Goal: Information Seeking & Learning: Compare options

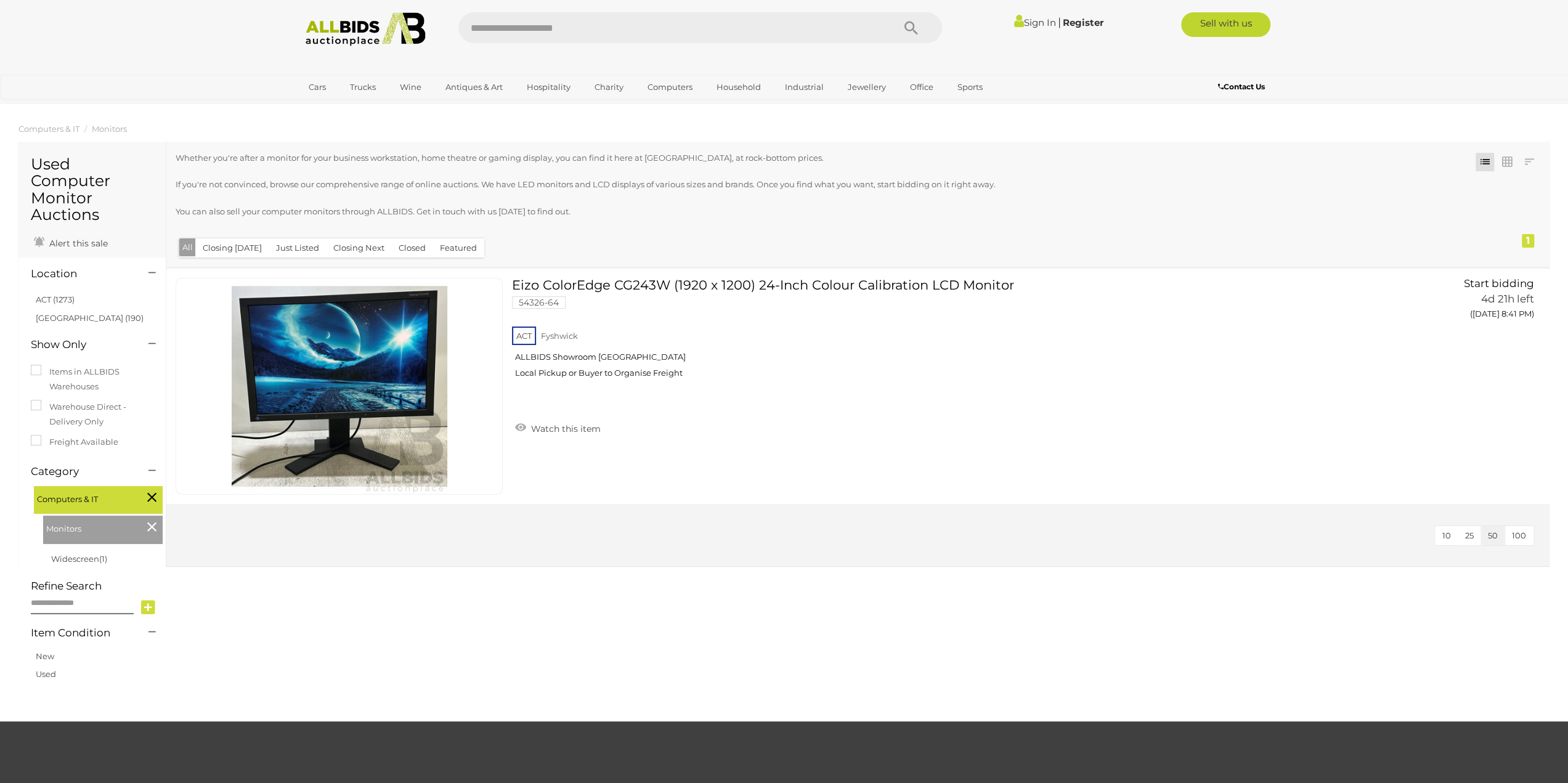
click at [347, 39] on img at bounding box center [365, 29] width 133 height 34
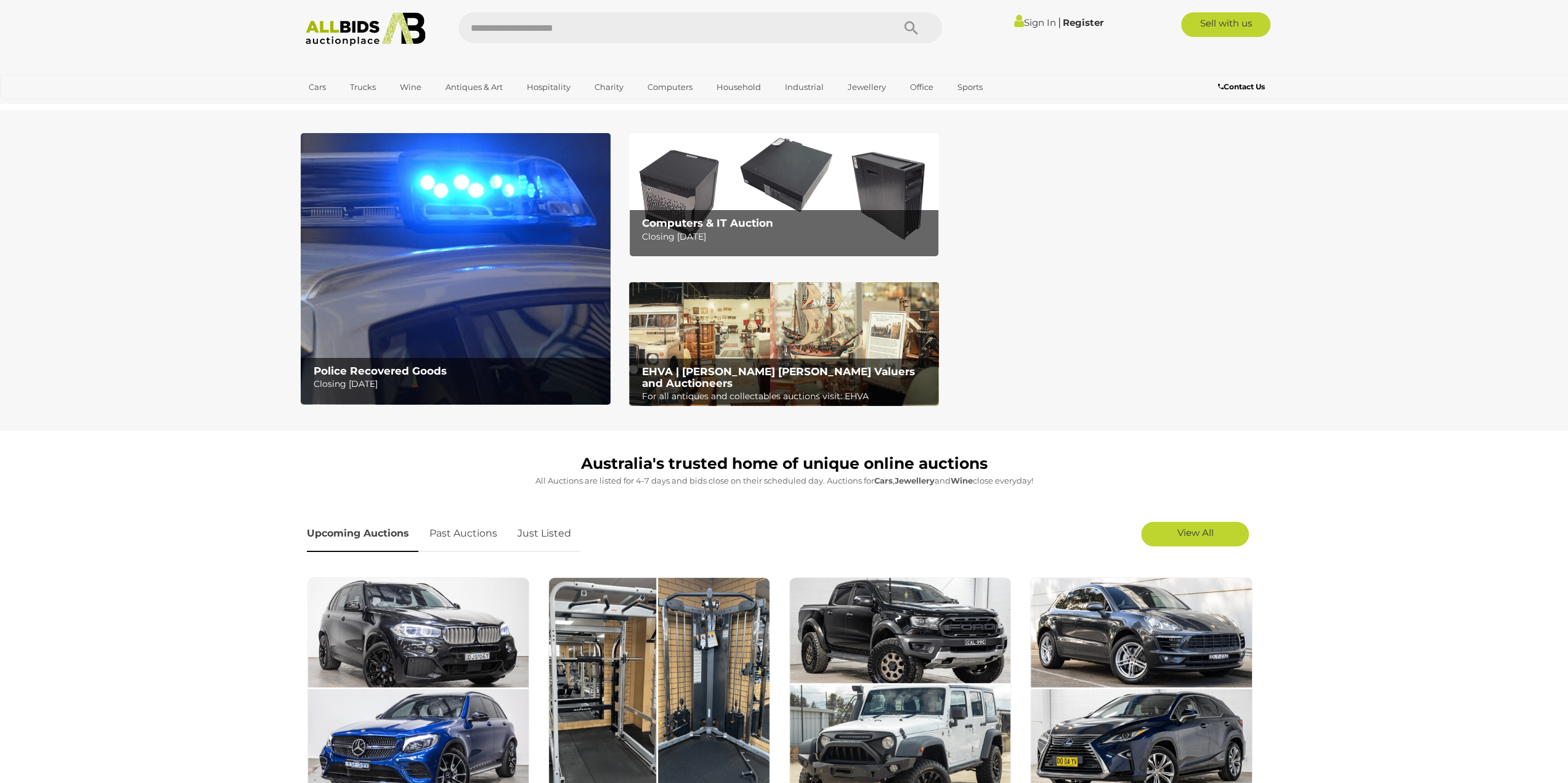
click at [363, 271] on img at bounding box center [455, 269] width 310 height 272
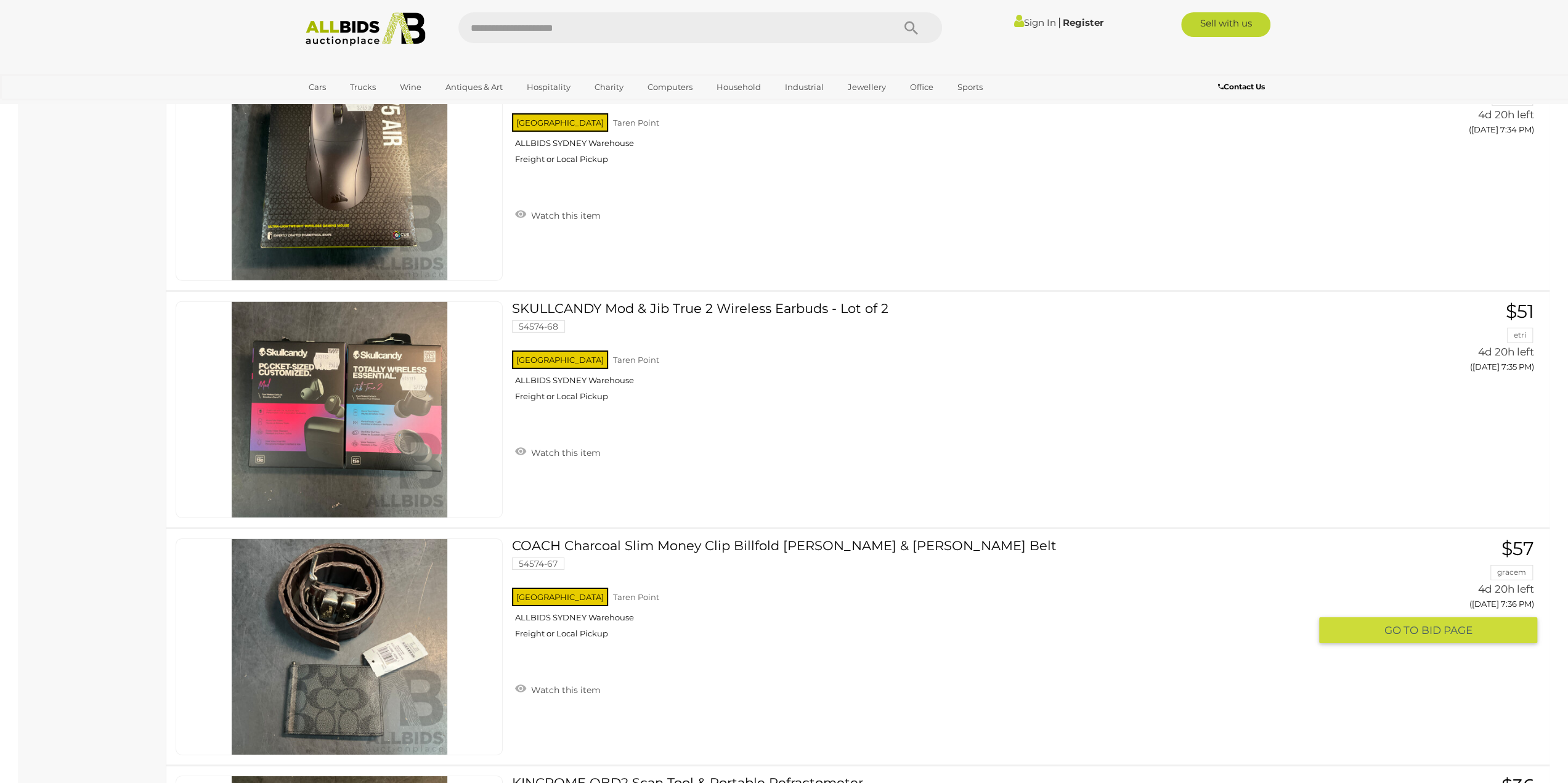
scroll to position [8439, 0]
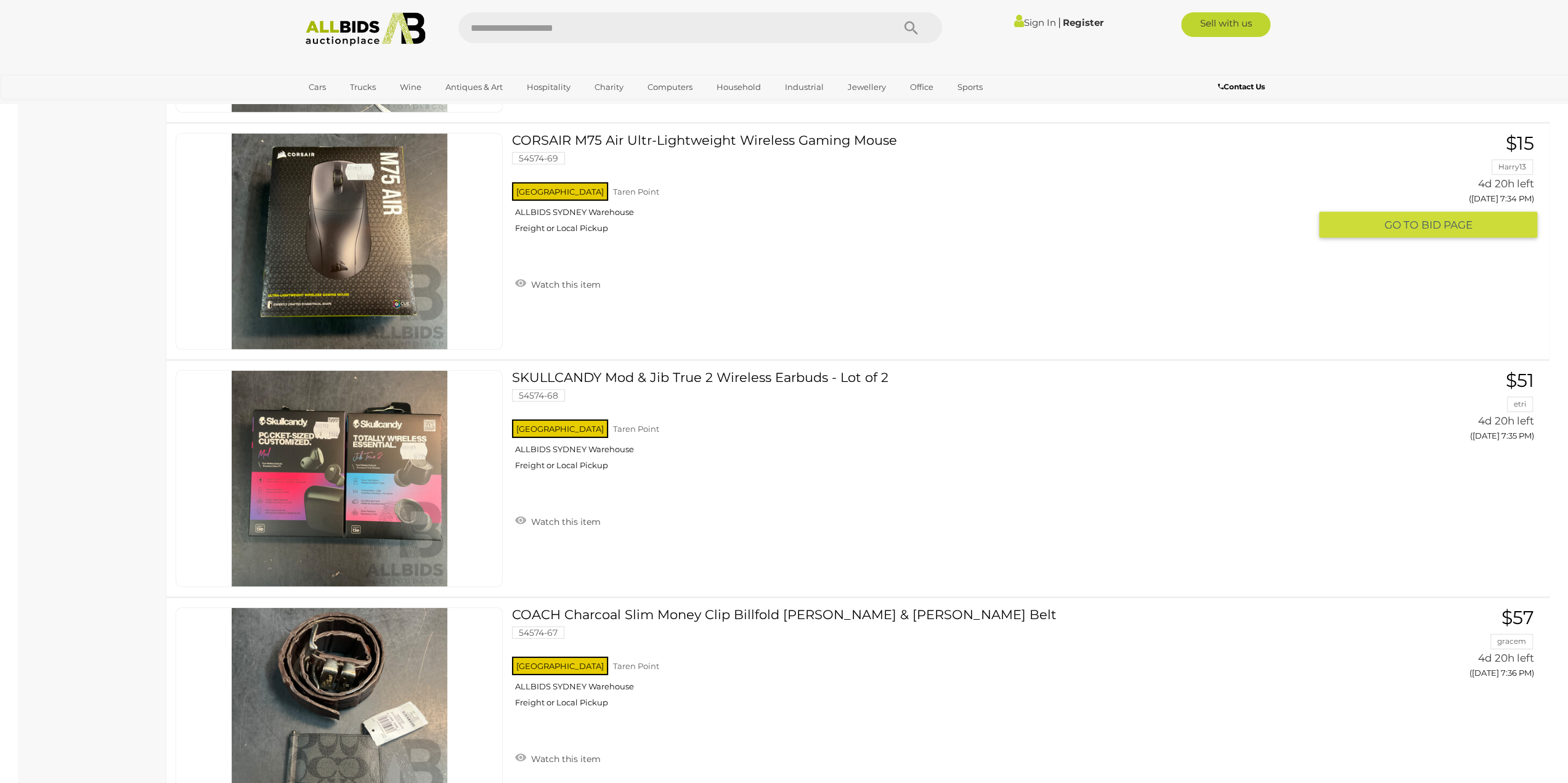
click at [369, 245] on img at bounding box center [339, 241] width 216 height 216
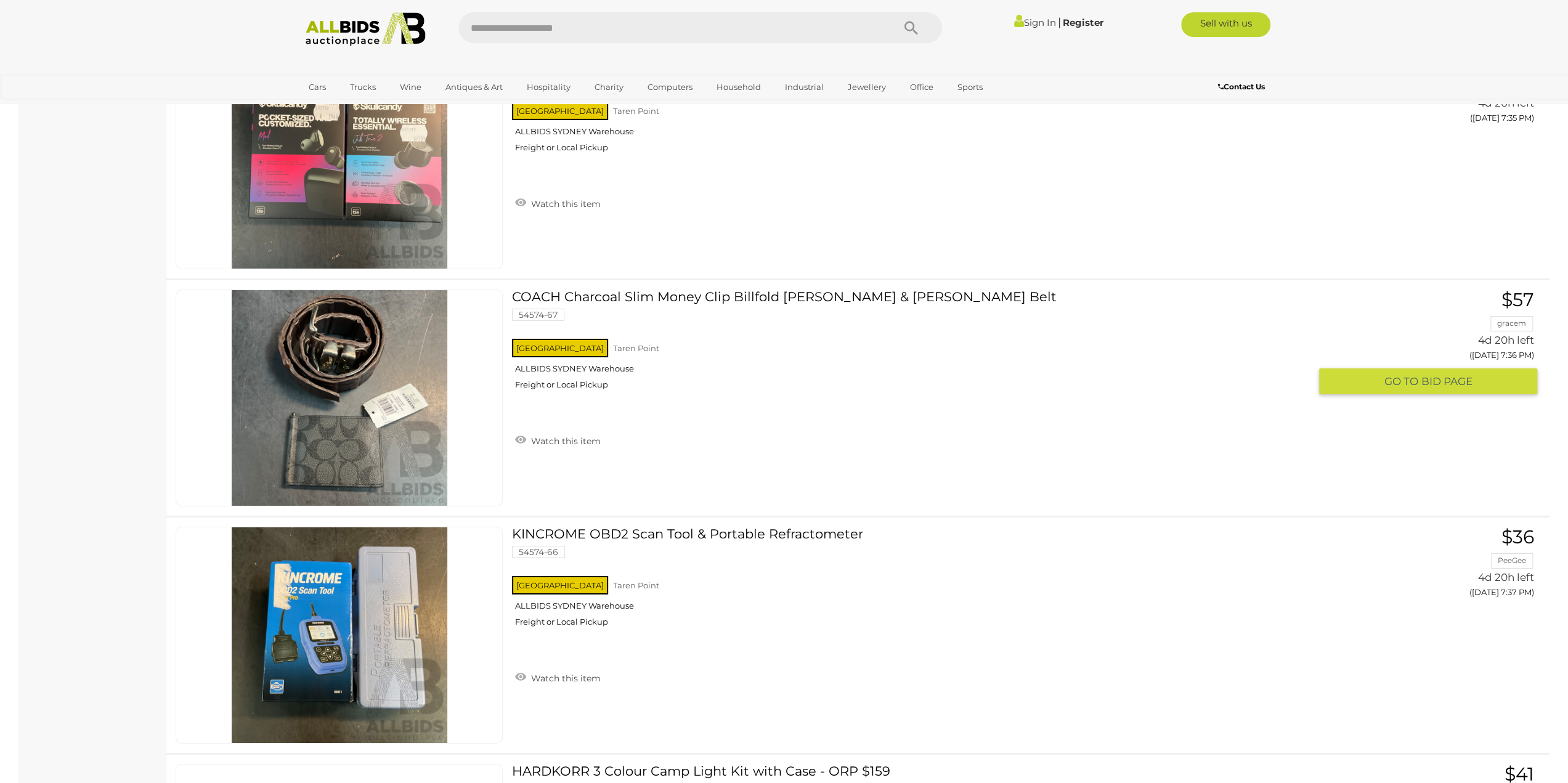
scroll to position [8871, 0]
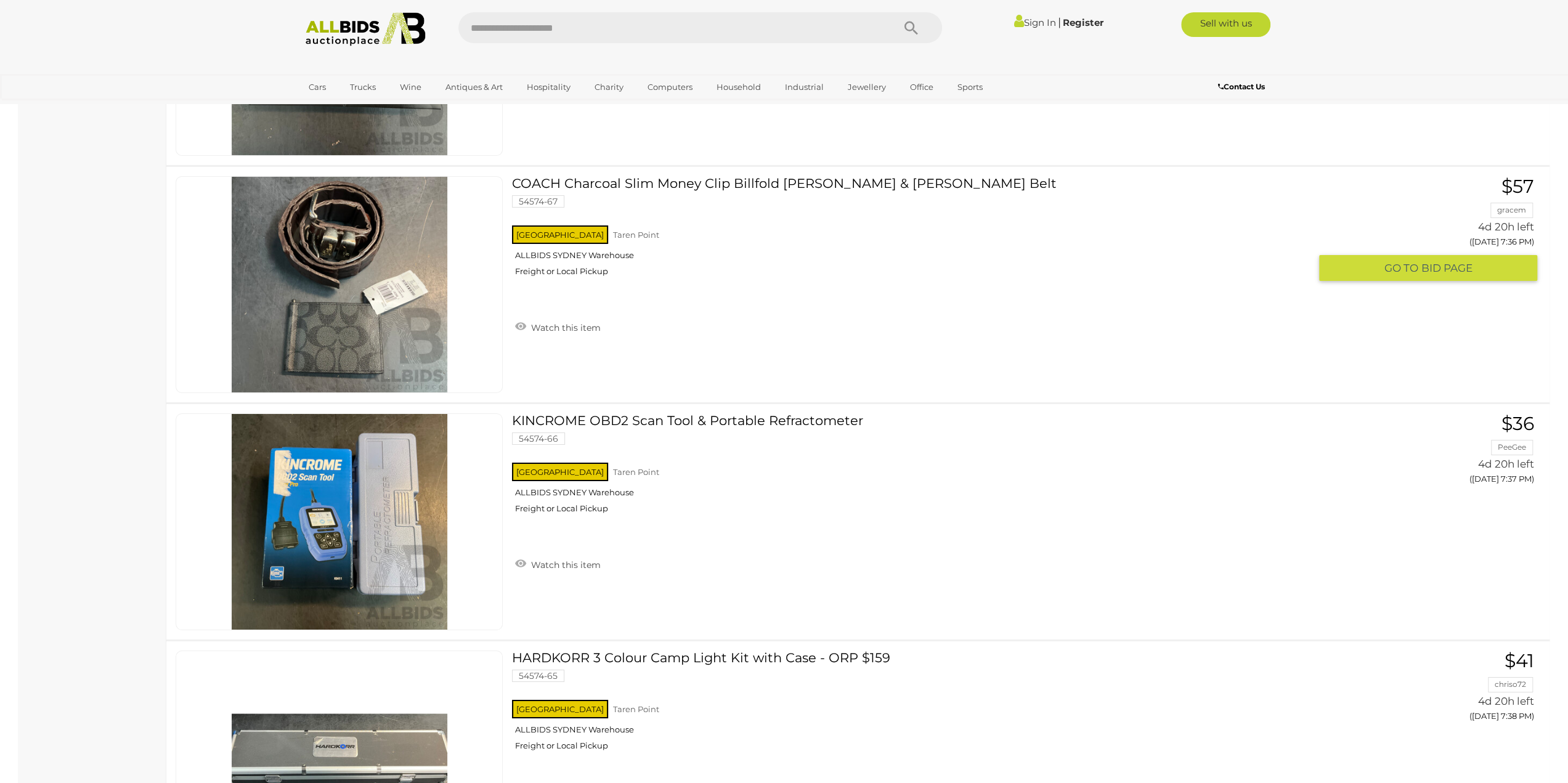
click at [411, 275] on img at bounding box center [339, 284] width 216 height 216
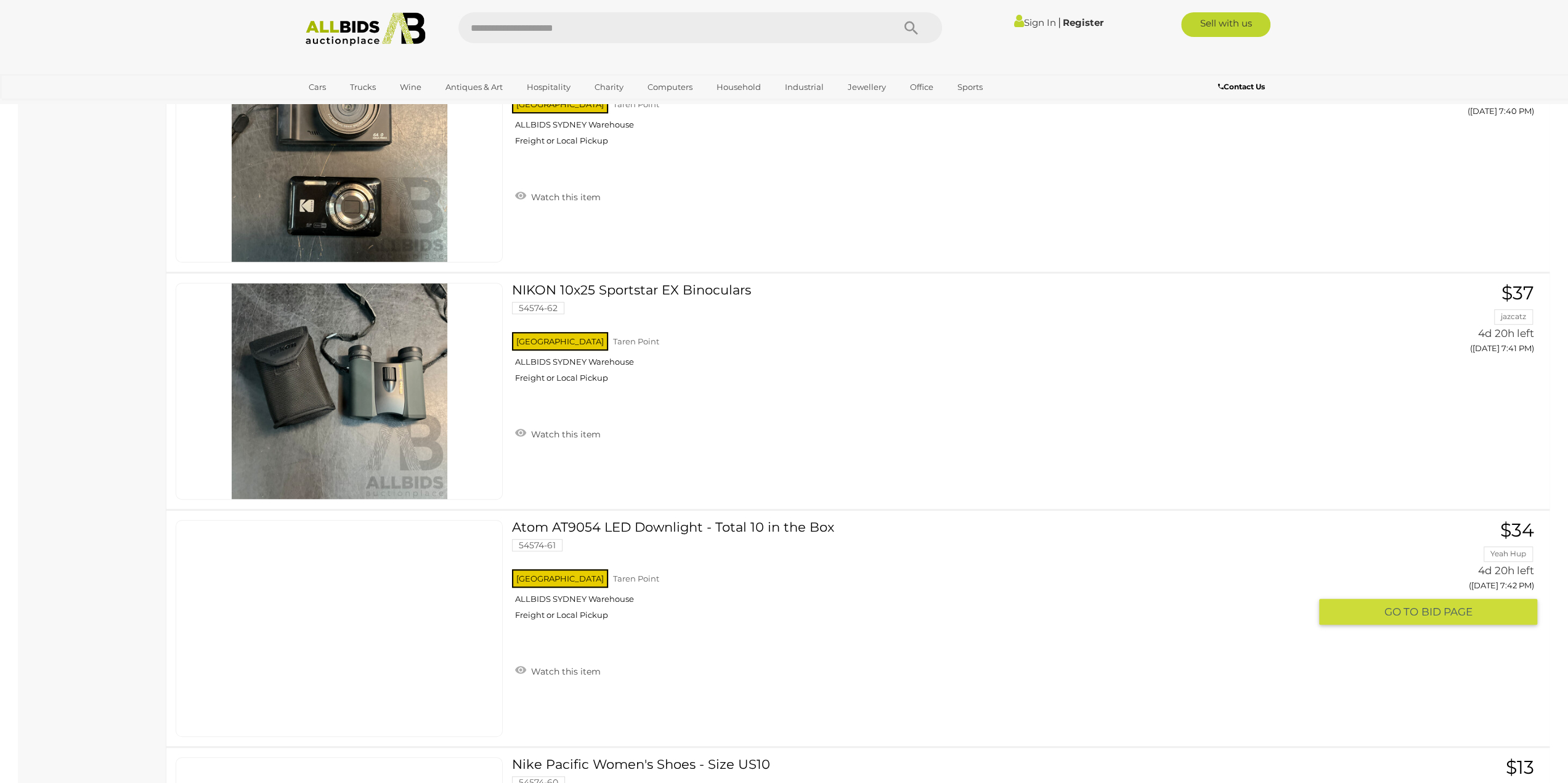
scroll to position [10164, 0]
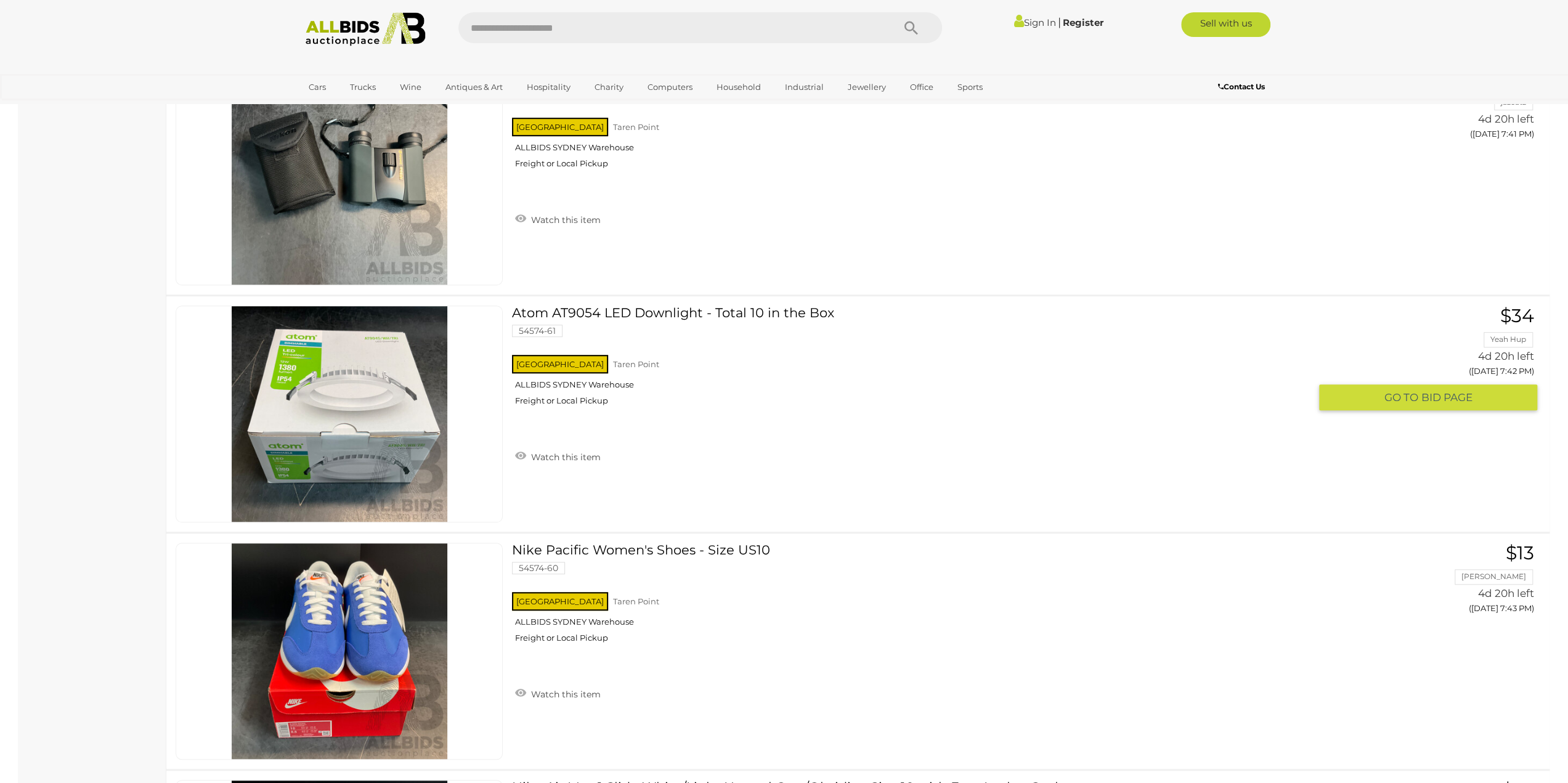
click at [363, 388] on img at bounding box center [339, 413] width 216 height 216
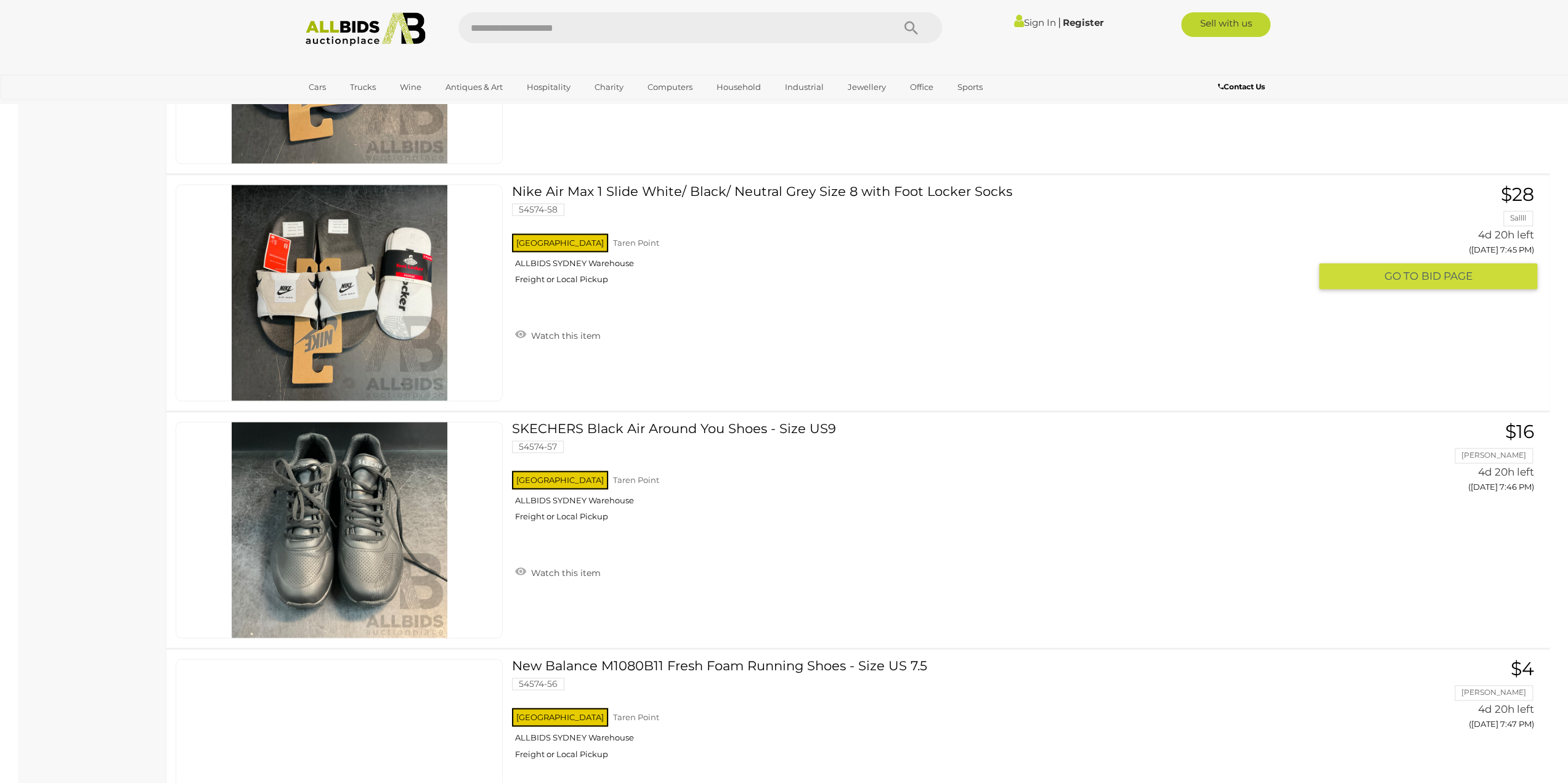
scroll to position [11026, 0]
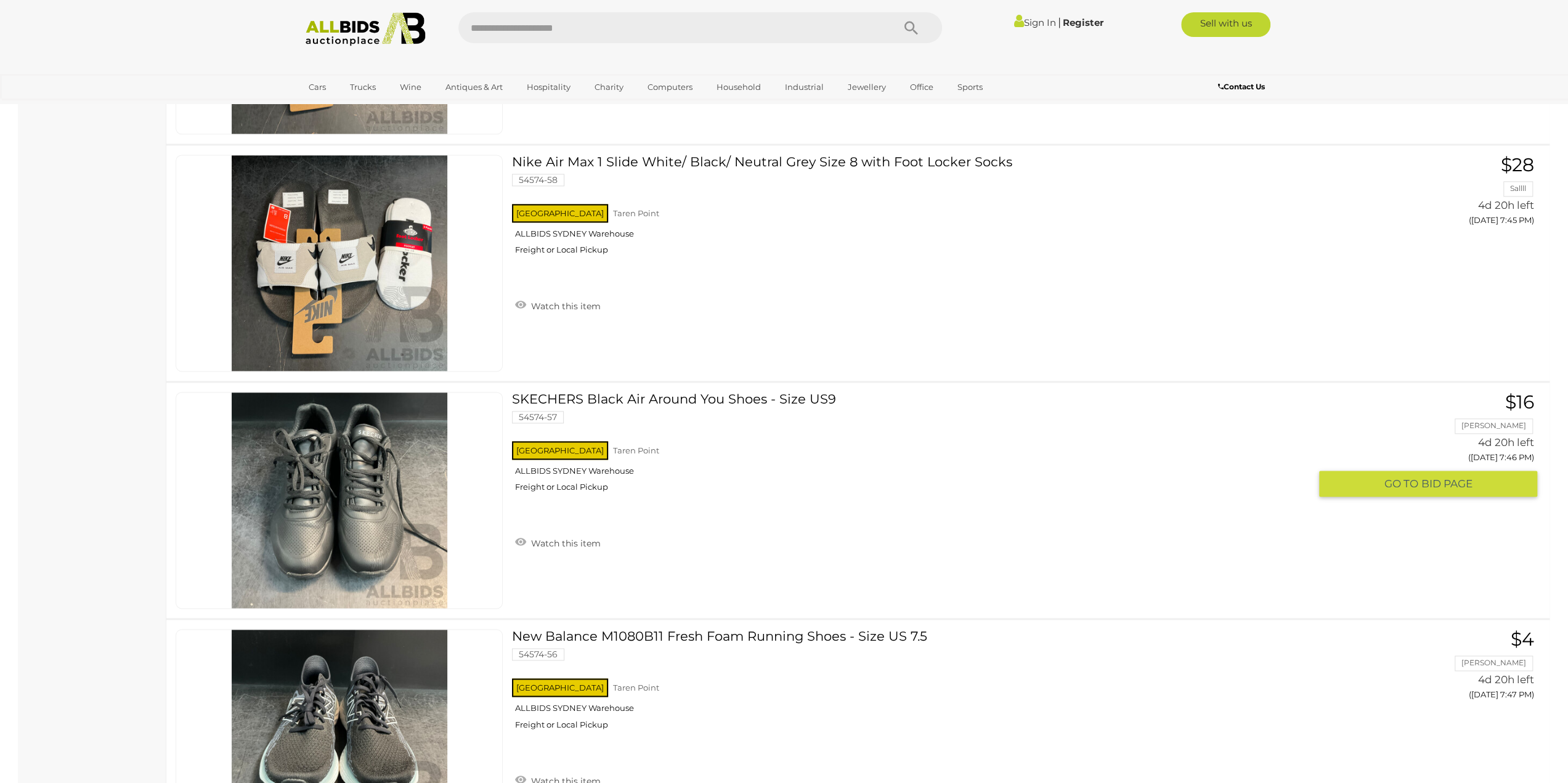
click at [435, 479] on img at bounding box center [339, 499] width 216 height 216
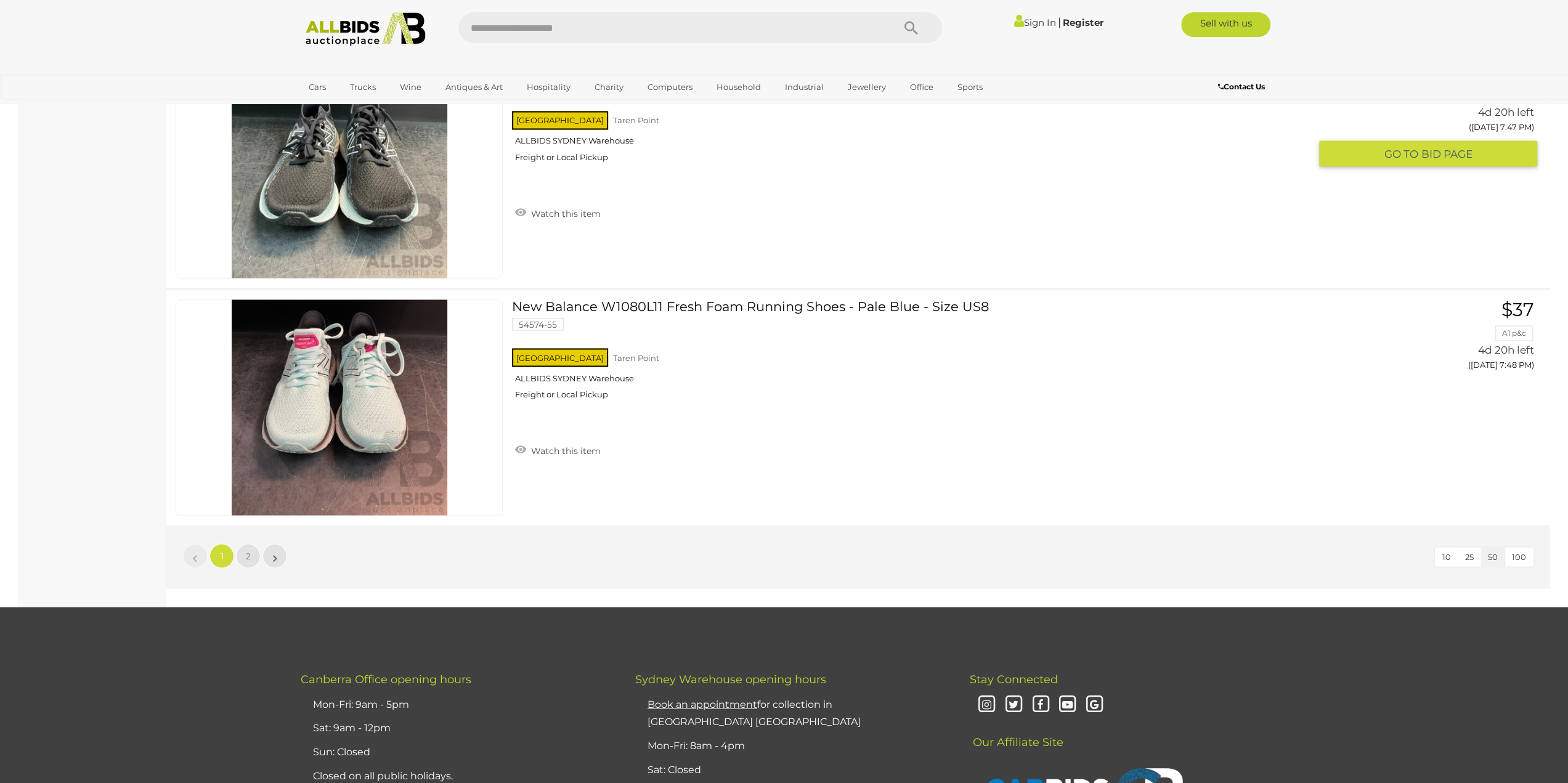
scroll to position [11704, 0]
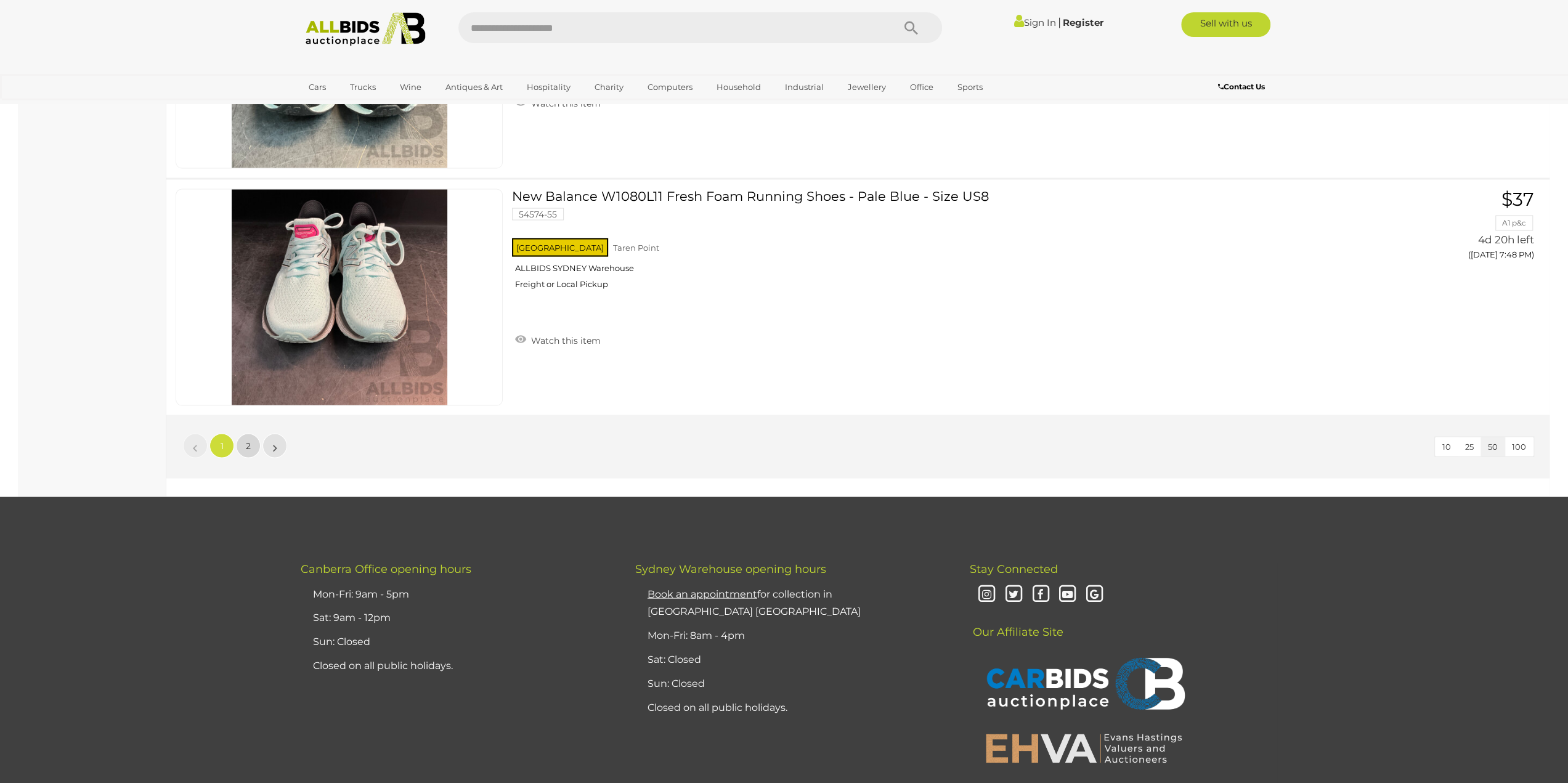
click at [251, 433] on link "2" at bounding box center [248, 445] width 24 height 24
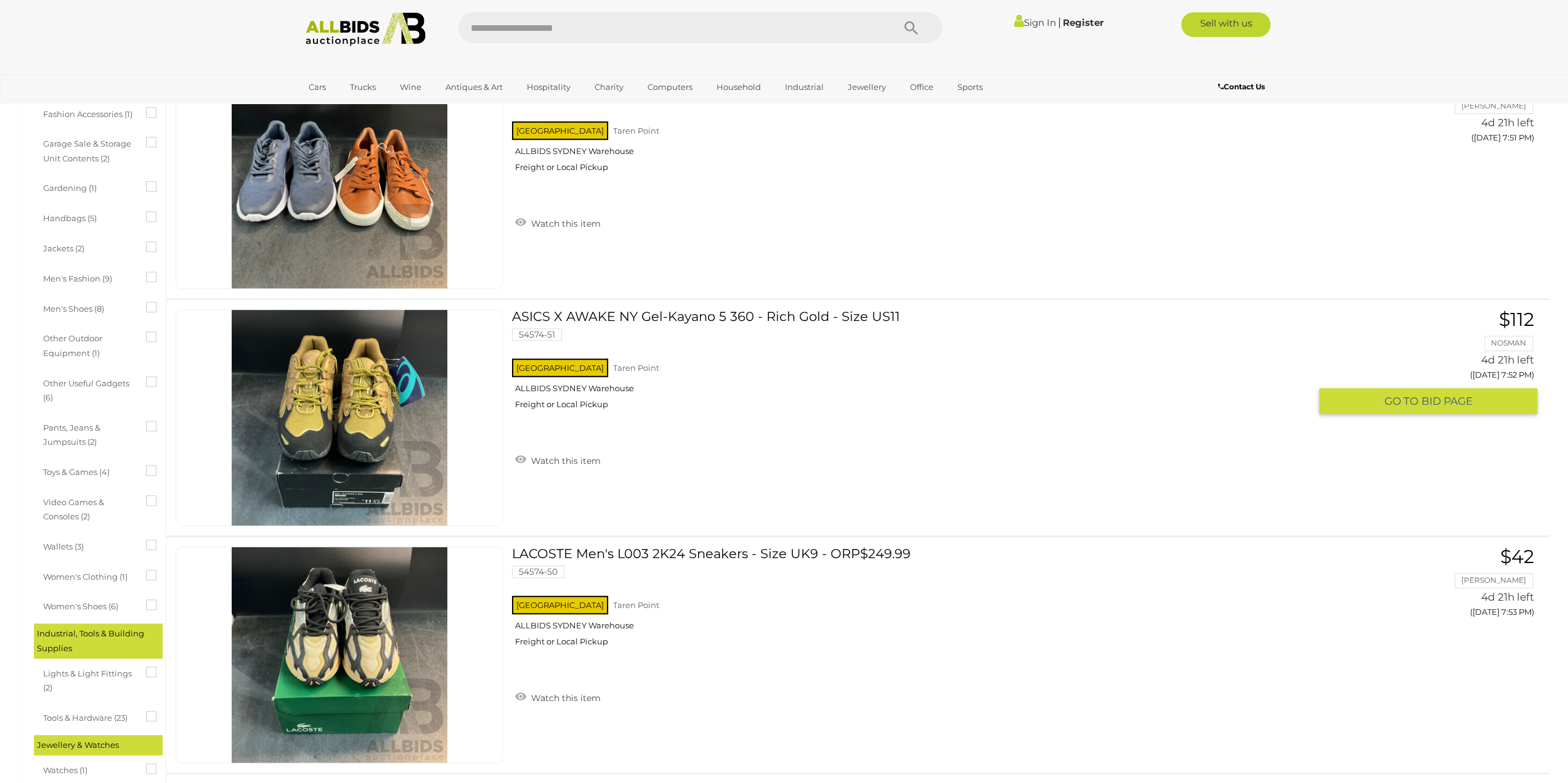
scroll to position [616, 0]
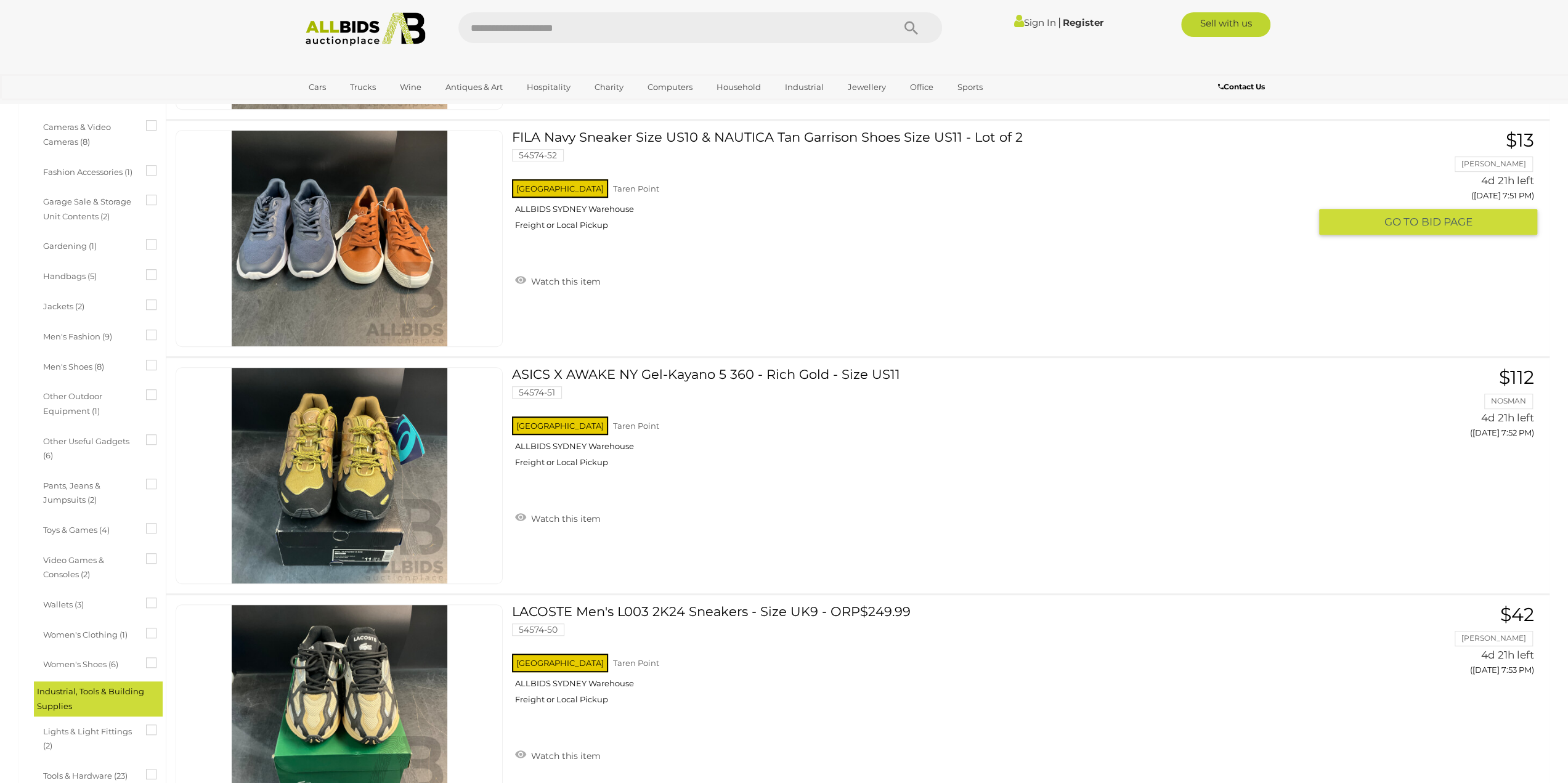
click at [392, 298] on img at bounding box center [339, 238] width 216 height 216
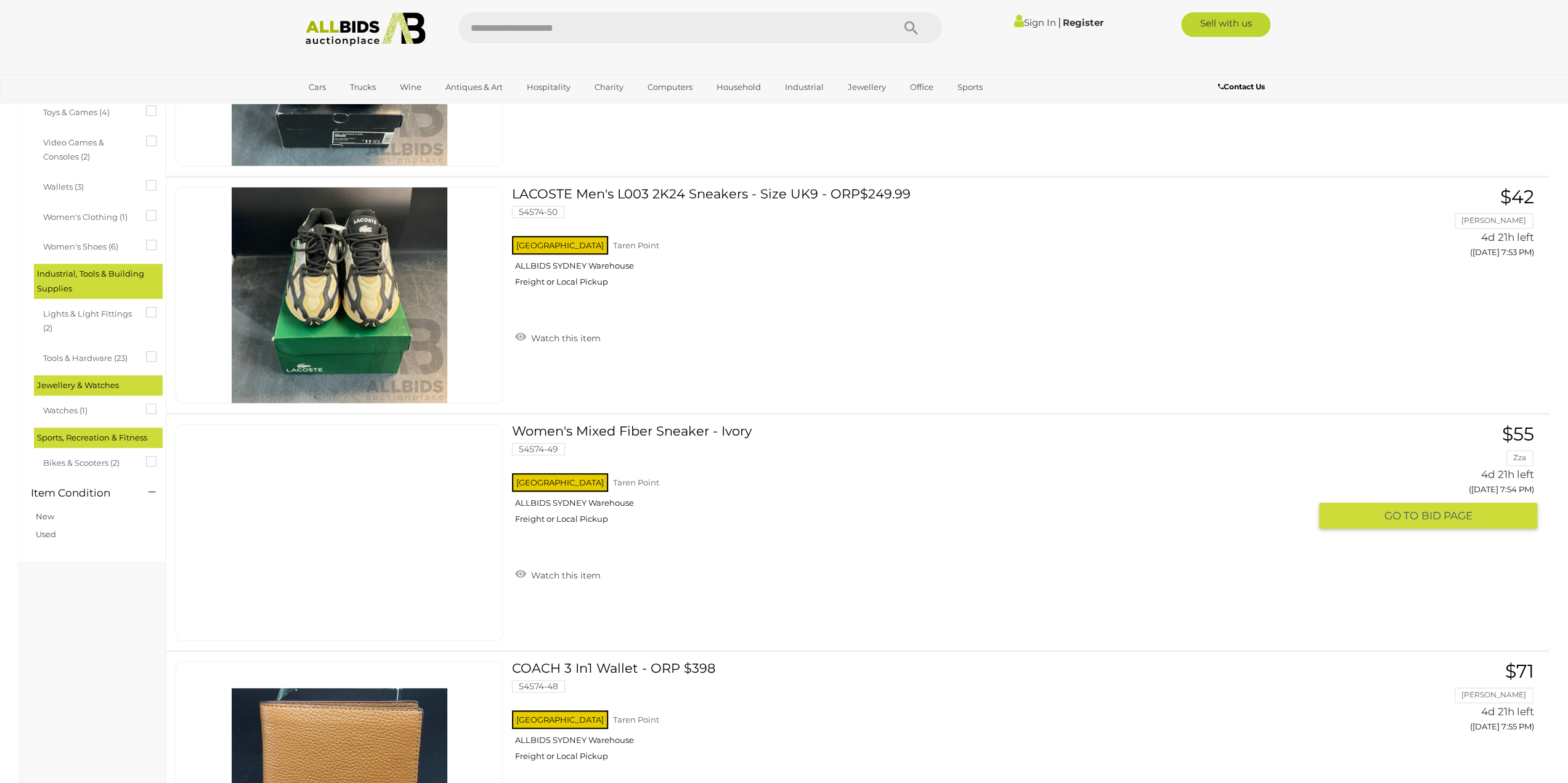
scroll to position [1047, 0]
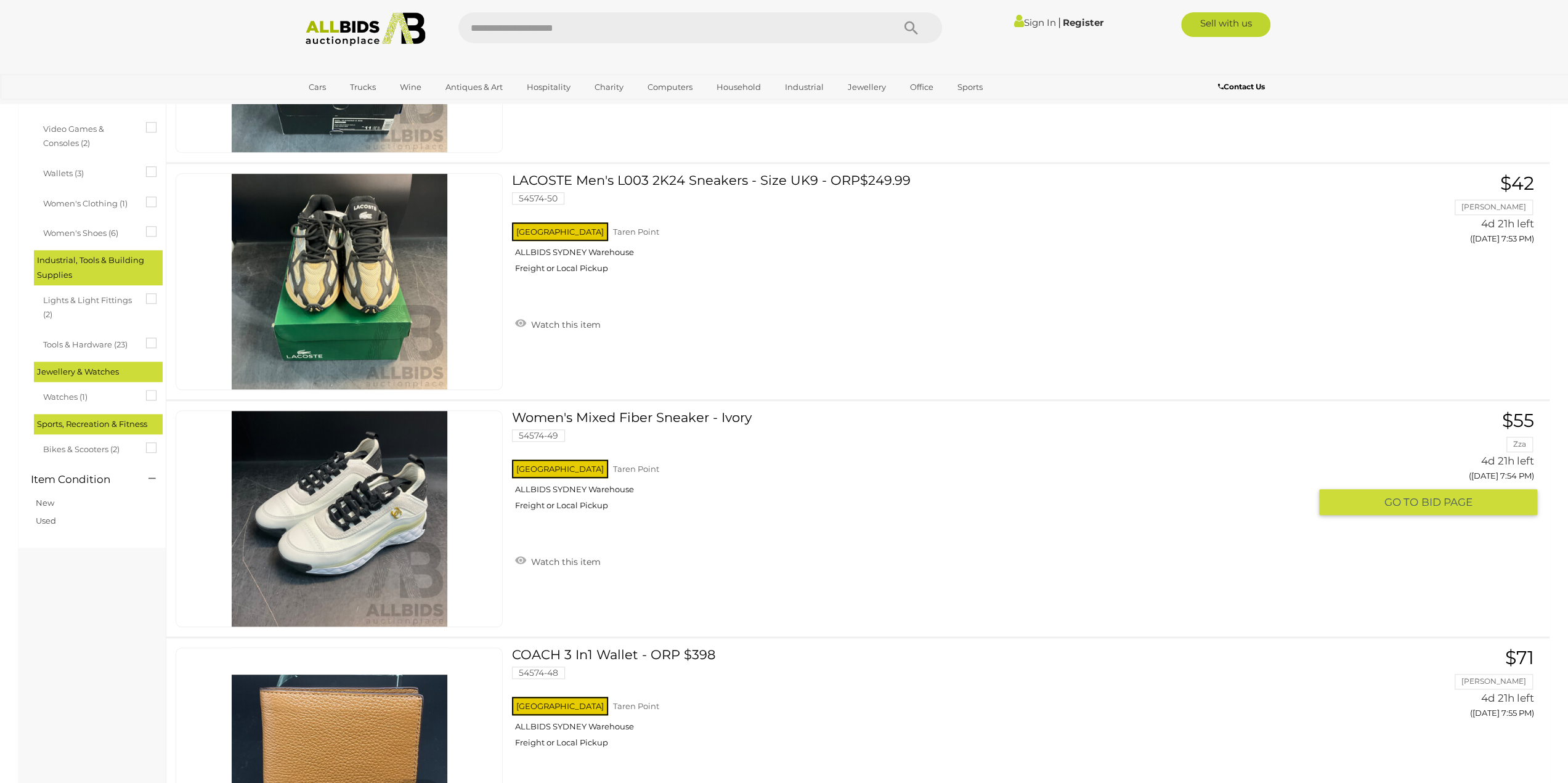
click at [374, 526] on img at bounding box center [339, 518] width 216 height 216
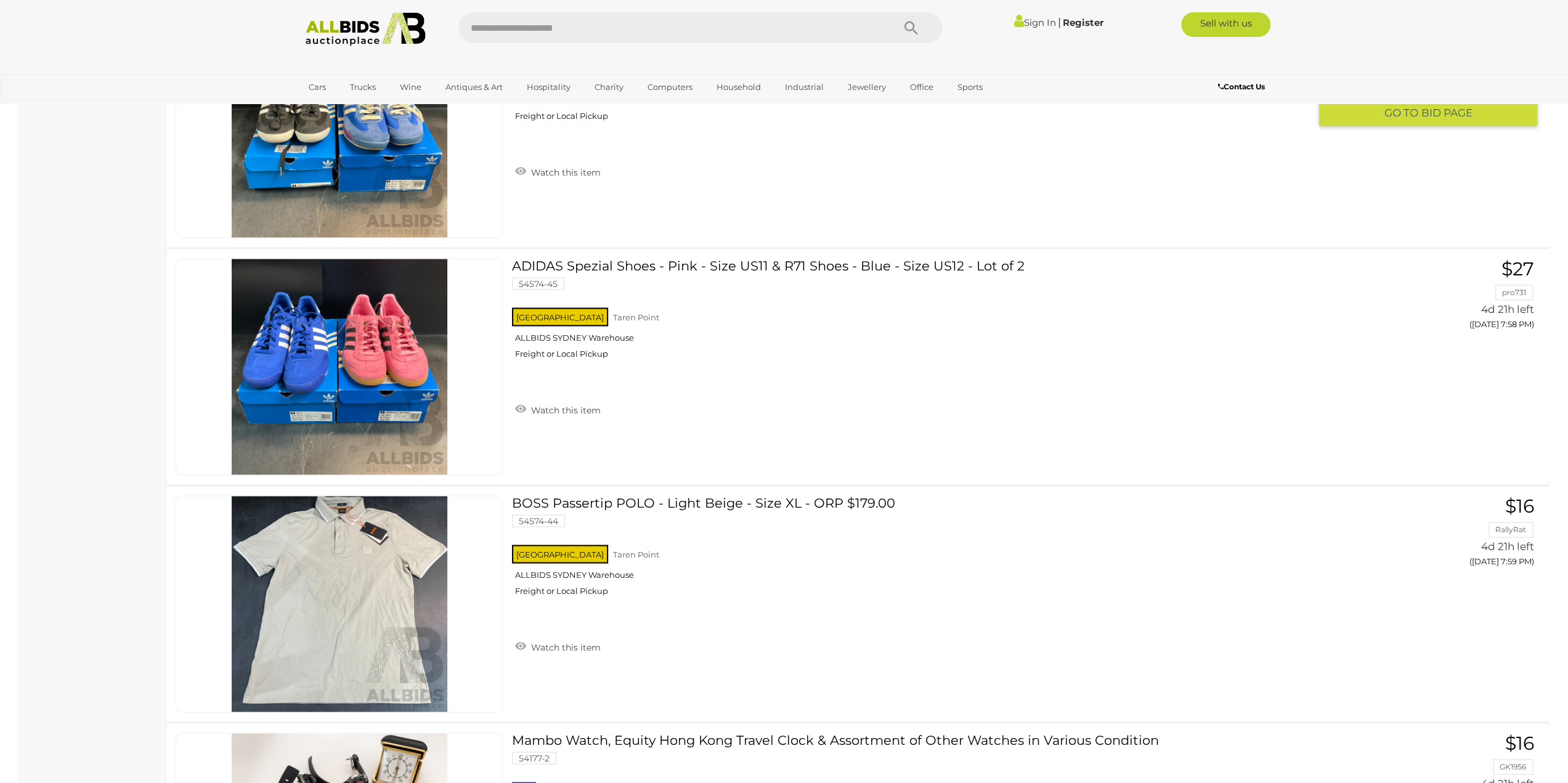
scroll to position [2341, 0]
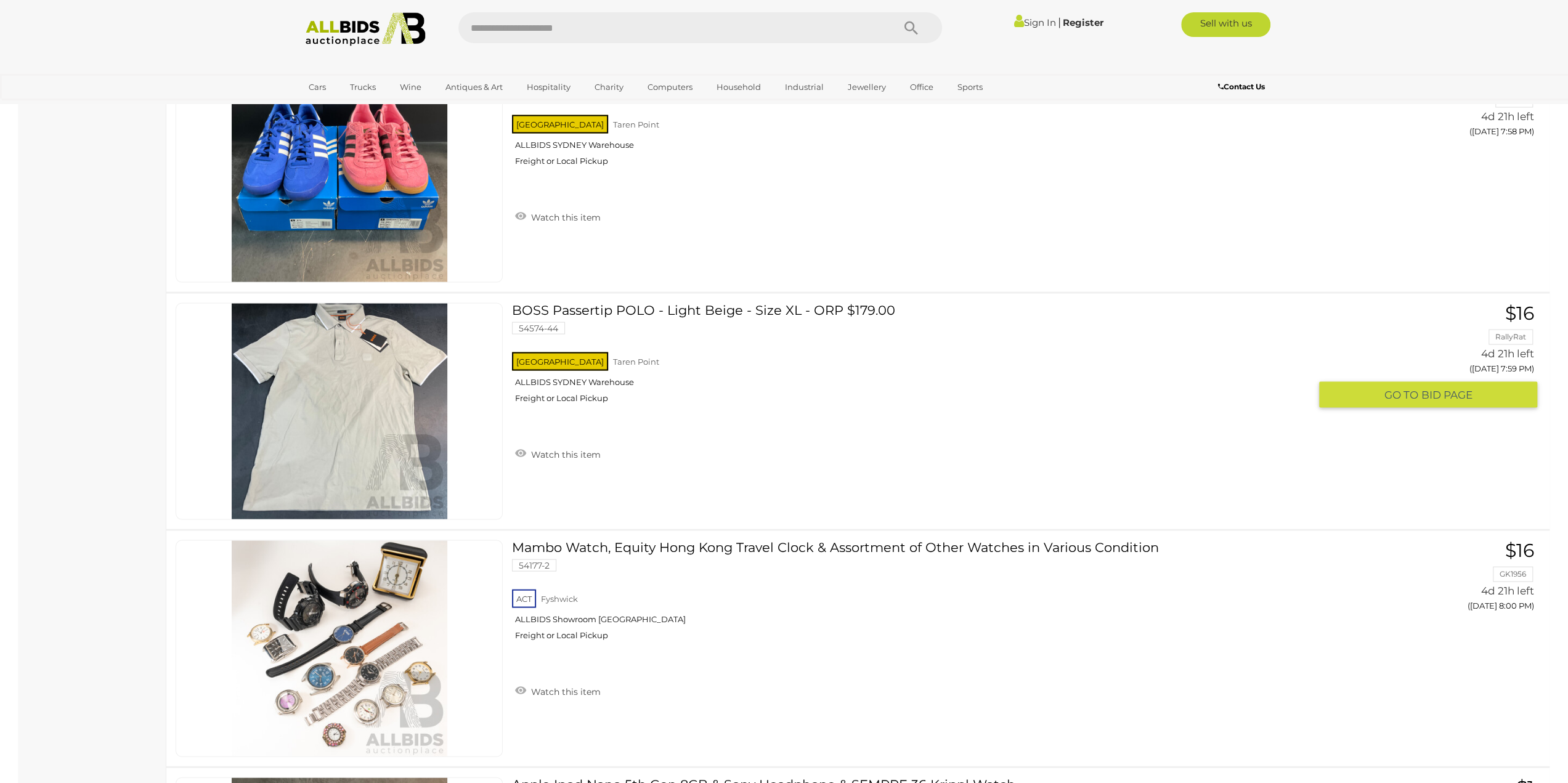
click at [326, 388] on link at bounding box center [339, 411] width 327 height 217
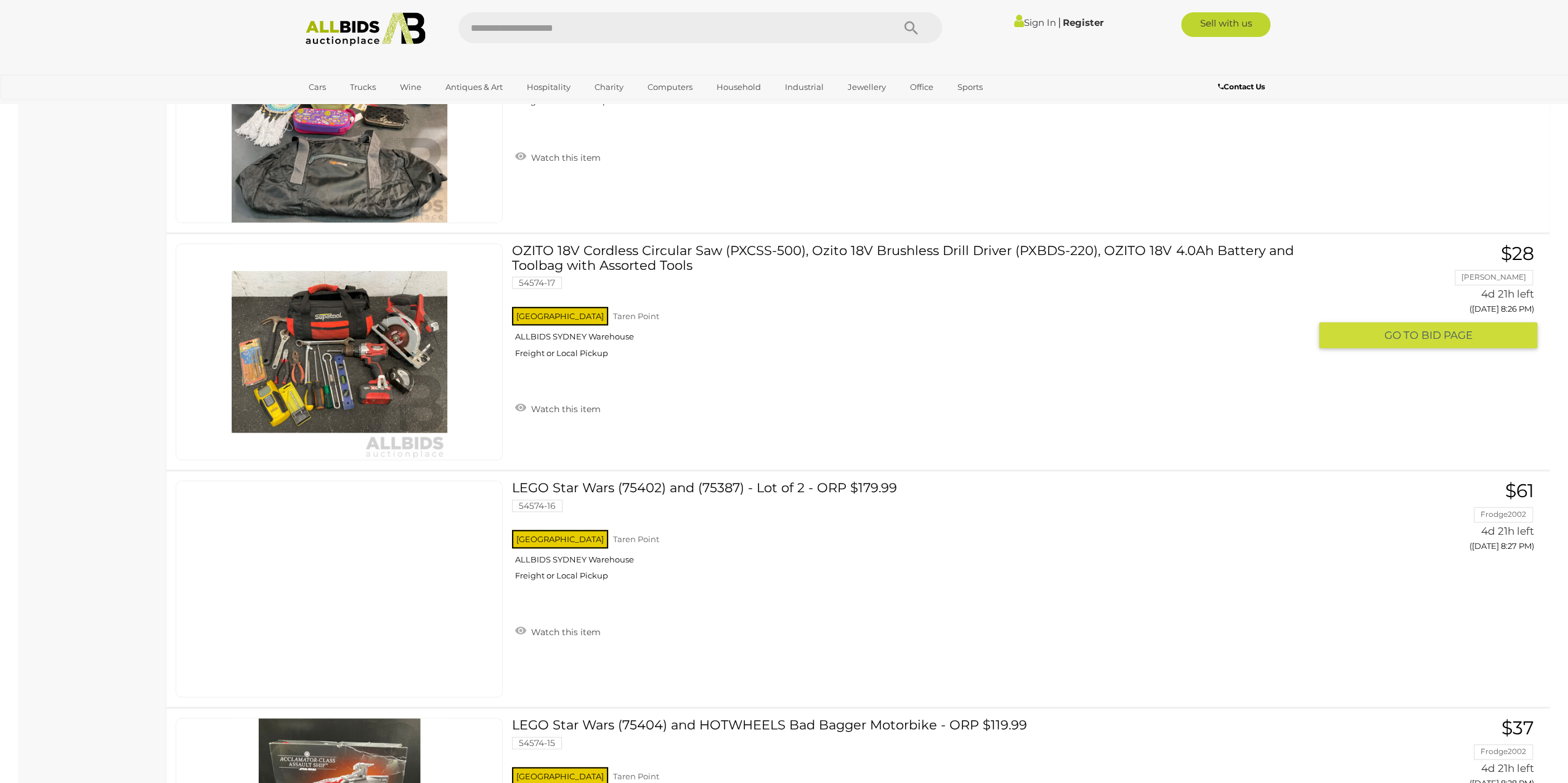
scroll to position [10657, 0]
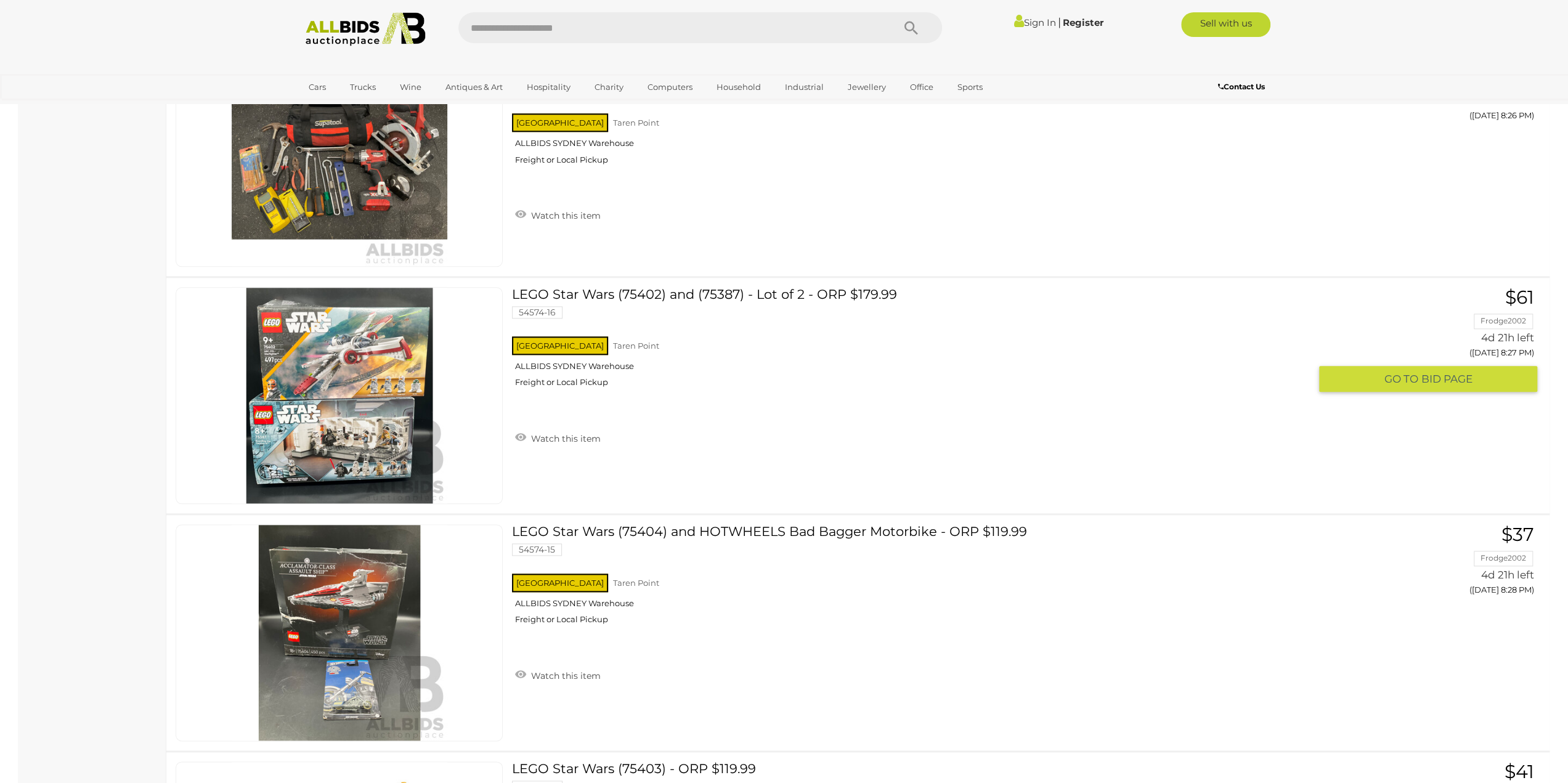
click at [396, 338] on link at bounding box center [339, 396] width 327 height 217
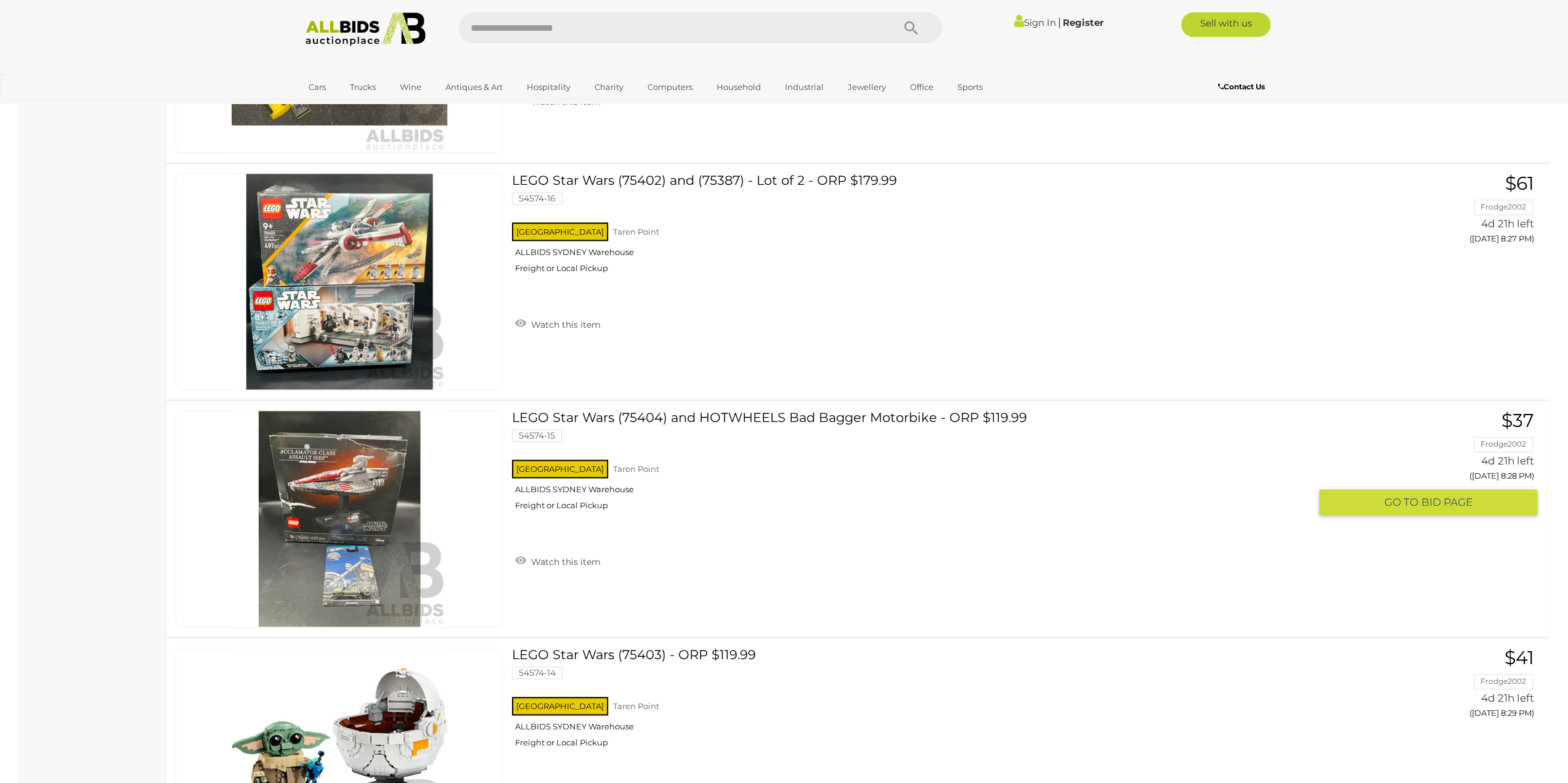
scroll to position [10780, 0]
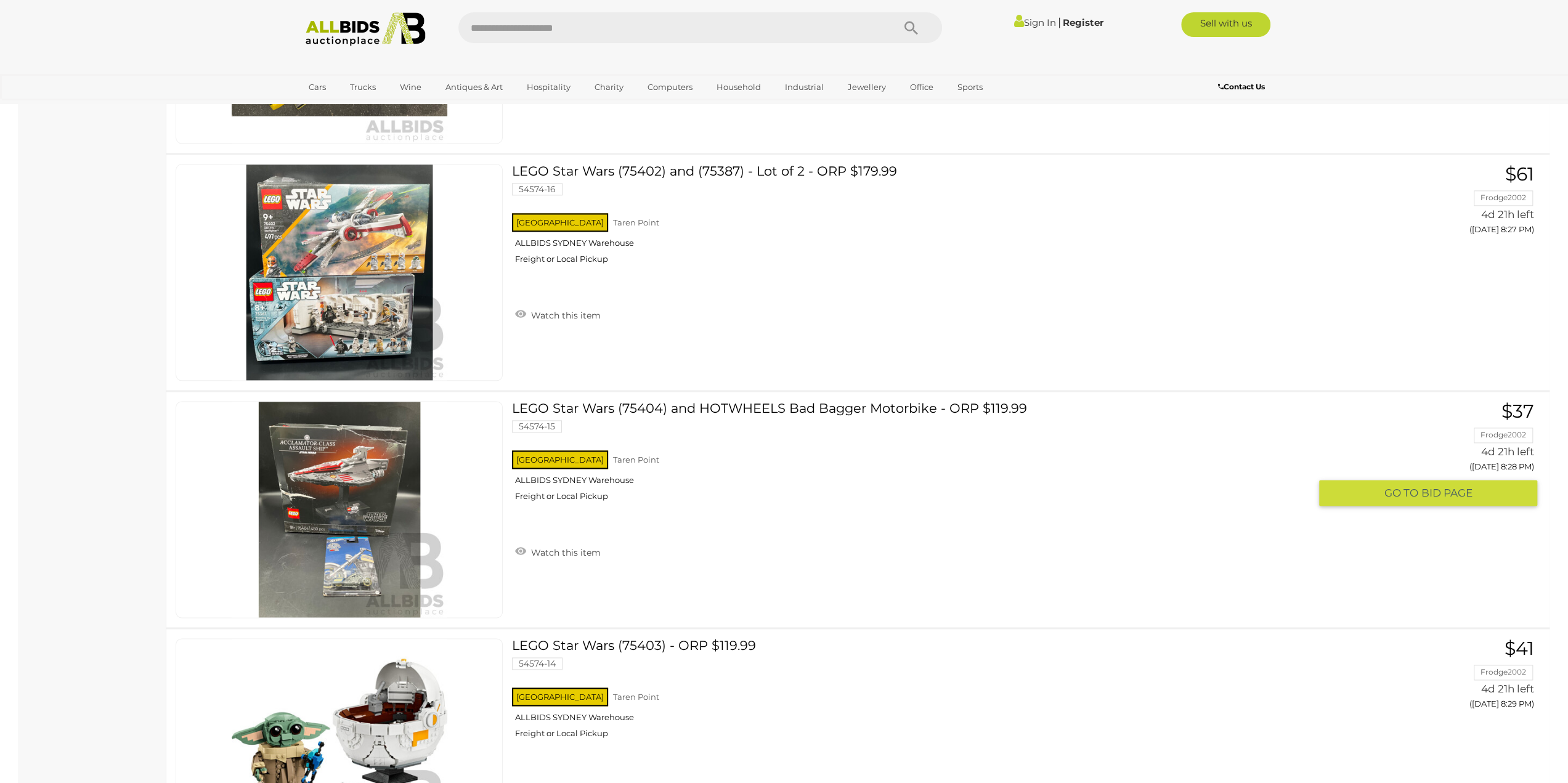
click at [376, 478] on link at bounding box center [339, 510] width 327 height 217
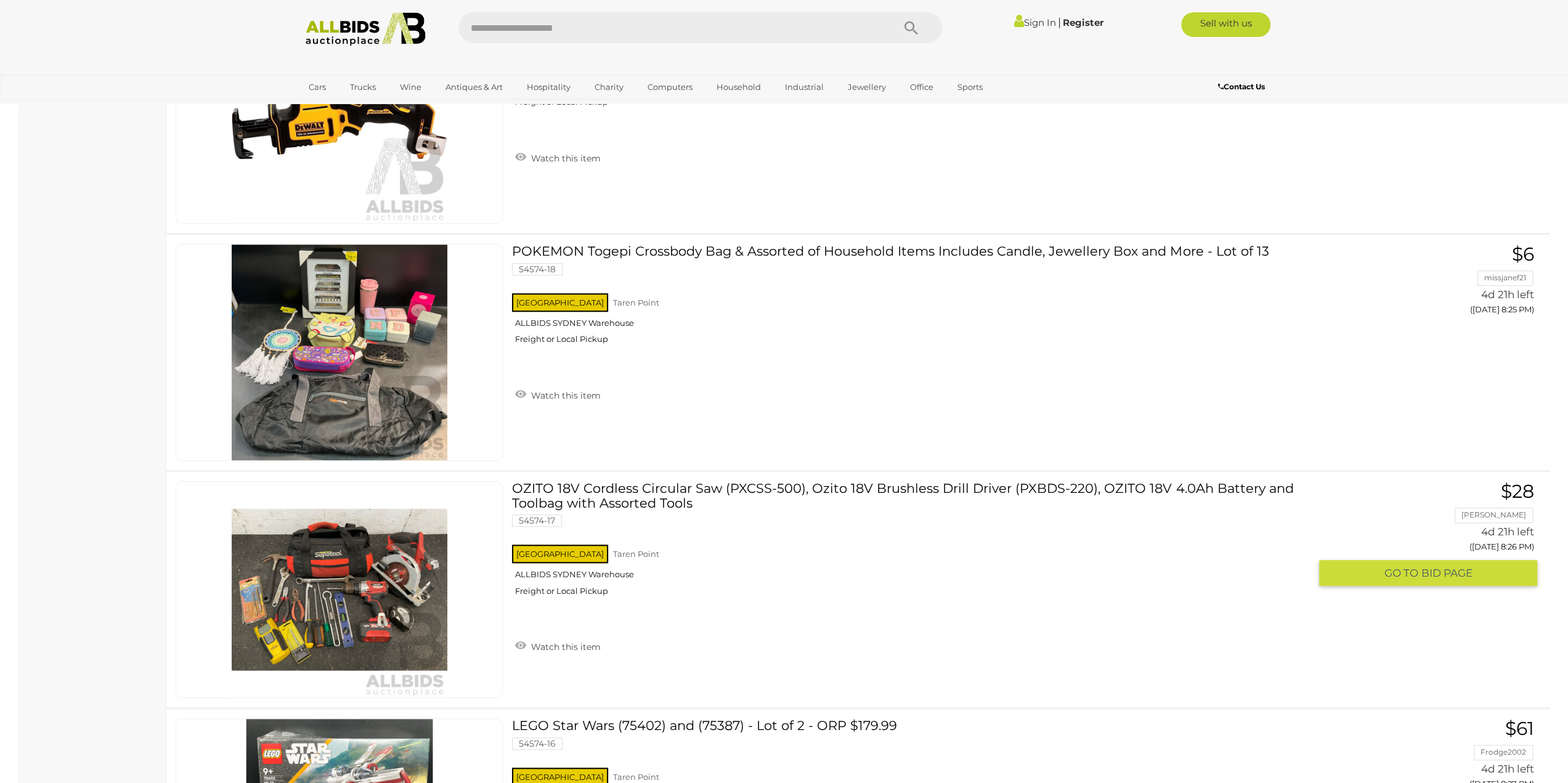
scroll to position [9856, 0]
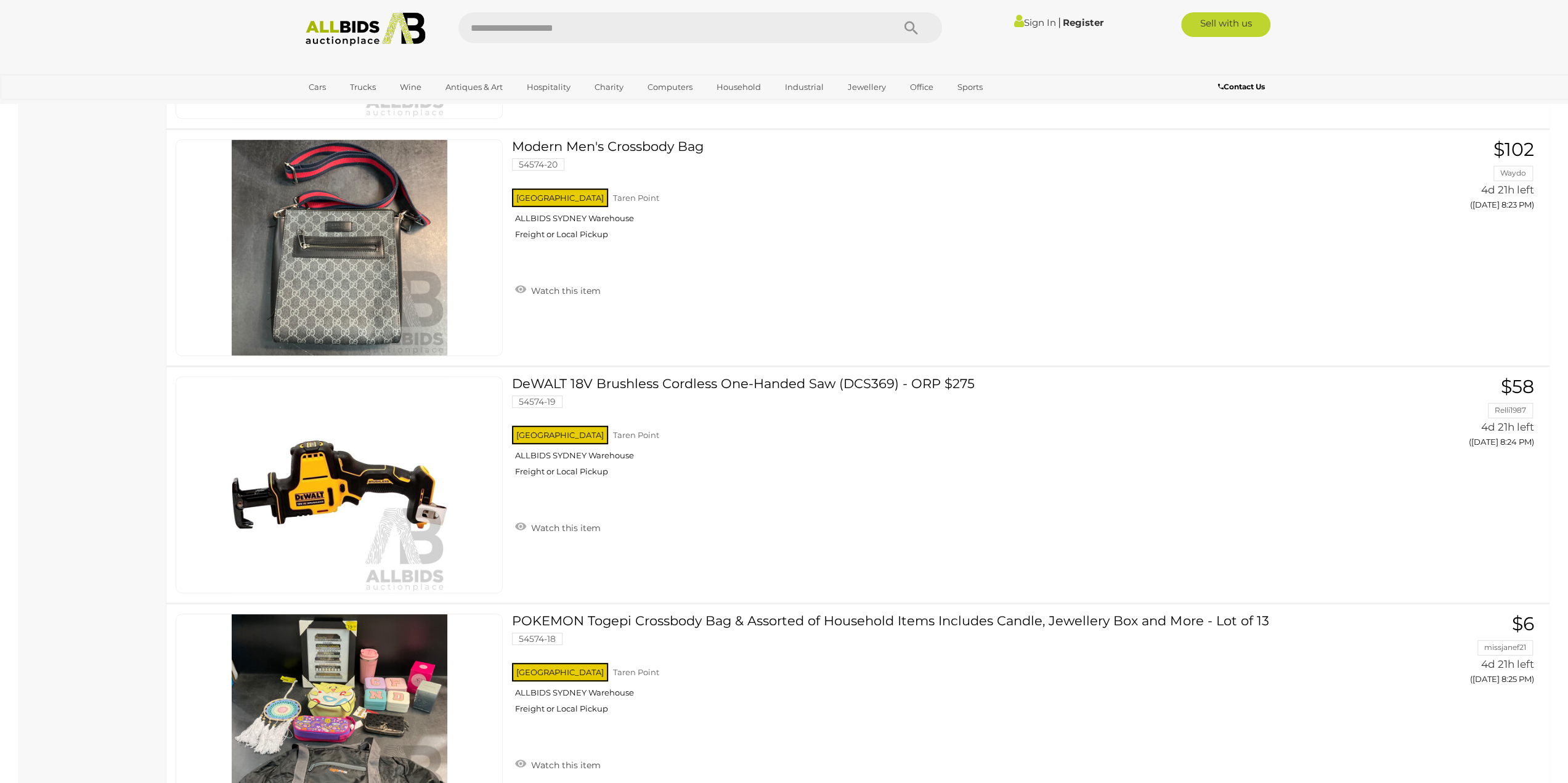
scroll to position [137, 0]
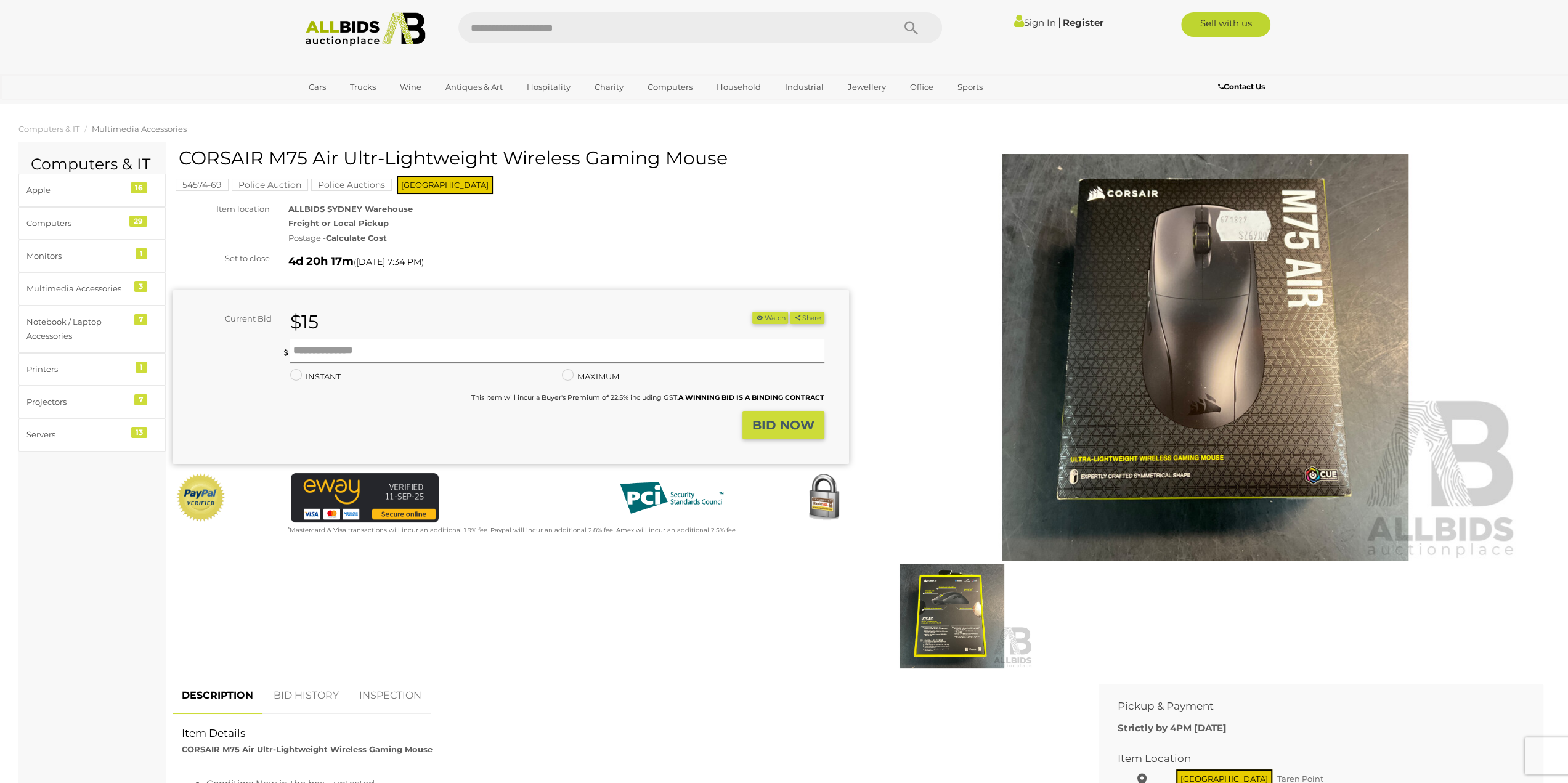
click at [944, 608] on img at bounding box center [952, 616] width 162 height 105
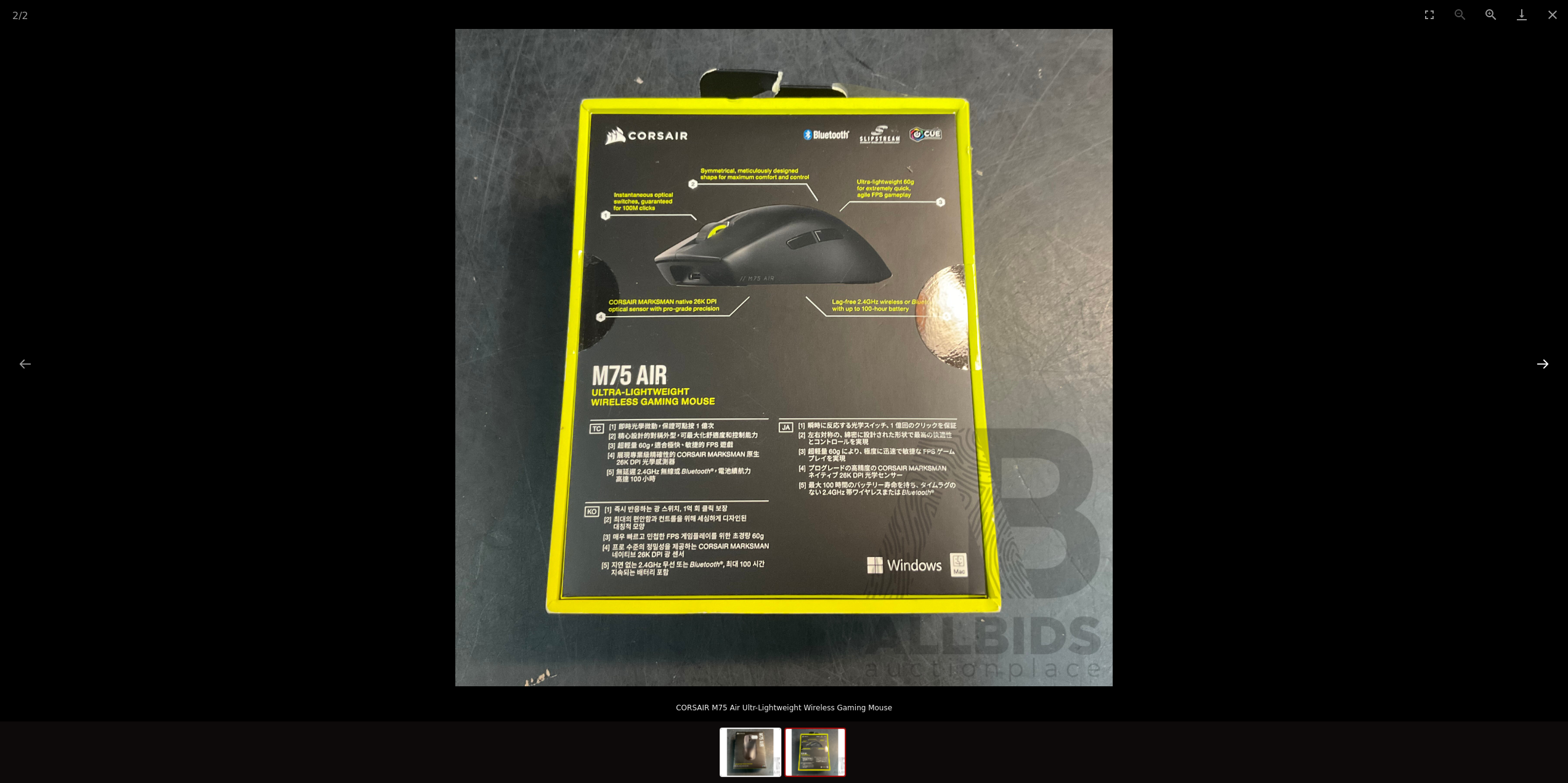
click at [1535, 363] on button "Next slide" at bounding box center [1543, 364] width 26 height 24
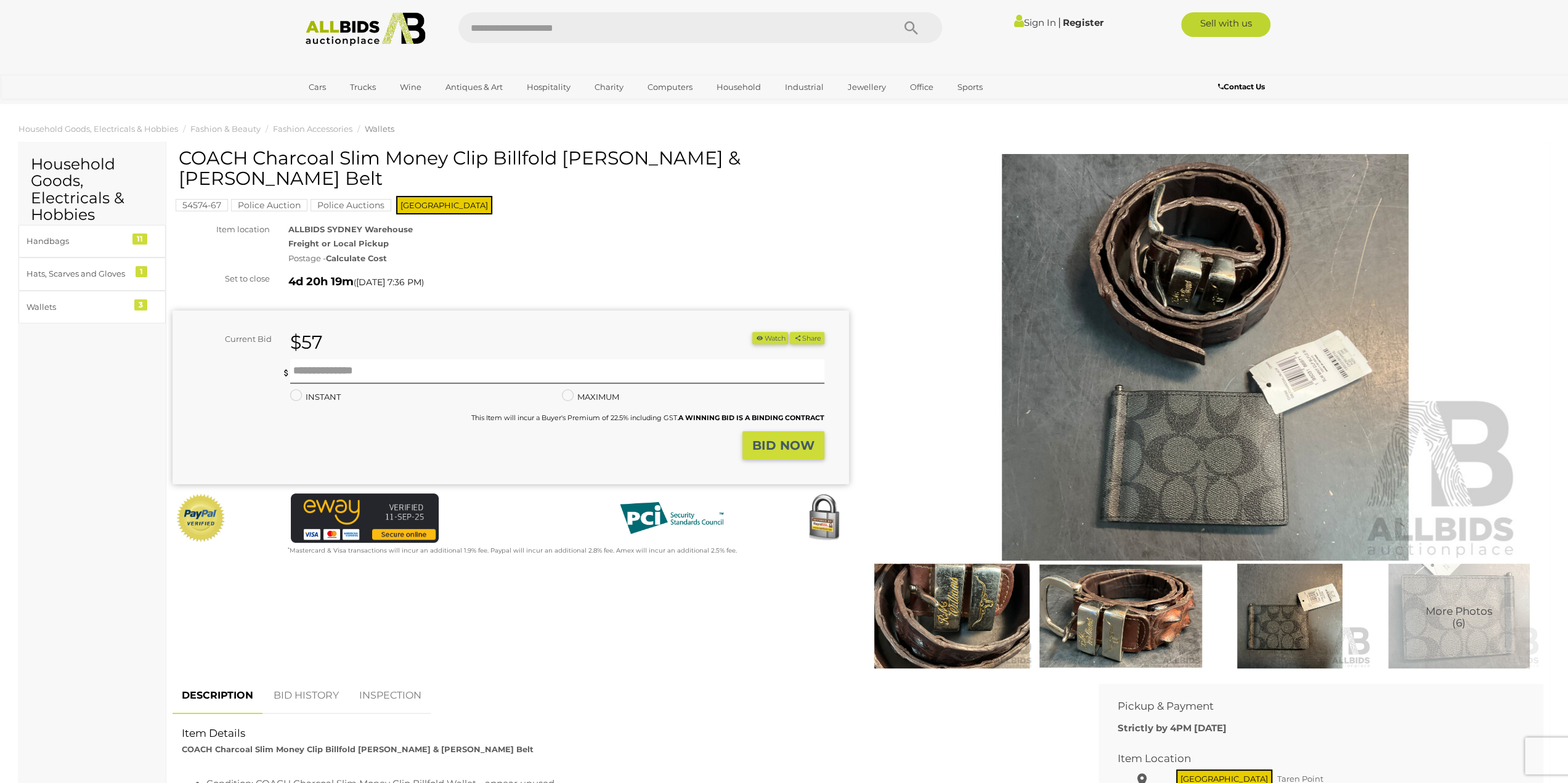
click at [1211, 274] on img at bounding box center [1205, 357] width 631 height 407
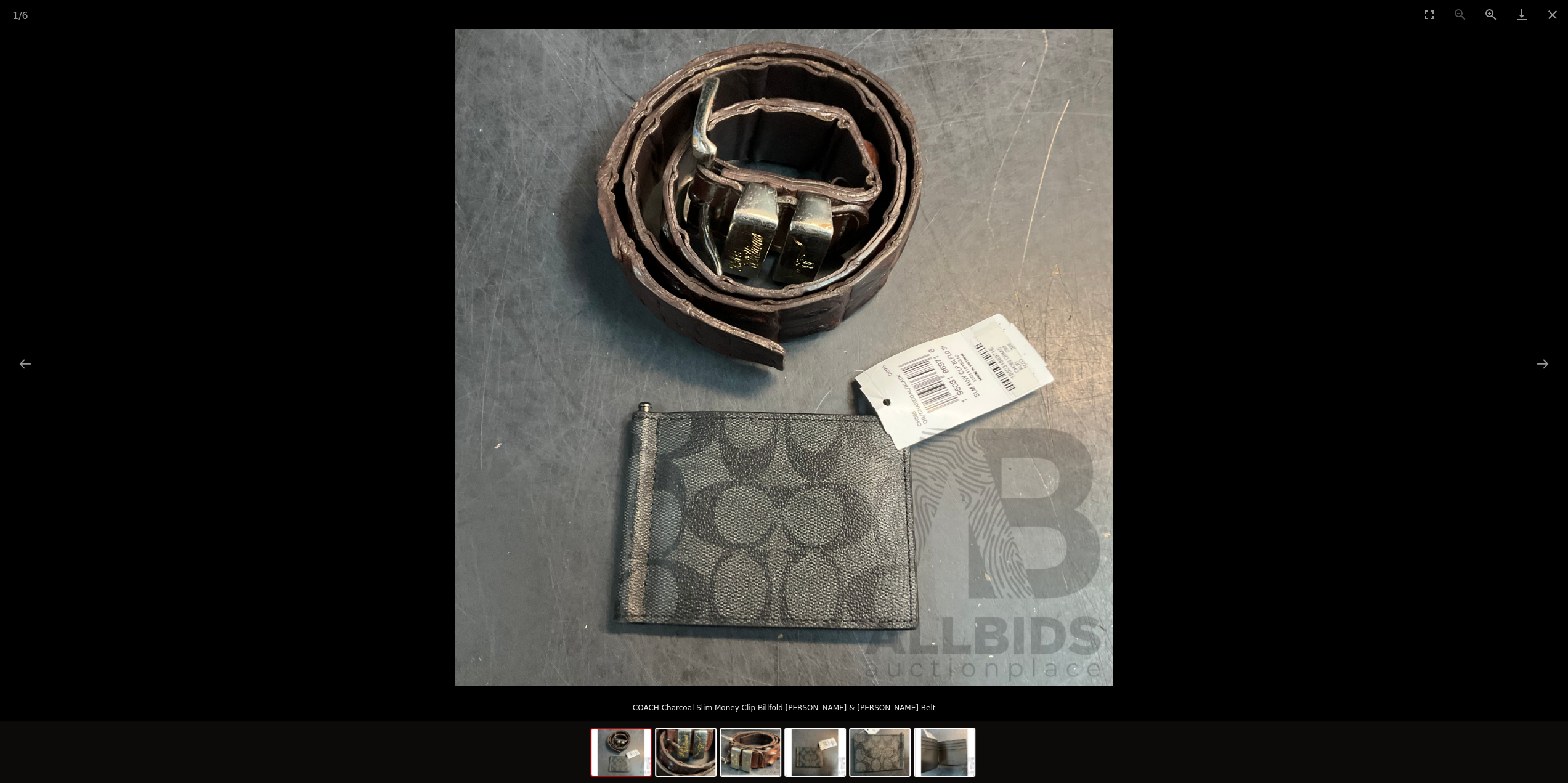
click at [972, 365] on img at bounding box center [784, 357] width 657 height 657
click at [972, 365] on img at bounding box center [783, 357] width 657 height 657
click at [972, 365] on img at bounding box center [782, 357] width 657 height 657
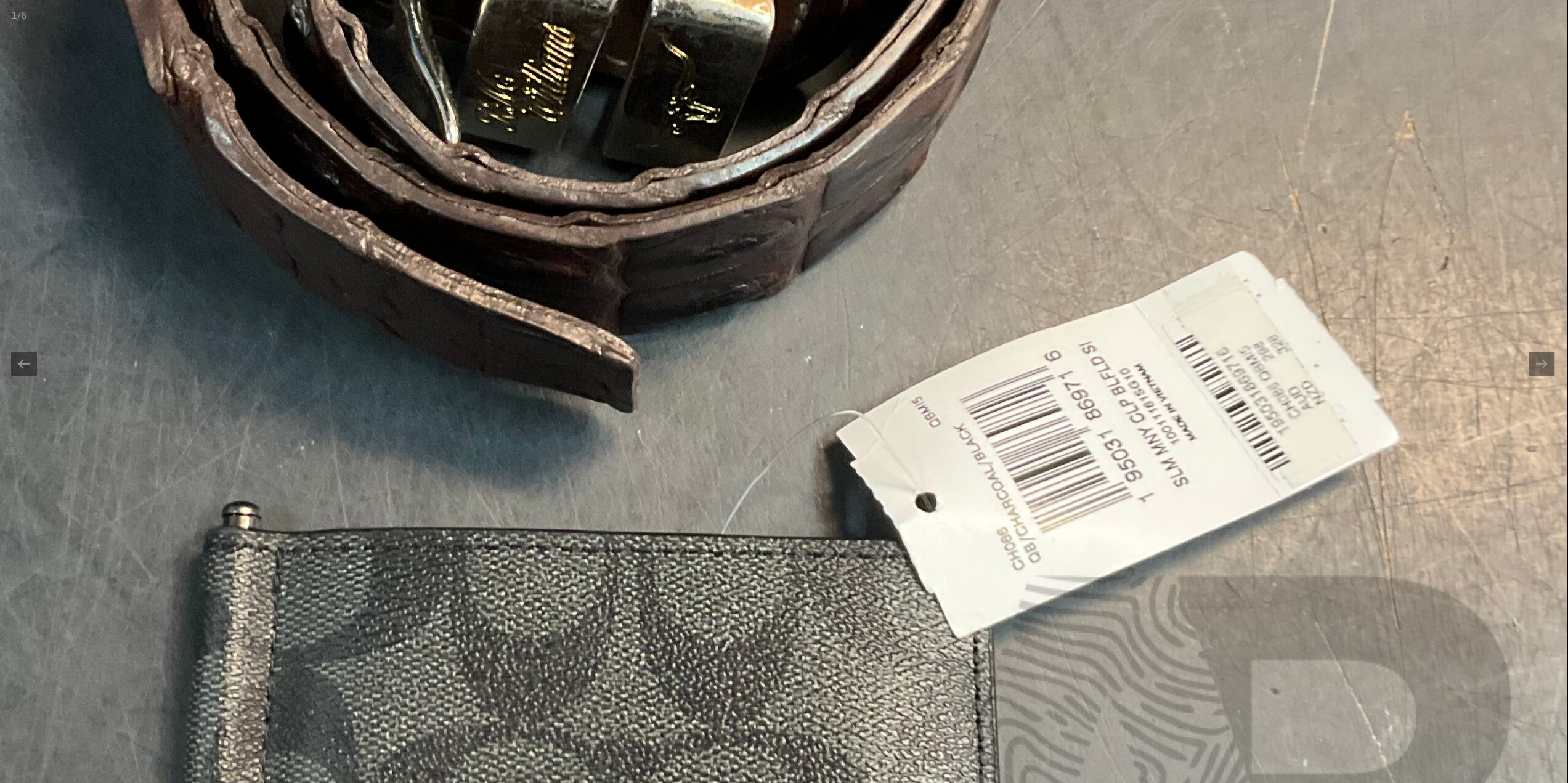
click at [1282, 371] on img at bounding box center [636, 376] width 1863 height 1863
click at [1282, 371] on img at bounding box center [635, 376] width 1863 height 1863
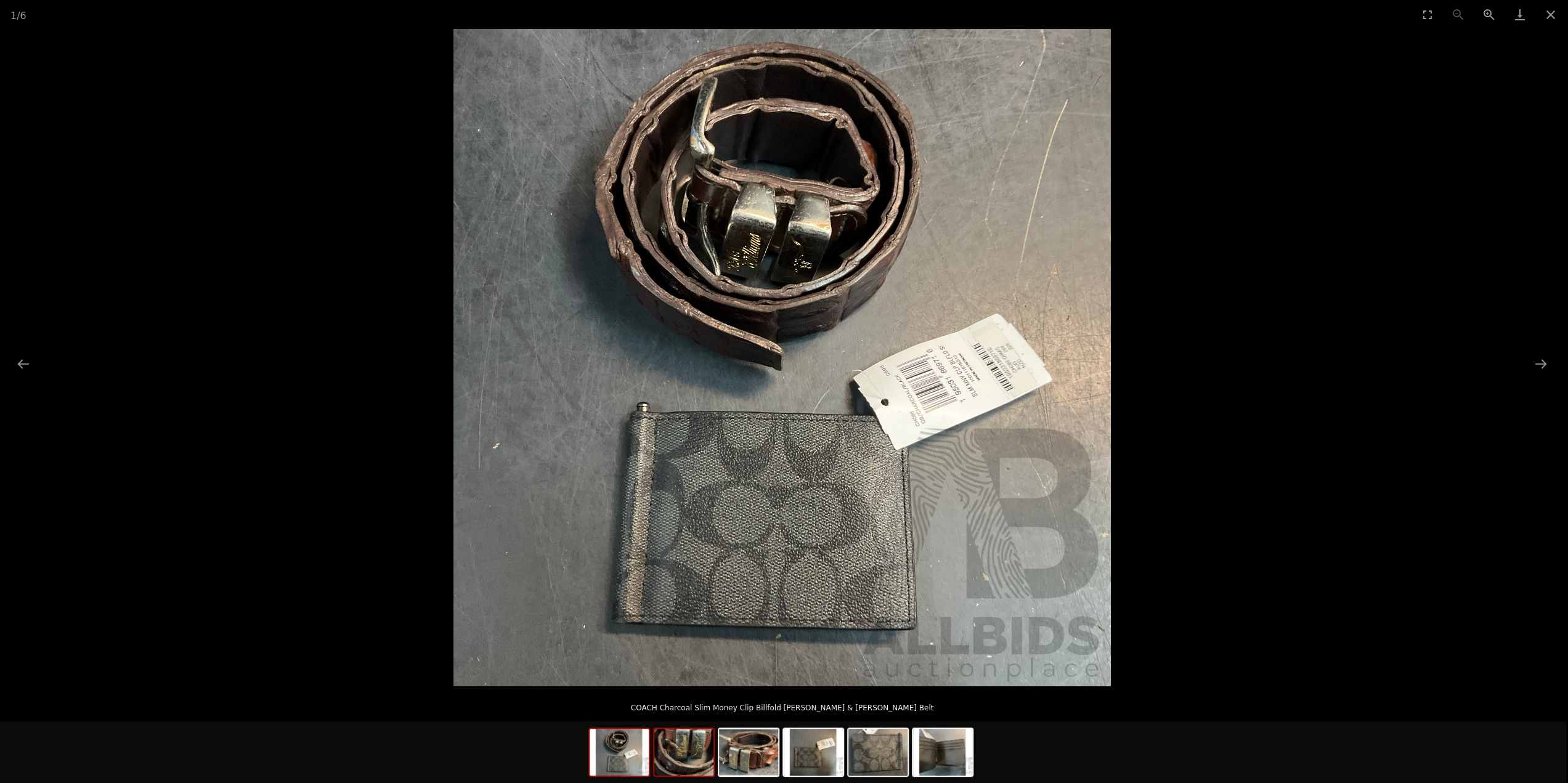
click at [671, 762] on img at bounding box center [683, 752] width 59 height 47
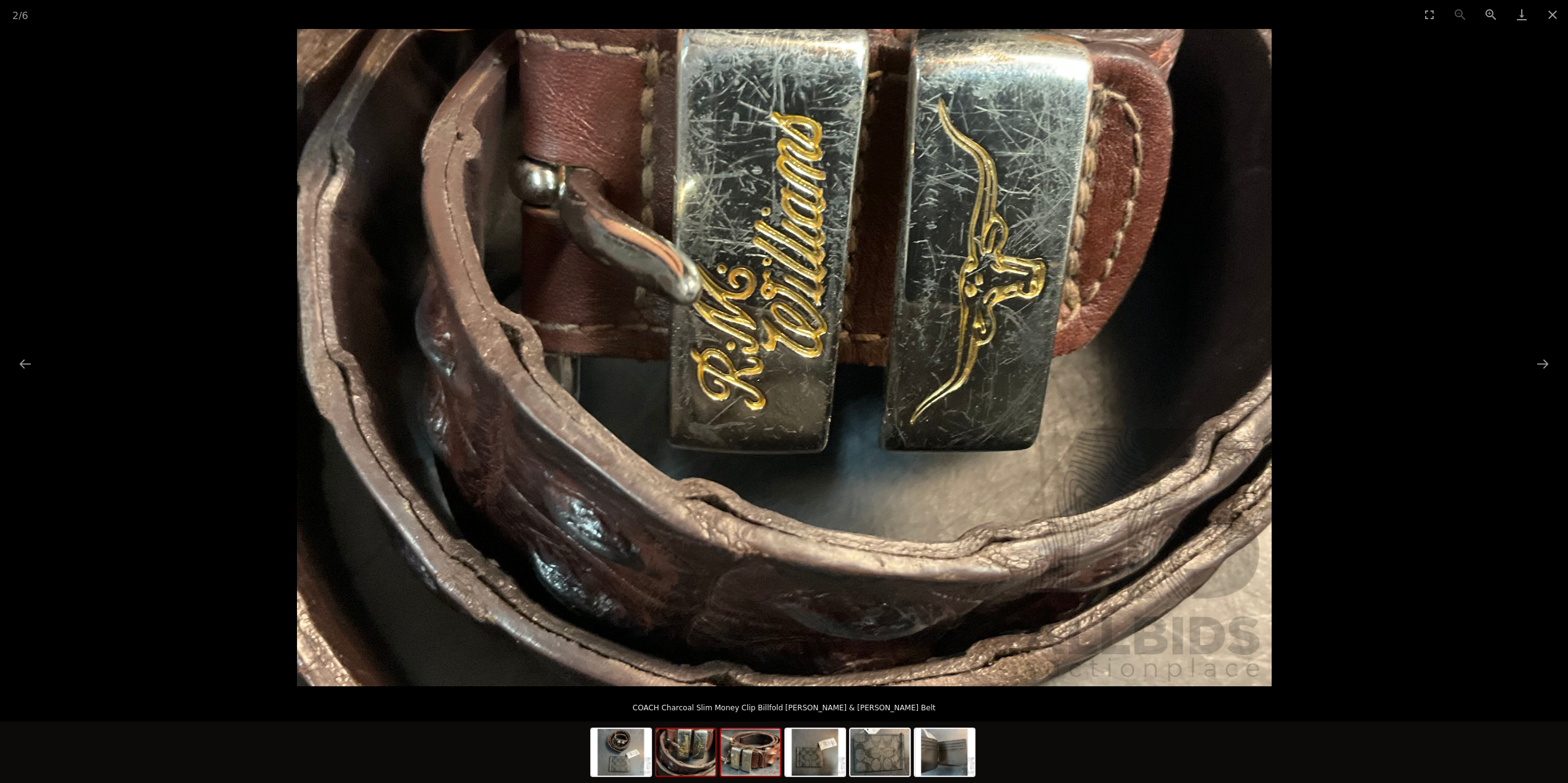
click at [751, 755] on img at bounding box center [749, 752] width 59 height 47
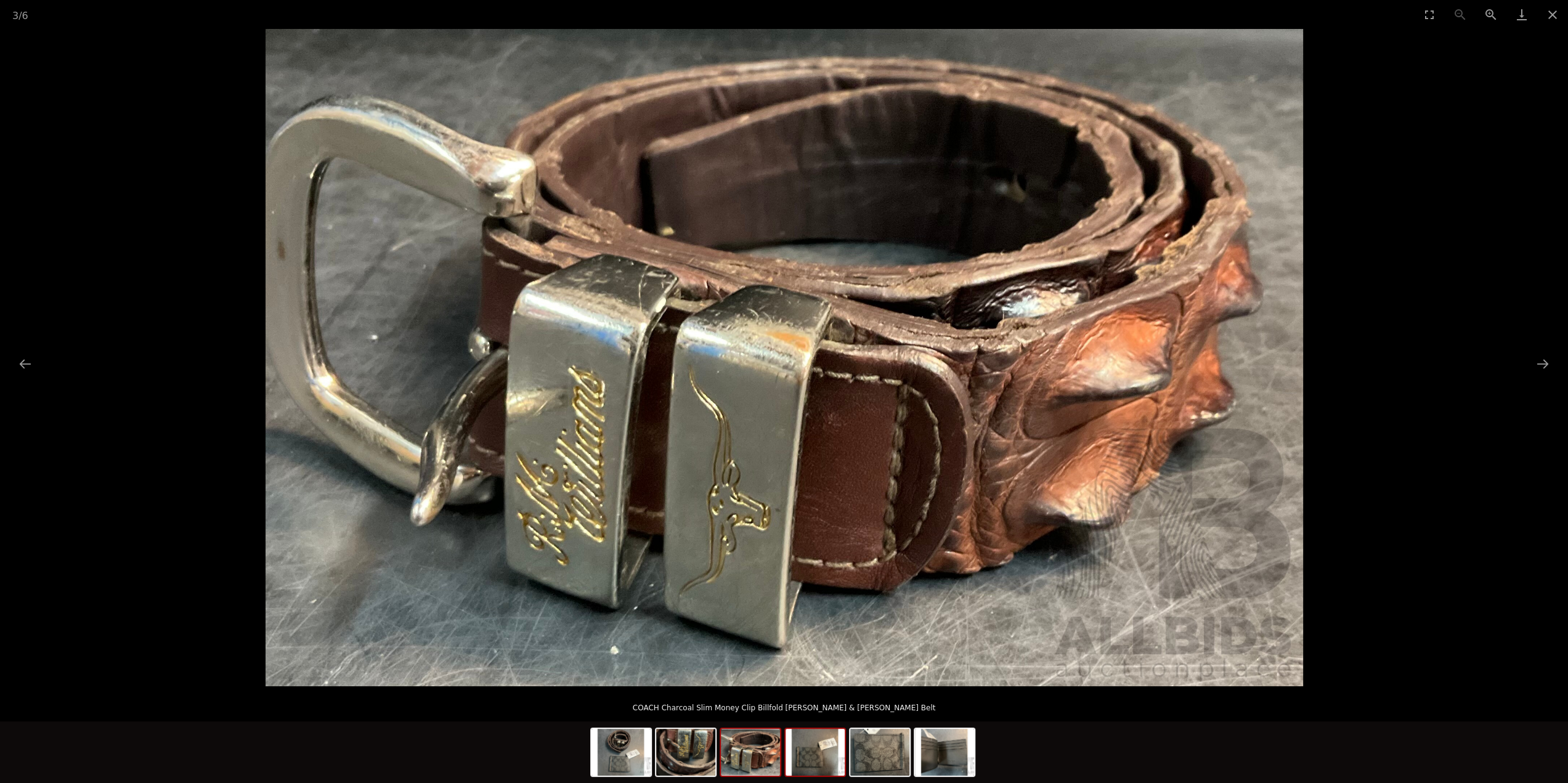
click at [806, 748] on img at bounding box center [815, 752] width 59 height 47
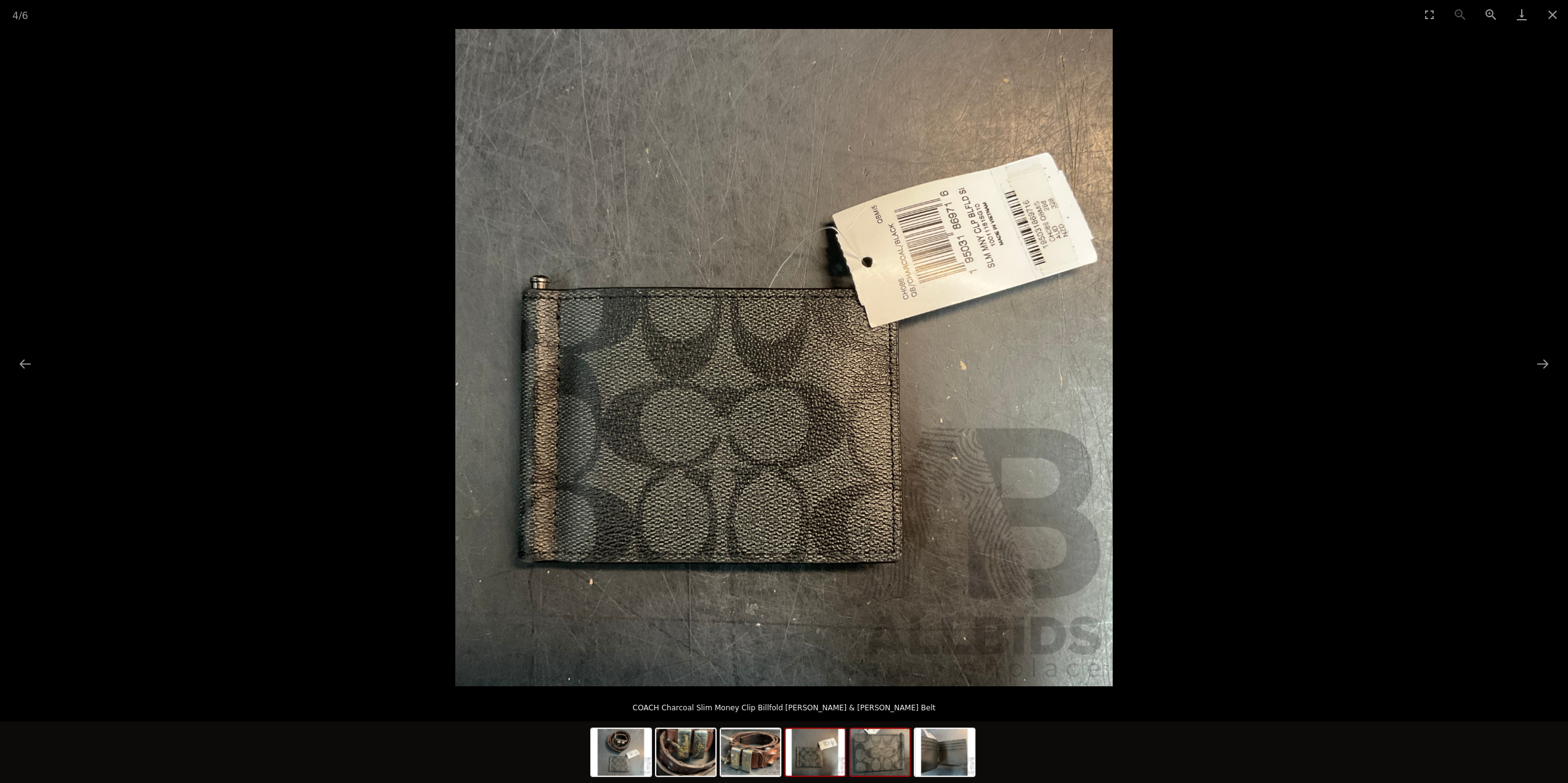
click at [875, 742] on img at bounding box center [879, 752] width 59 height 47
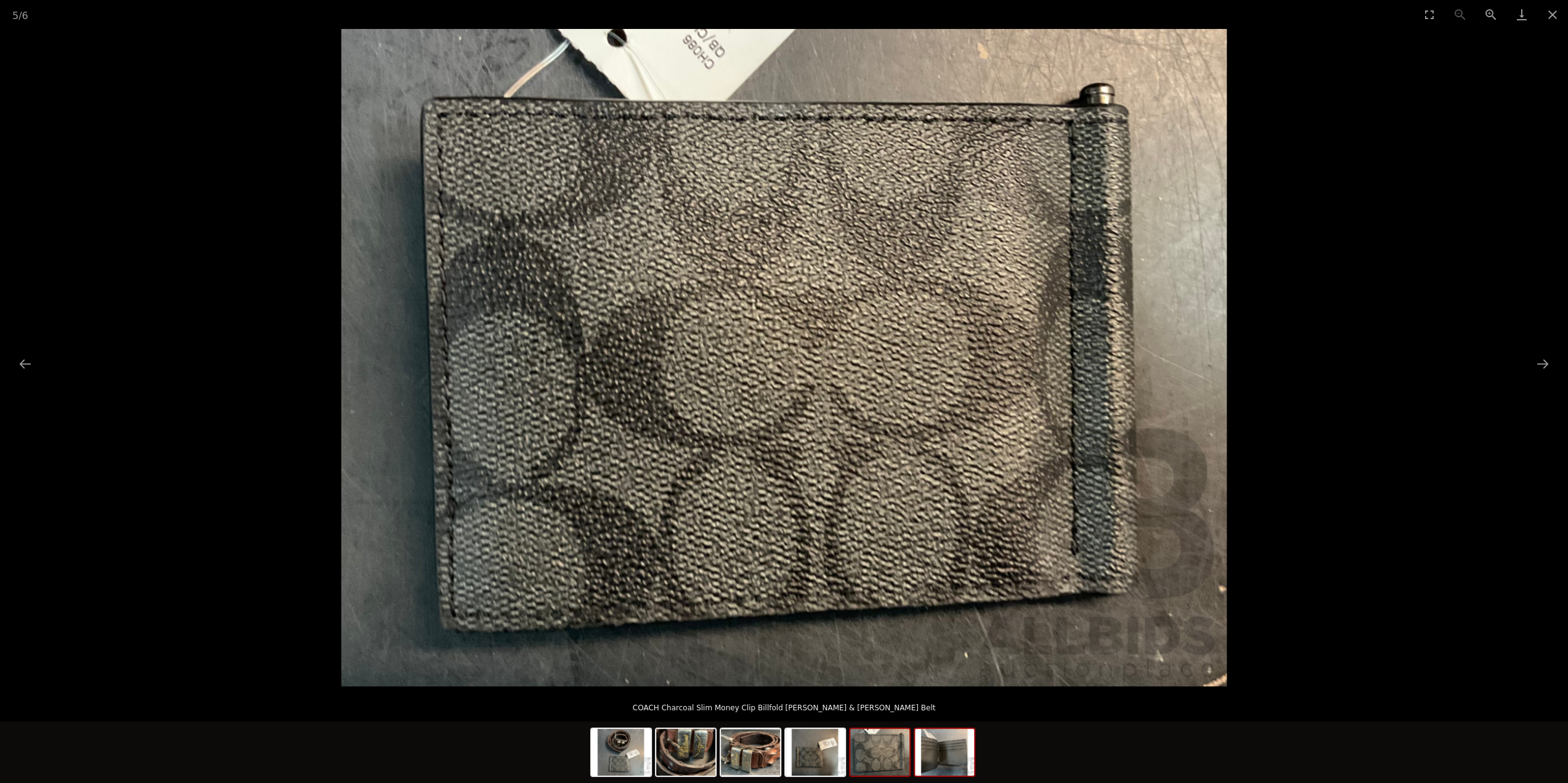
click at [922, 748] on img at bounding box center [944, 752] width 59 height 47
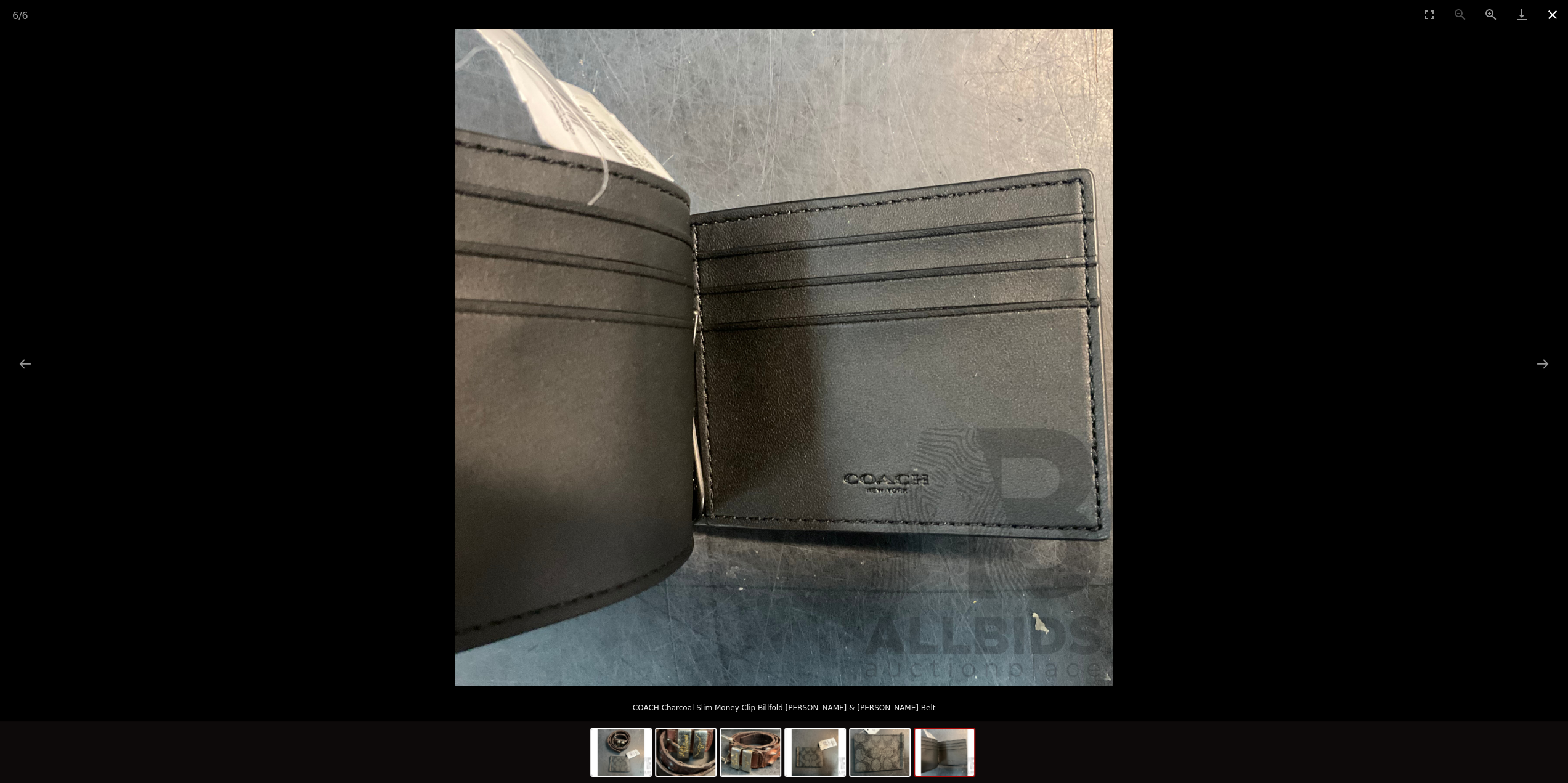
click at [1548, 18] on button "Close gallery" at bounding box center [1552, 14] width 31 height 29
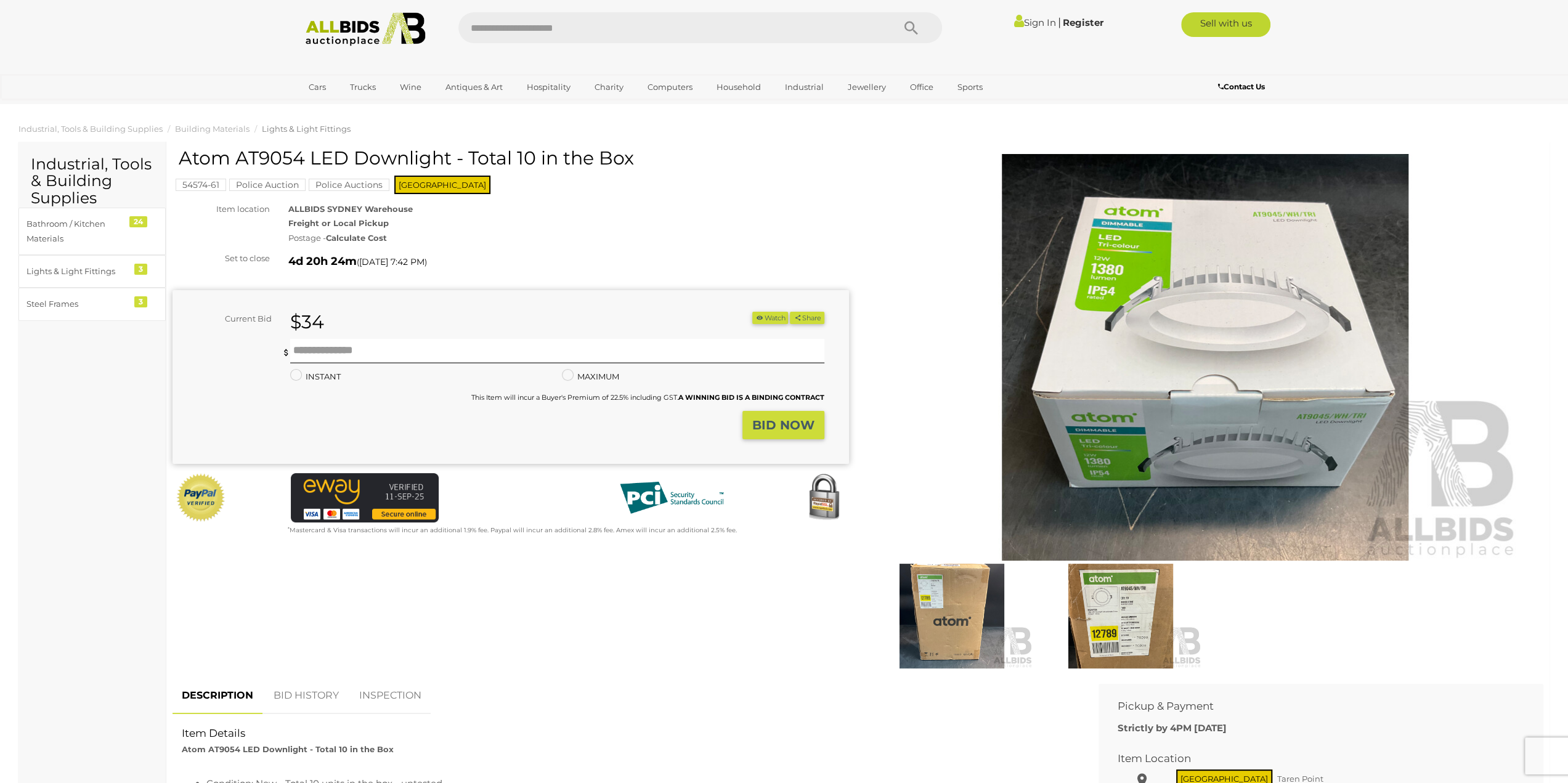
click at [987, 608] on img at bounding box center [952, 616] width 162 height 105
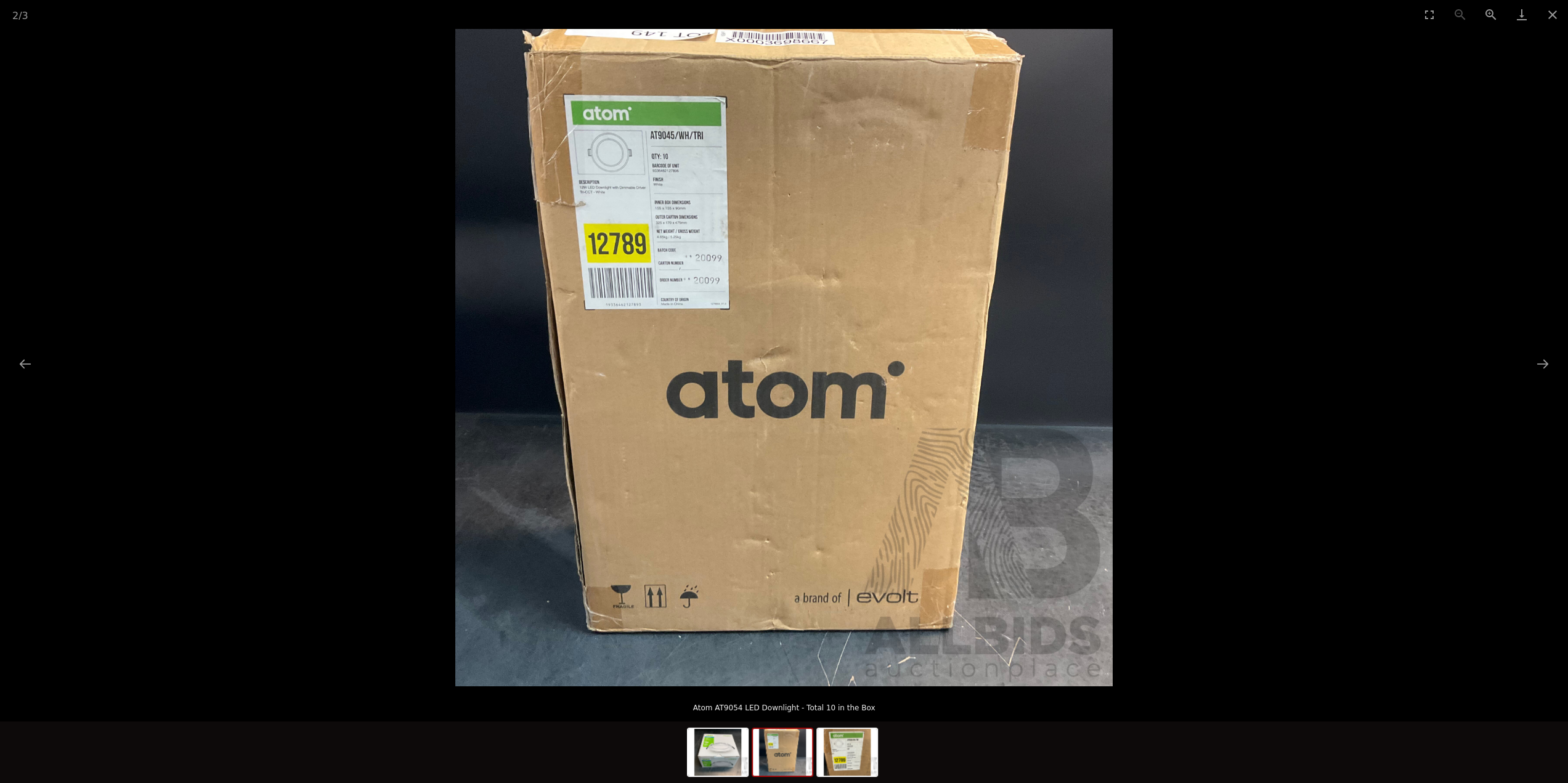
click at [774, 187] on img at bounding box center [784, 357] width 657 height 657
click at [774, 187] on img at bounding box center [783, 357] width 657 height 657
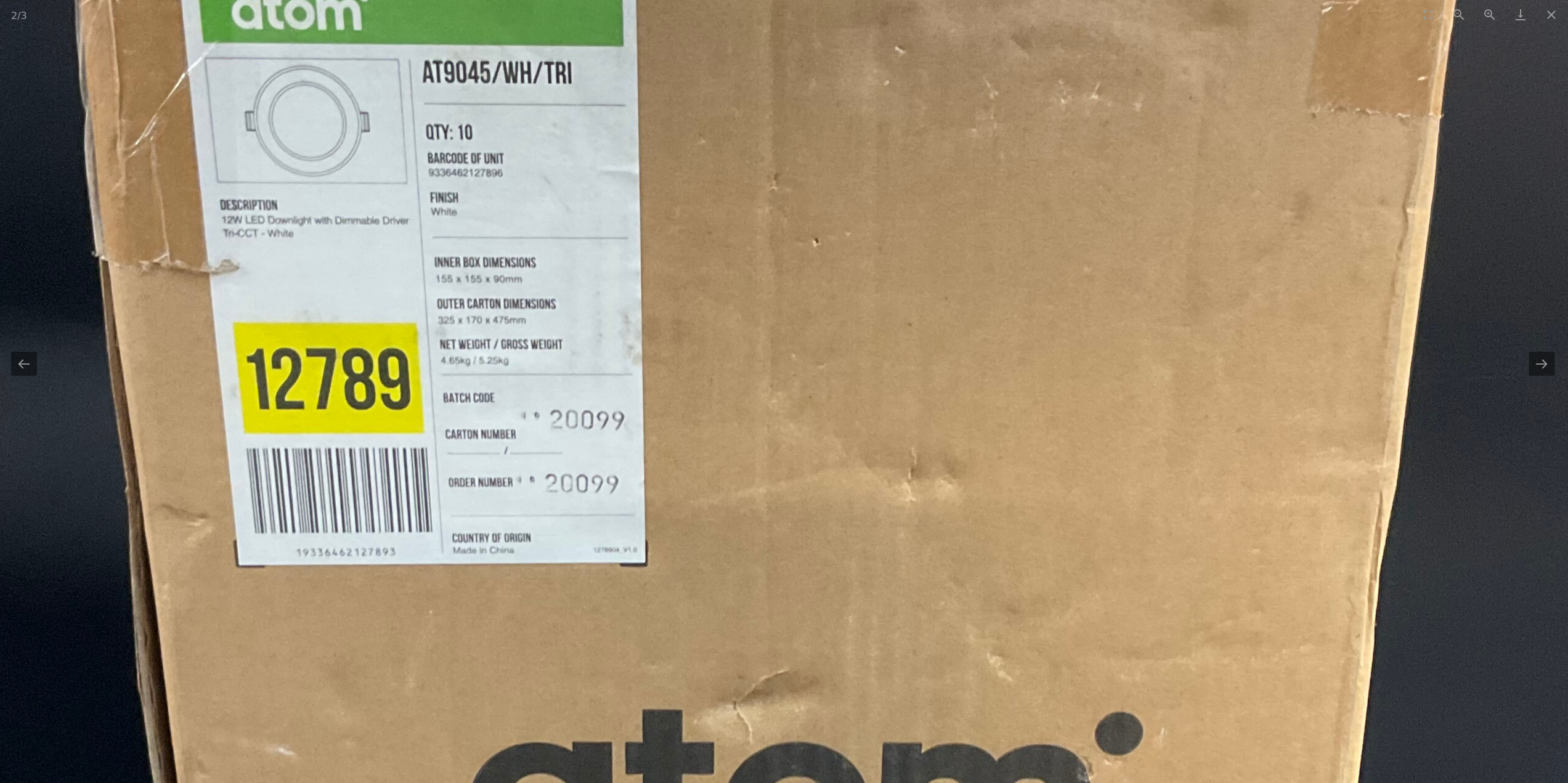
click at [773, 186] on img at bounding box center [801, 702] width 1863 height 1863
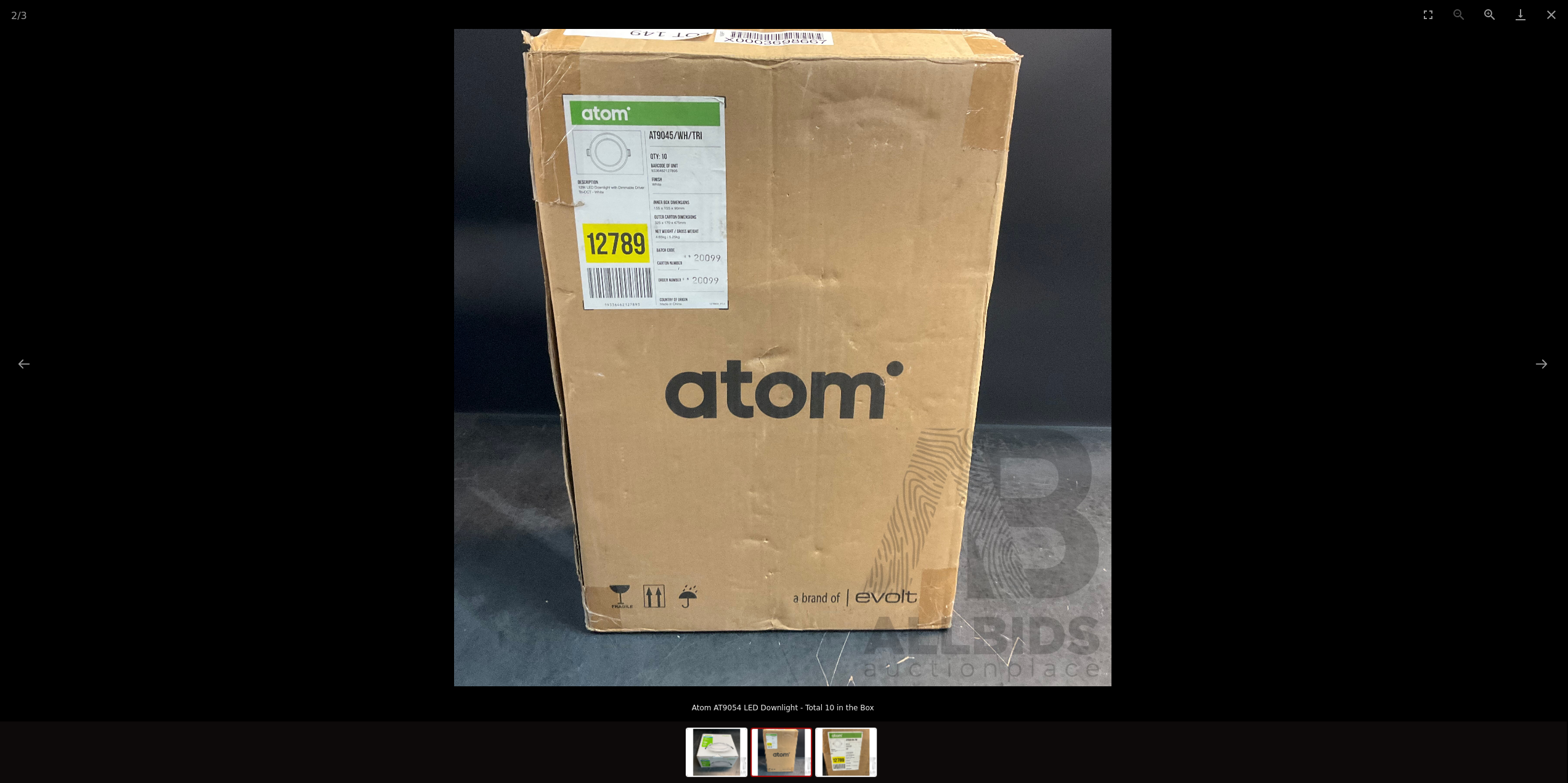
click at [777, 748] on img at bounding box center [780, 752] width 59 height 47
click at [834, 753] on img at bounding box center [846, 752] width 59 height 47
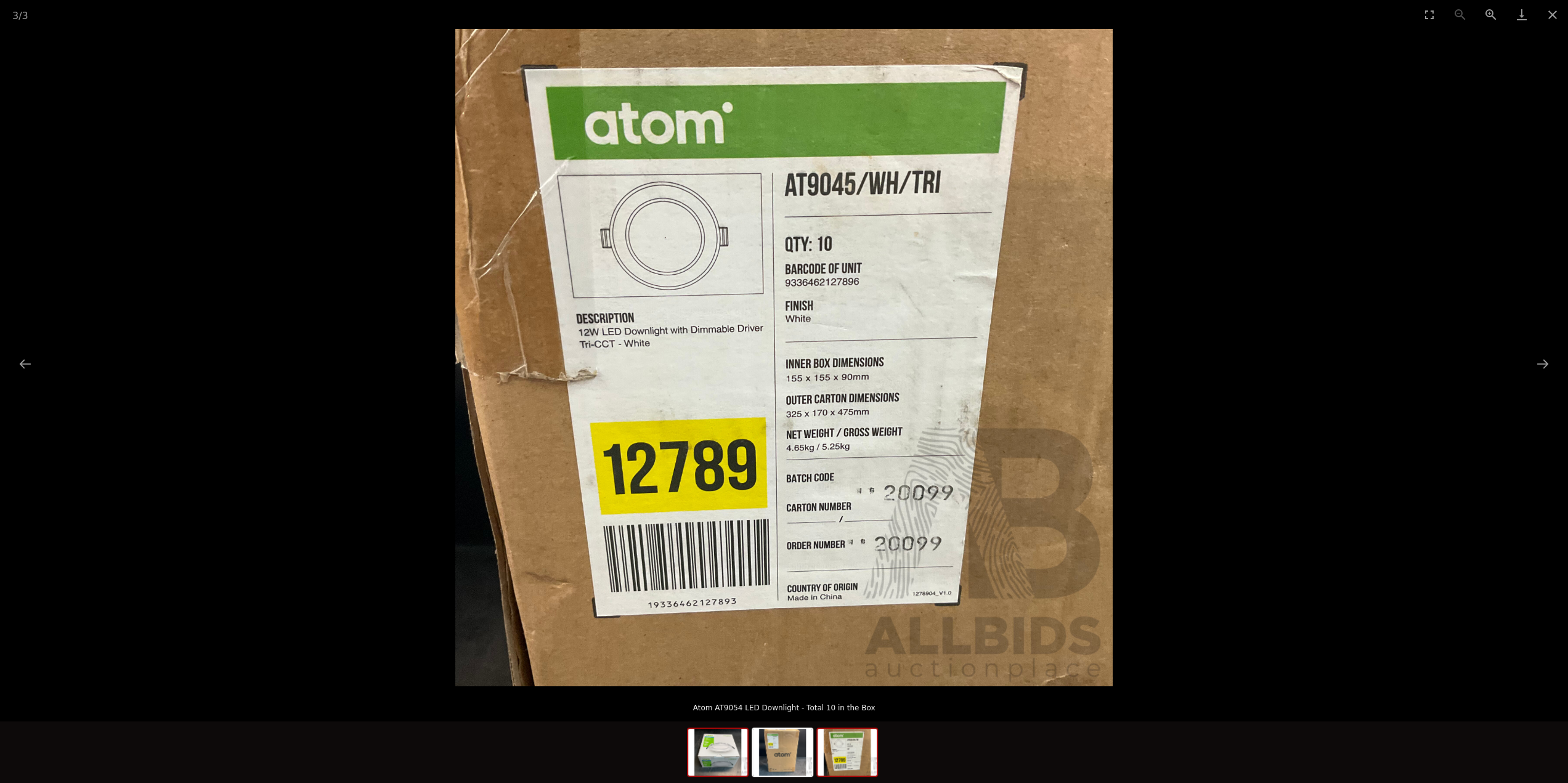
click at [711, 763] on img at bounding box center [717, 752] width 59 height 47
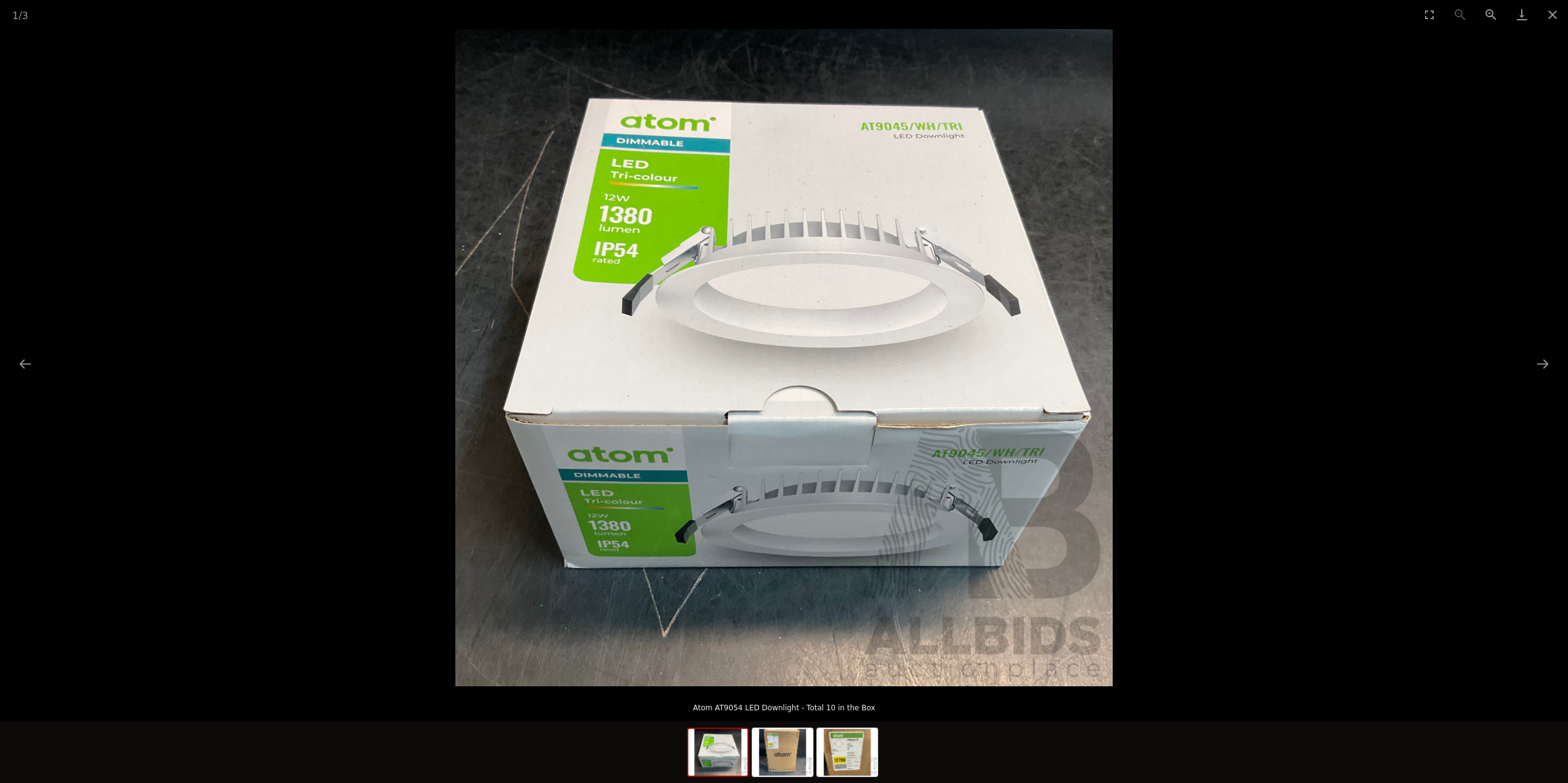
click at [766, 580] on img at bounding box center [784, 357] width 657 height 657
click at [766, 579] on img at bounding box center [783, 357] width 657 height 657
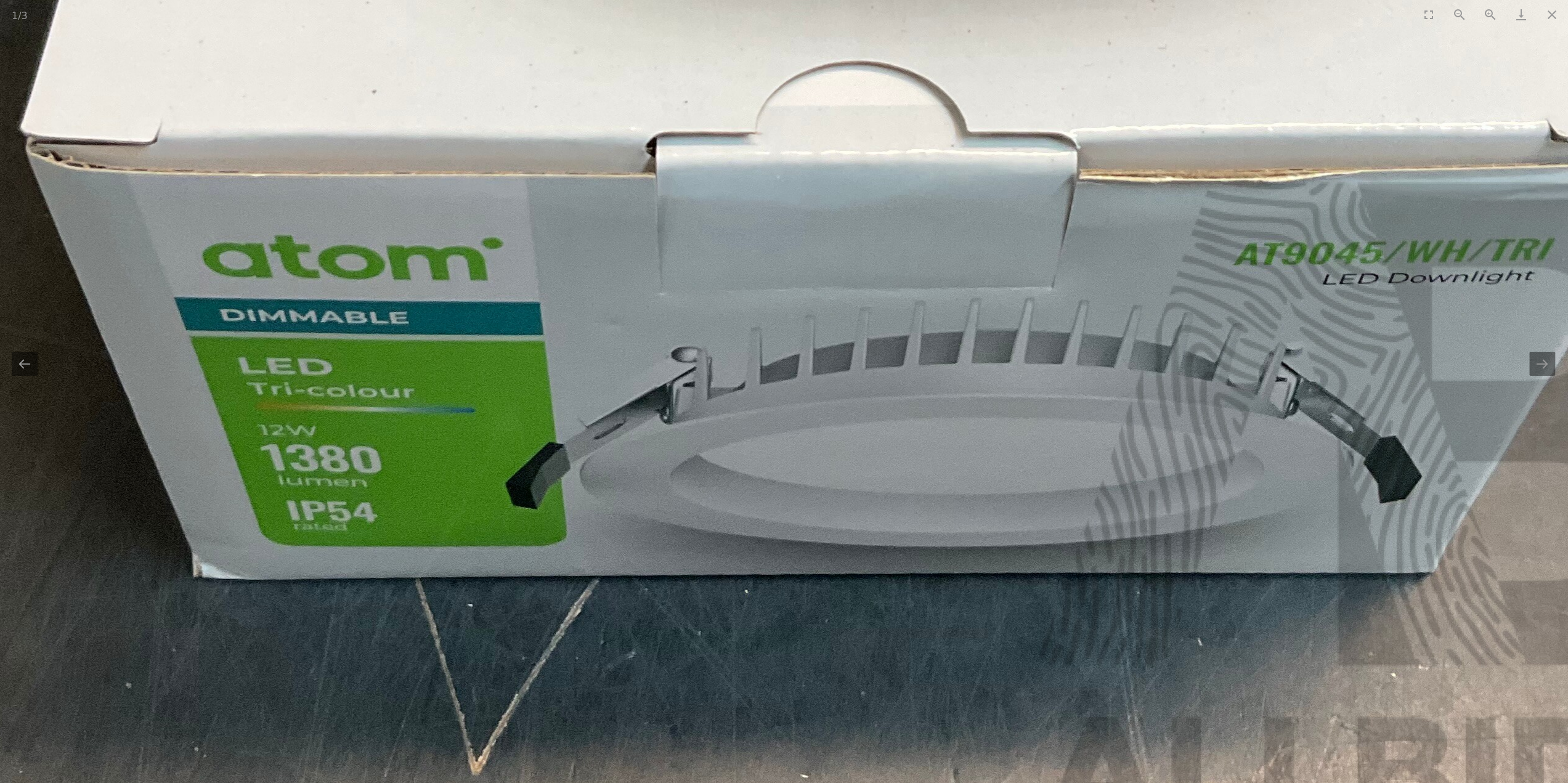
scroll to position [0, 1]
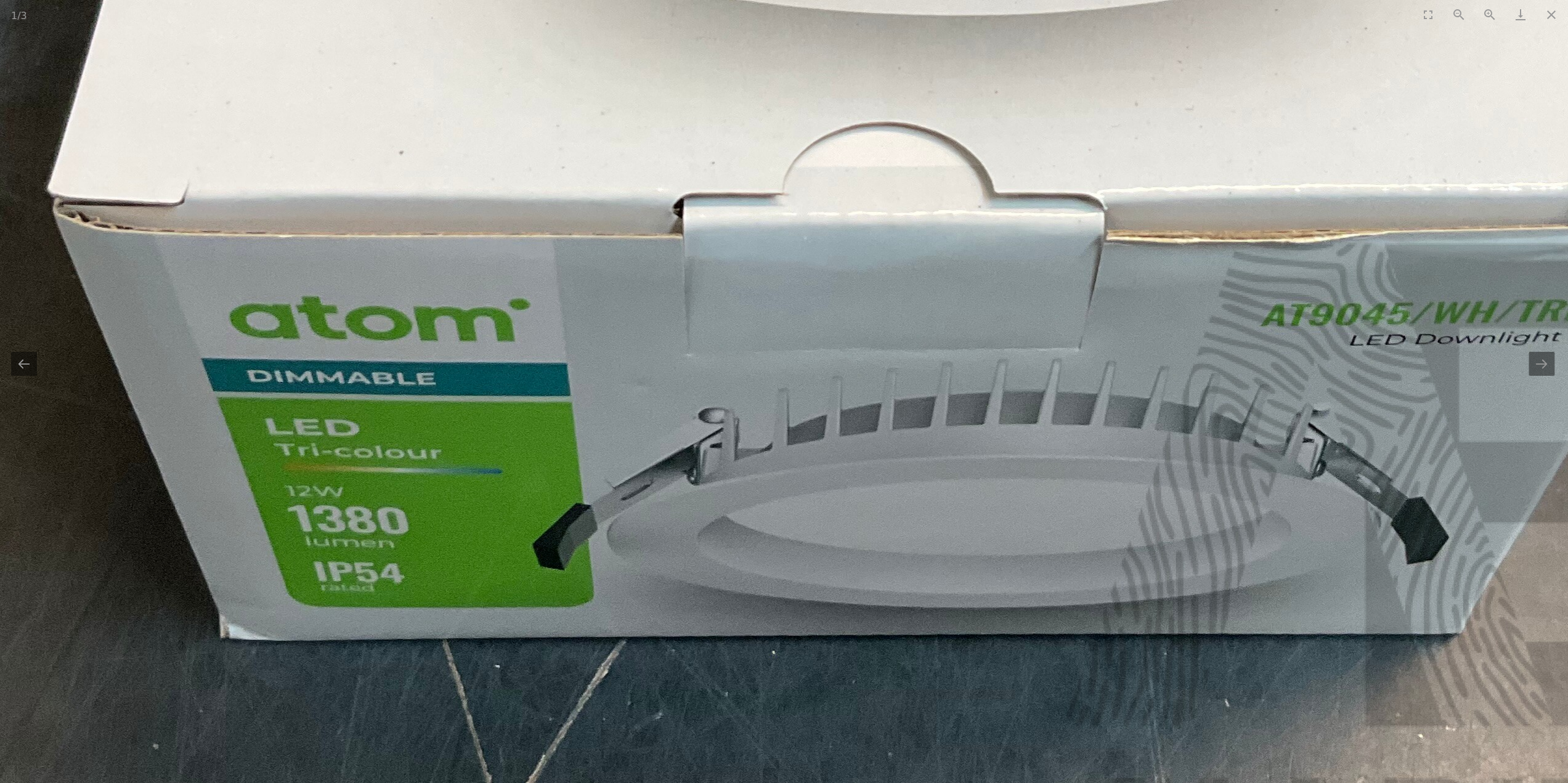
drag, startPoint x: 811, startPoint y: 440, endPoint x: 839, endPoint y: 501, distance: 67.1
click at [839, 501] on img at bounding box center [842, 44] width 1863 height 1863
click at [839, 501] on img at bounding box center [843, 45] width 1863 height 1863
click at [839, 501] on img at bounding box center [842, 45] width 1863 height 1863
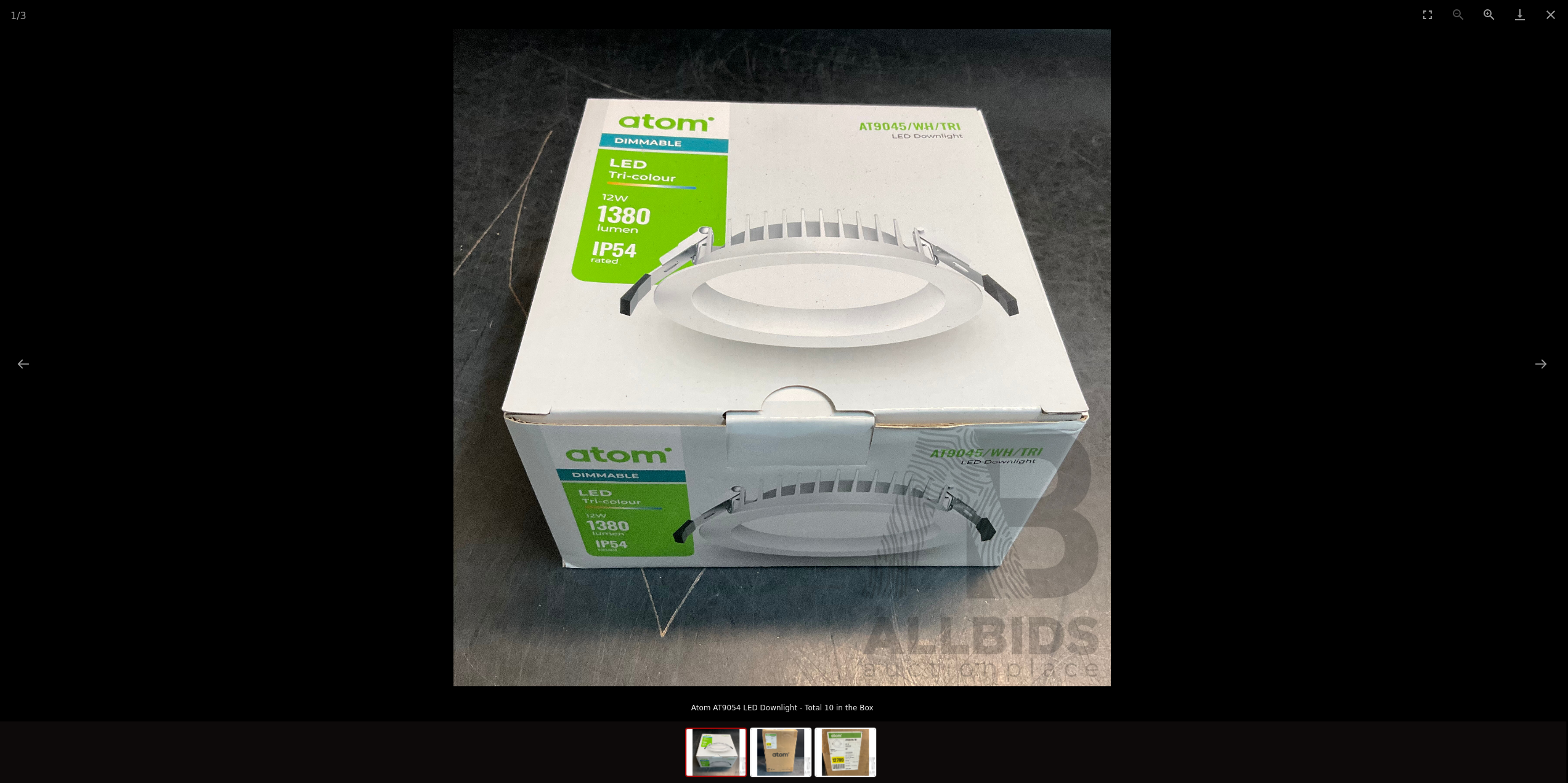
click at [821, 140] on img at bounding box center [782, 357] width 657 height 657
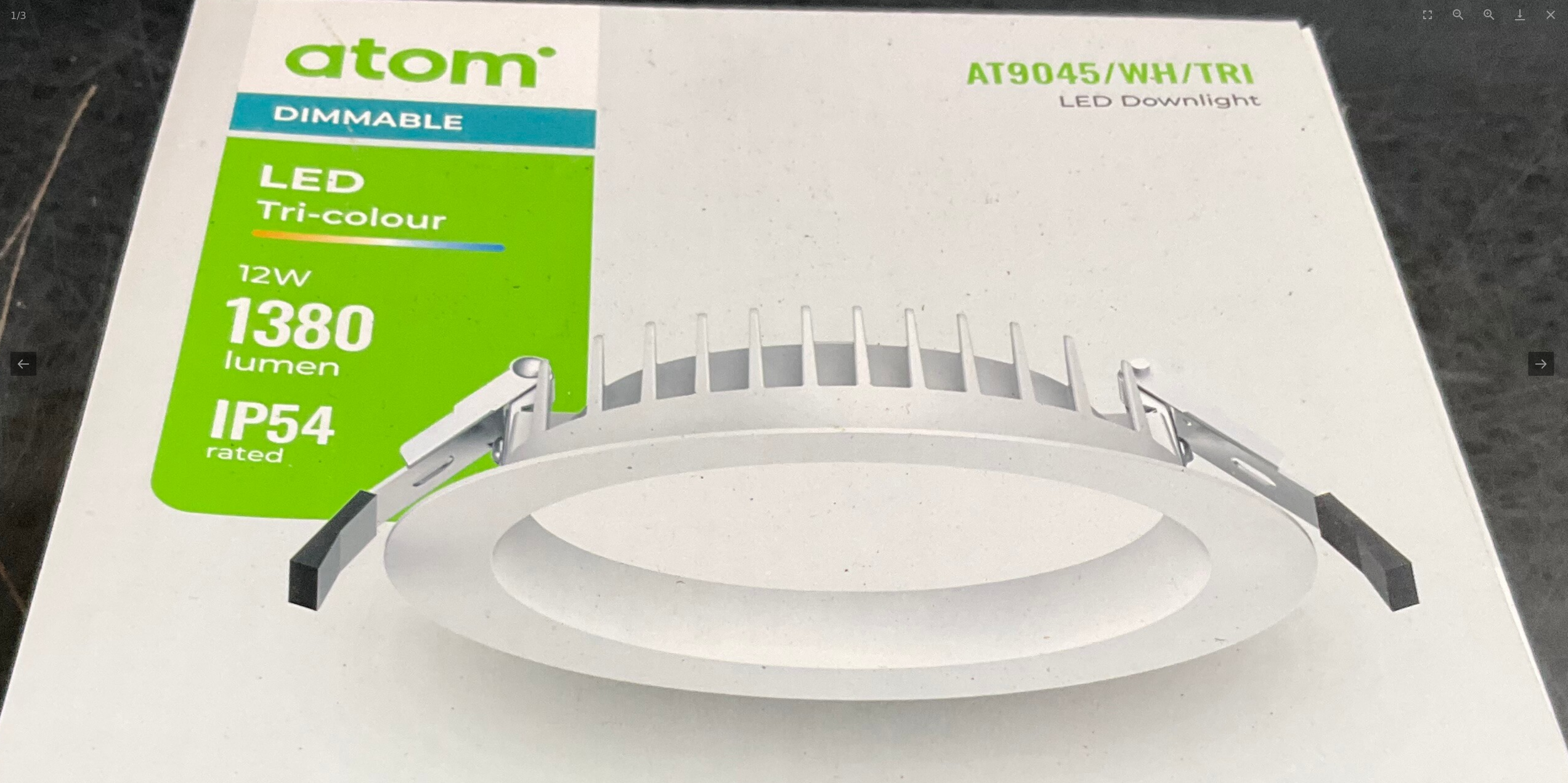
drag, startPoint x: 692, startPoint y: 374, endPoint x: 715, endPoint y: 331, distance: 48.8
click at [715, 331] on img at bounding box center [748, 729] width 1863 height 1863
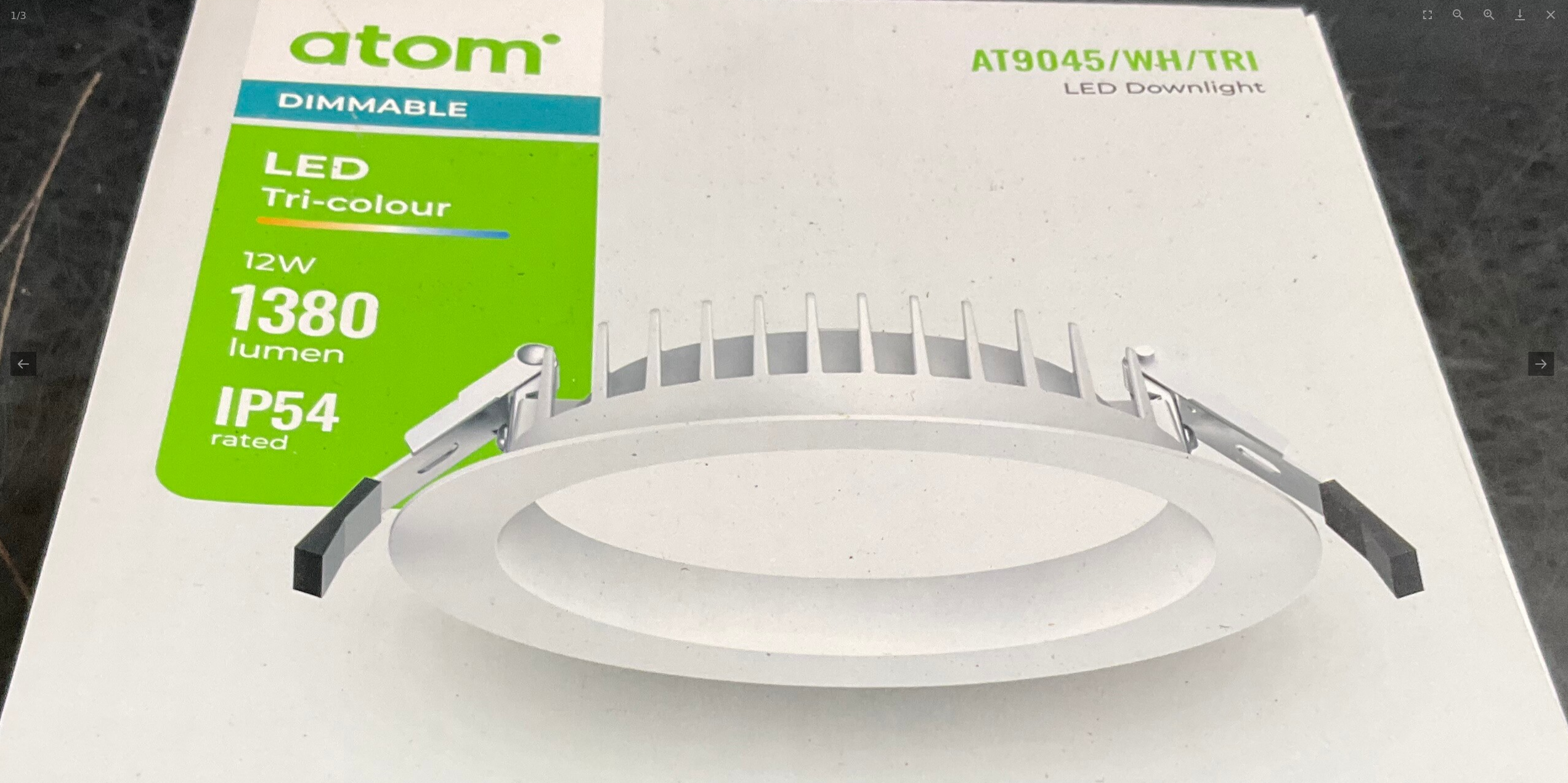
click at [713, 334] on img at bounding box center [753, 716] width 1863 height 1863
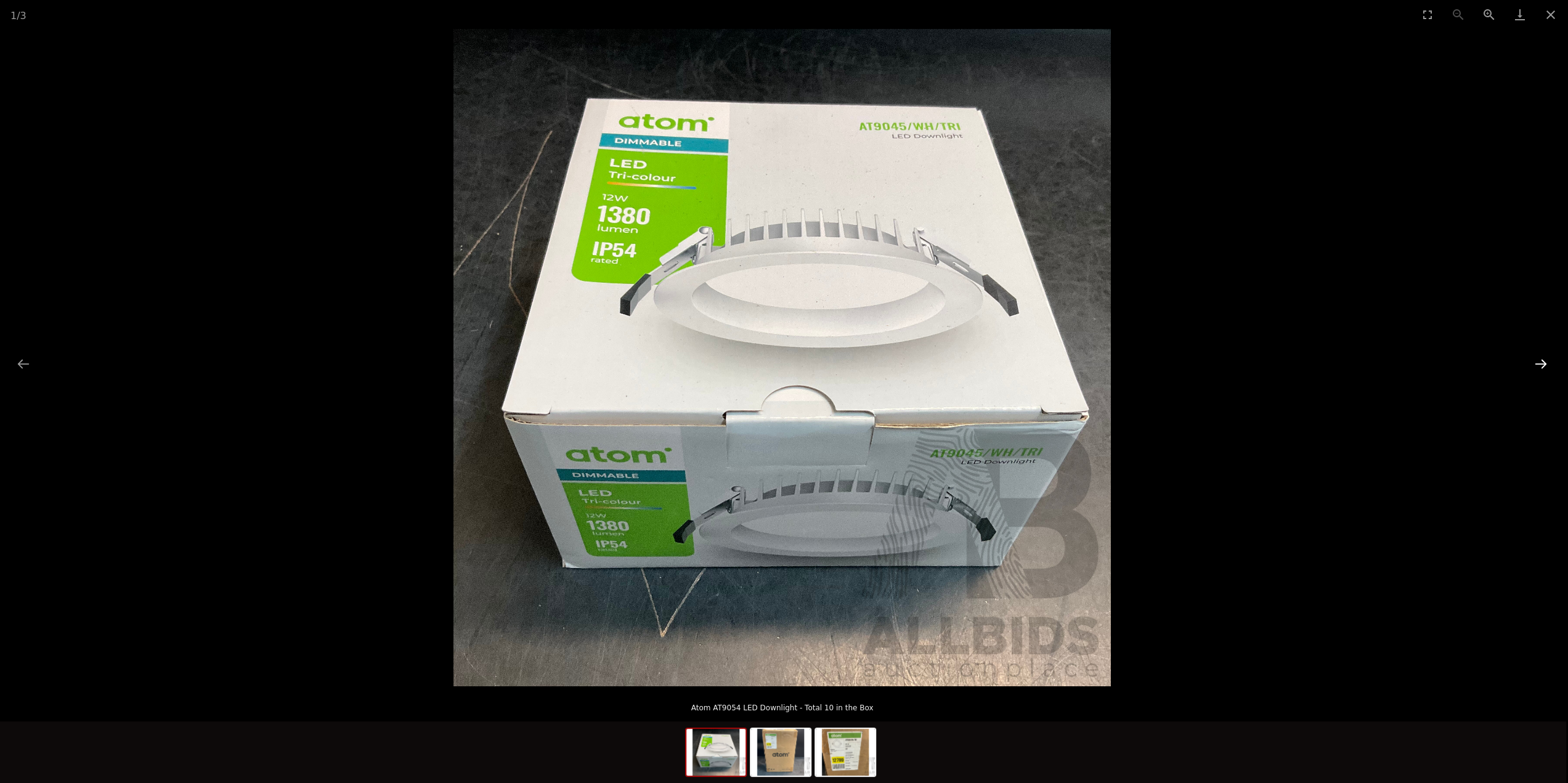
click at [1539, 364] on button "Next slide" at bounding box center [1541, 364] width 26 height 24
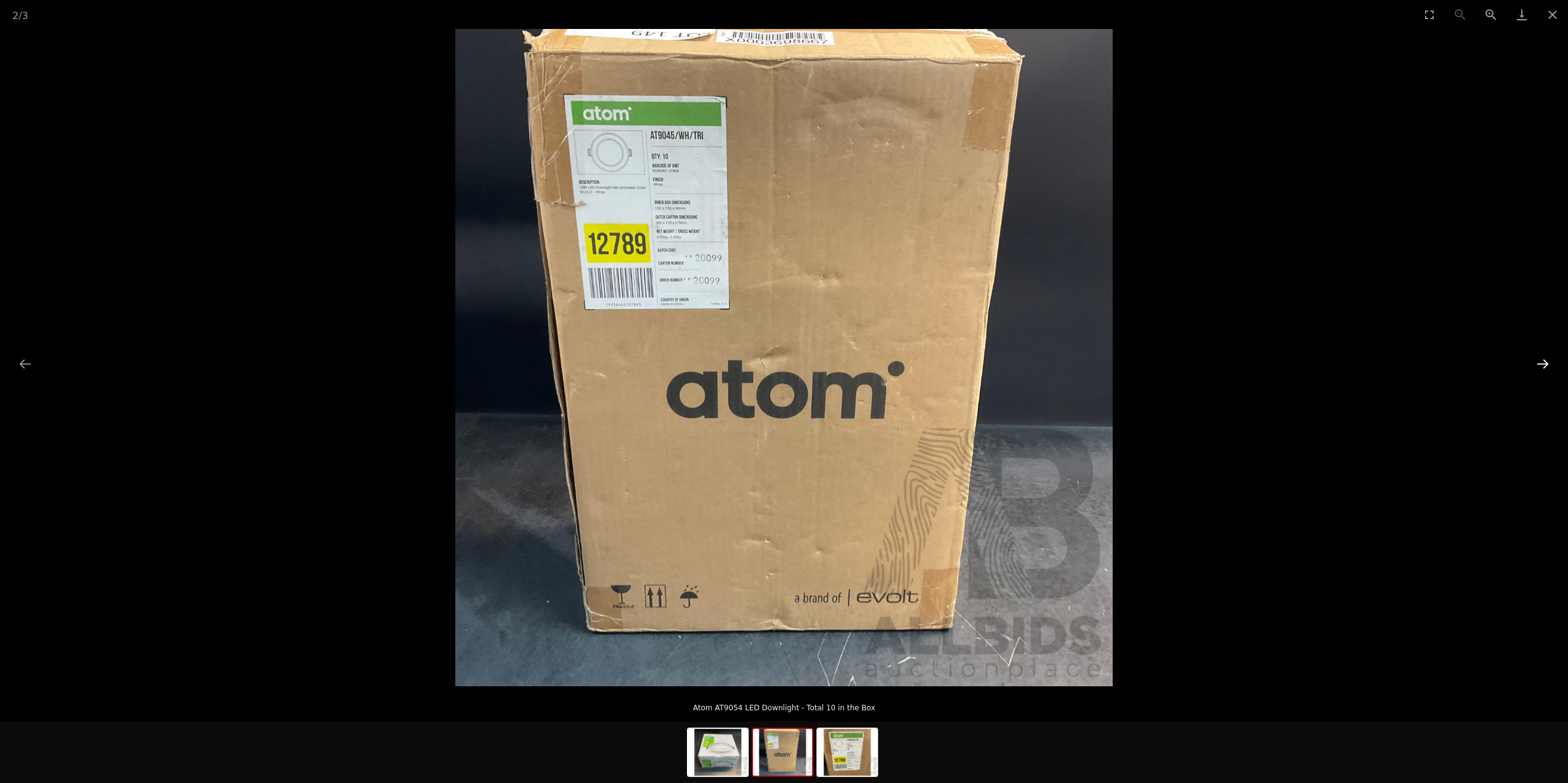
click at [1539, 364] on button "Next slide" at bounding box center [1543, 364] width 26 height 24
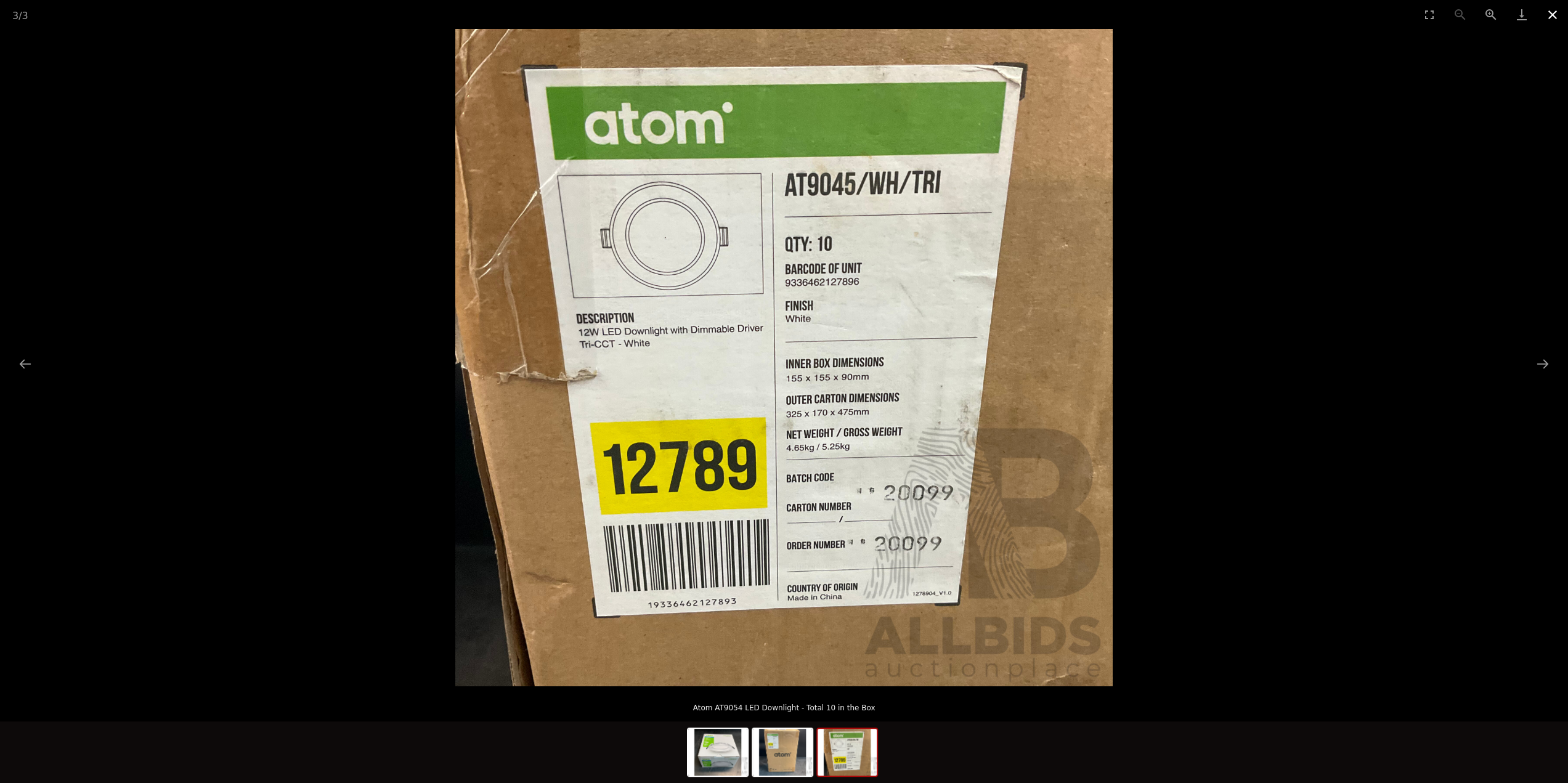
click at [1548, 13] on button "Close gallery" at bounding box center [1552, 14] width 31 height 29
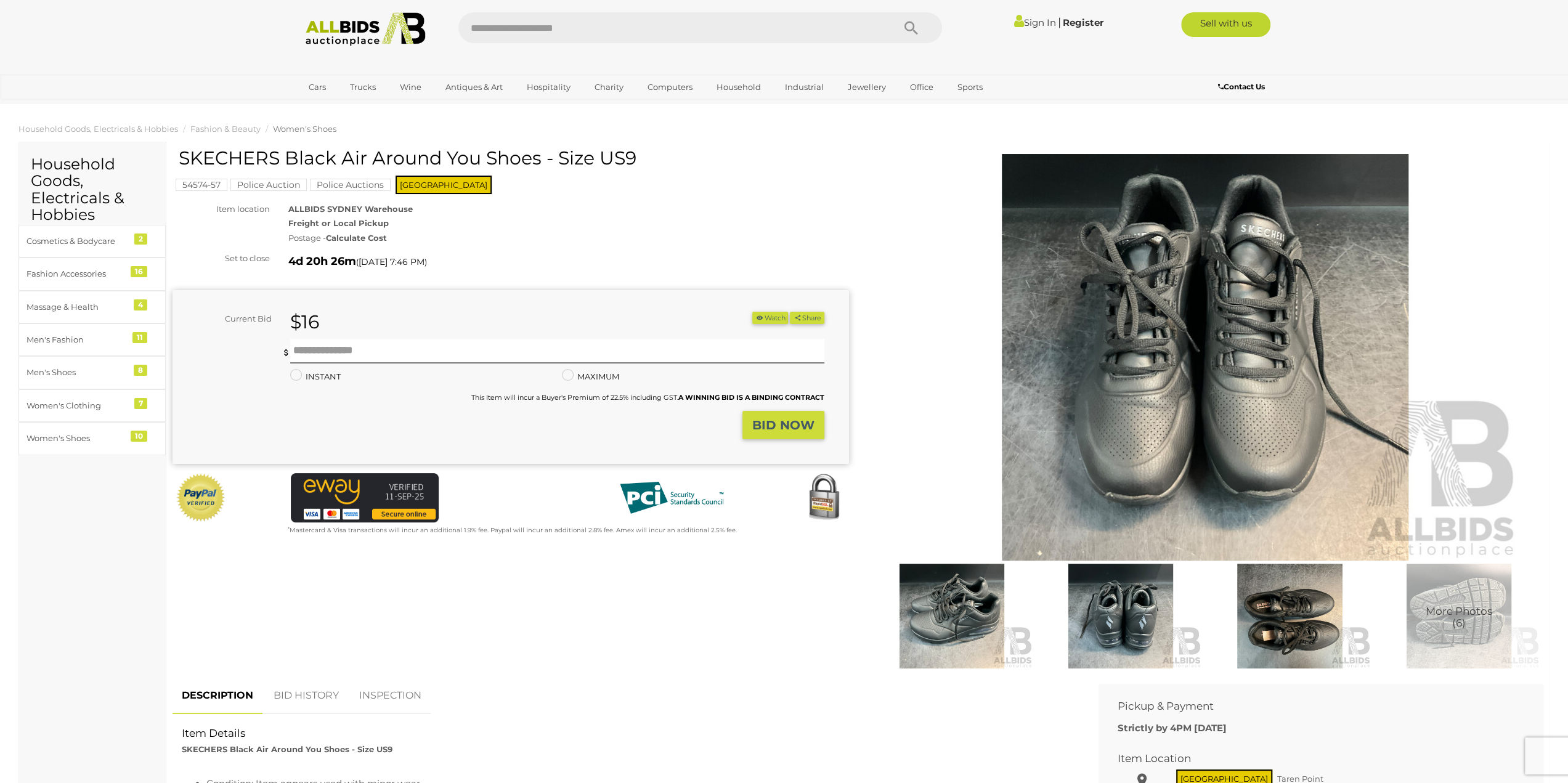
click at [1112, 329] on img at bounding box center [1205, 357] width 631 height 407
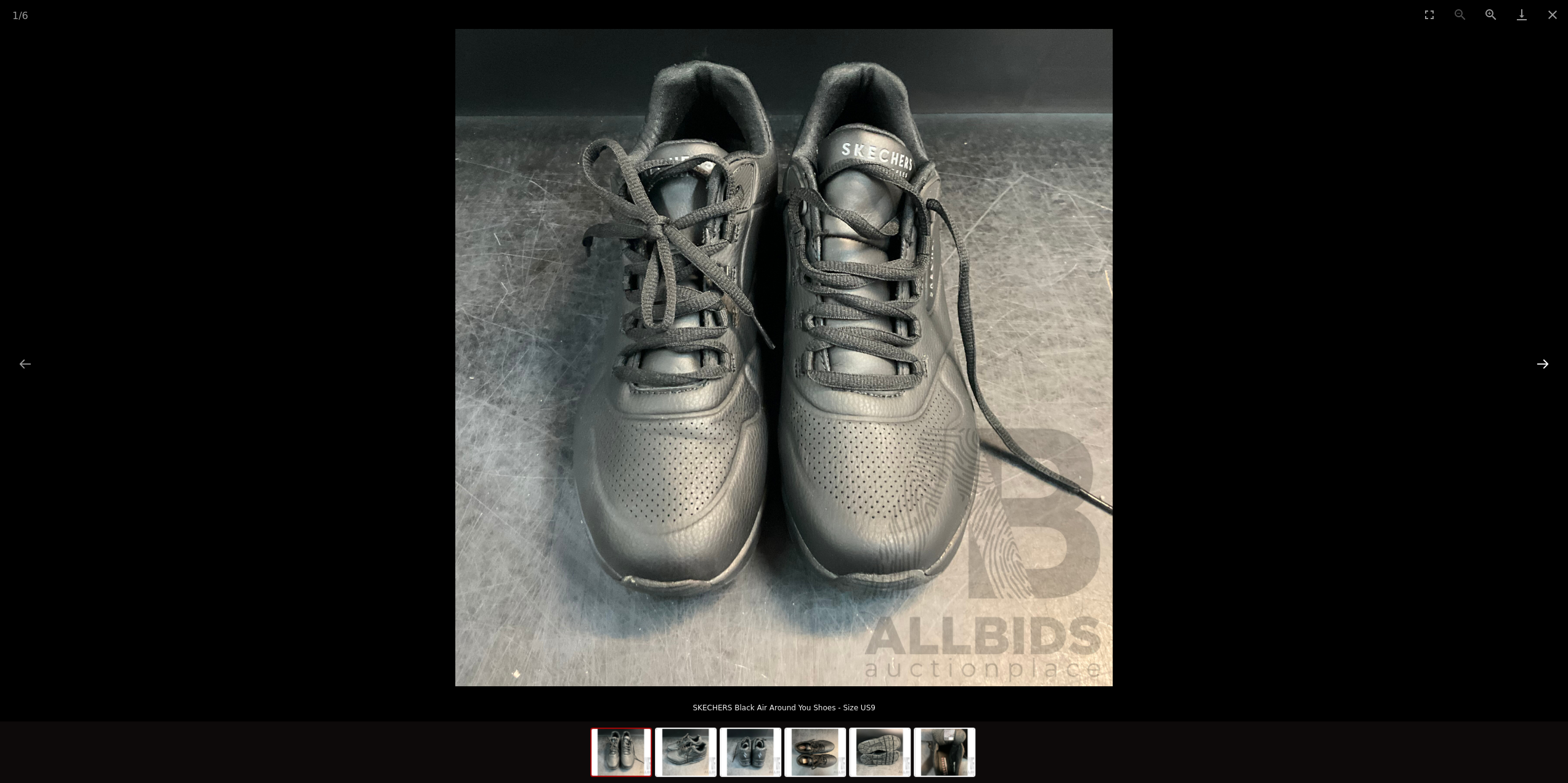
click at [1548, 363] on button "Next slide" at bounding box center [1543, 364] width 26 height 24
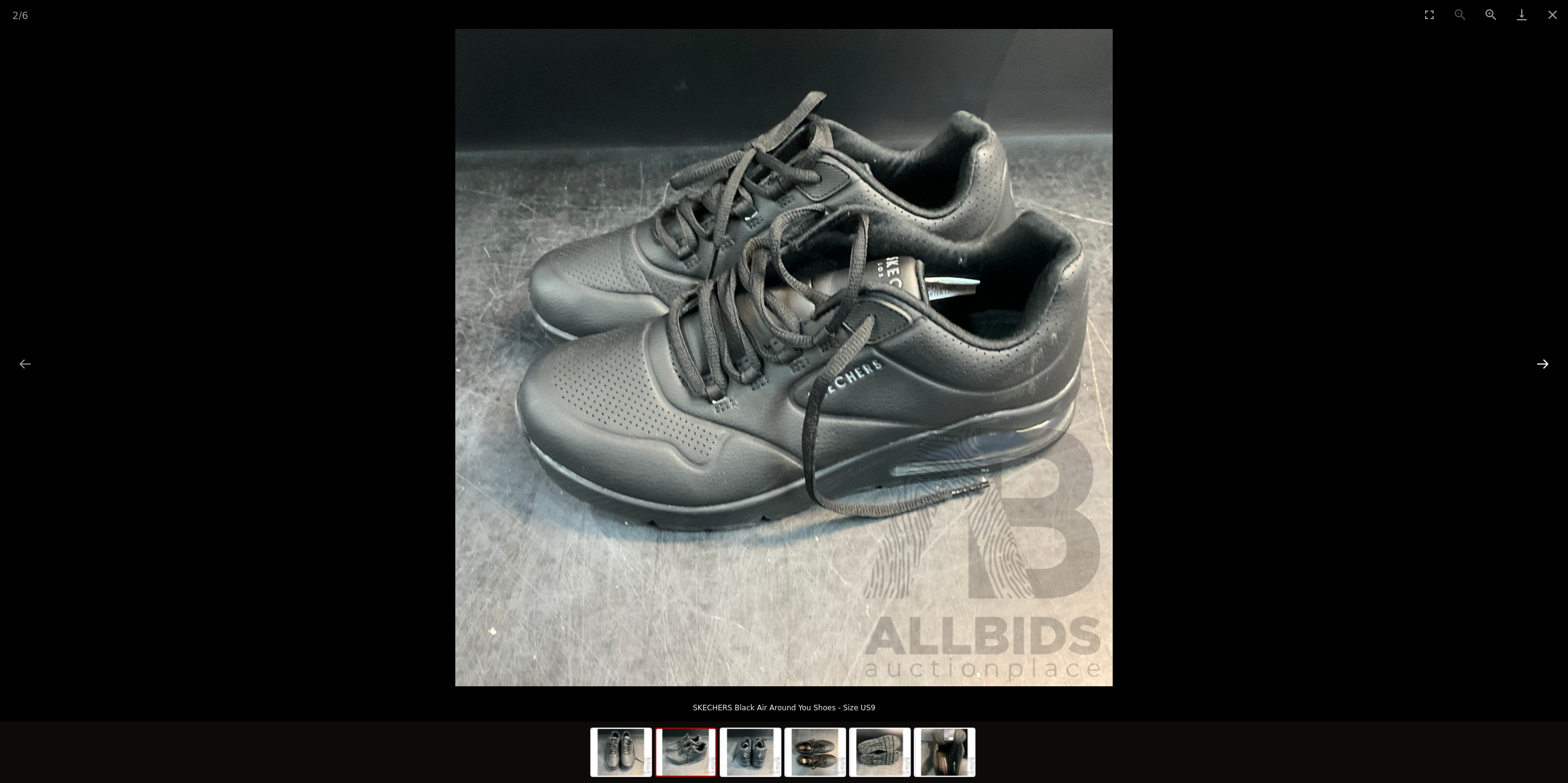
click at [1548, 363] on button "Next slide" at bounding box center [1543, 364] width 26 height 24
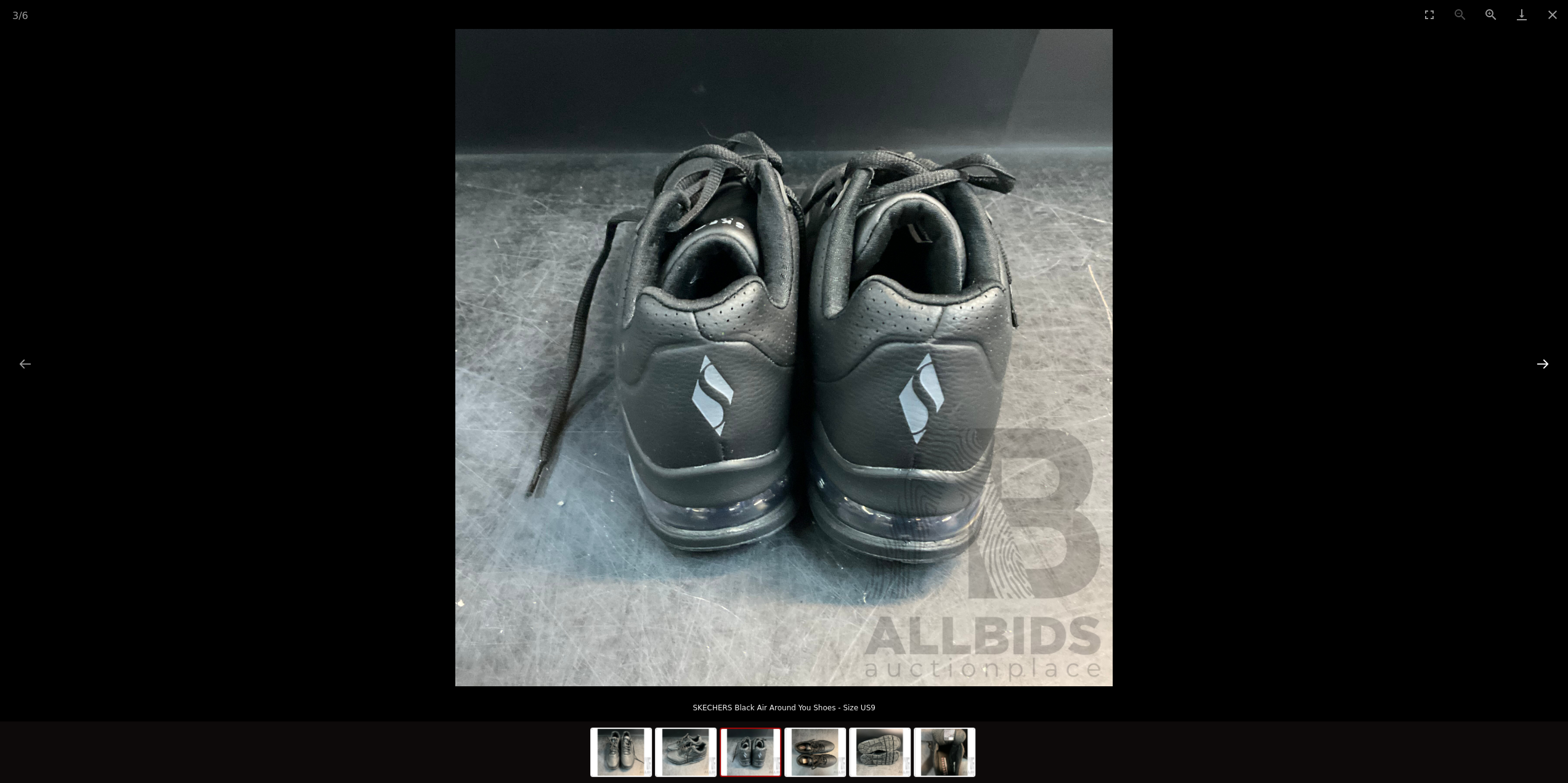
click at [1548, 363] on button "Next slide" at bounding box center [1543, 364] width 26 height 24
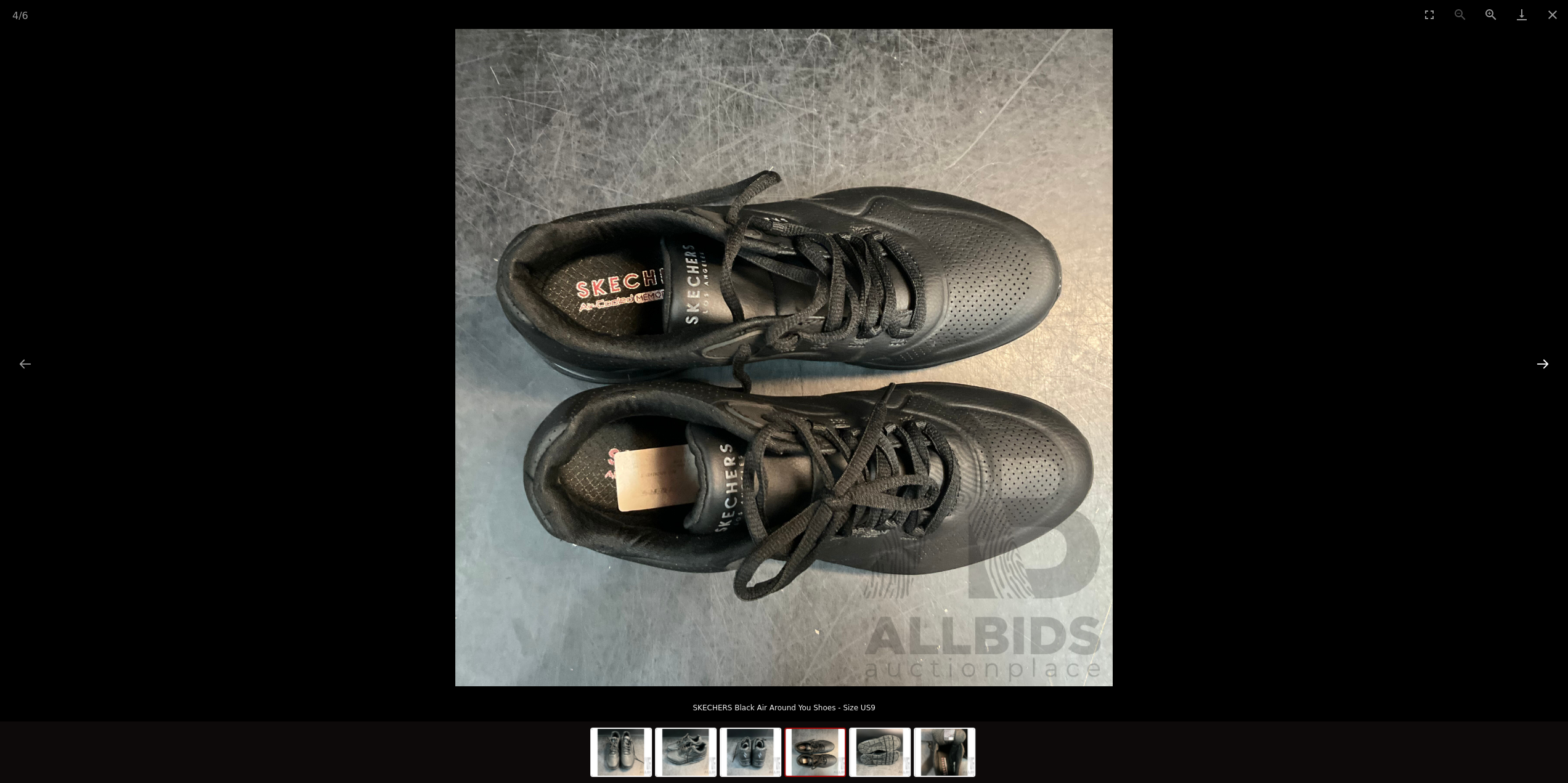
click at [1548, 363] on button "Next slide" at bounding box center [1543, 364] width 26 height 24
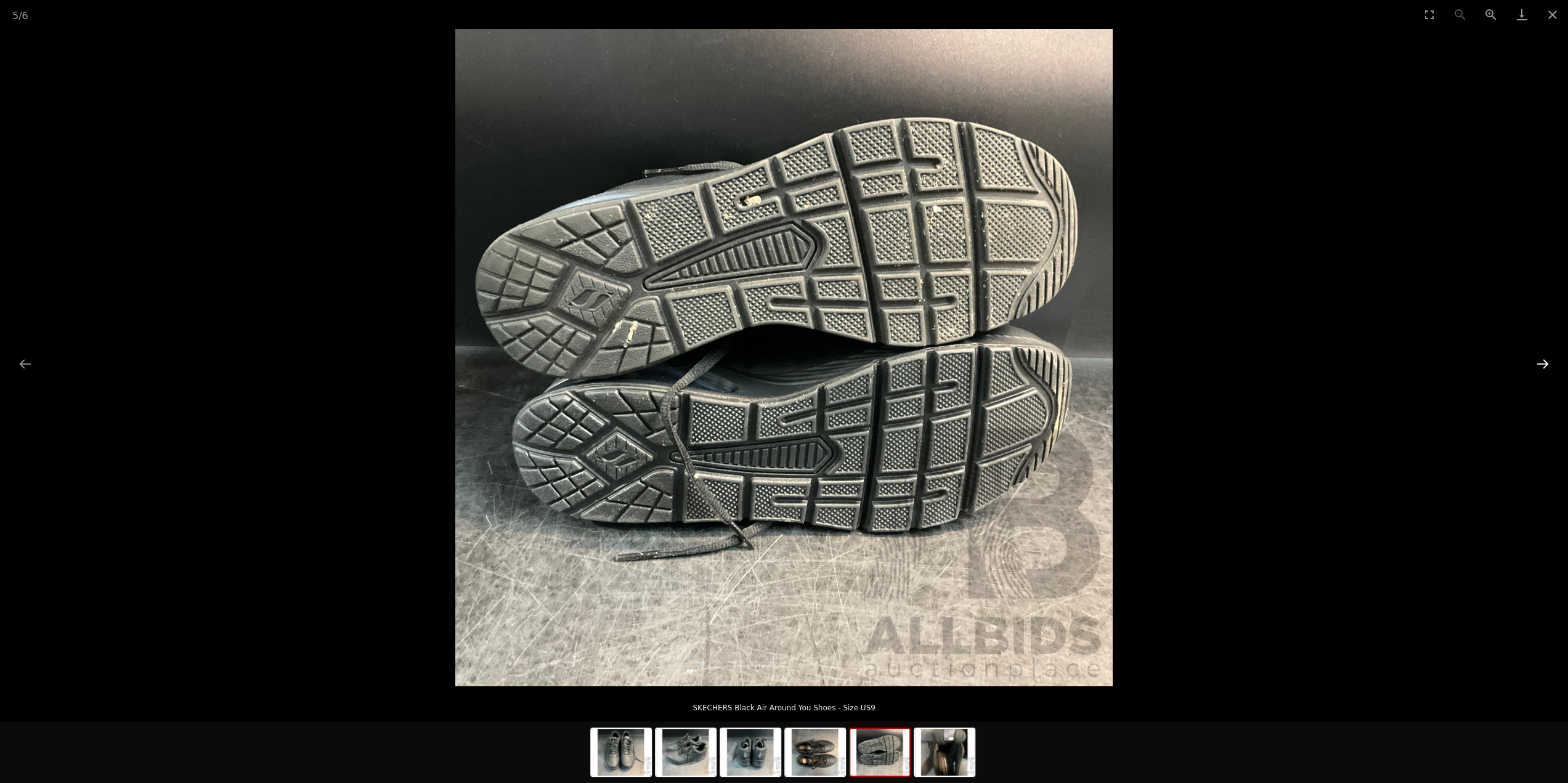
click at [1548, 363] on button "Next slide" at bounding box center [1543, 364] width 26 height 24
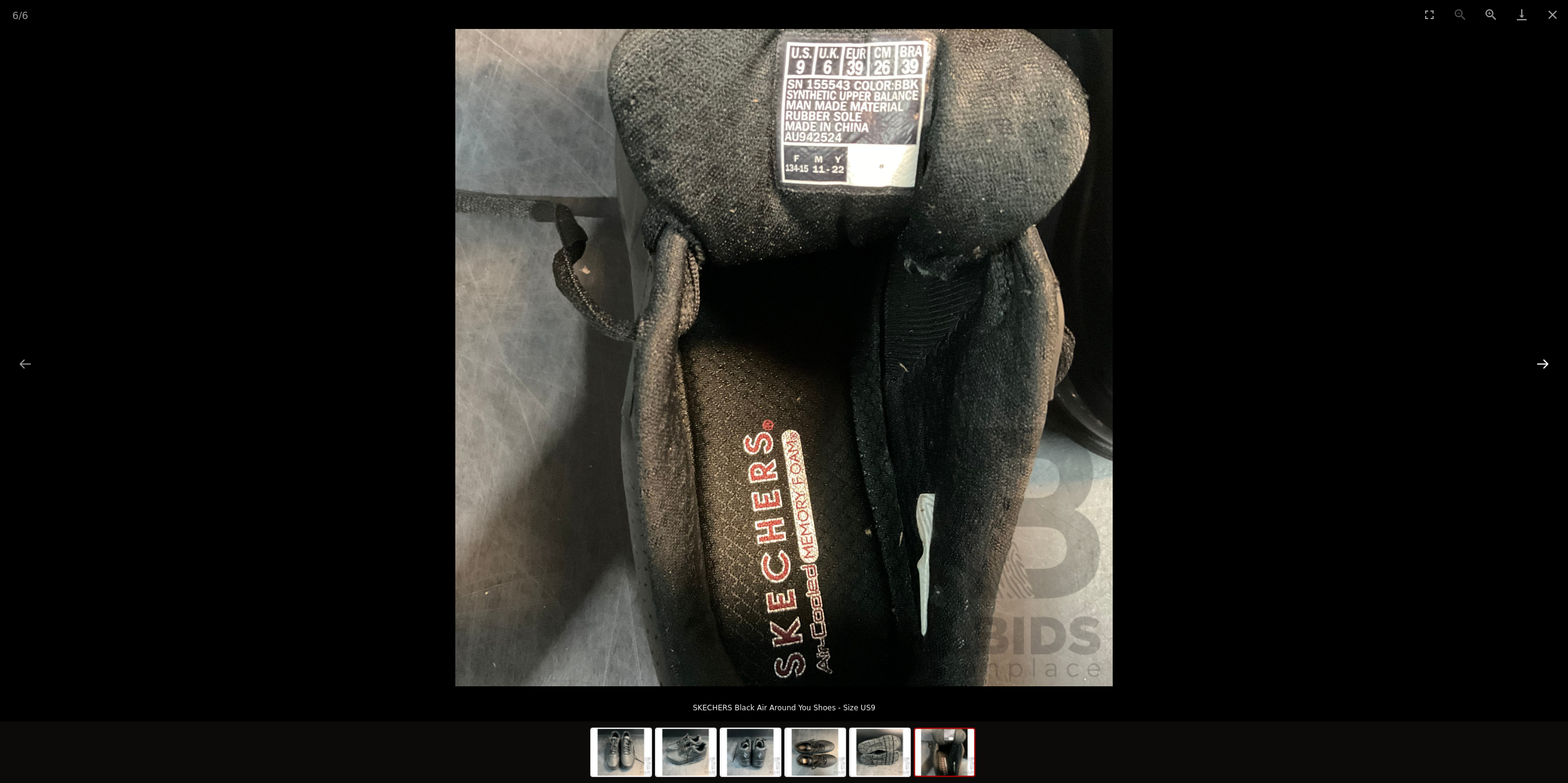
click at [1548, 363] on button "Next slide" at bounding box center [1543, 364] width 26 height 24
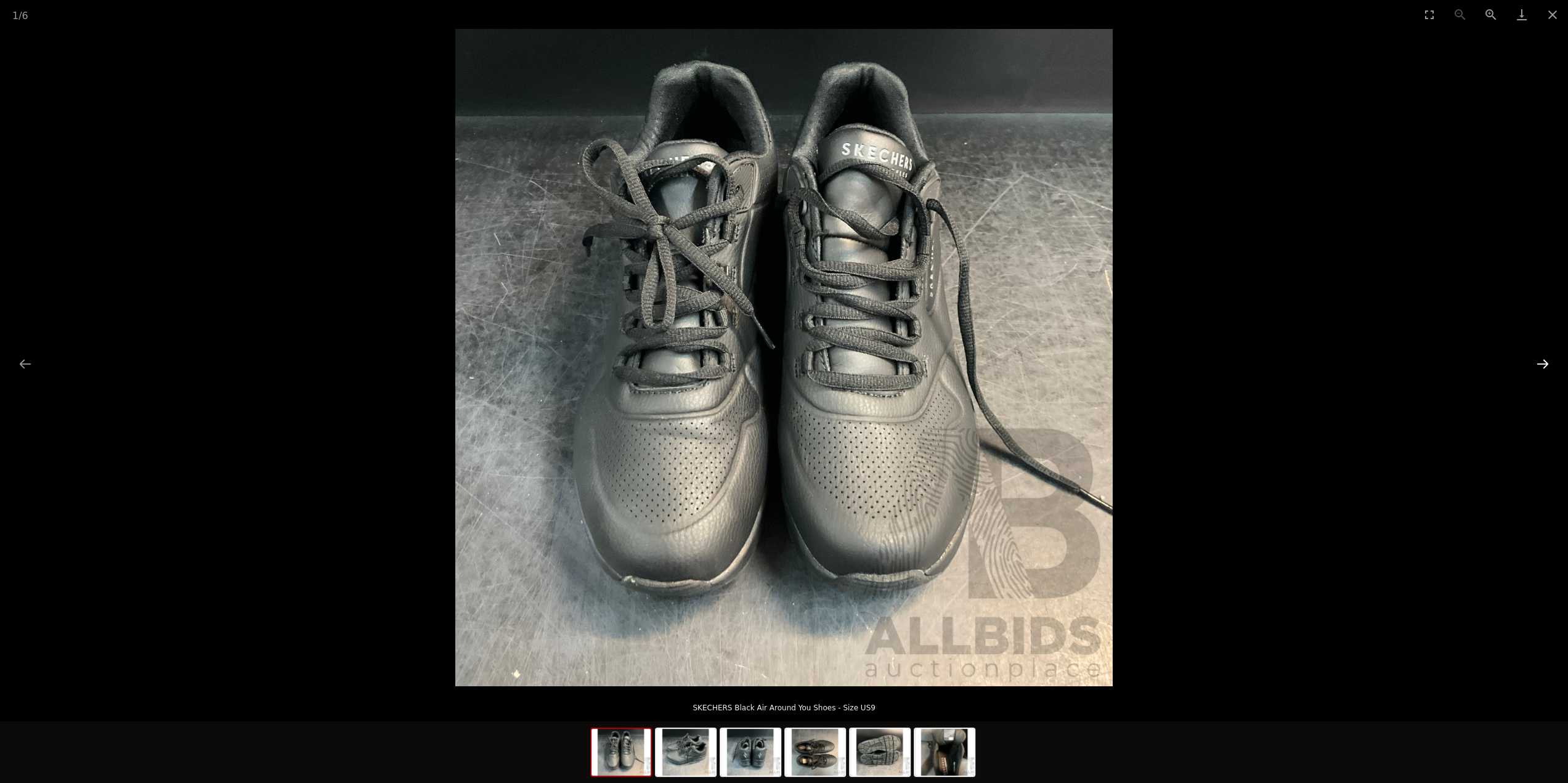
click at [1548, 363] on button "Next slide" at bounding box center [1543, 364] width 26 height 24
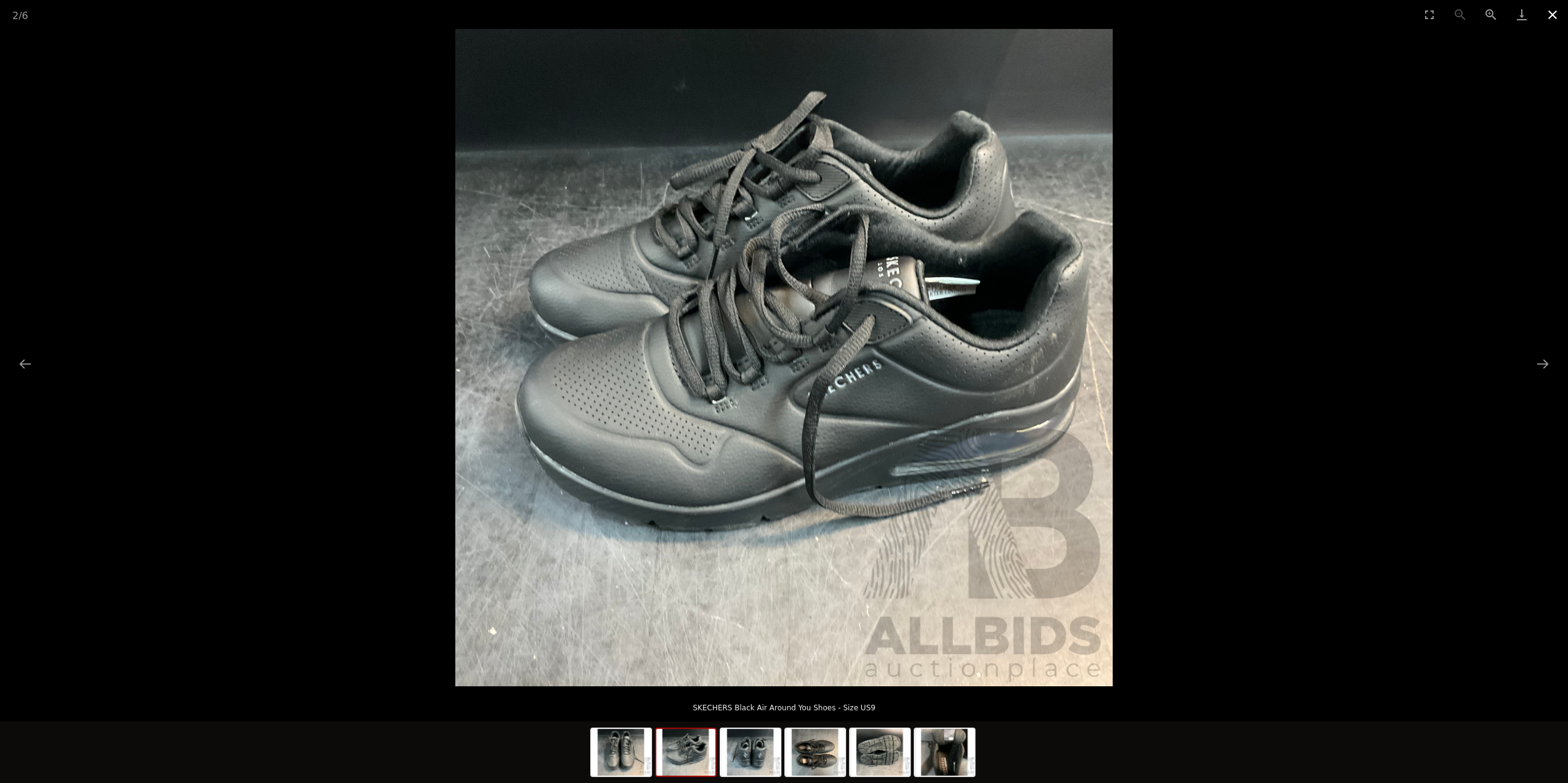
click at [1554, 17] on button "Close gallery" at bounding box center [1552, 14] width 31 height 29
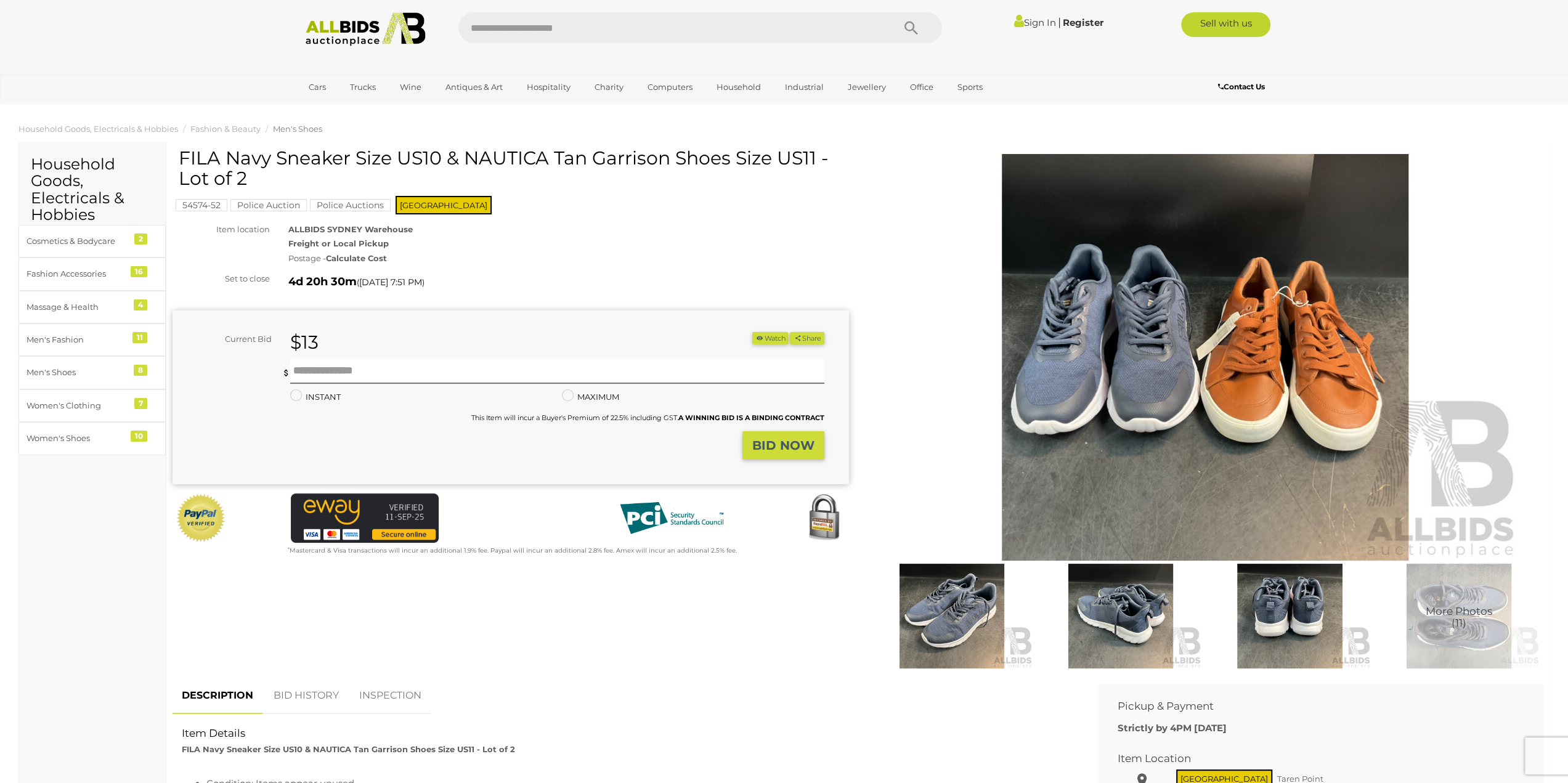
click at [1053, 327] on img at bounding box center [1205, 357] width 631 height 407
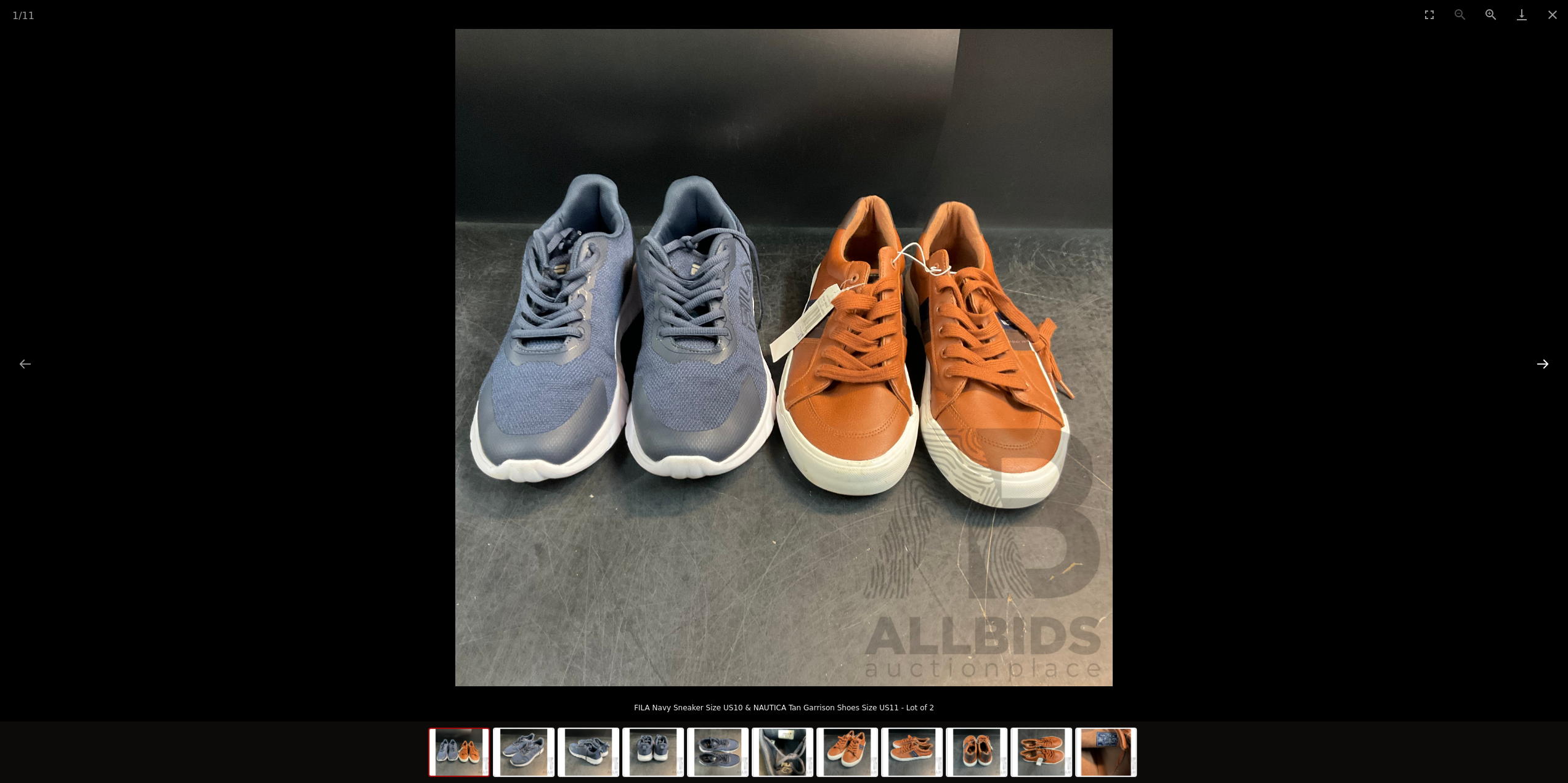
click at [1539, 363] on button "Next slide" at bounding box center [1543, 364] width 26 height 24
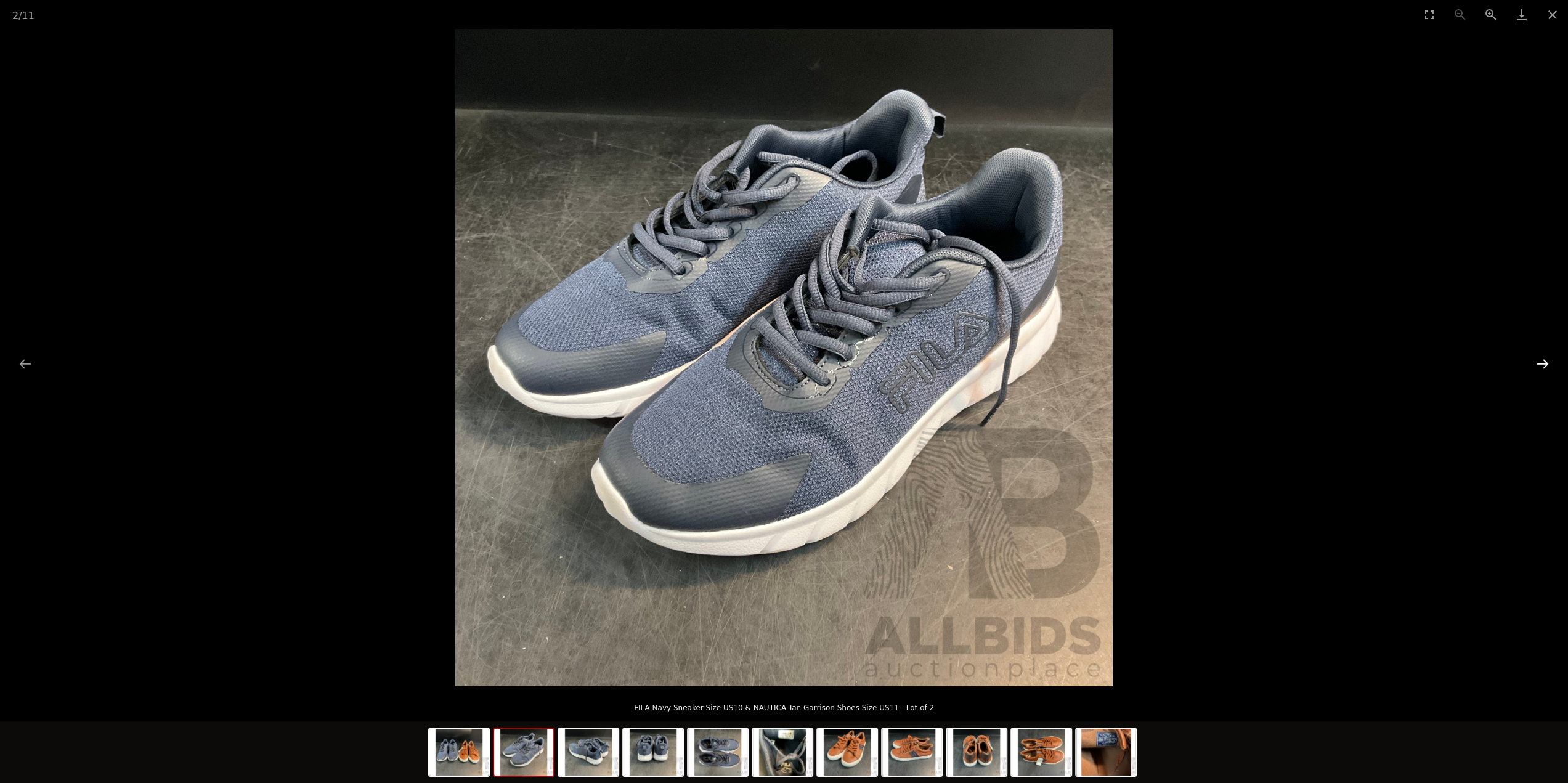
click at [1539, 363] on button "Next slide" at bounding box center [1543, 364] width 26 height 24
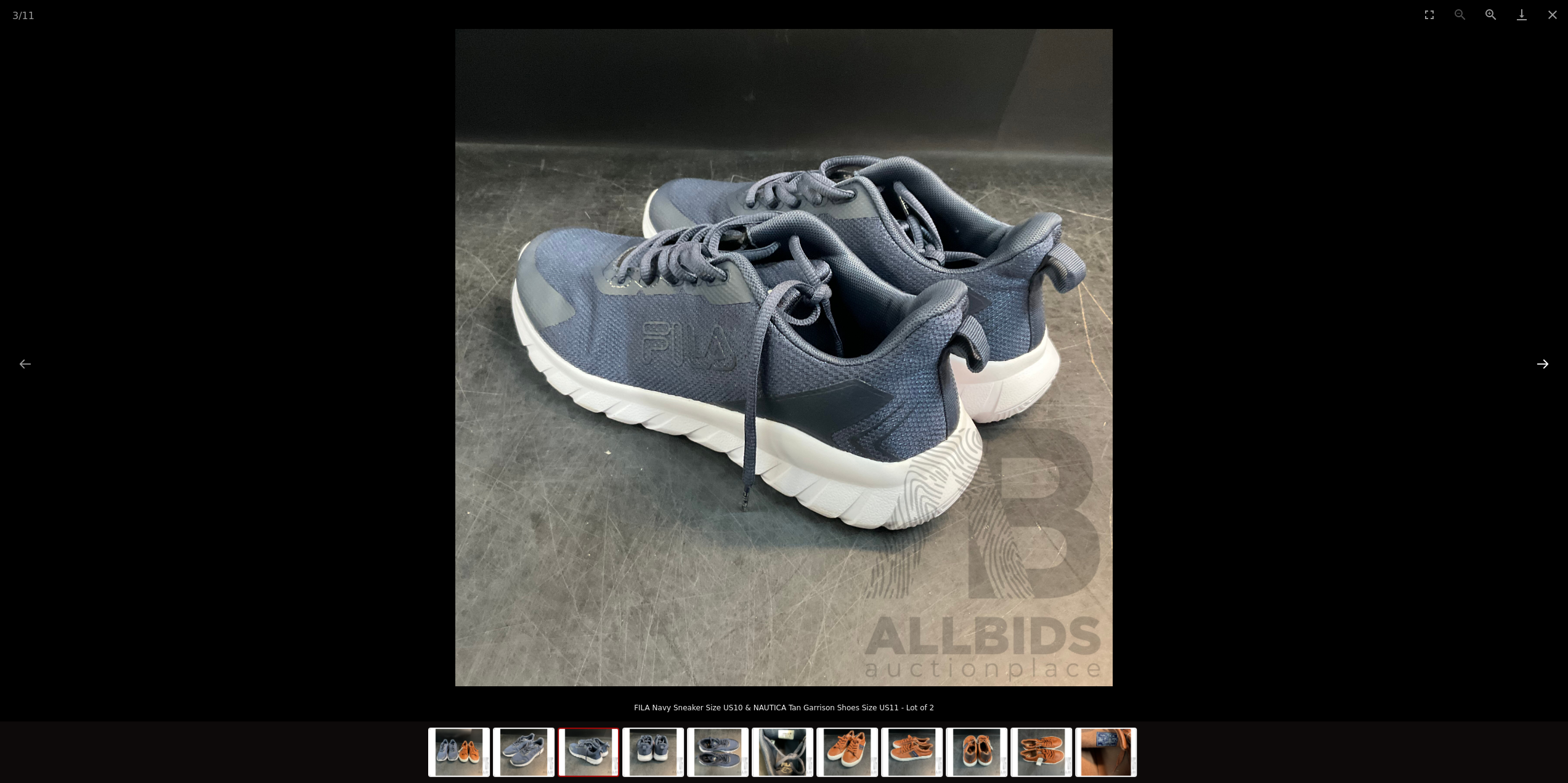
click at [1539, 363] on button "Next slide" at bounding box center [1543, 364] width 26 height 24
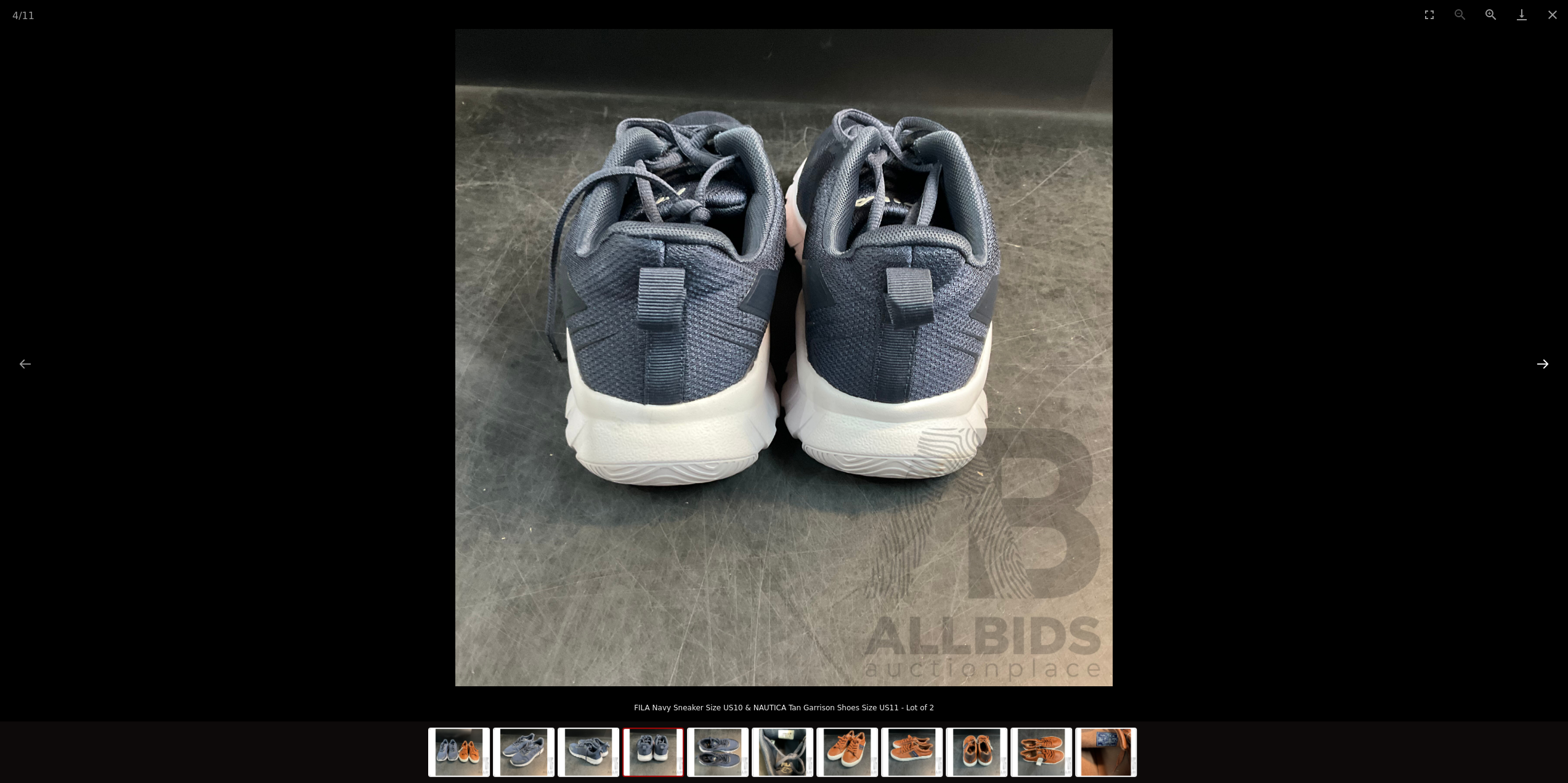
click at [1539, 363] on button "Next slide" at bounding box center [1543, 364] width 26 height 24
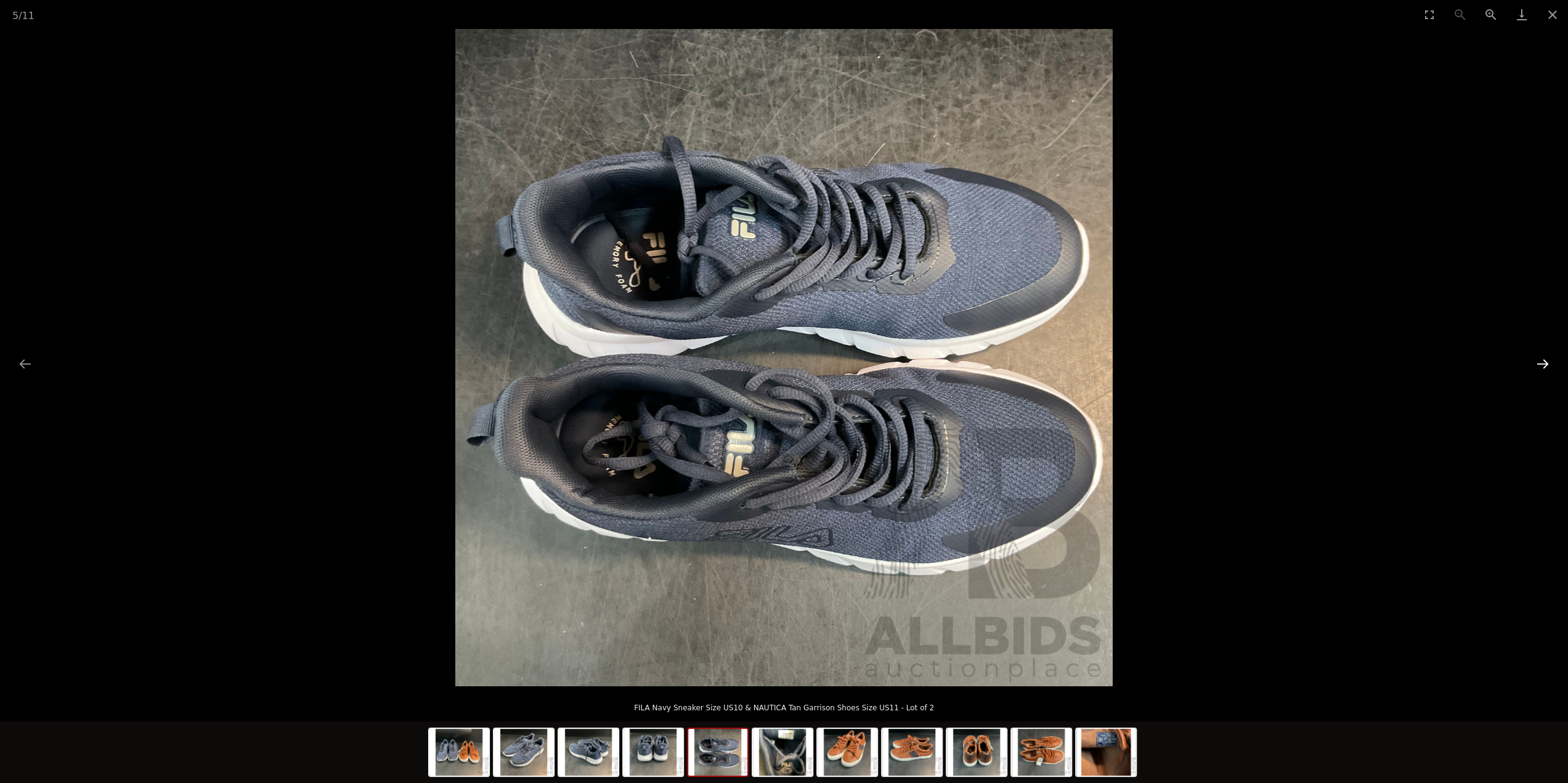
click at [1539, 363] on button "Next slide" at bounding box center [1543, 364] width 26 height 24
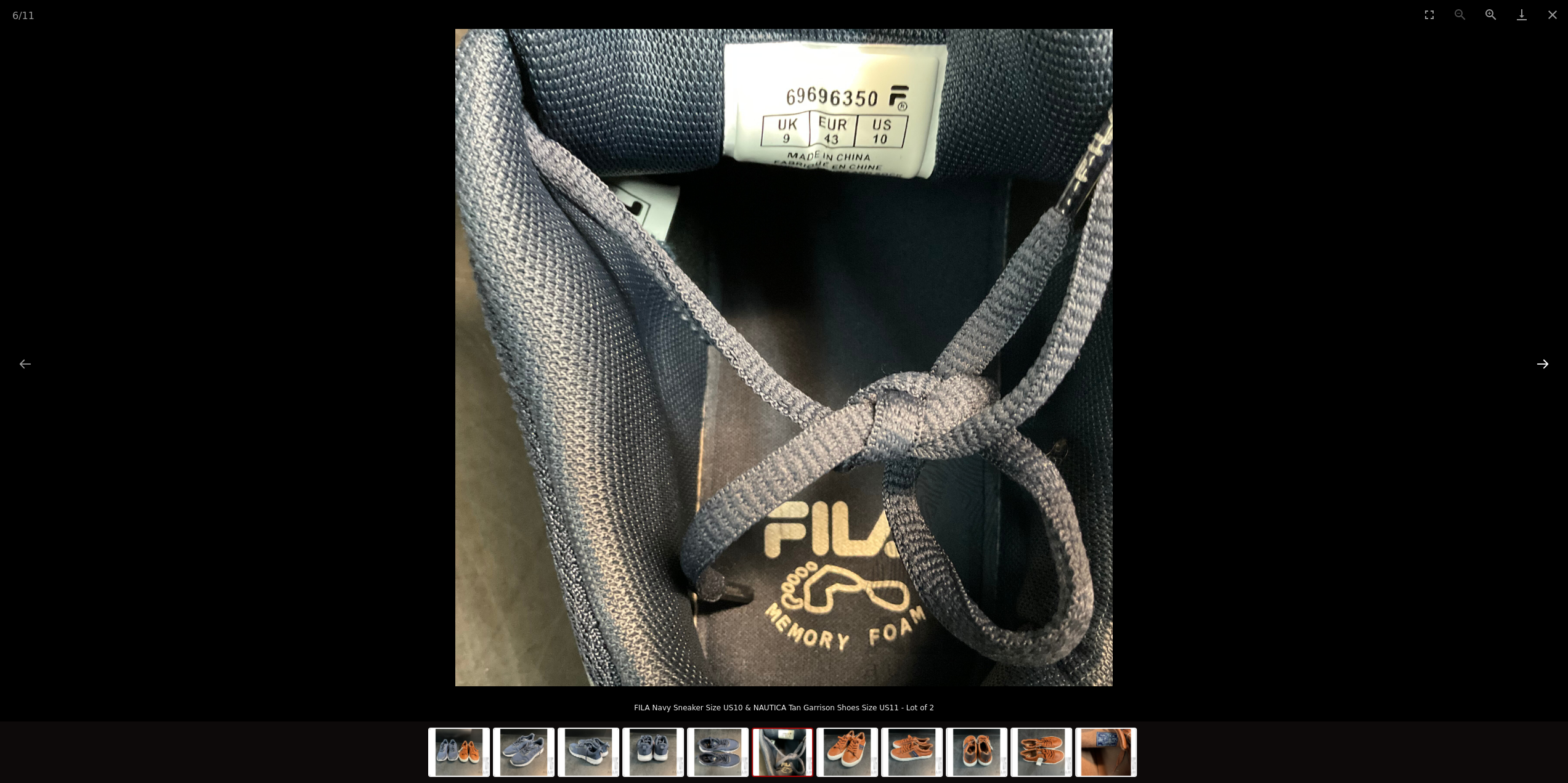
click at [1539, 363] on button "Next slide" at bounding box center [1543, 364] width 26 height 24
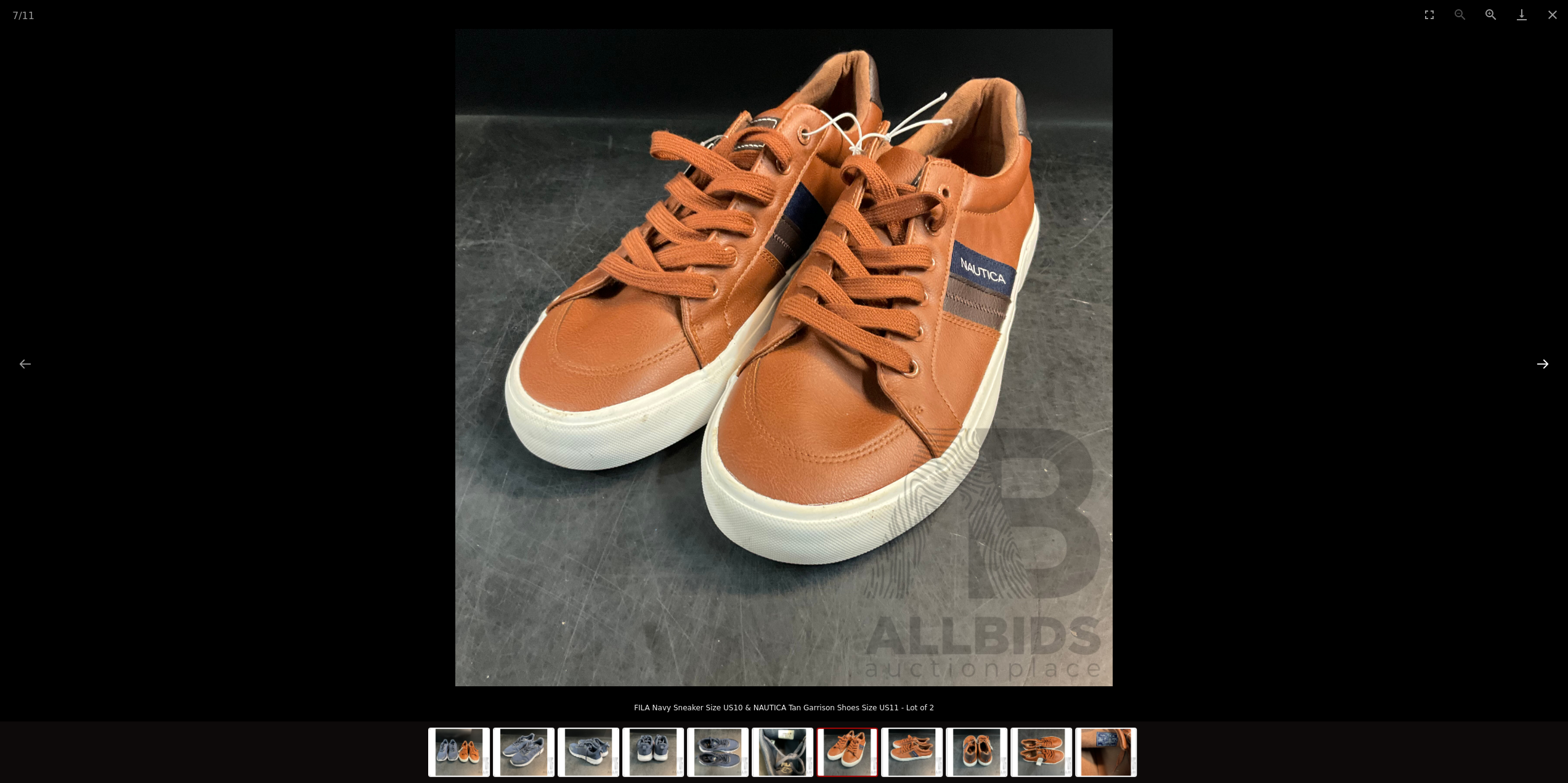
click at [1539, 363] on button "Next slide" at bounding box center [1543, 364] width 26 height 24
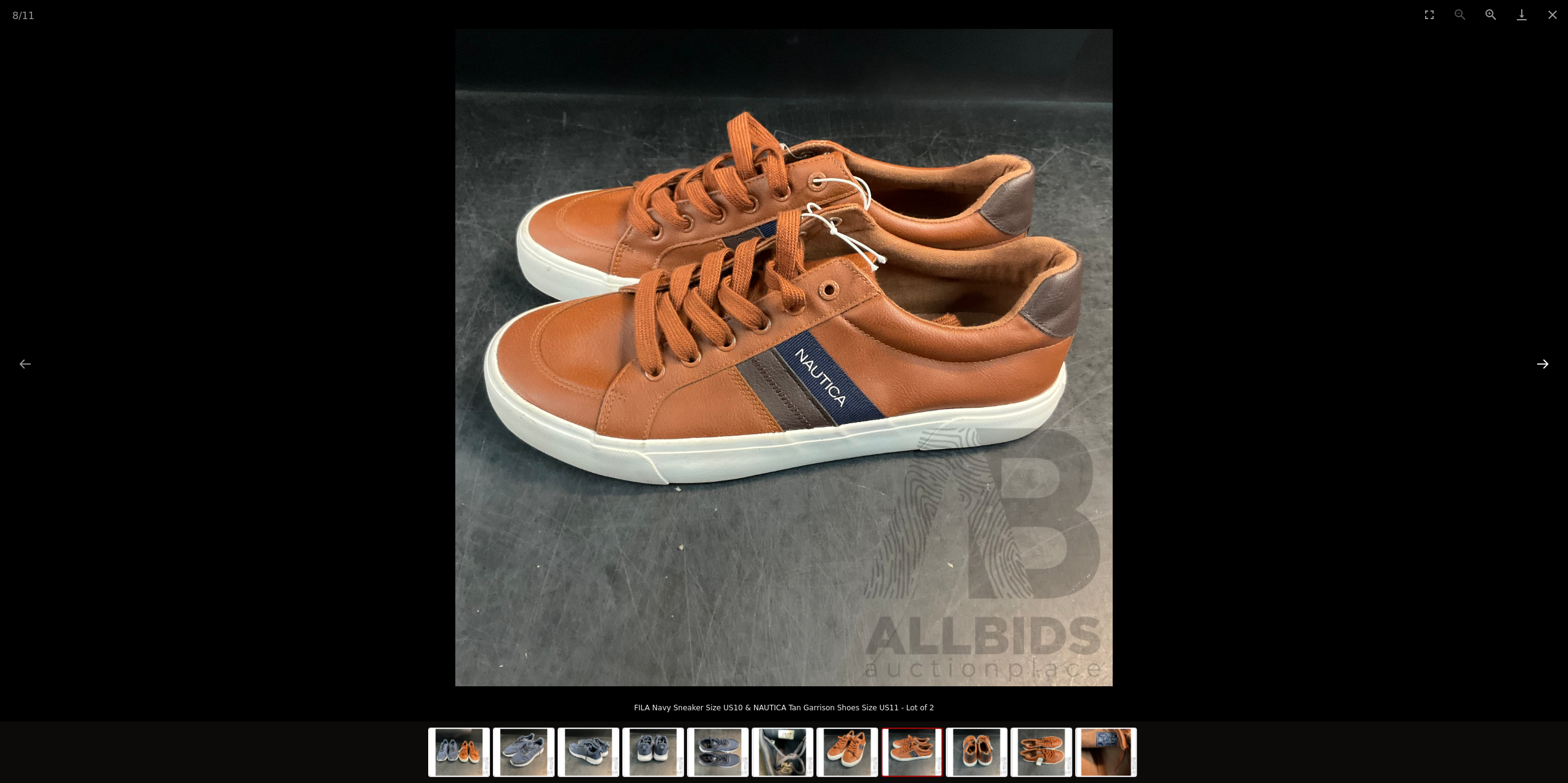
click at [1539, 363] on button "Next slide" at bounding box center [1543, 364] width 26 height 24
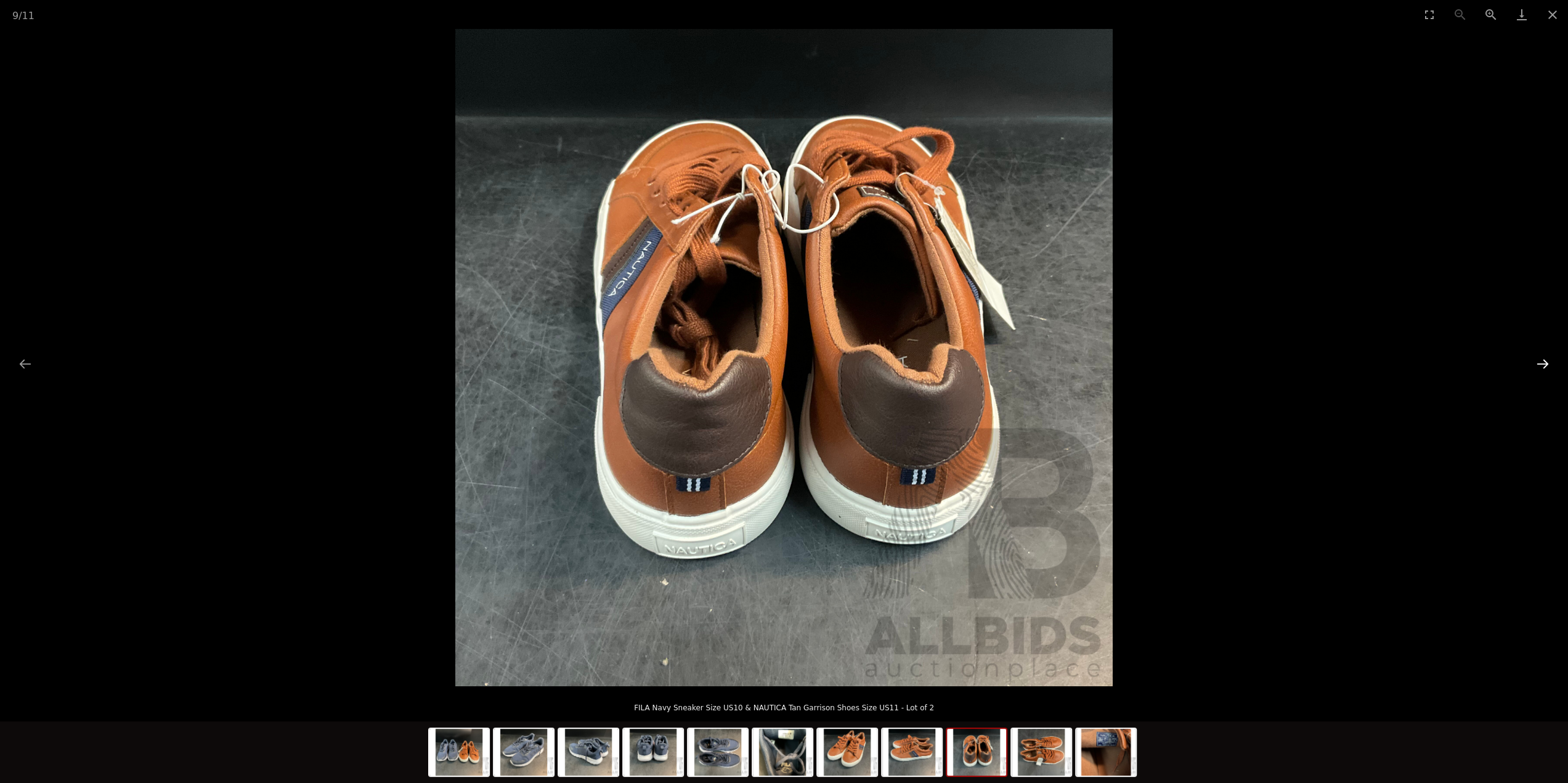
click at [1539, 363] on button "Next slide" at bounding box center [1543, 364] width 26 height 24
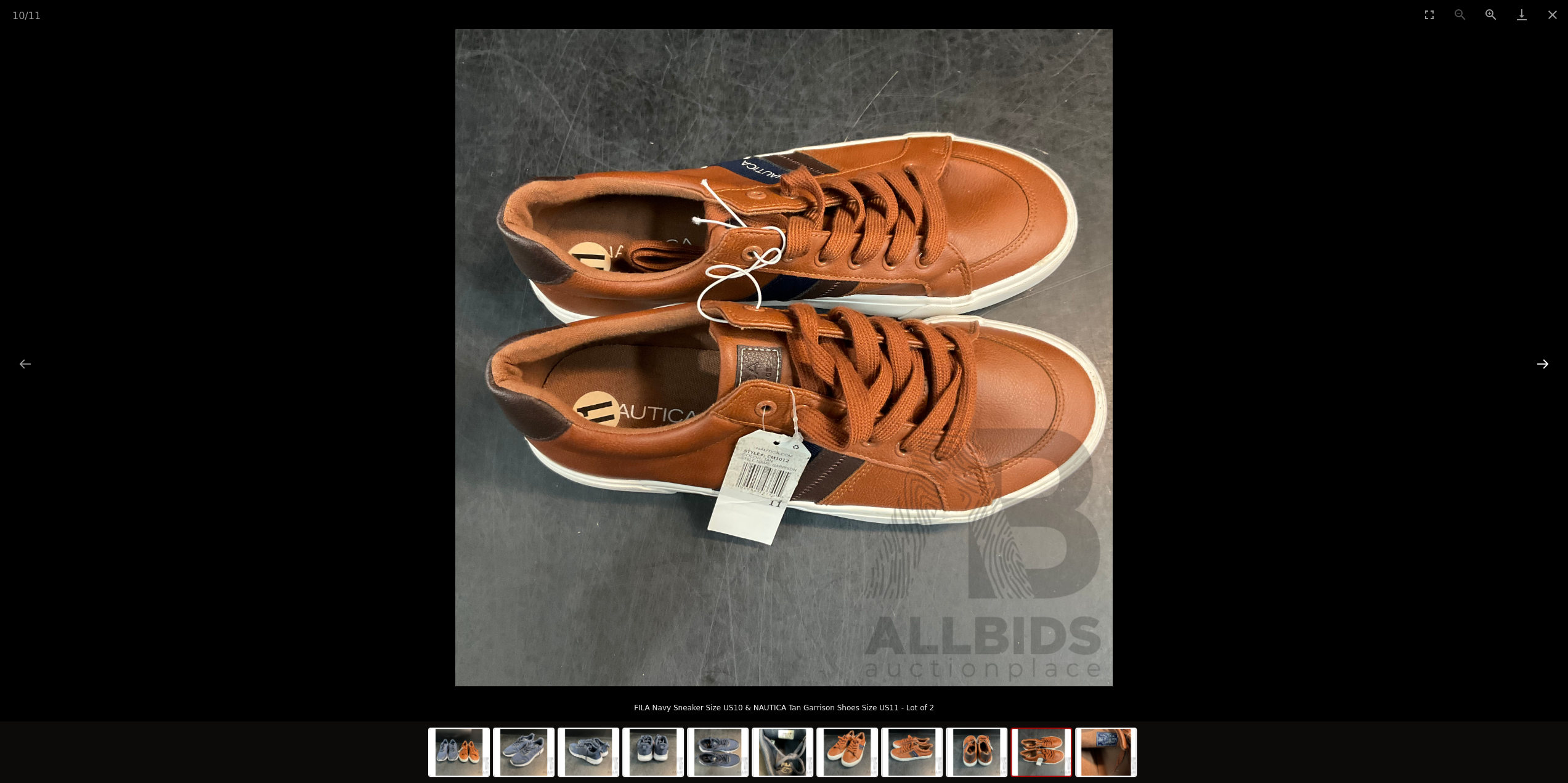
click at [1539, 363] on button "Next slide" at bounding box center [1543, 364] width 26 height 24
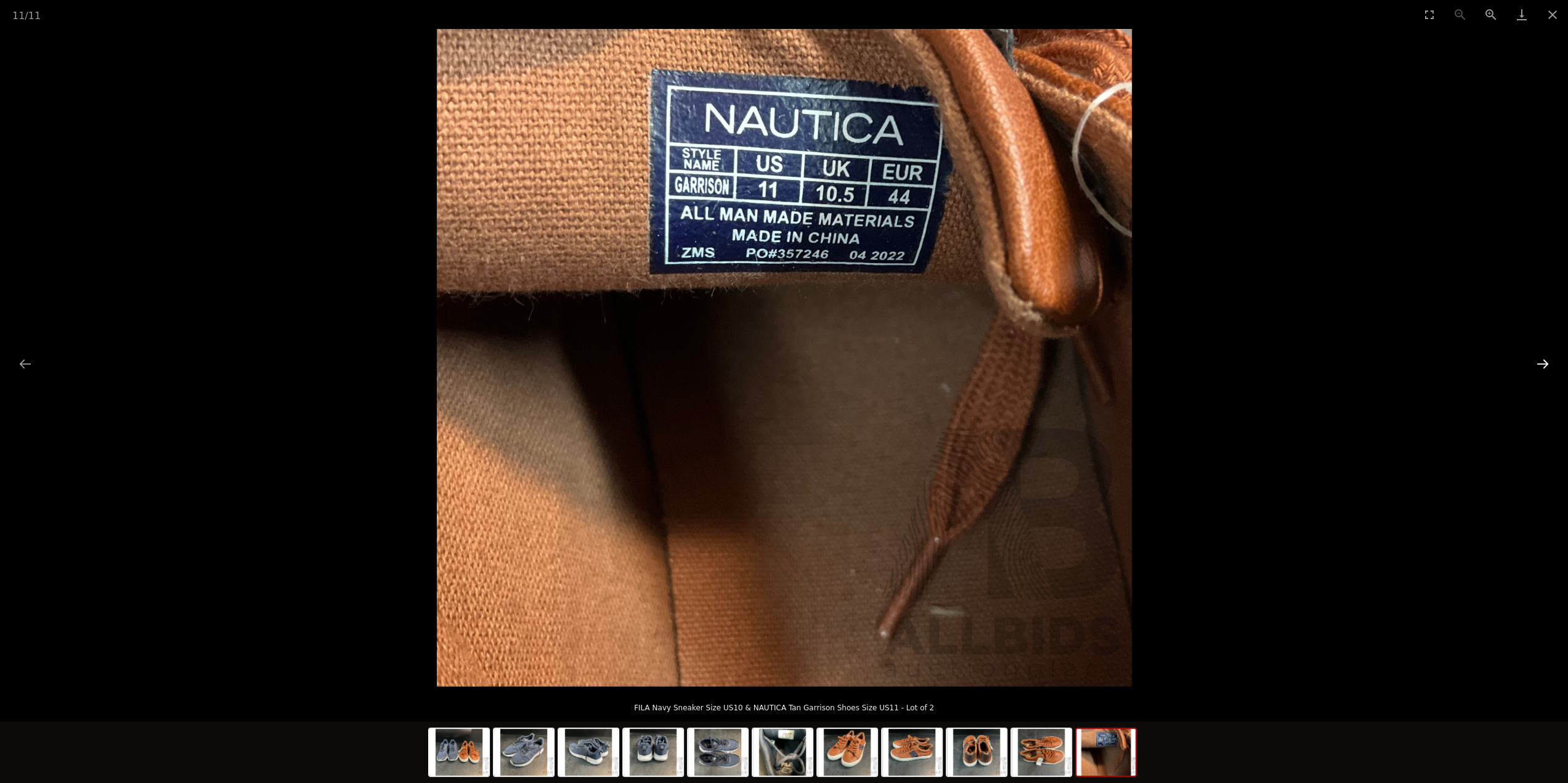
click at [1539, 363] on button "Next slide" at bounding box center [1543, 364] width 26 height 24
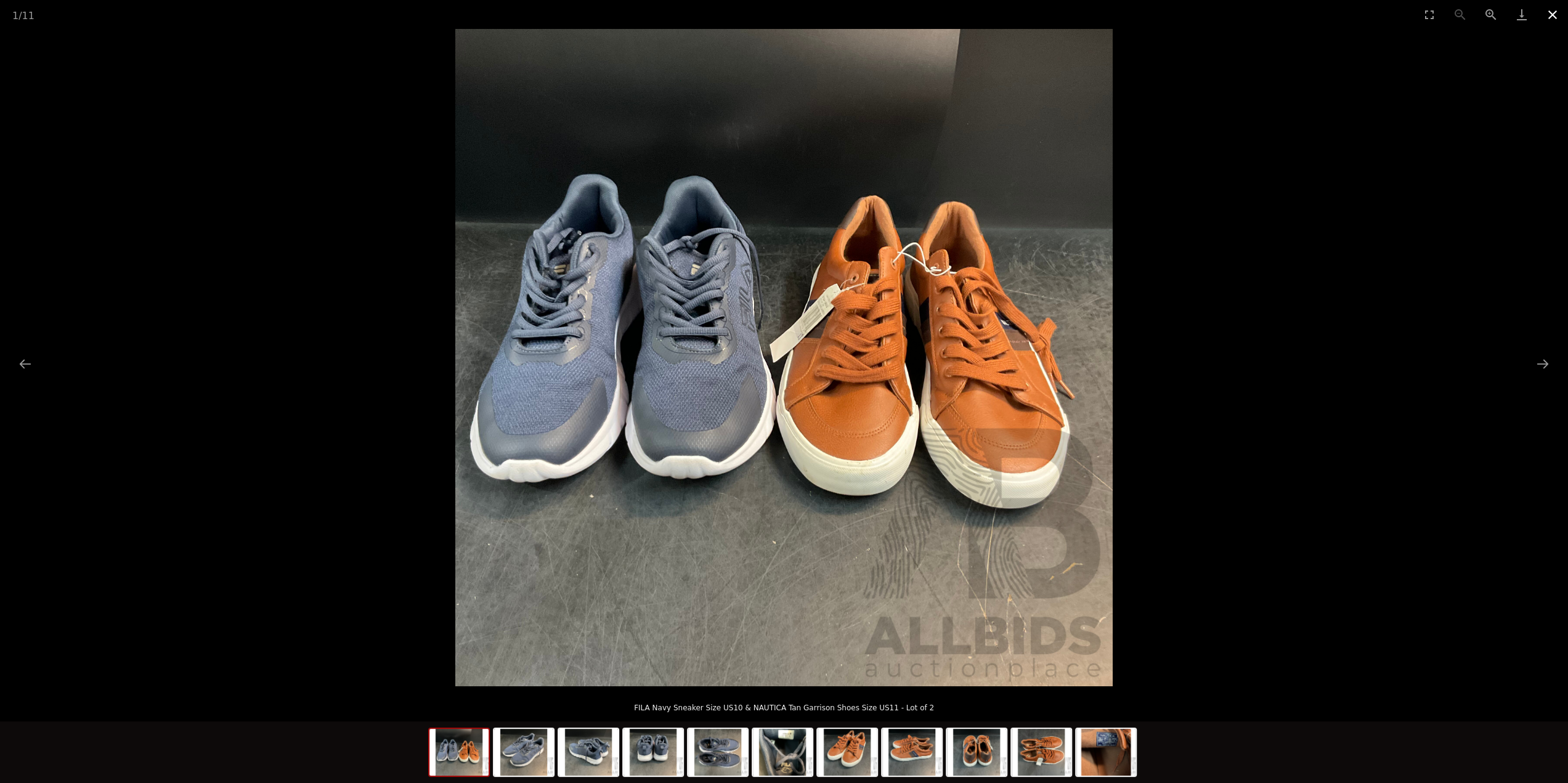
click at [1550, 19] on button "Close gallery" at bounding box center [1552, 14] width 31 height 29
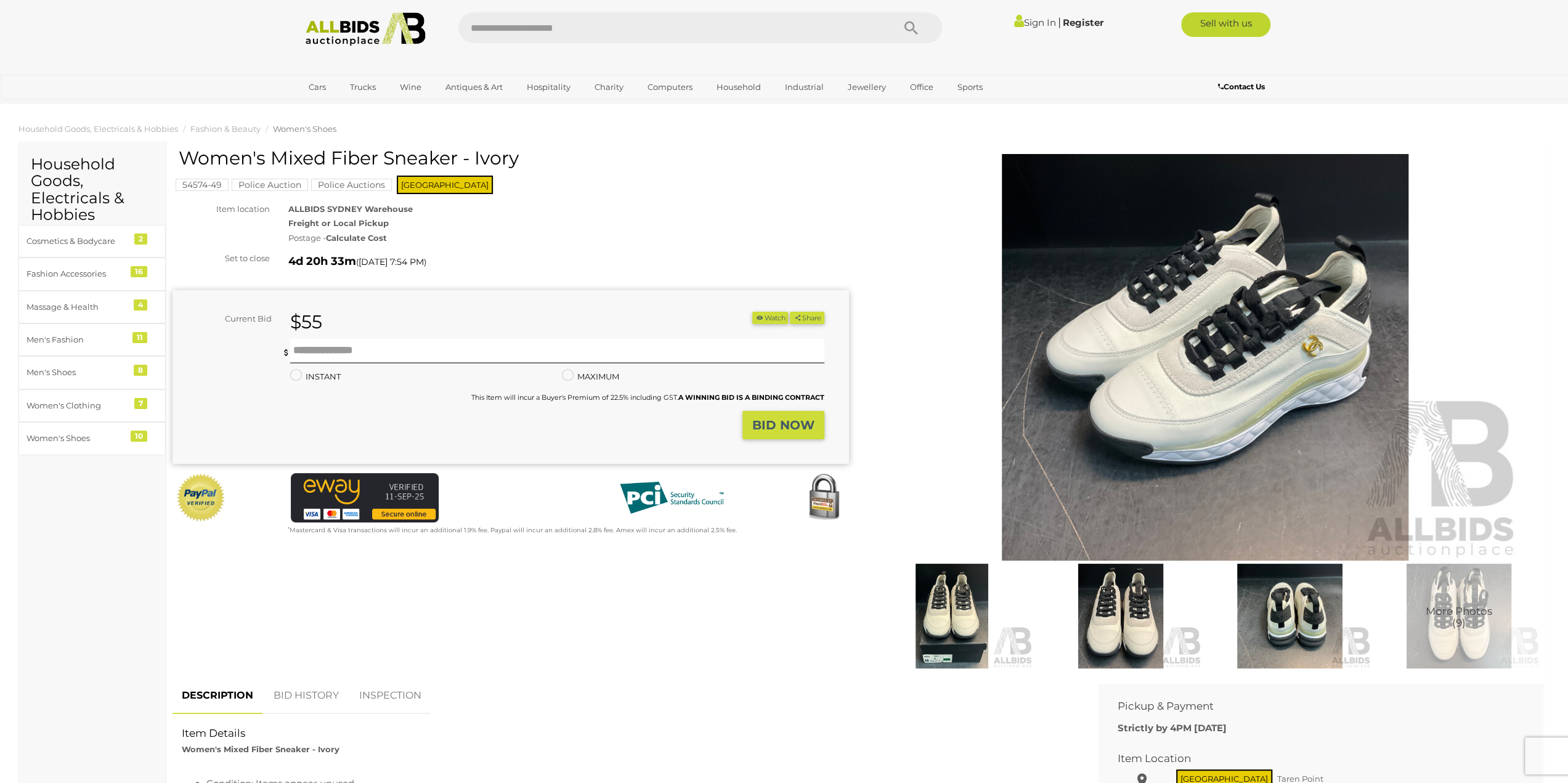
click at [1128, 384] on img at bounding box center [1205, 357] width 631 height 407
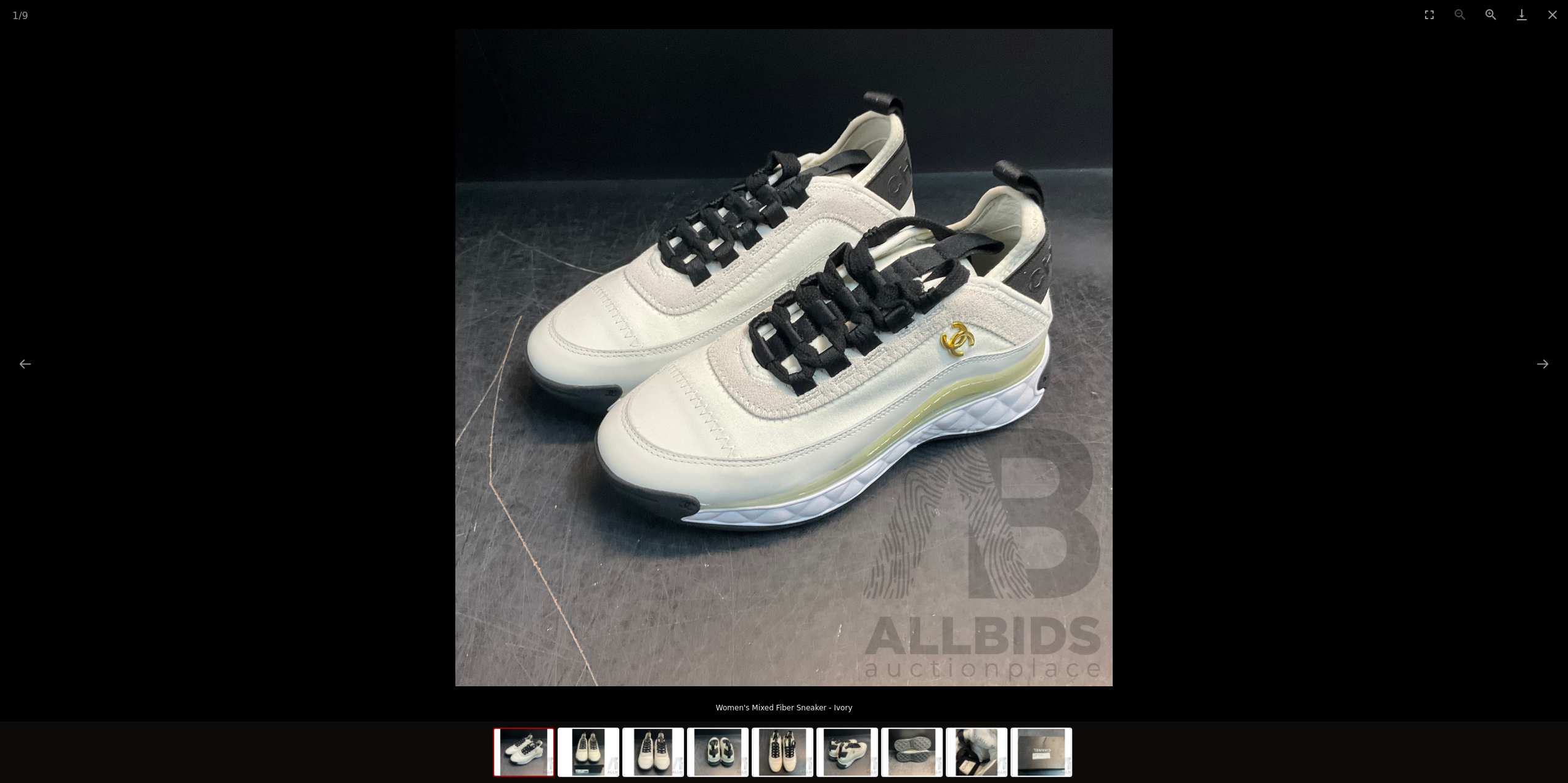
click at [967, 357] on img at bounding box center [784, 357] width 657 height 657
click at [895, 357] on img at bounding box center [783, 357] width 657 height 657
click at [895, 357] on img at bounding box center [782, 357] width 657 height 657
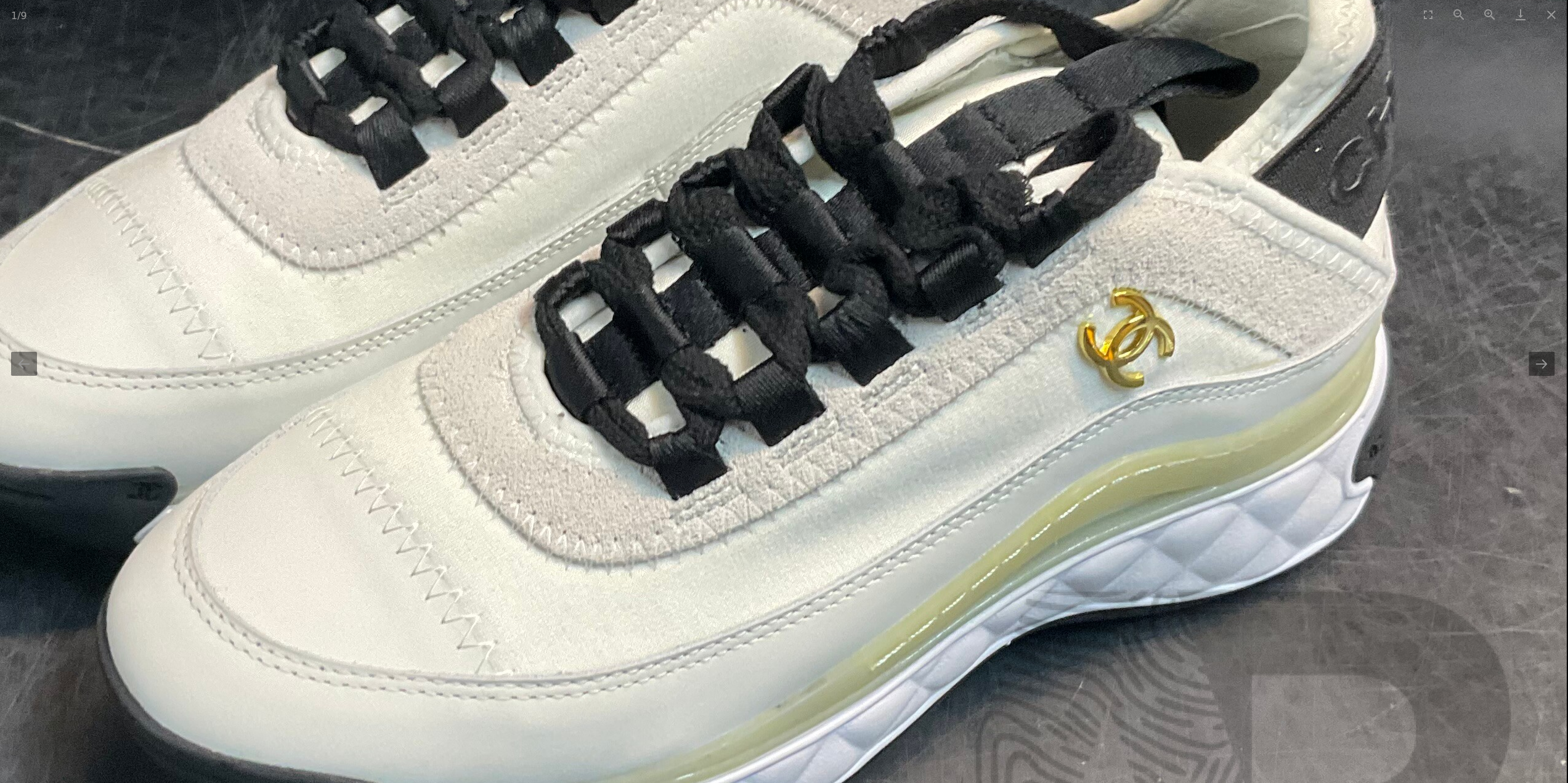
click at [890, 357] on img at bounding box center [636, 390] width 1863 height 1863
click at [890, 357] on img at bounding box center [635, 391] width 1863 height 1863
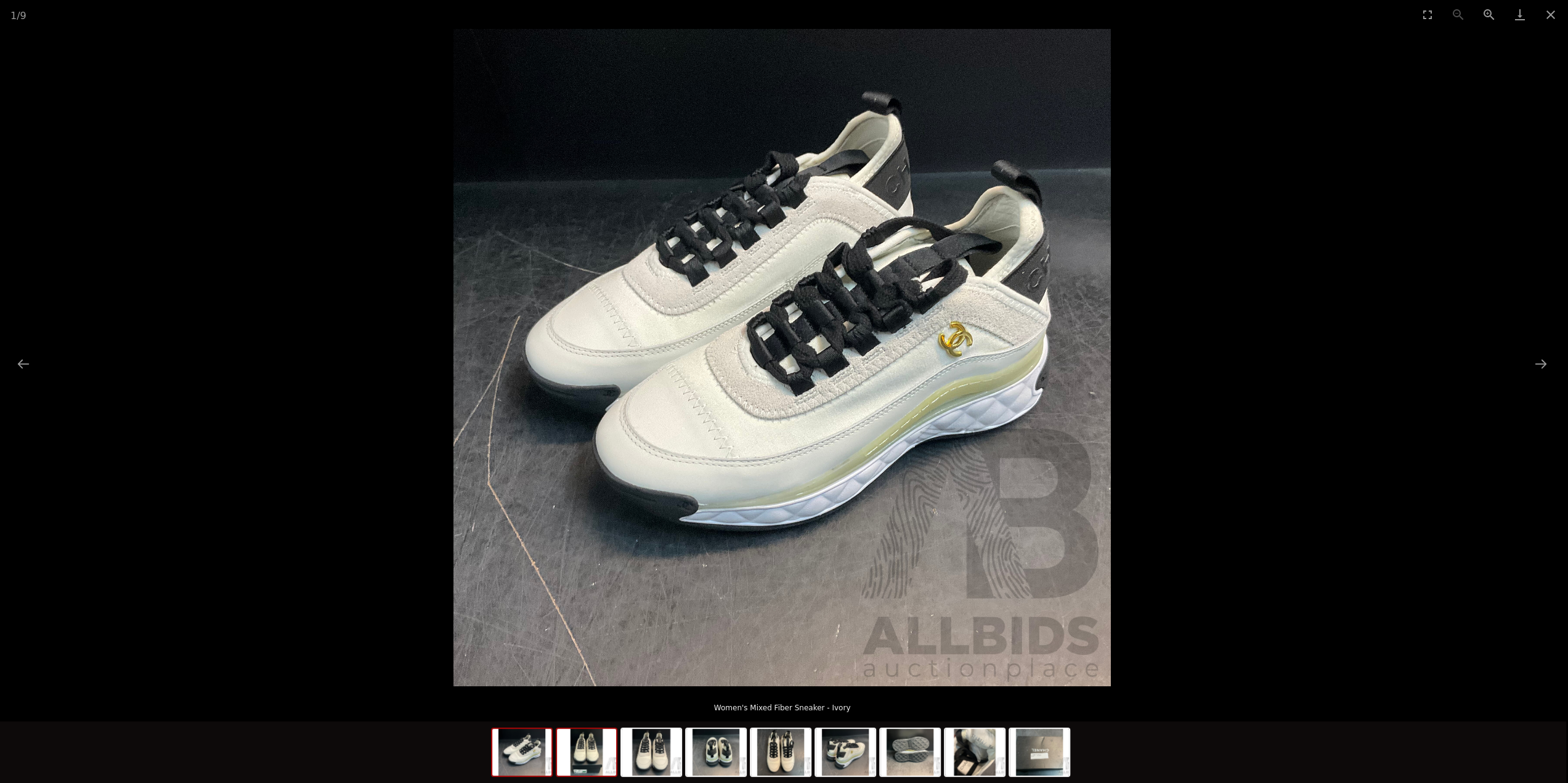
click at [569, 757] on img at bounding box center [586, 752] width 59 height 47
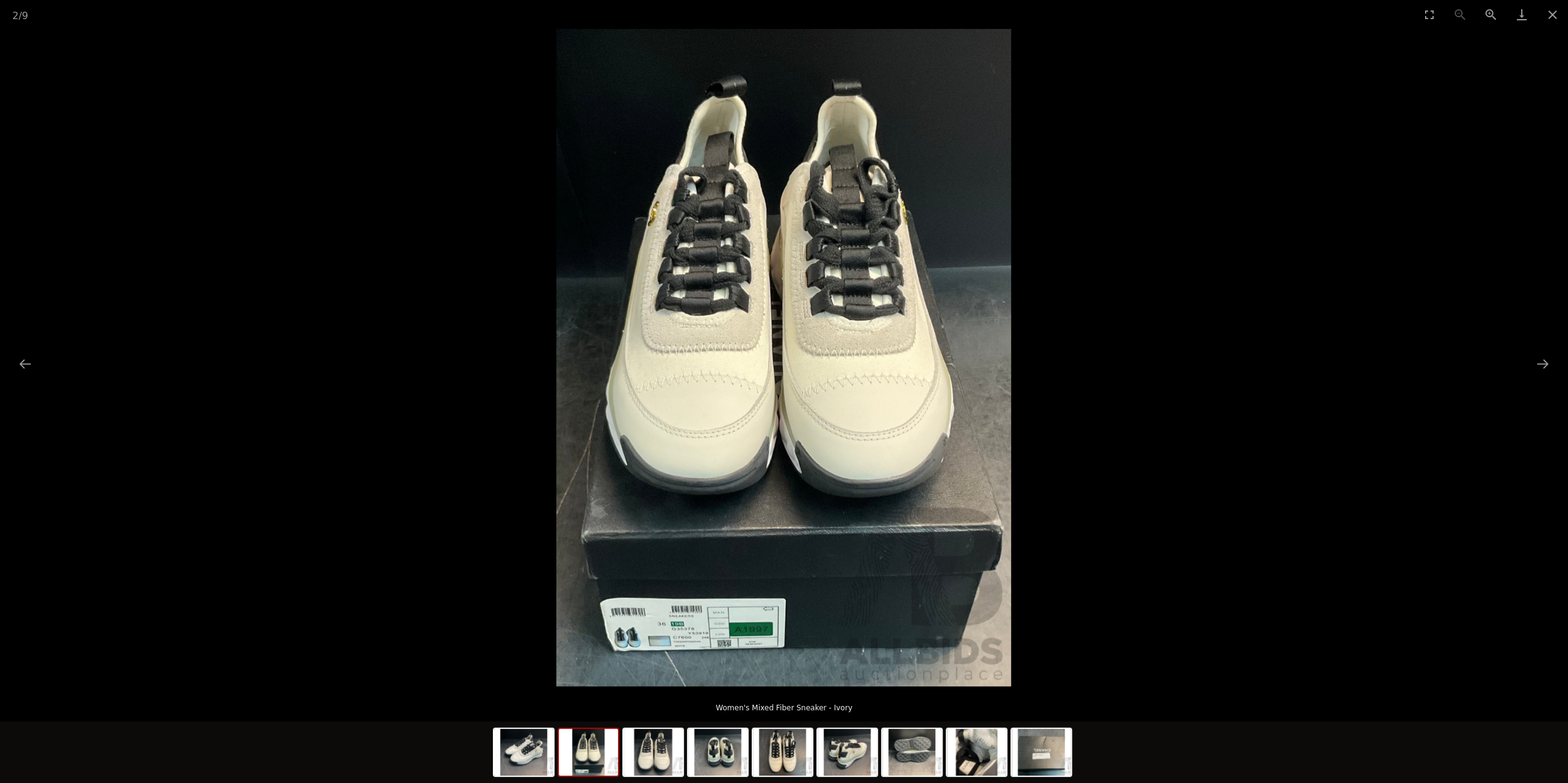
click at [658, 643] on img at bounding box center [783, 357] width 455 height 657
click at [658, 643] on img at bounding box center [782, 357] width 455 height 657
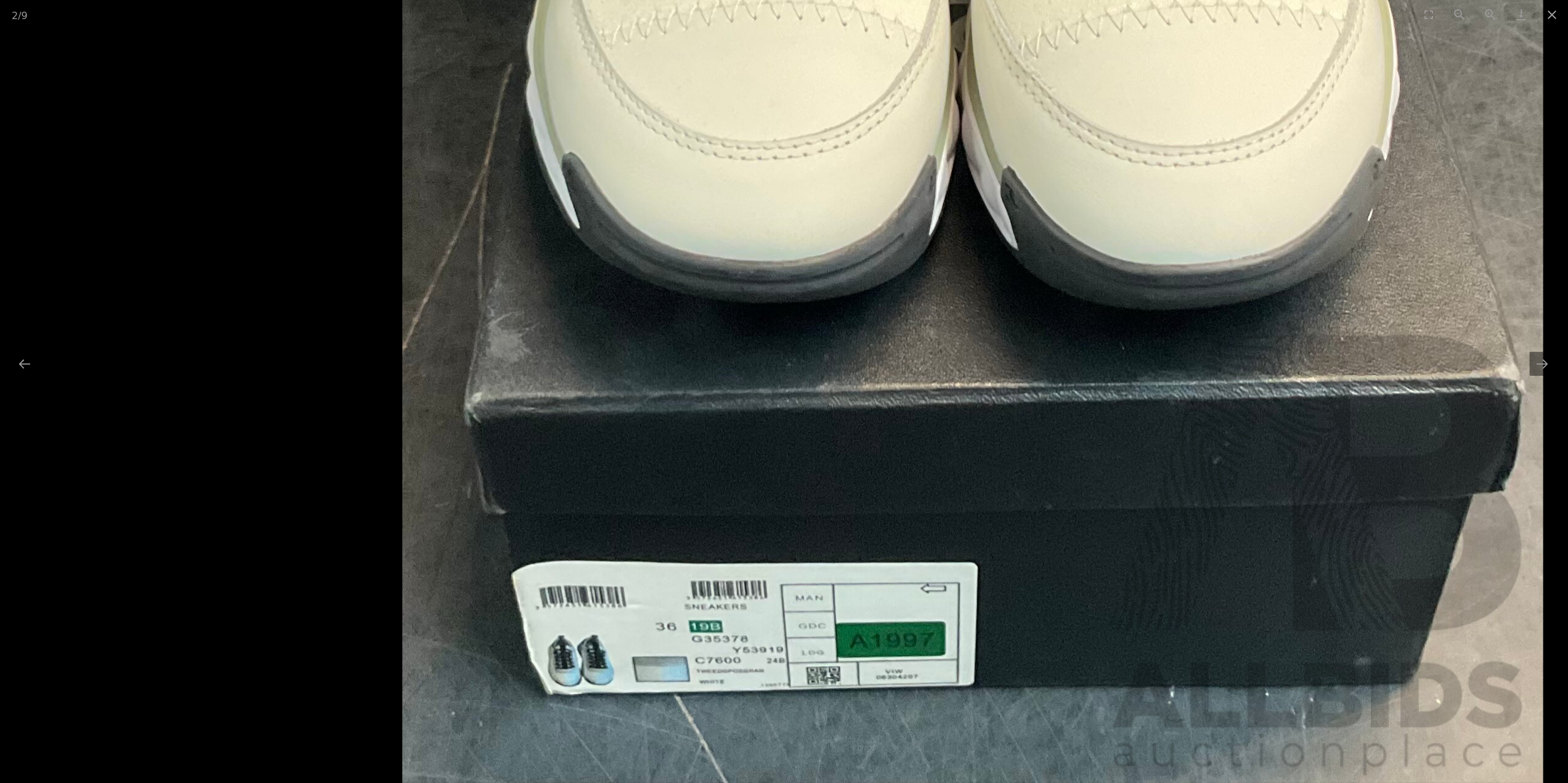
scroll to position [0, 1]
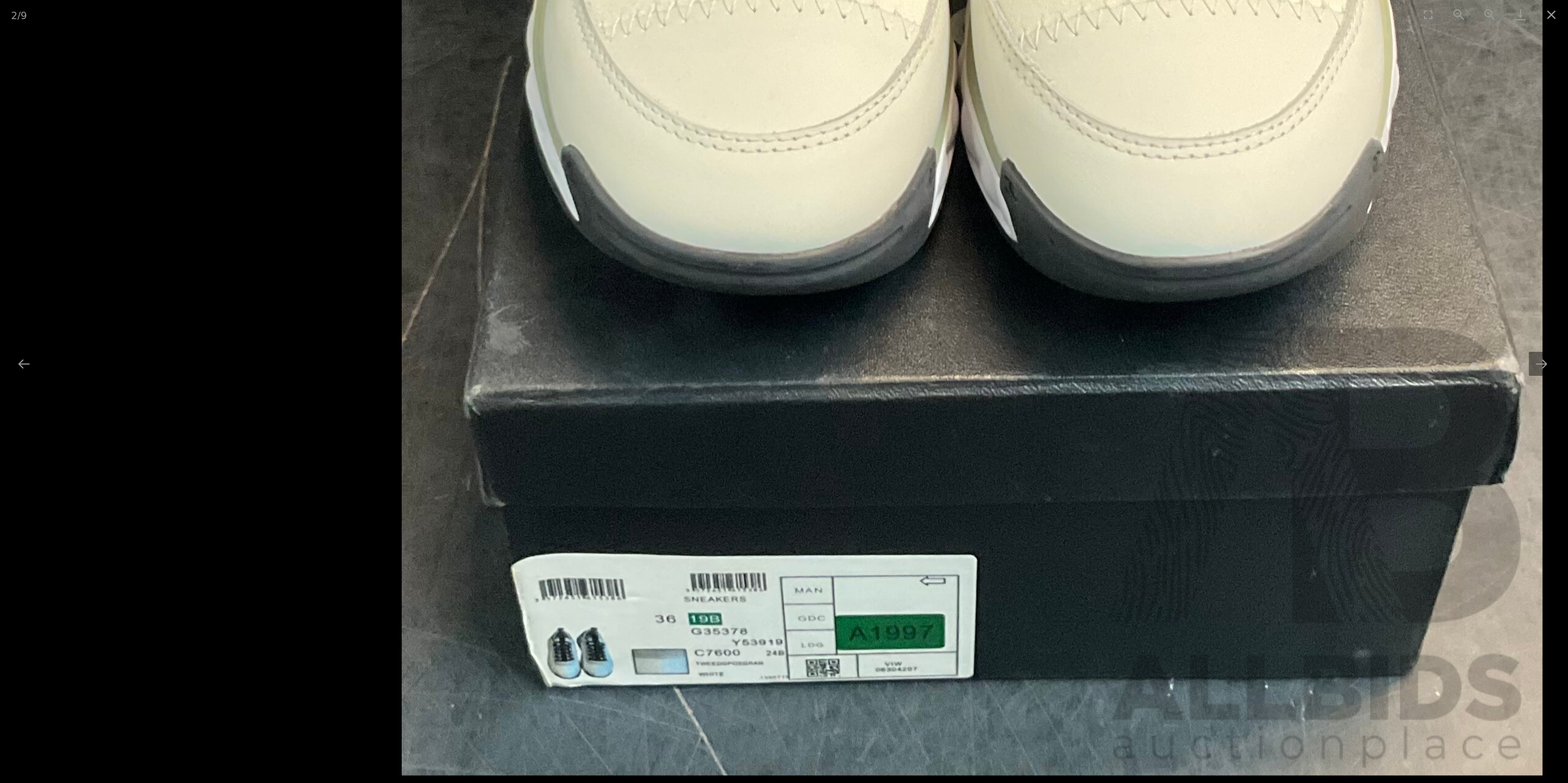
drag, startPoint x: 669, startPoint y: 673, endPoint x: 657, endPoint y: 626, distance: 48.5
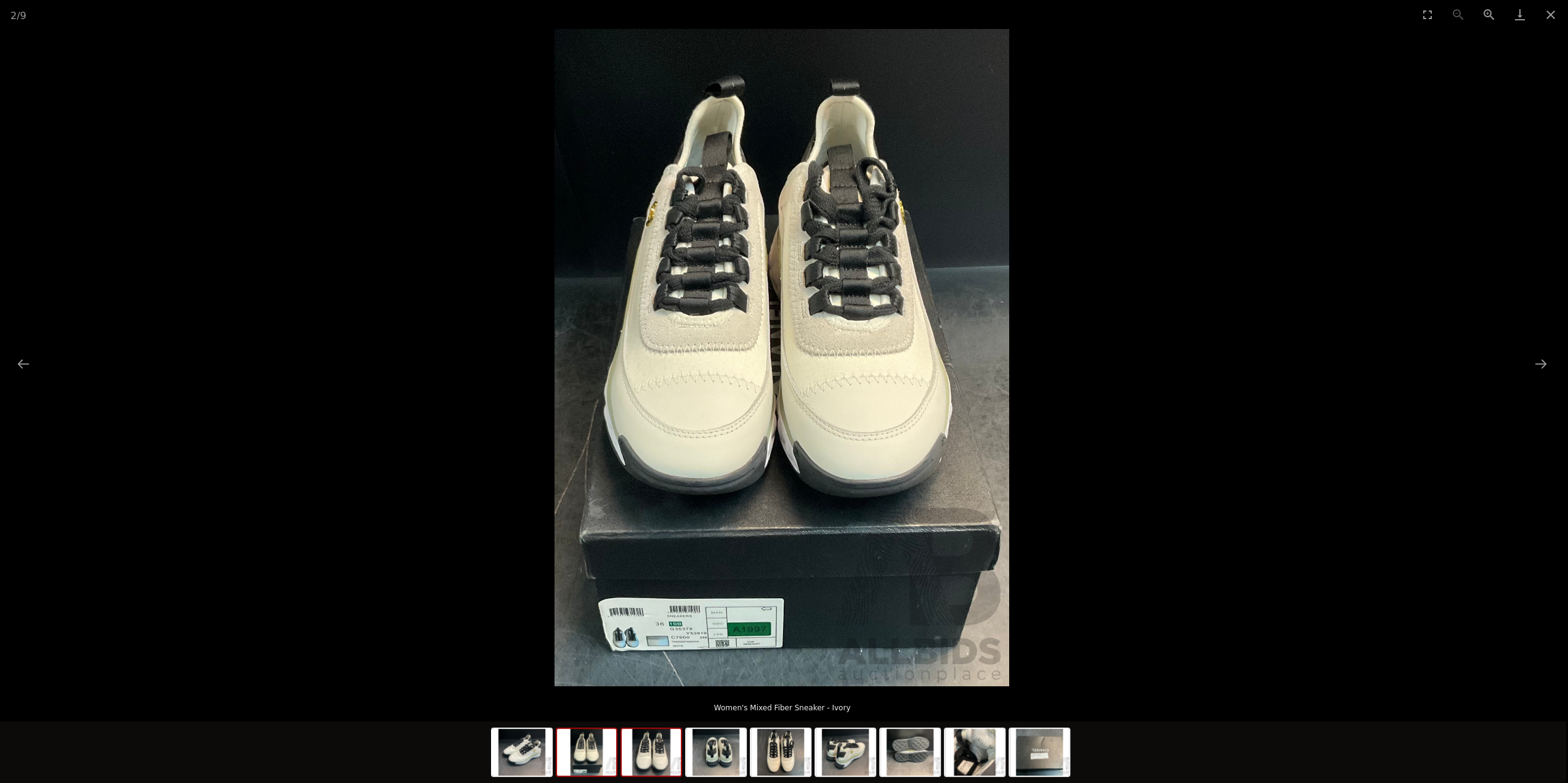
click at [657, 761] on img at bounding box center [651, 752] width 59 height 47
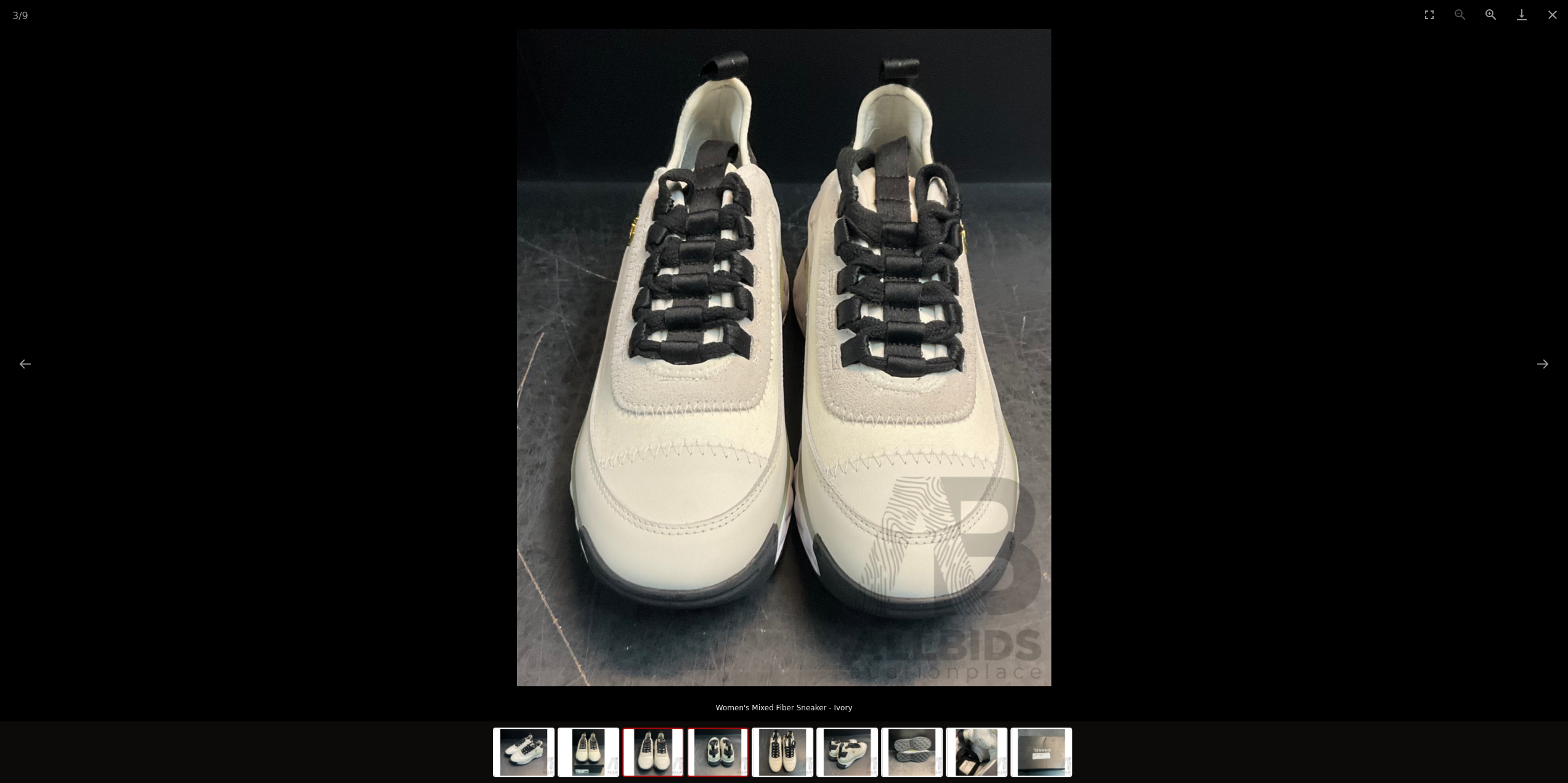
click at [719, 753] on img at bounding box center [717, 752] width 59 height 47
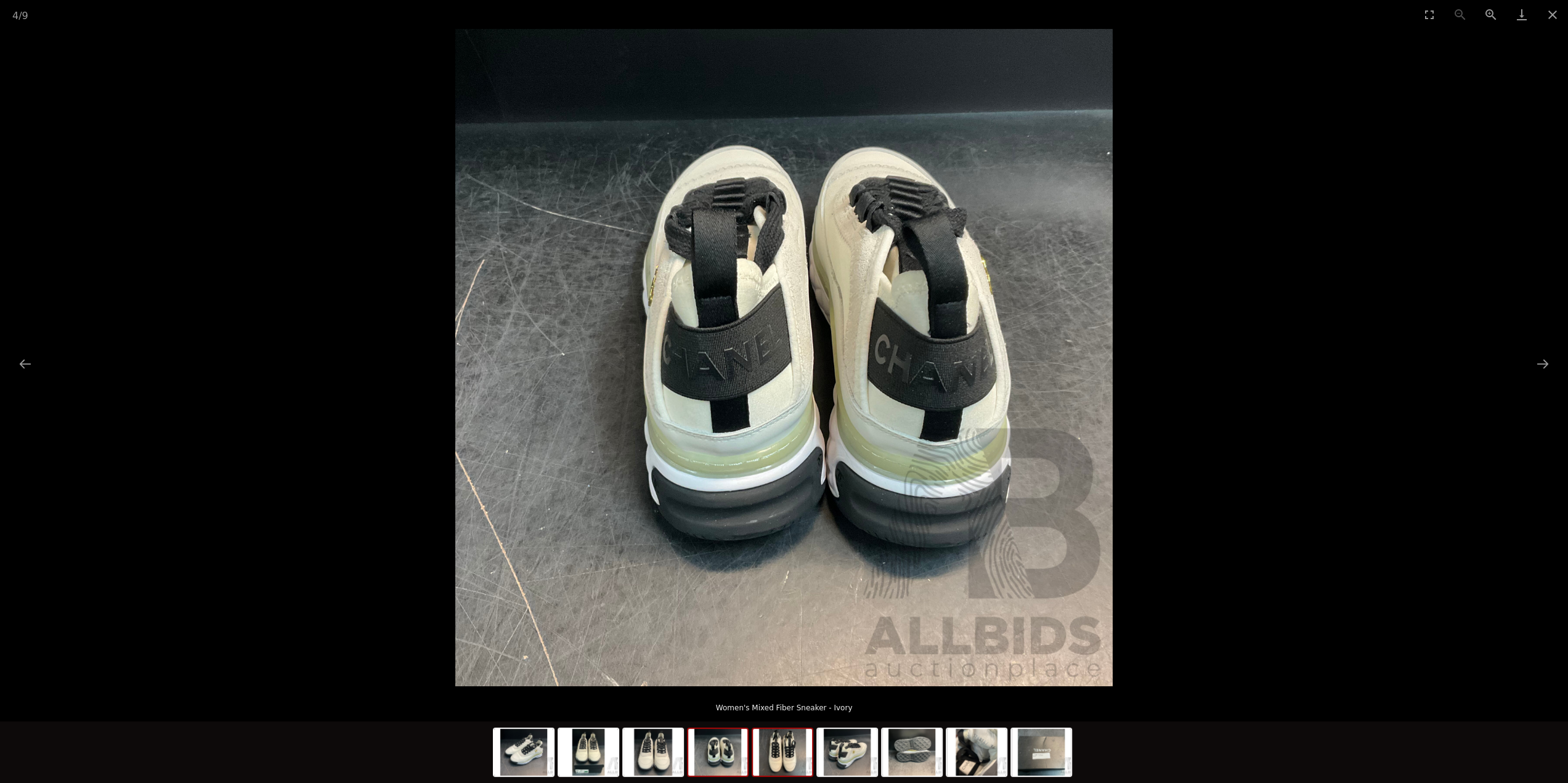
click at [779, 759] on img at bounding box center [782, 752] width 59 height 47
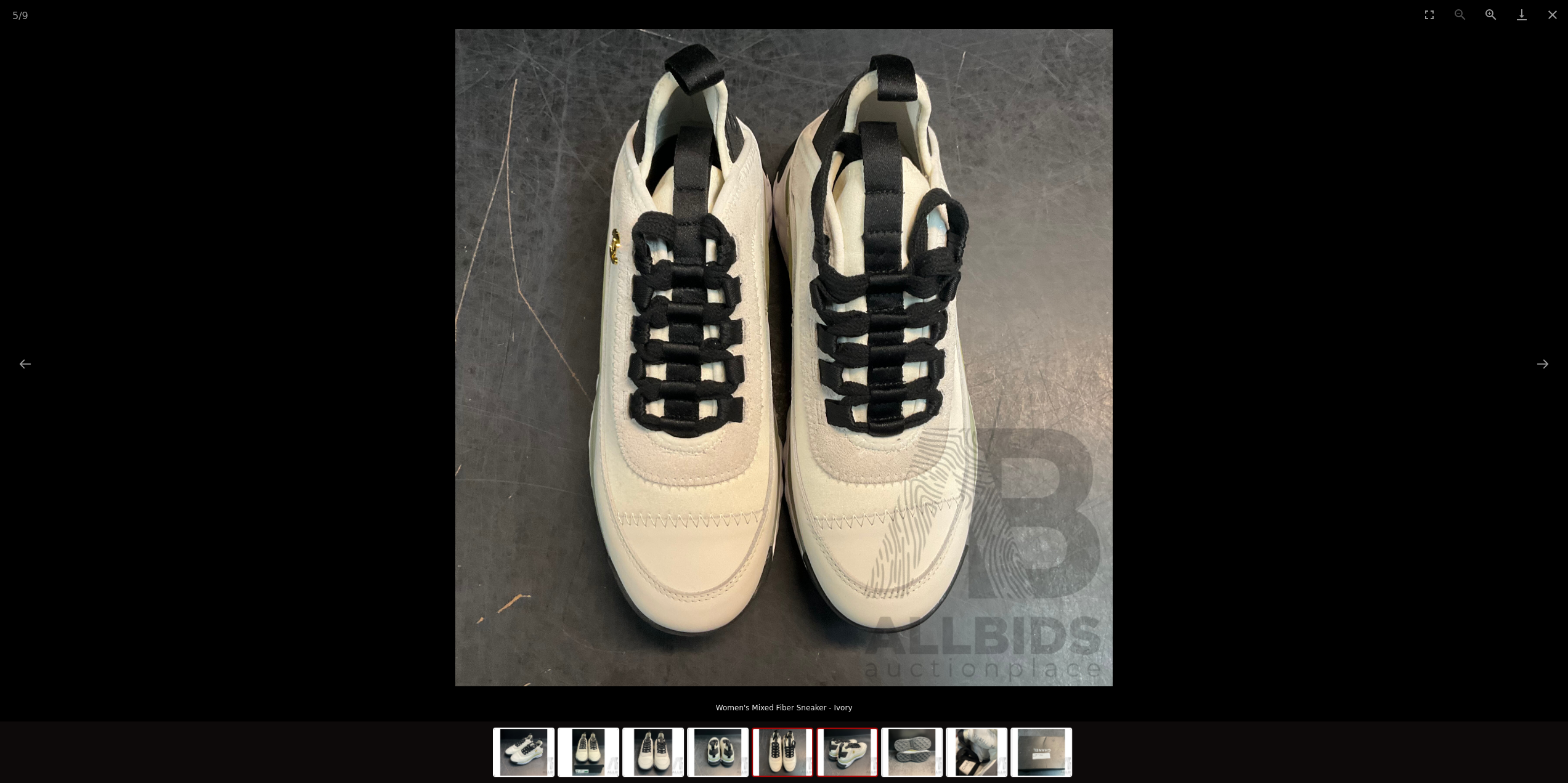
click at [847, 753] on img at bounding box center [847, 752] width 59 height 47
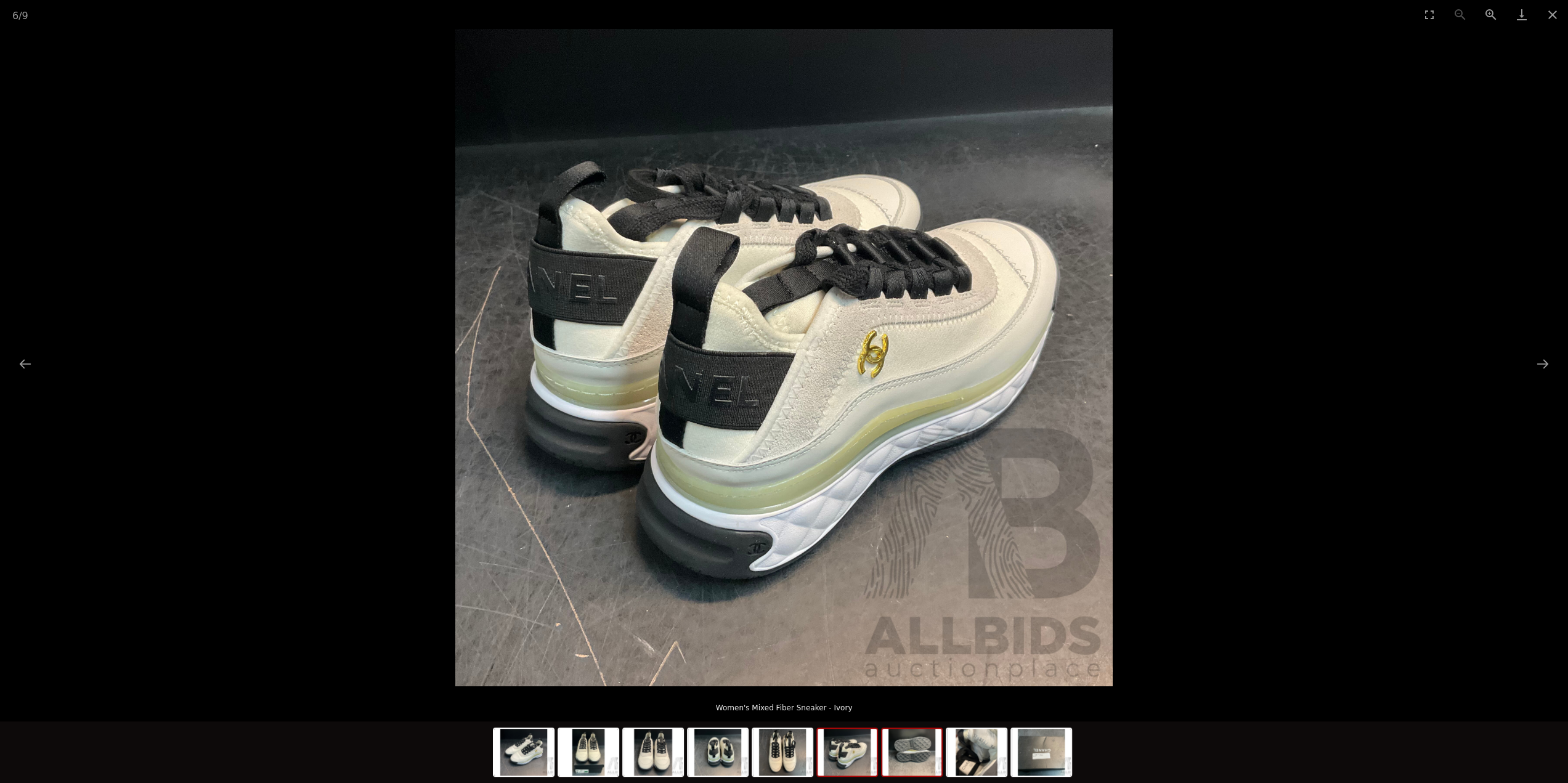
click at [901, 748] on img at bounding box center [911, 752] width 59 height 47
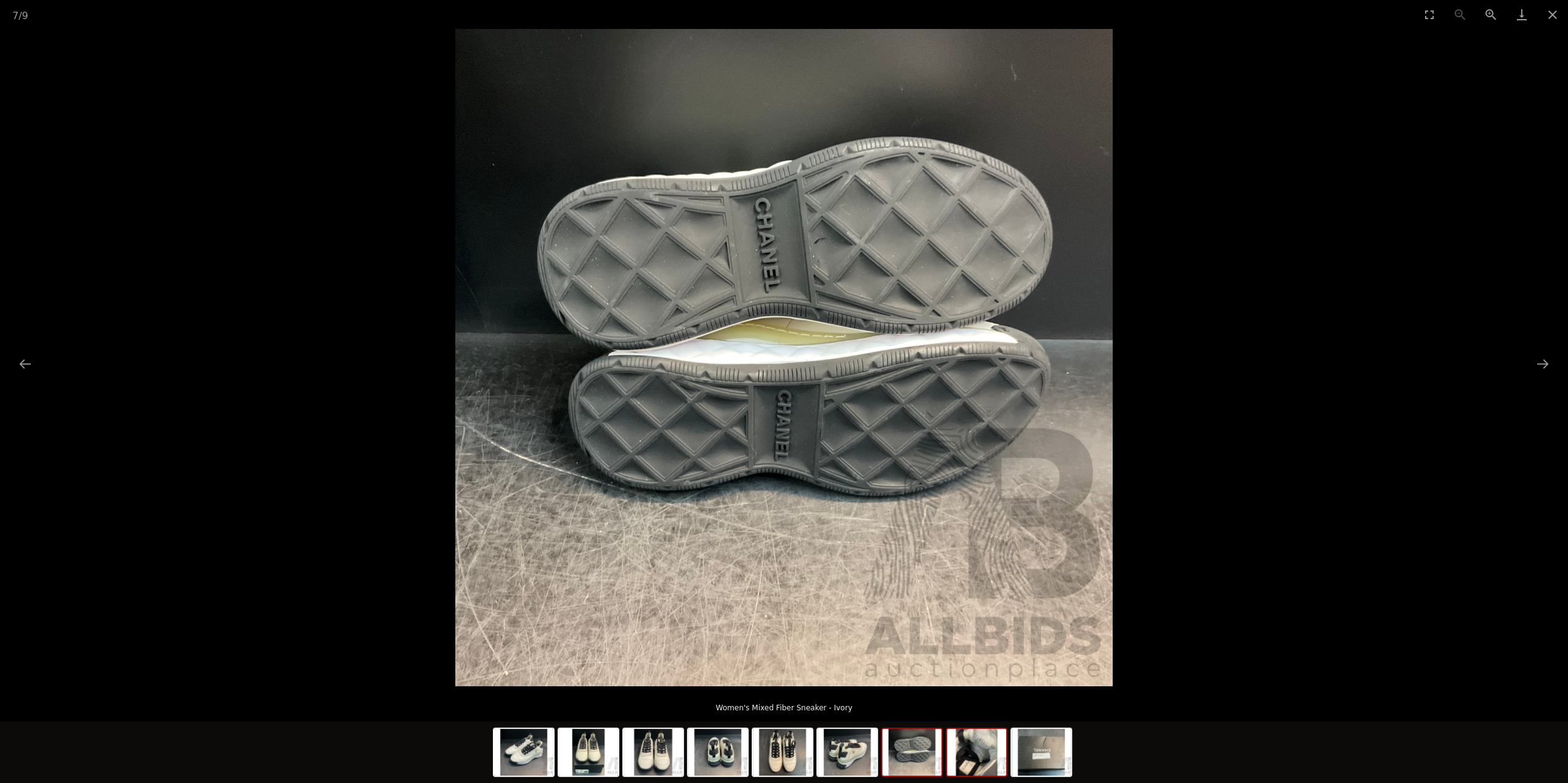
click at [961, 758] on img at bounding box center [975, 752] width 59 height 47
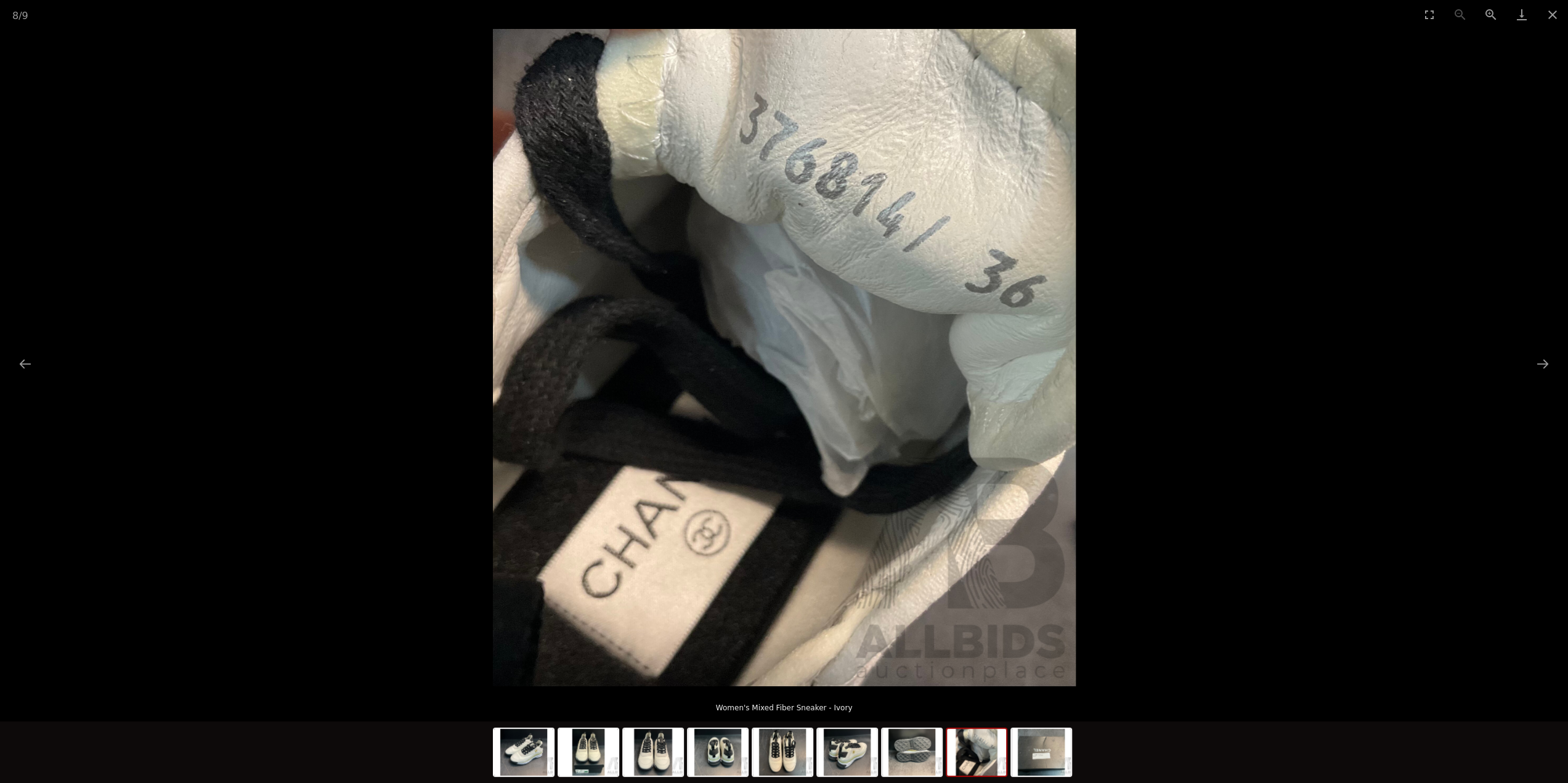
click at [985, 768] on img at bounding box center [975, 752] width 59 height 47
click at [1027, 760] on img at bounding box center [1041, 752] width 59 height 47
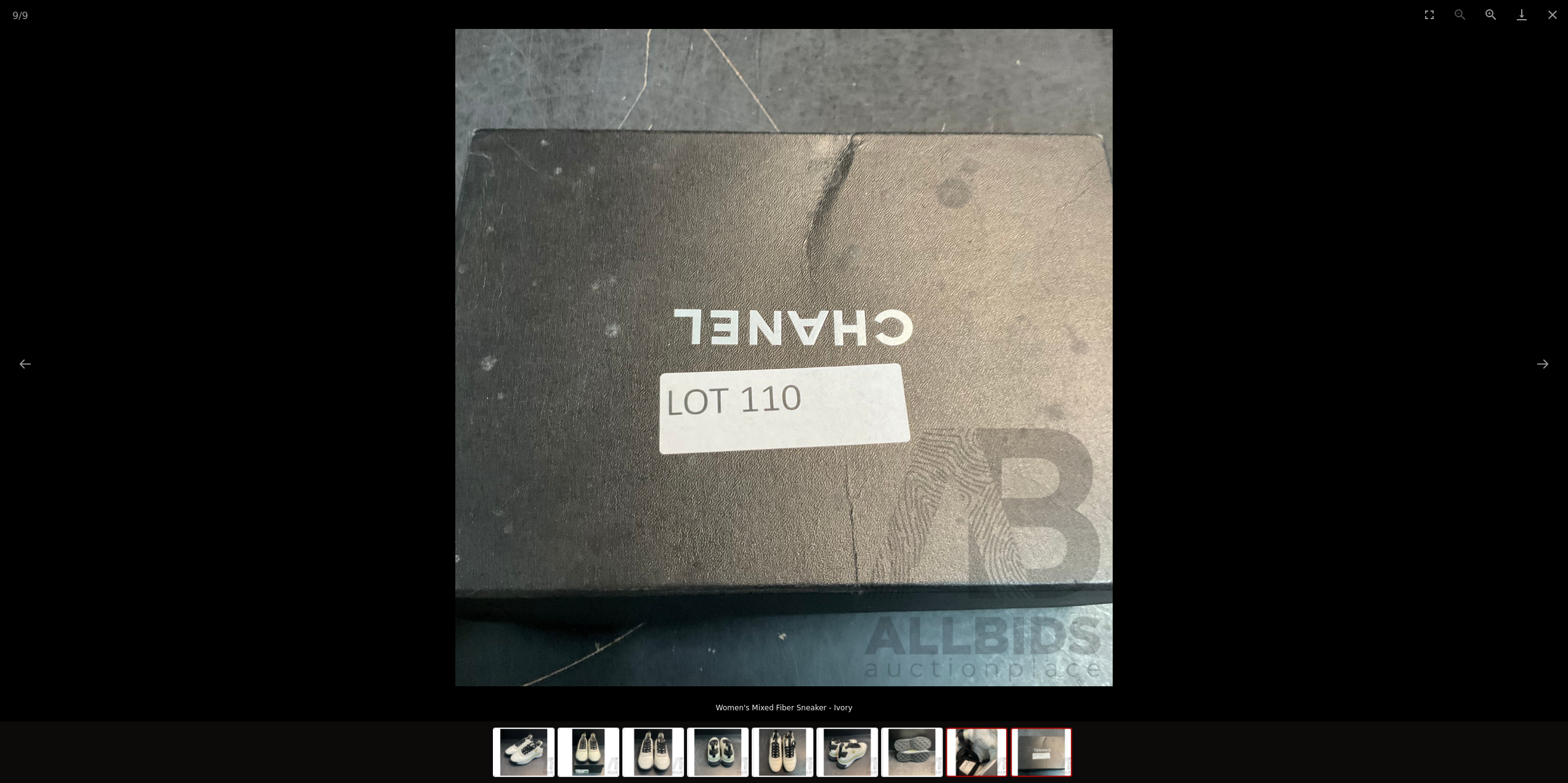
click at [970, 760] on img at bounding box center [975, 752] width 59 height 47
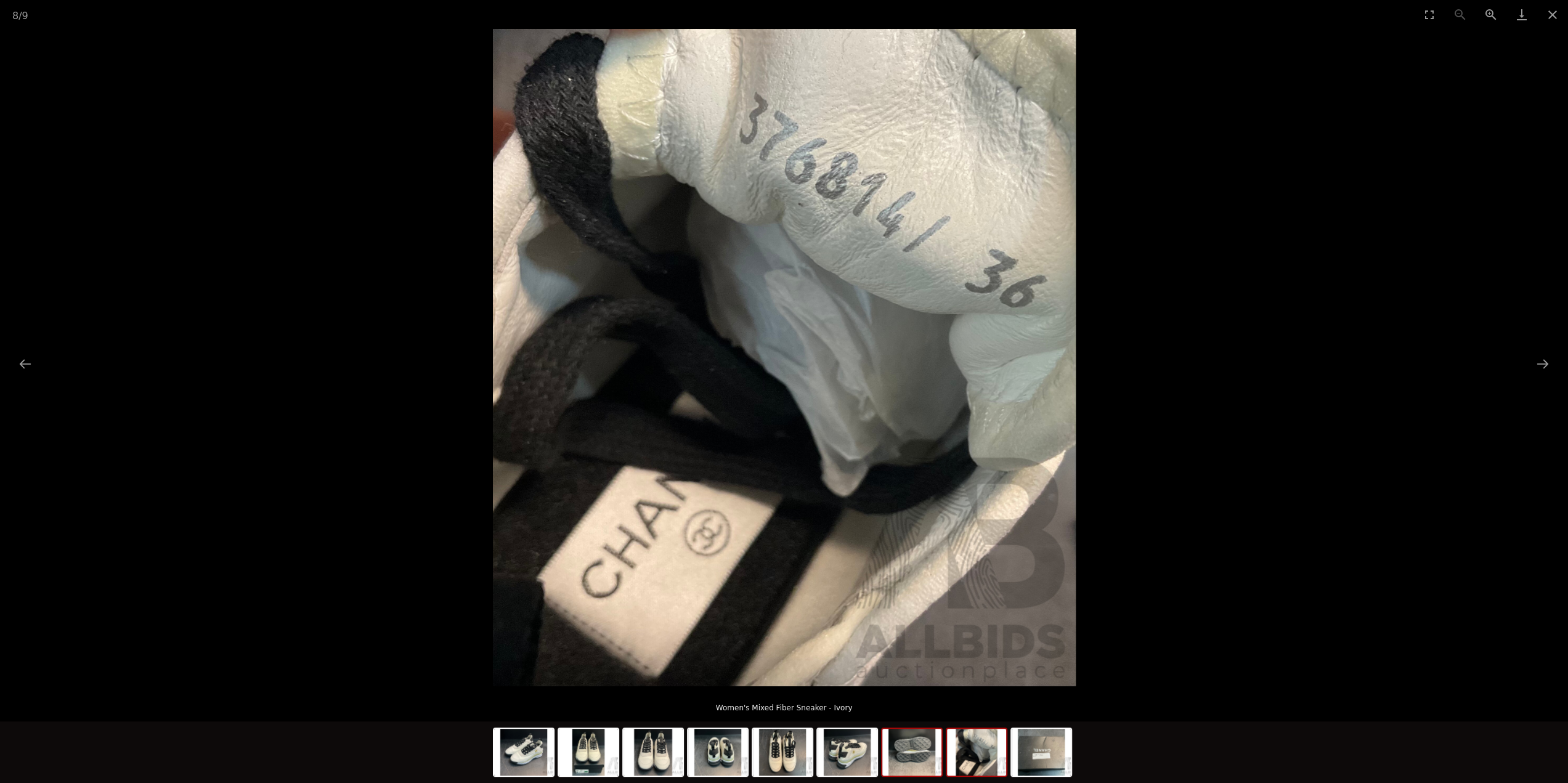
click at [938, 759] on img at bounding box center [911, 752] width 59 height 47
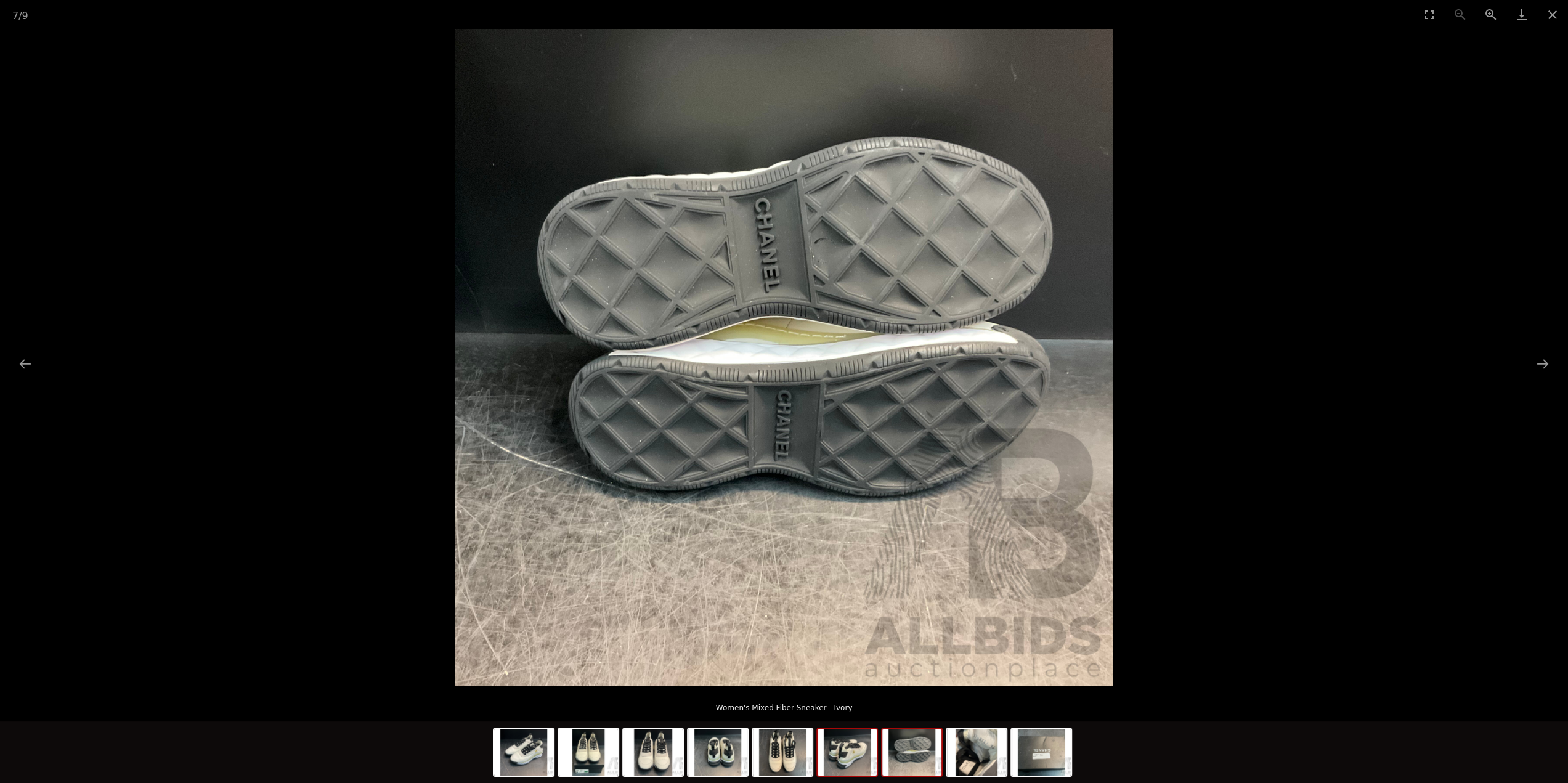
click at [842, 753] on img at bounding box center [847, 752] width 59 height 47
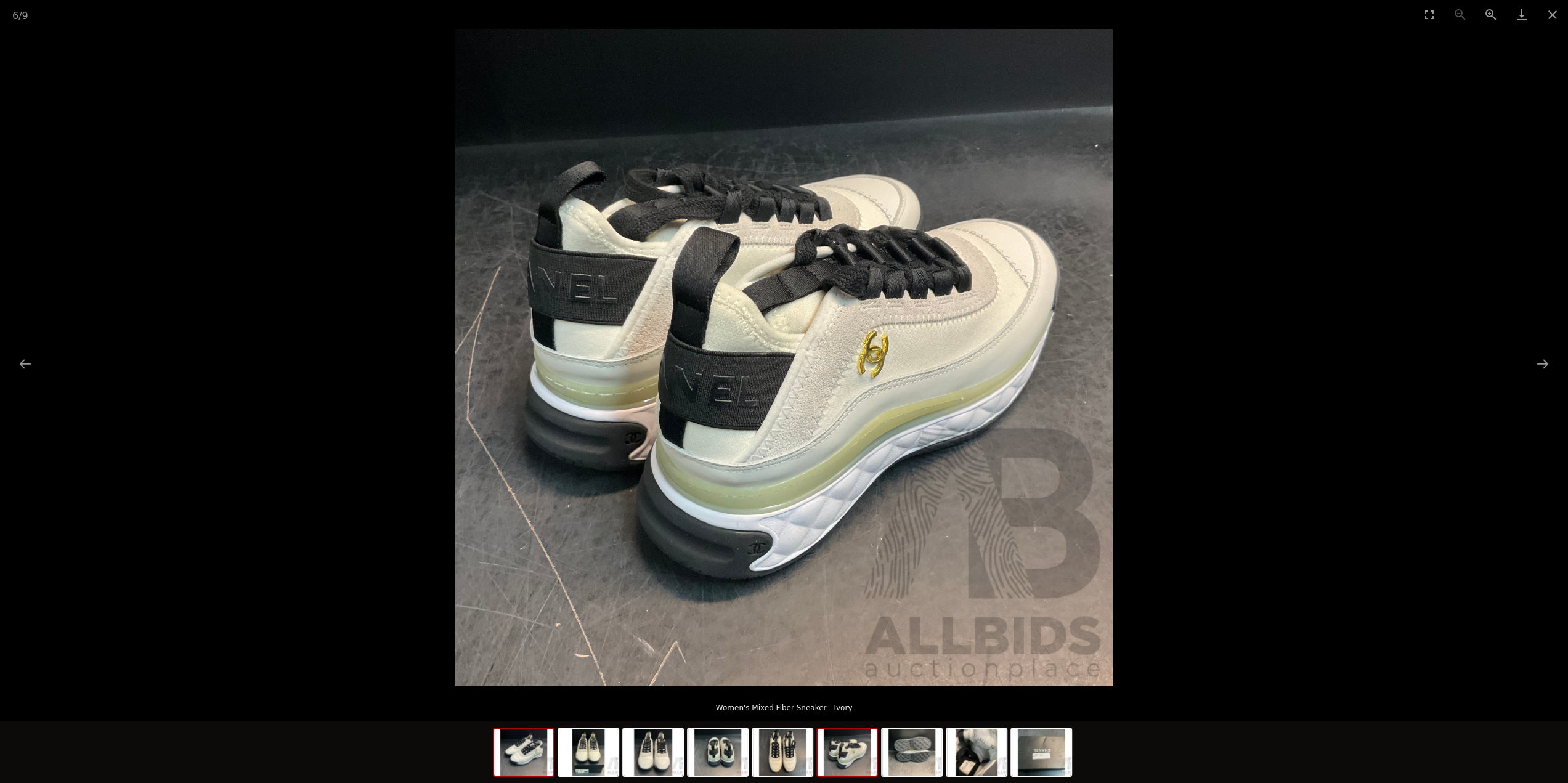
click at [551, 755] on img at bounding box center [523, 752] width 59 height 47
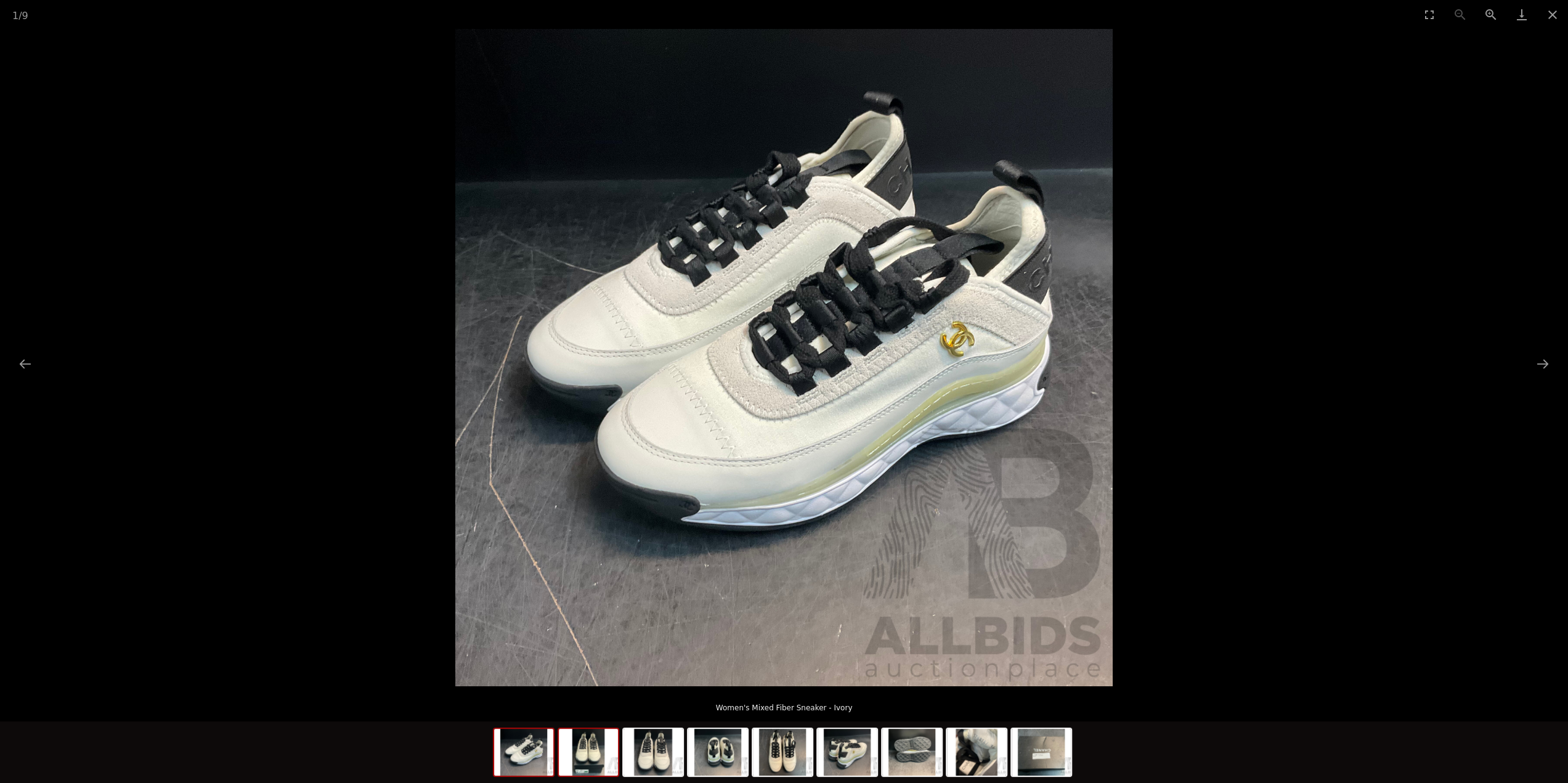
click at [589, 762] on img at bounding box center [588, 752] width 59 height 47
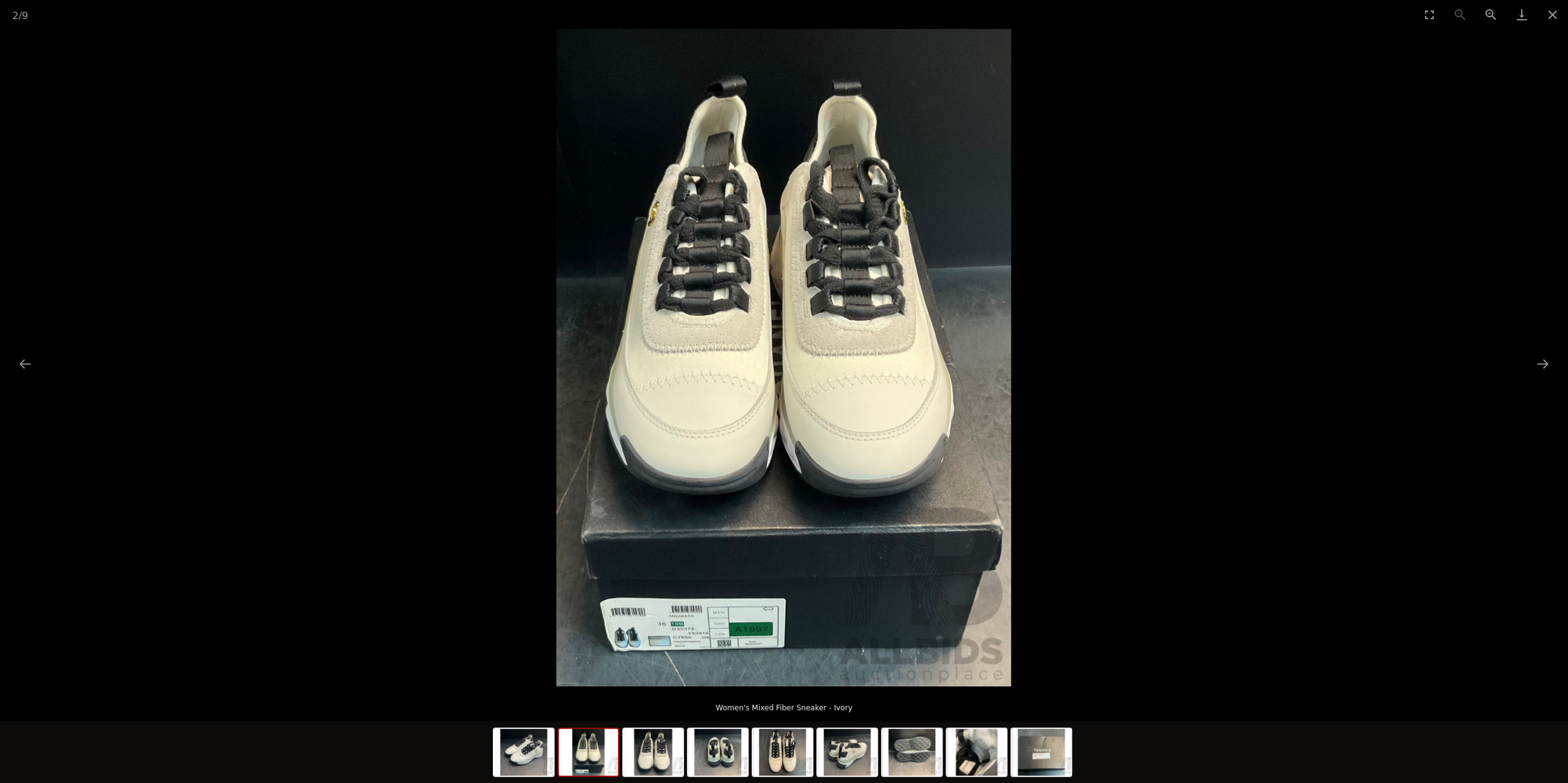
click at [626, 664] on img at bounding box center [783, 357] width 455 height 657
click at [626, 664] on img at bounding box center [782, 357] width 455 height 657
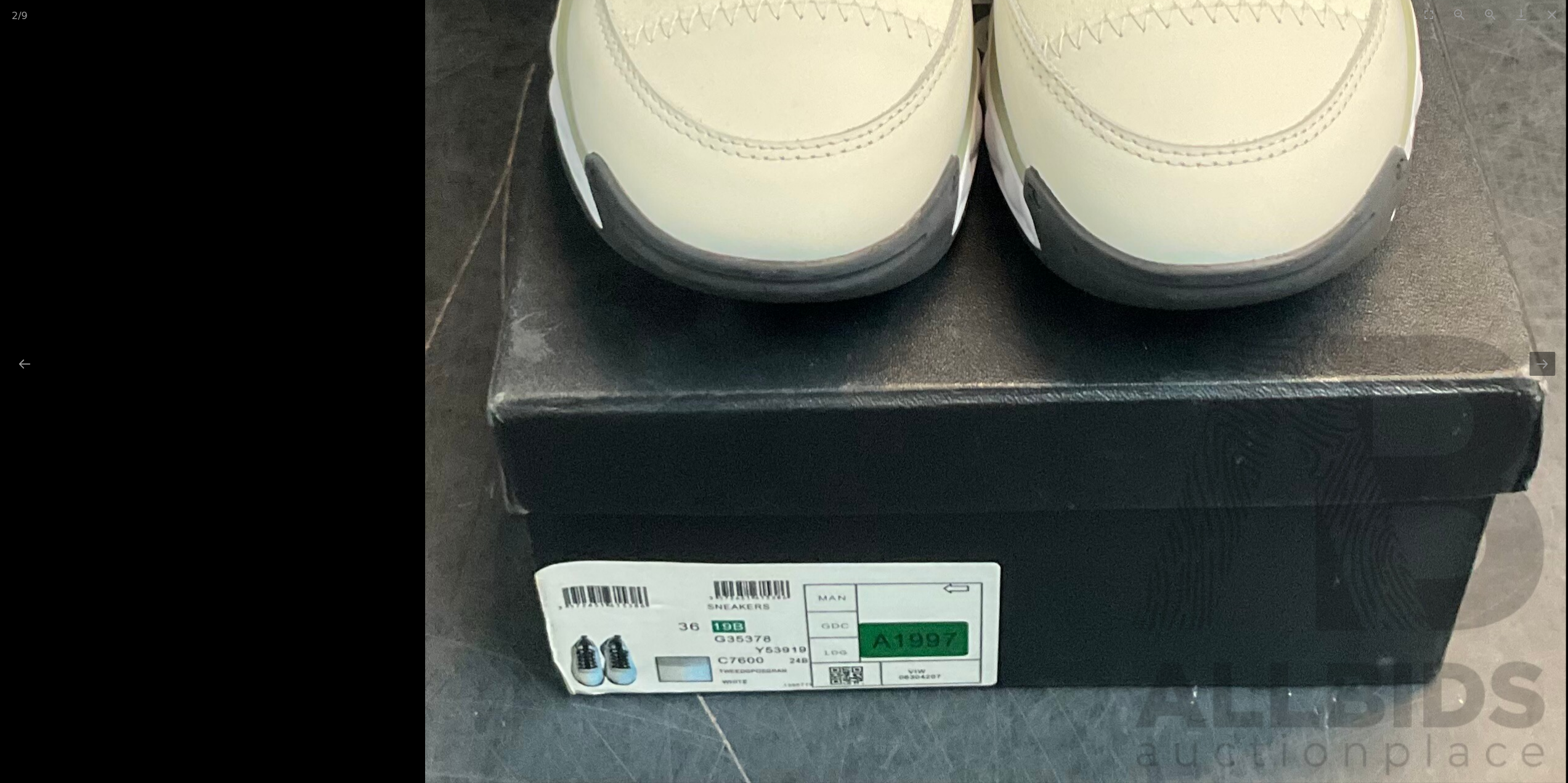
scroll to position [0, 1]
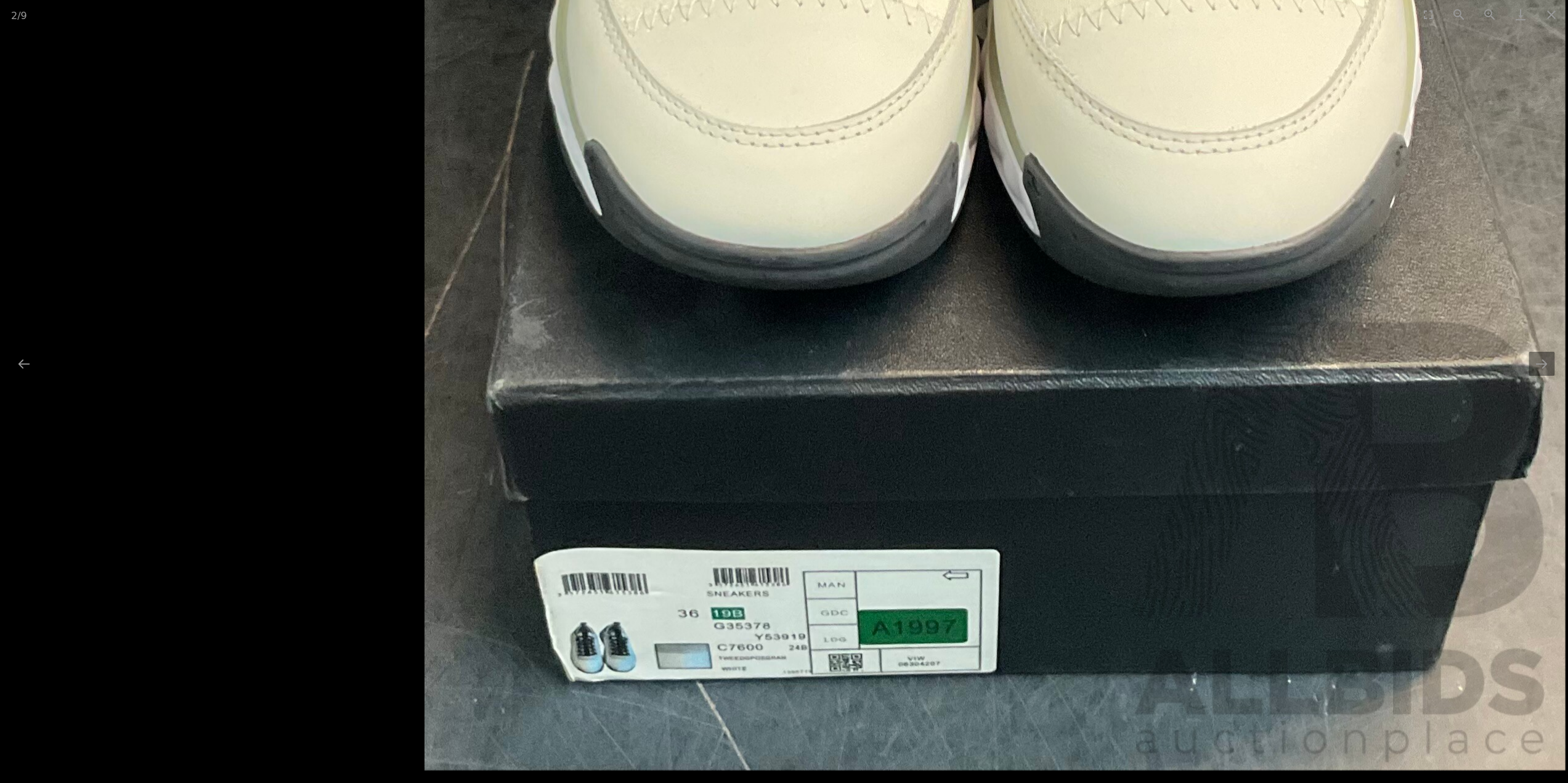
drag, startPoint x: 760, startPoint y: 687, endPoint x: 744, endPoint y: 608, distance: 80.6
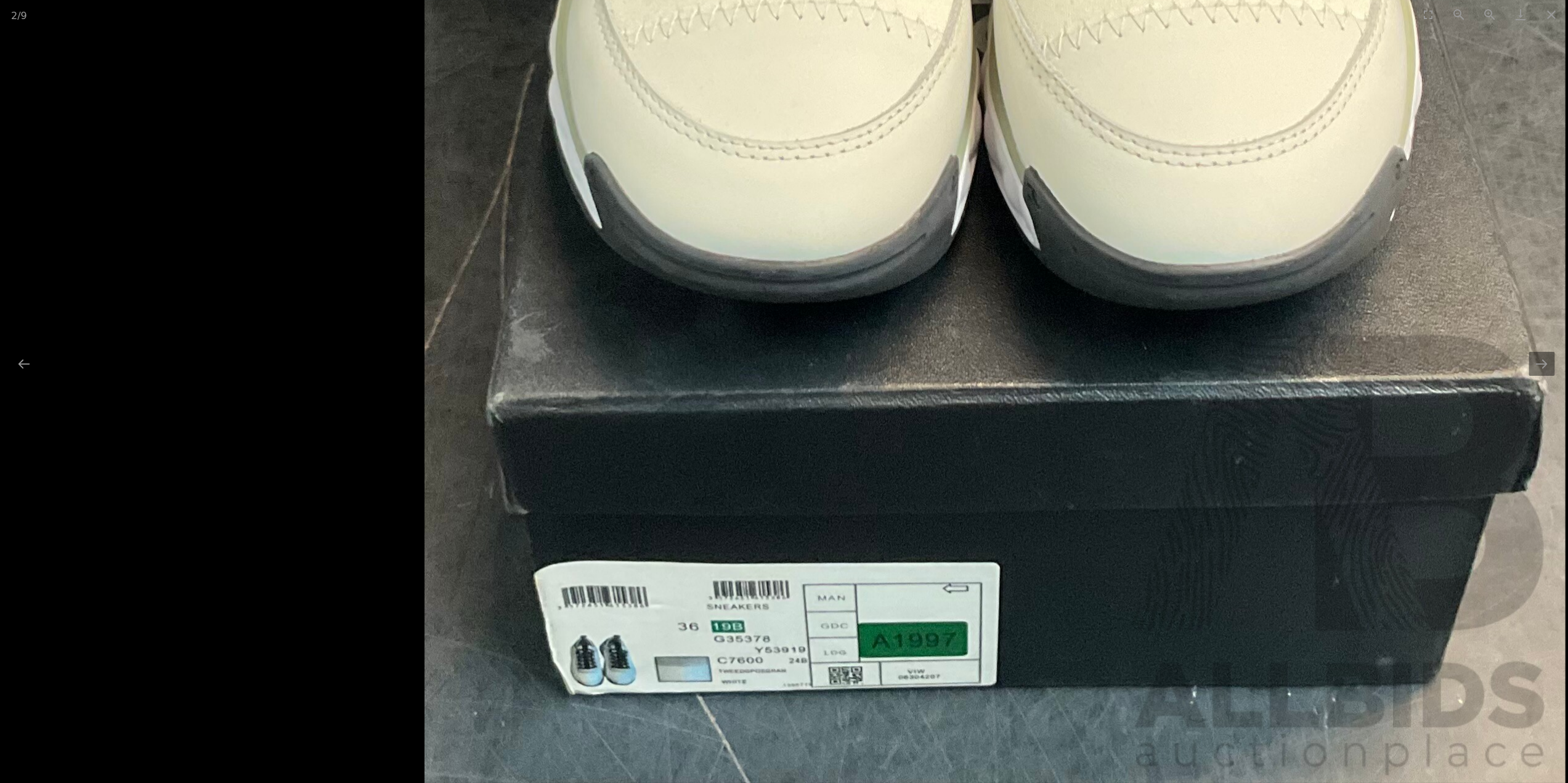
click at [1547, 15] on button "Close gallery" at bounding box center [1550, 14] width 31 height 29
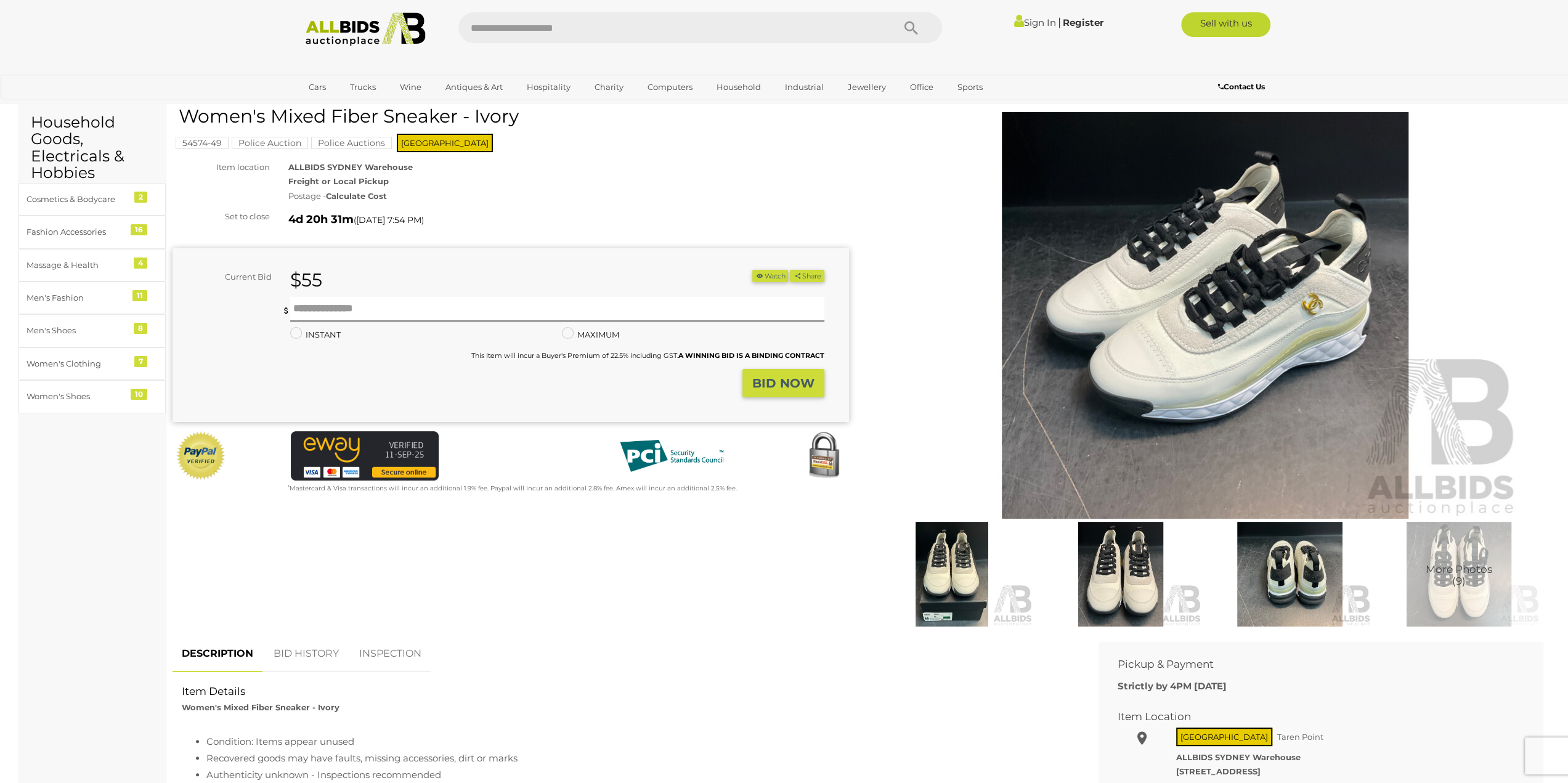
scroll to position [62, 0]
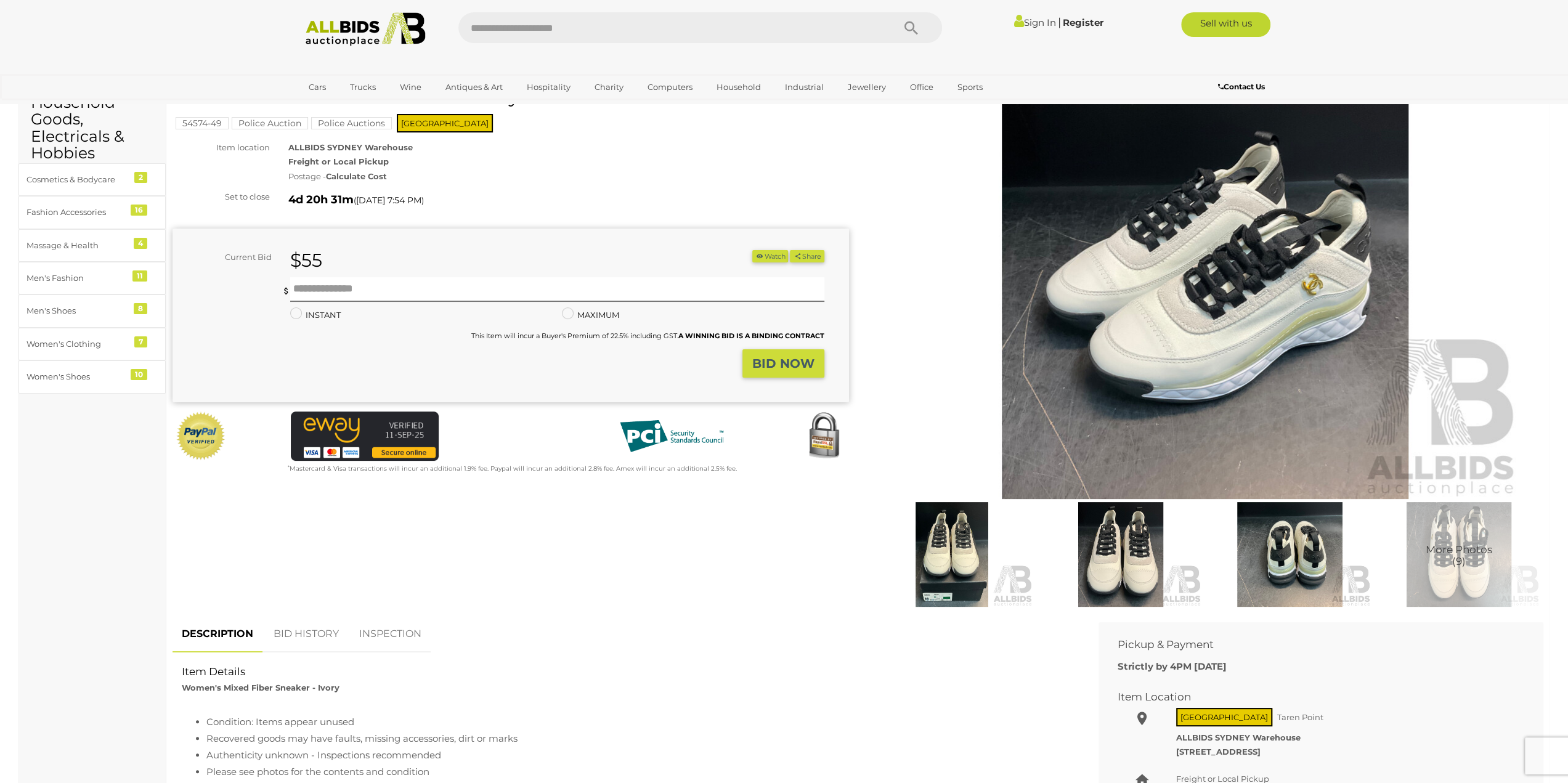
click at [1050, 539] on img at bounding box center [1120, 554] width 162 height 105
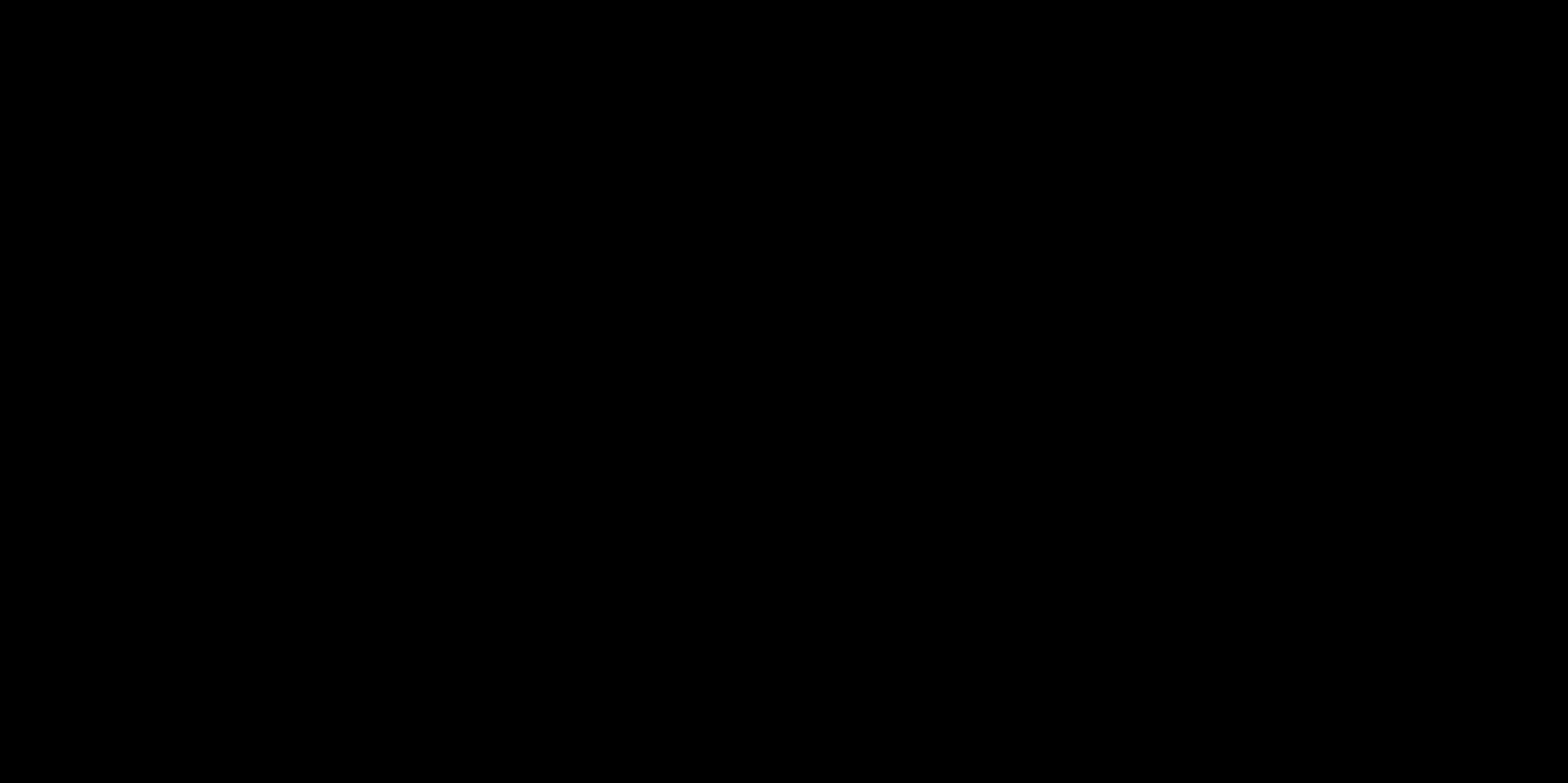
scroll to position [0, 0]
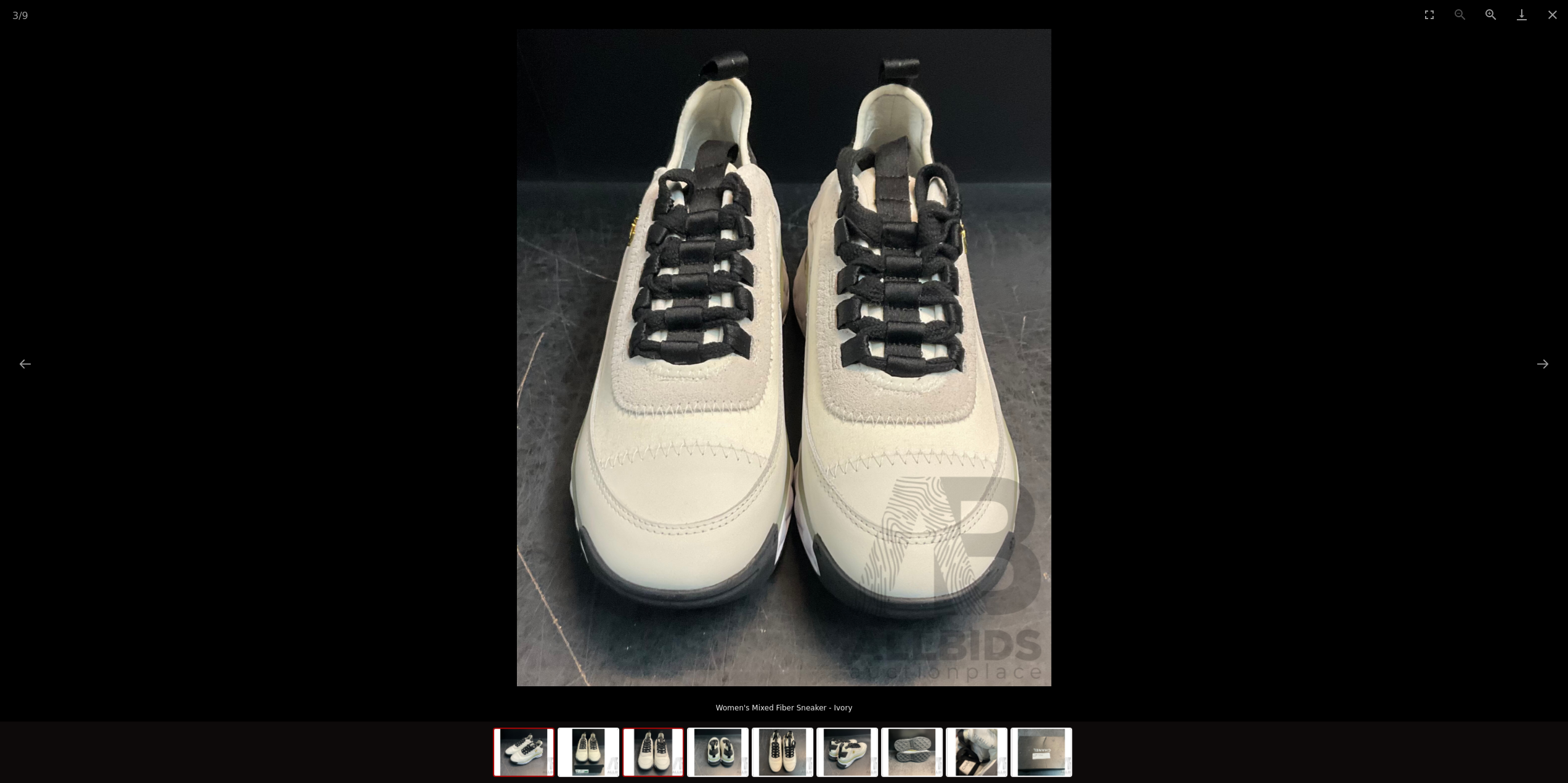
click at [496, 759] on img at bounding box center [523, 752] width 59 height 47
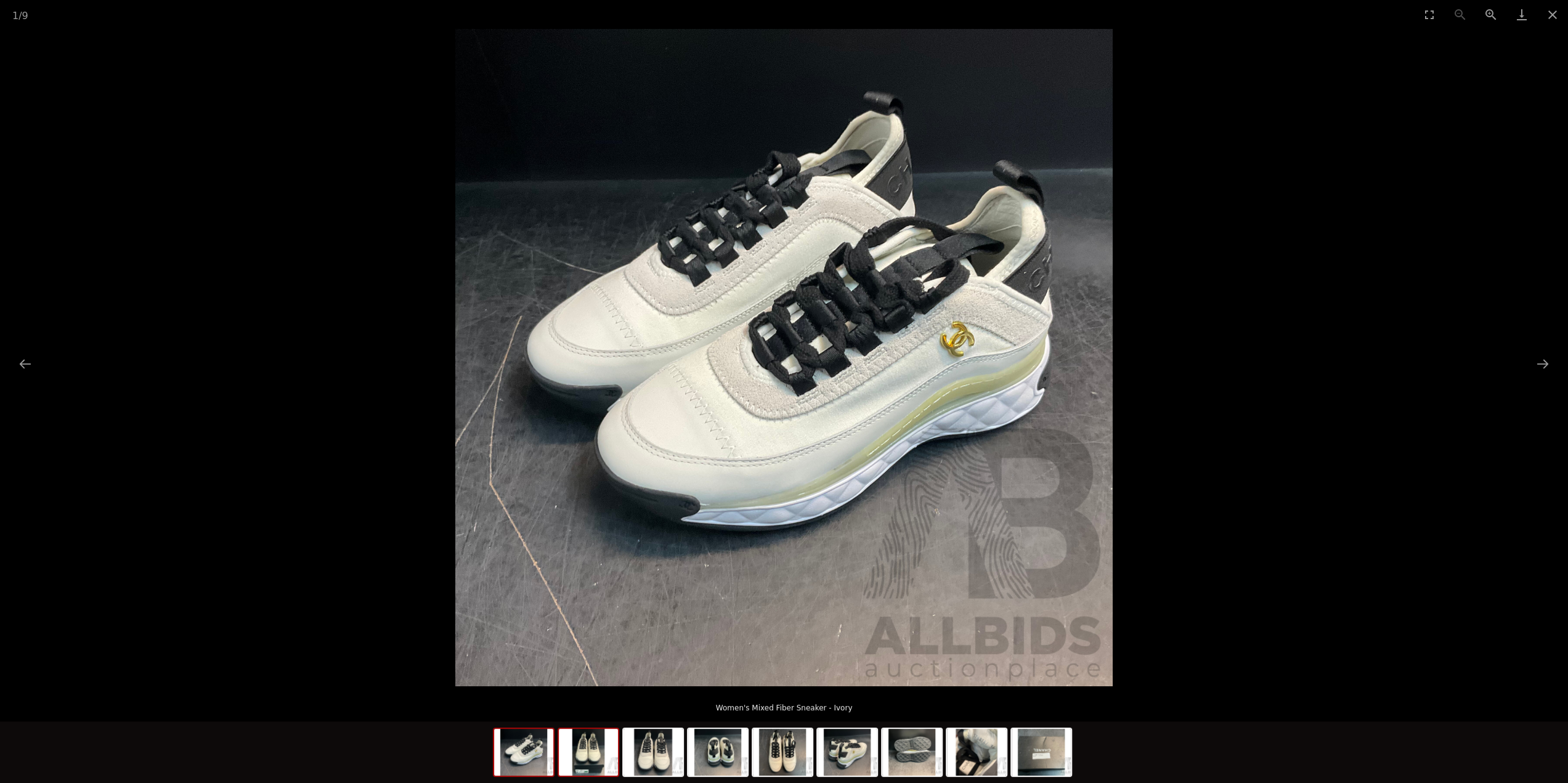
click at [583, 762] on img at bounding box center [588, 752] width 59 height 47
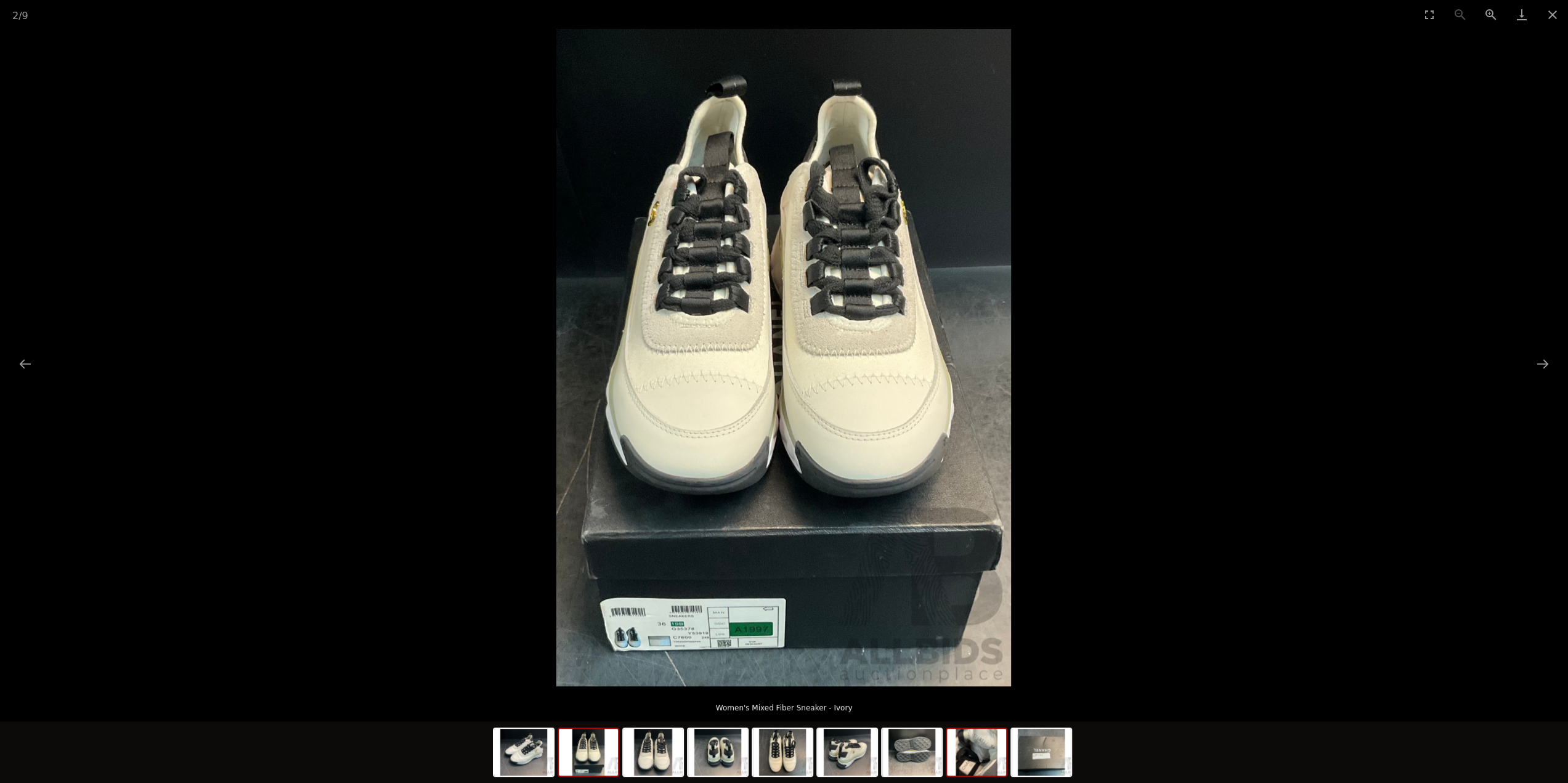
click at [985, 738] on img at bounding box center [975, 752] width 59 height 47
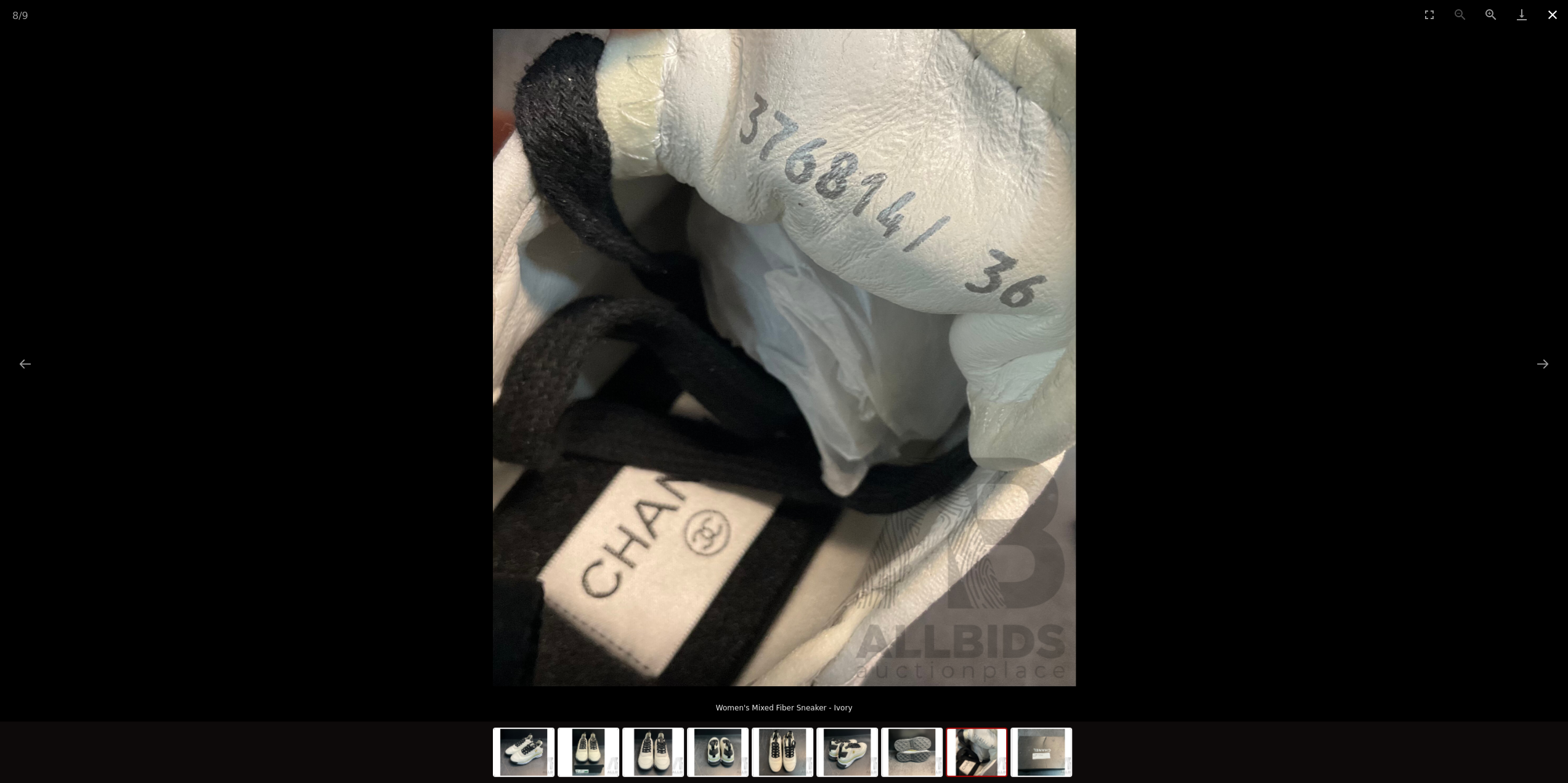
click at [1548, 16] on button "Close gallery" at bounding box center [1552, 14] width 31 height 29
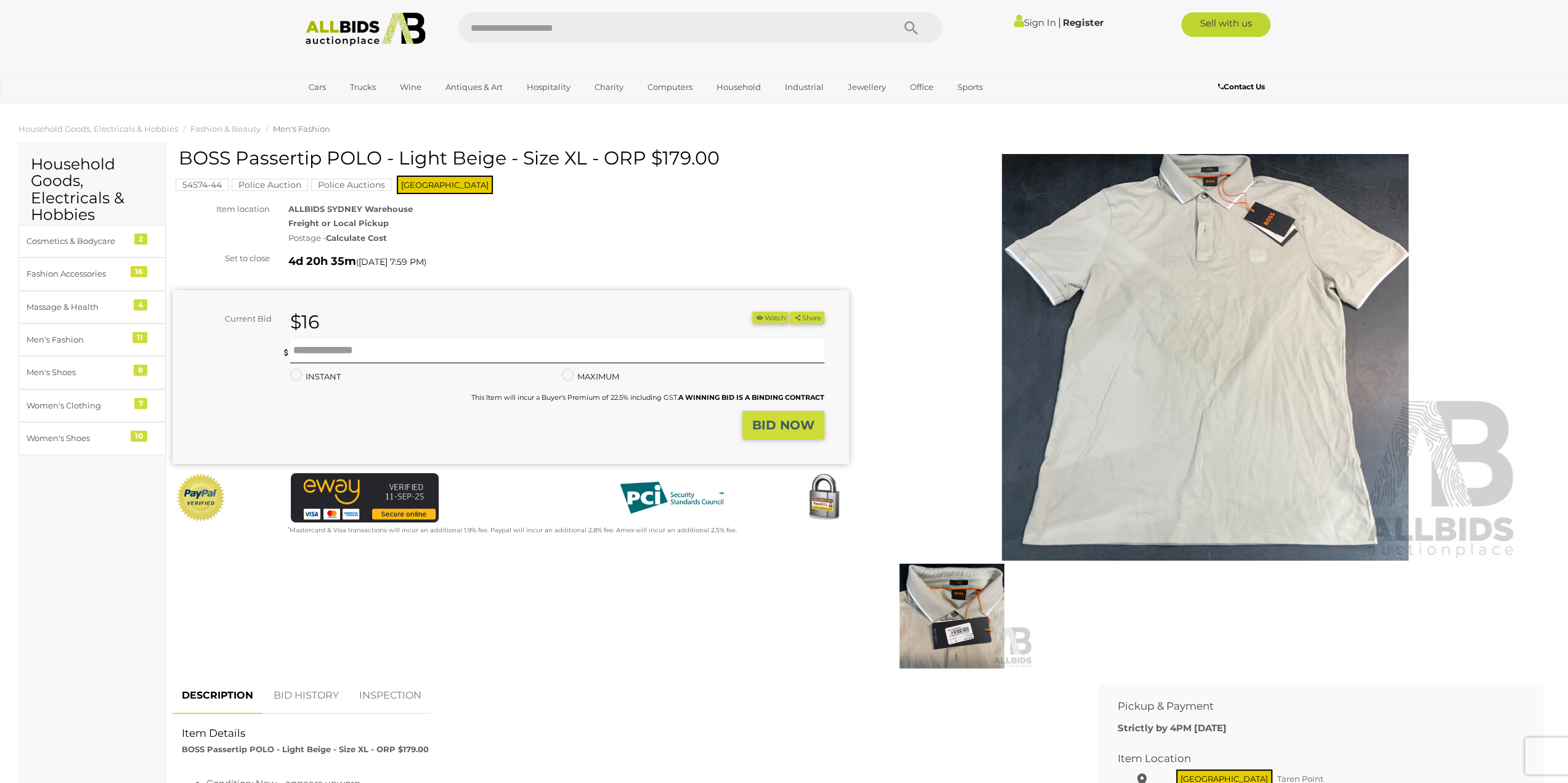
click at [1141, 239] on img at bounding box center [1205, 357] width 631 height 407
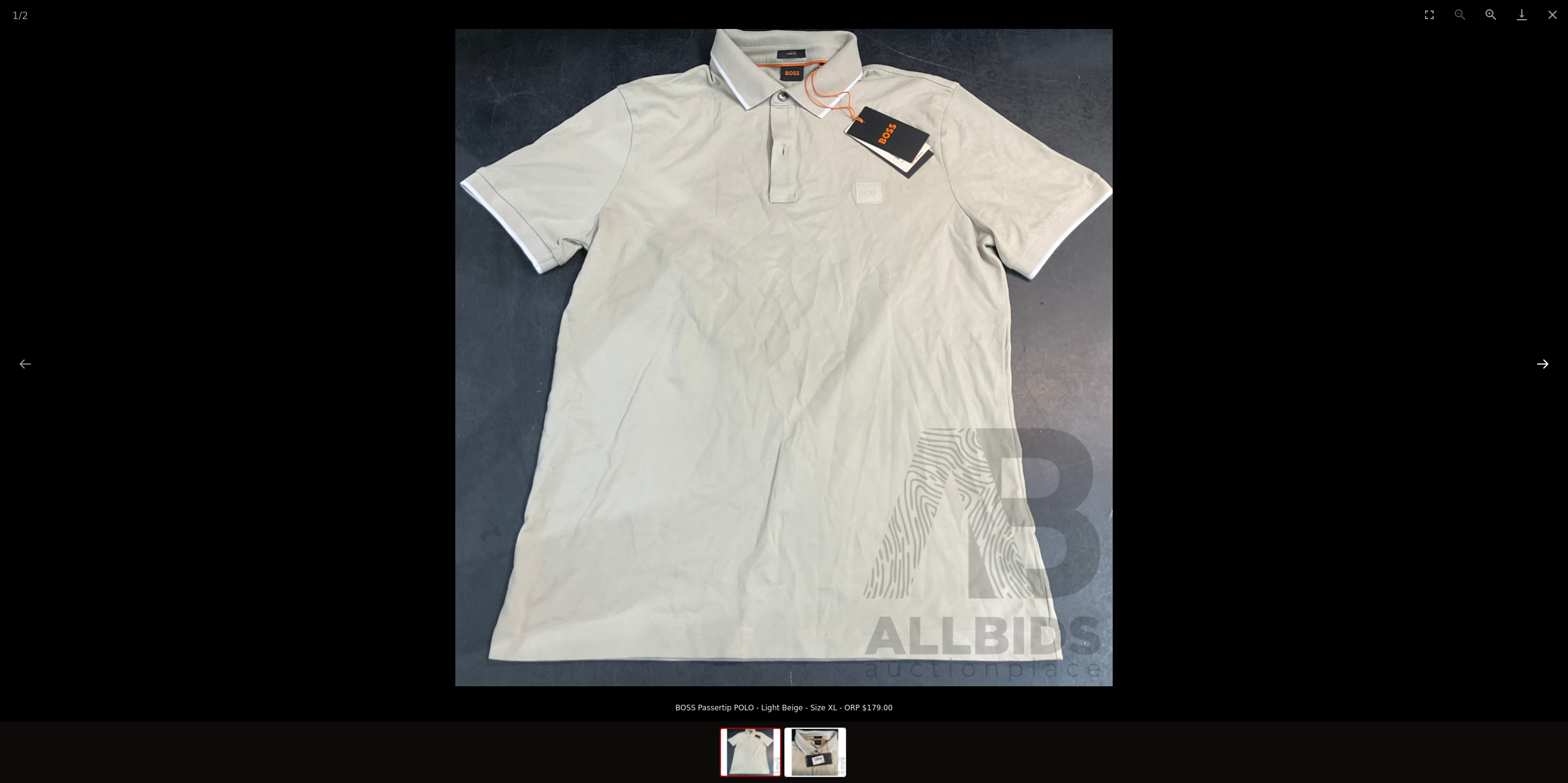
click at [1543, 363] on button "Next slide" at bounding box center [1543, 364] width 26 height 24
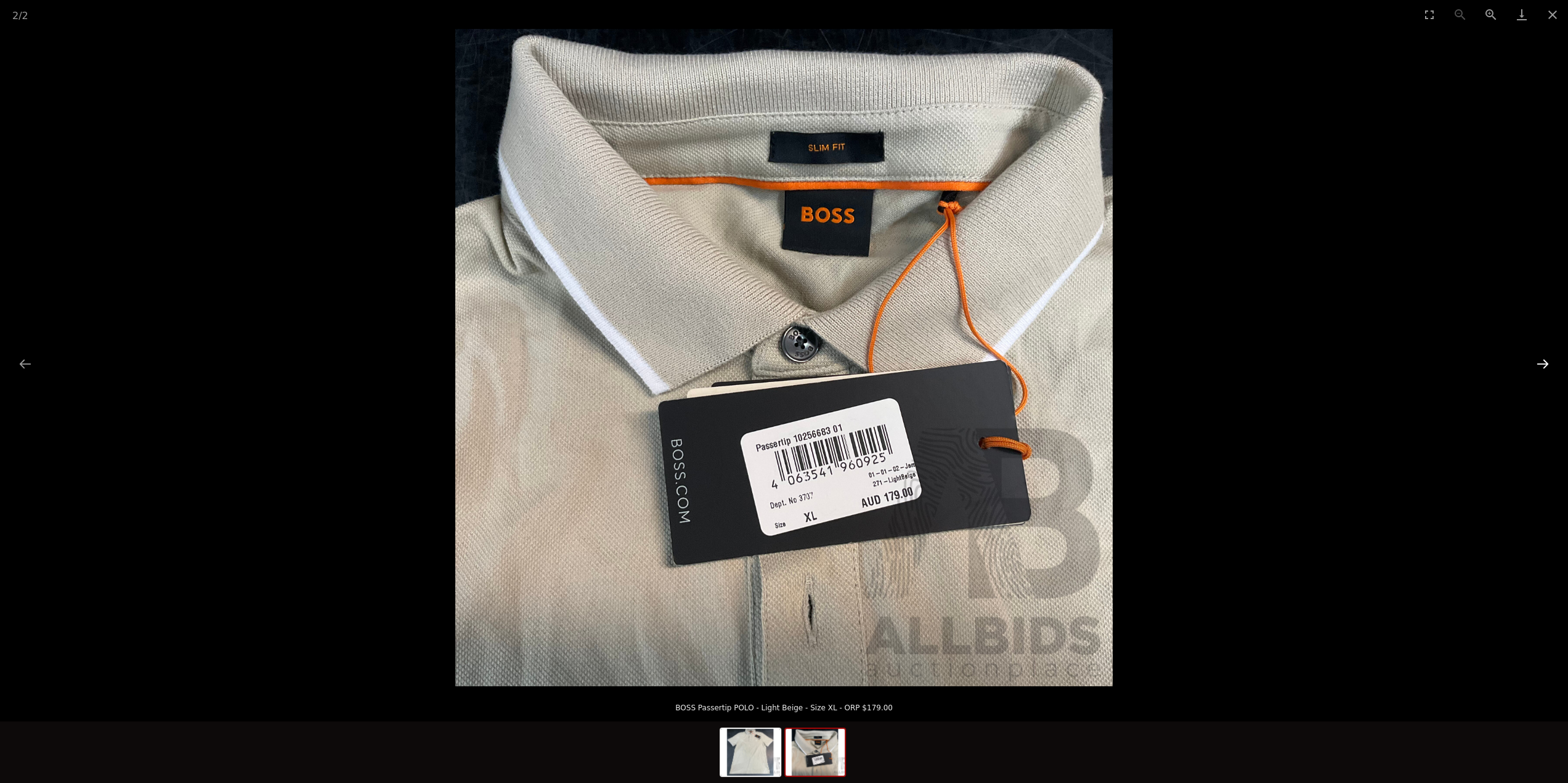
click at [1543, 363] on button "Next slide" at bounding box center [1543, 364] width 26 height 24
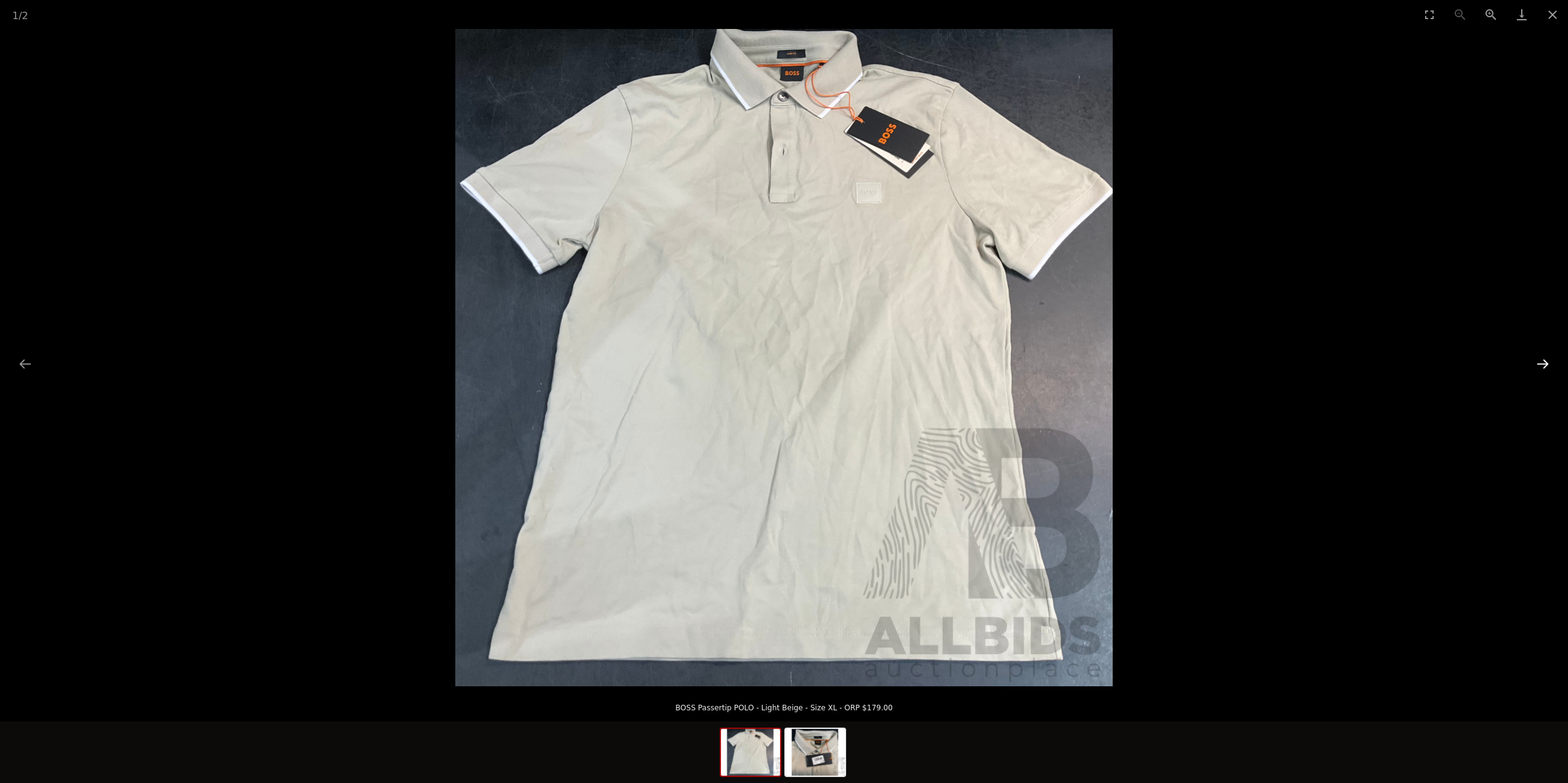
click at [1543, 363] on button "Next slide" at bounding box center [1543, 364] width 26 height 24
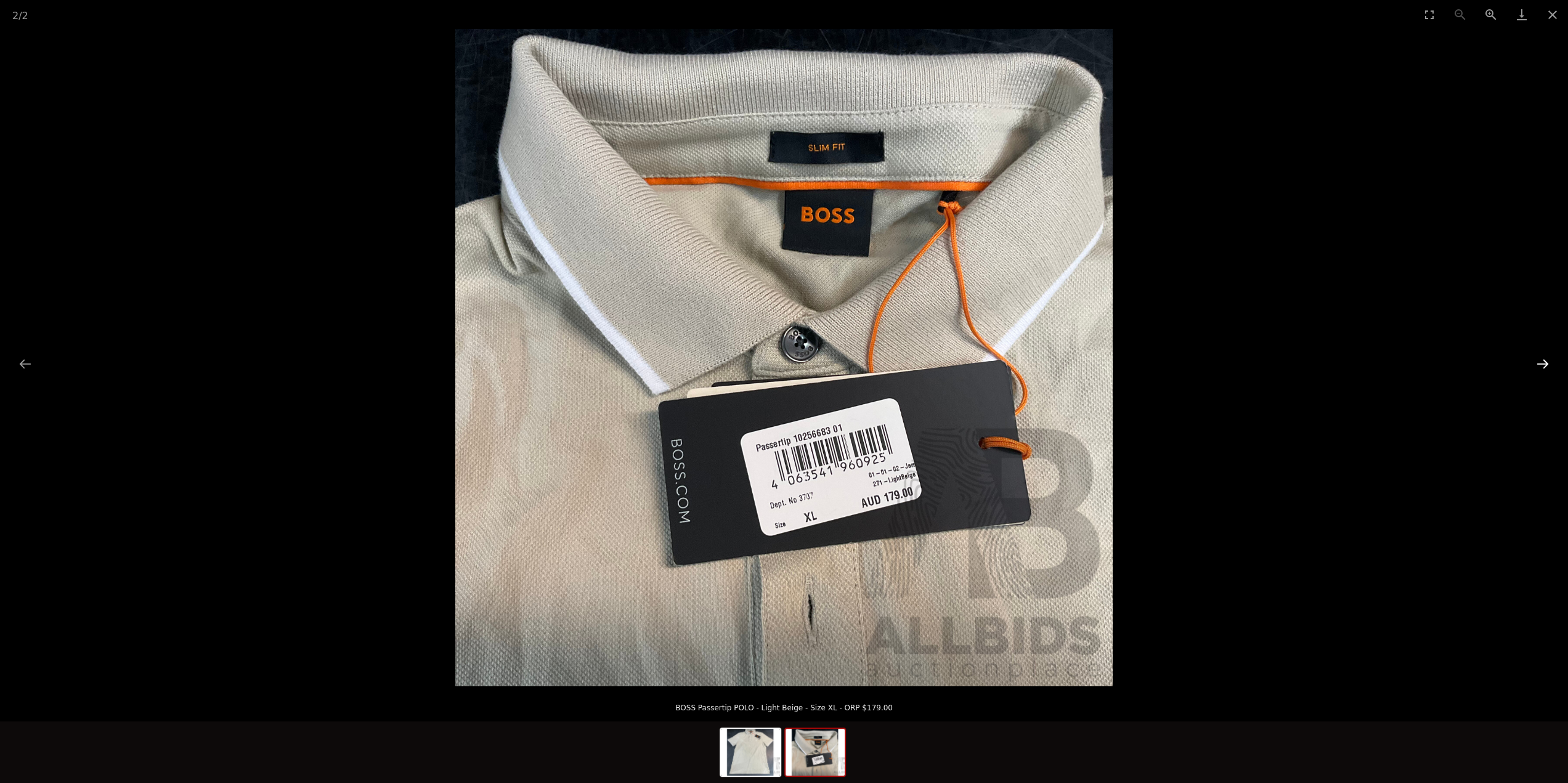
click at [1543, 361] on button "Next slide" at bounding box center [1543, 364] width 26 height 24
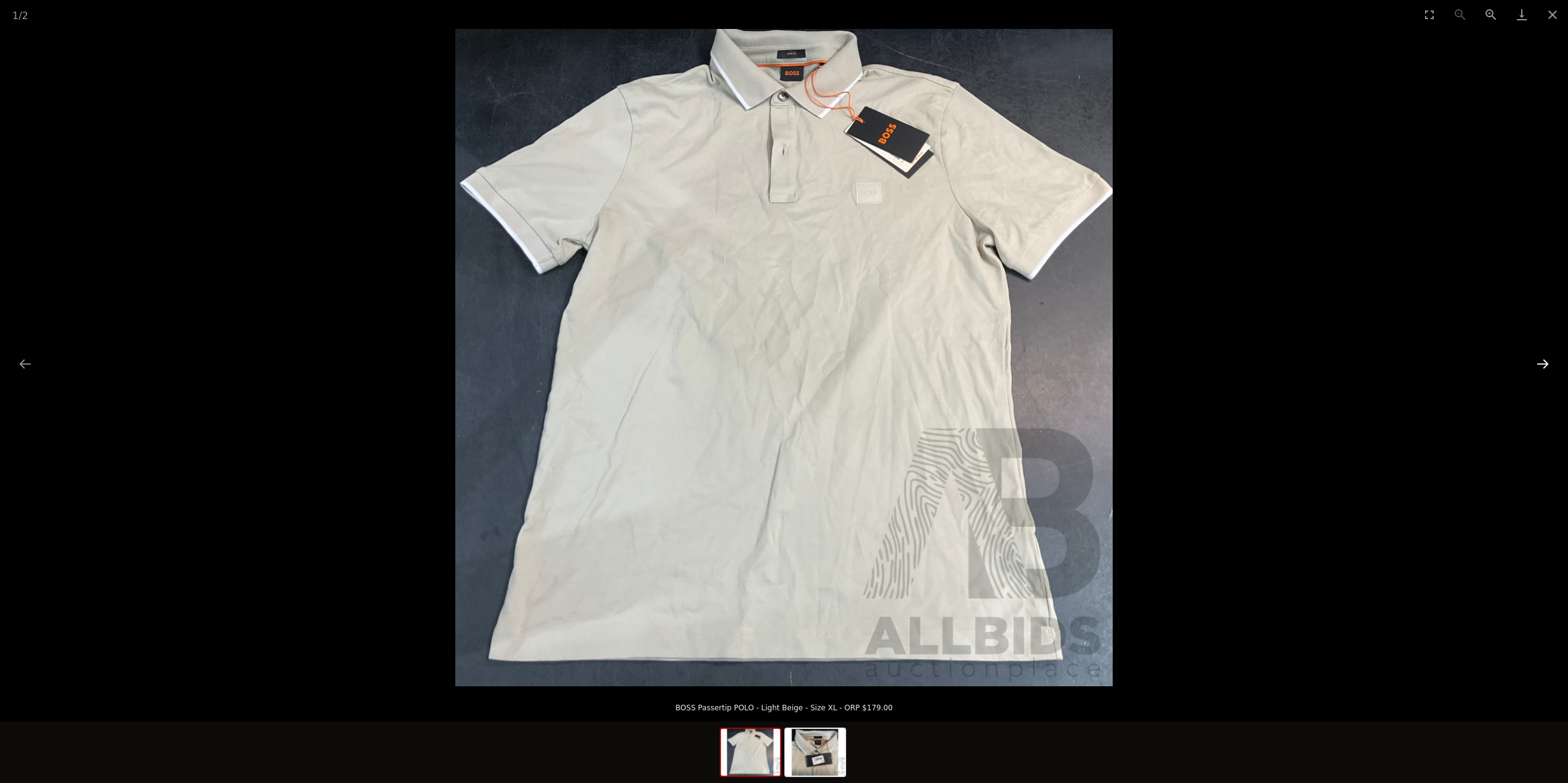
click at [1543, 361] on button "Next slide" at bounding box center [1543, 364] width 26 height 24
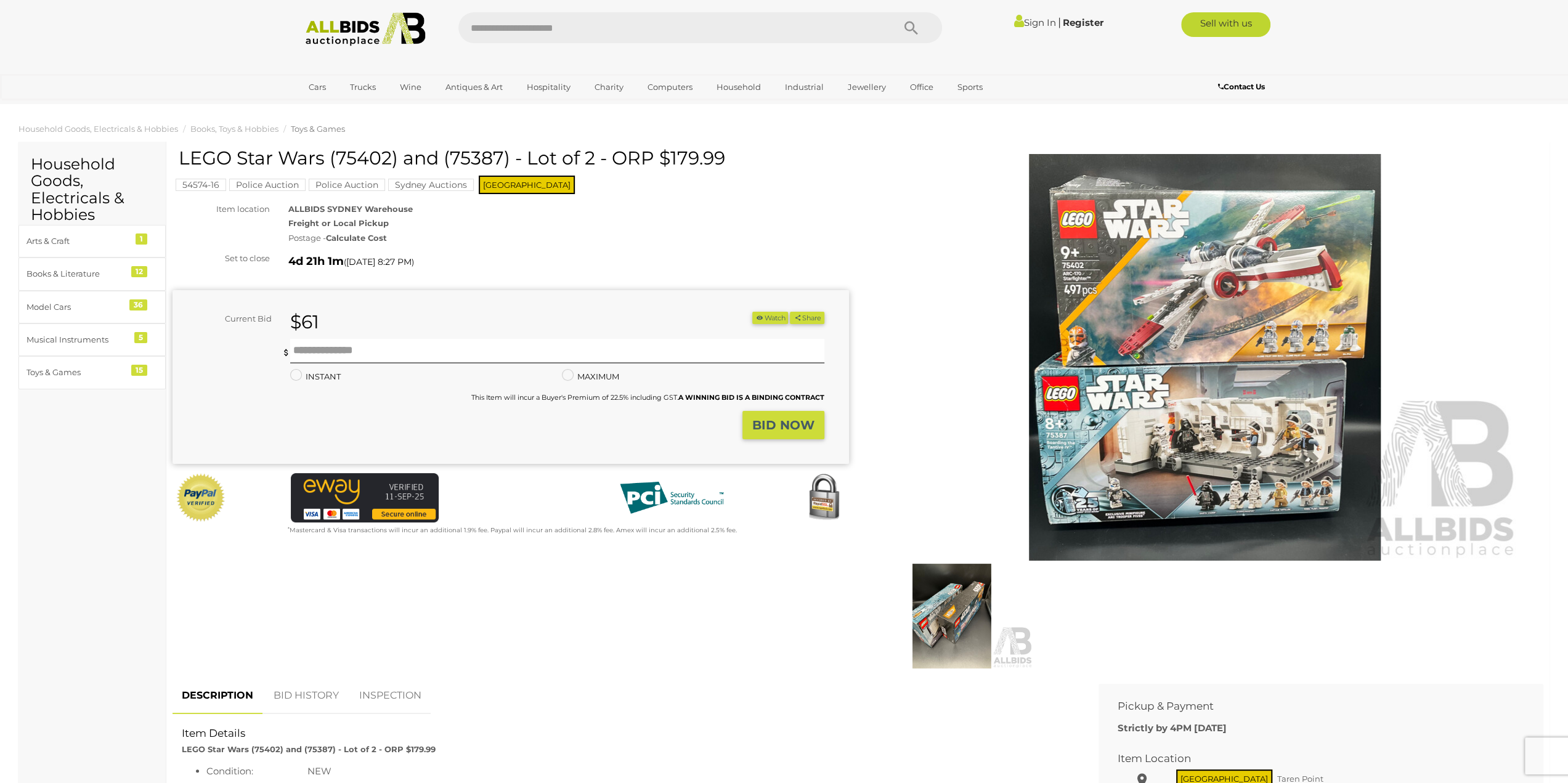
click at [932, 621] on img at bounding box center [952, 616] width 162 height 105
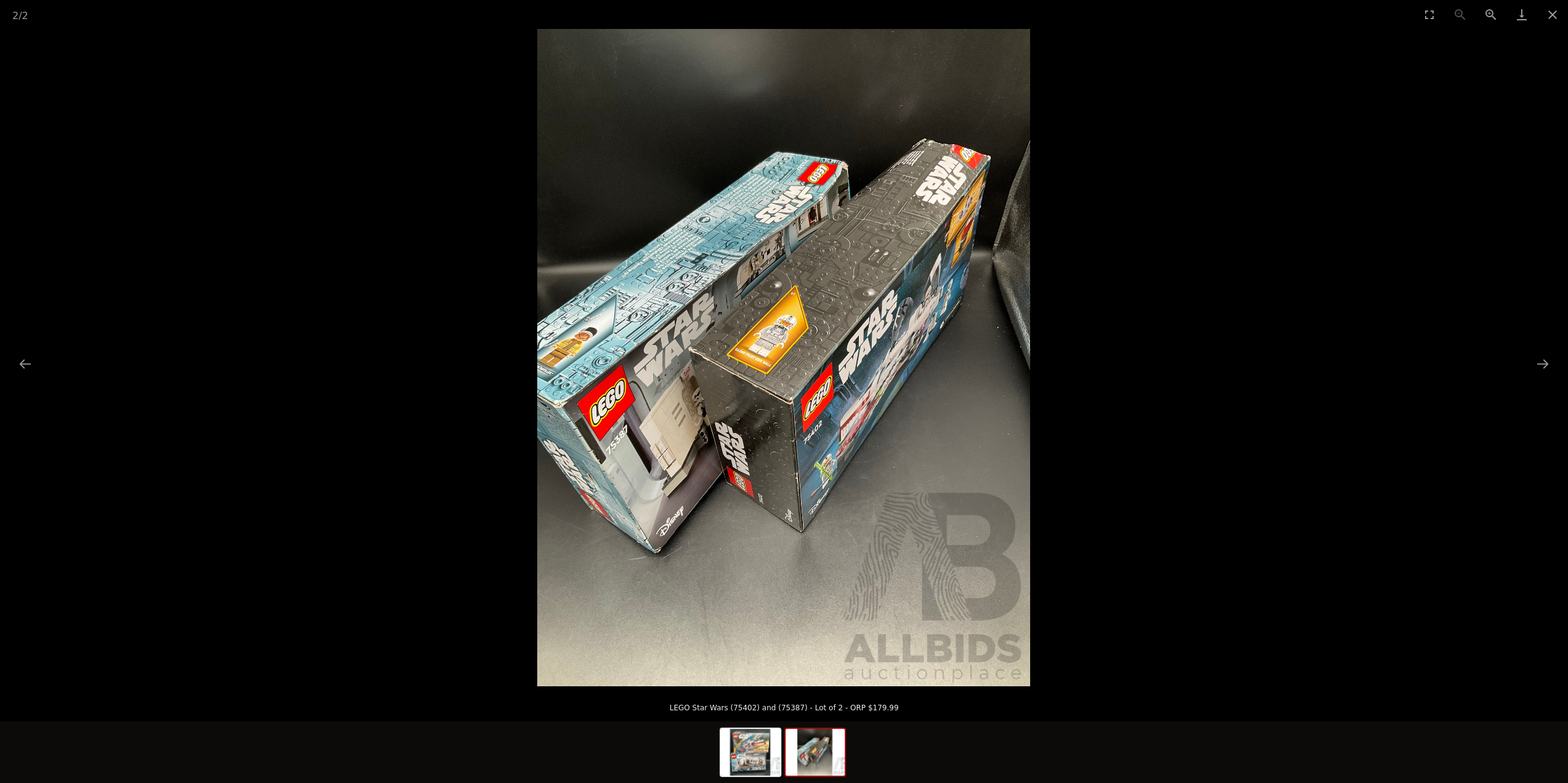
click at [890, 404] on img at bounding box center [784, 357] width 493 height 657
click at [1545, 361] on button "Next slide" at bounding box center [1543, 364] width 26 height 24
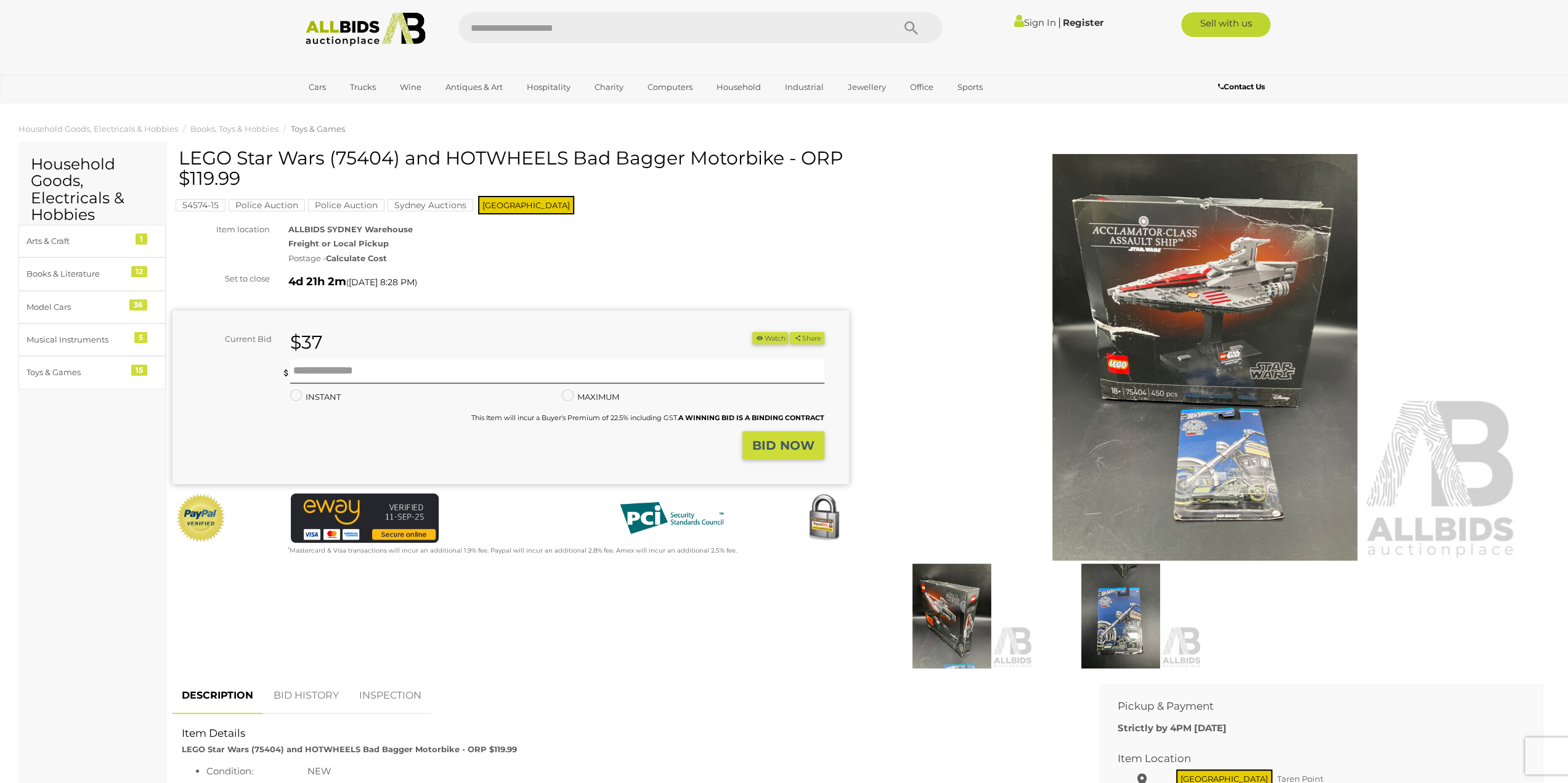
click at [1168, 267] on img at bounding box center [1205, 357] width 631 height 407
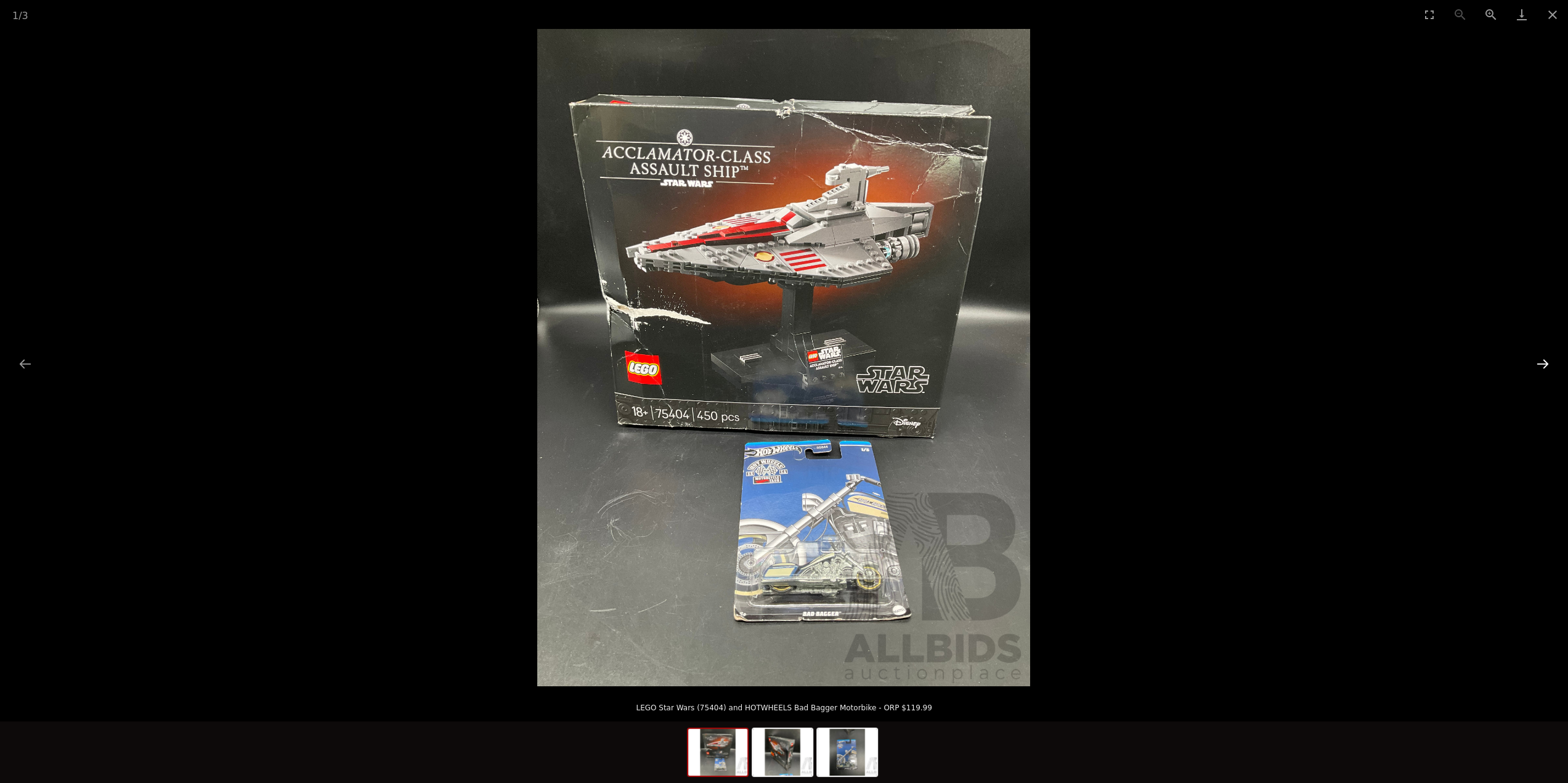
click at [1544, 366] on button "Next slide" at bounding box center [1543, 364] width 26 height 24
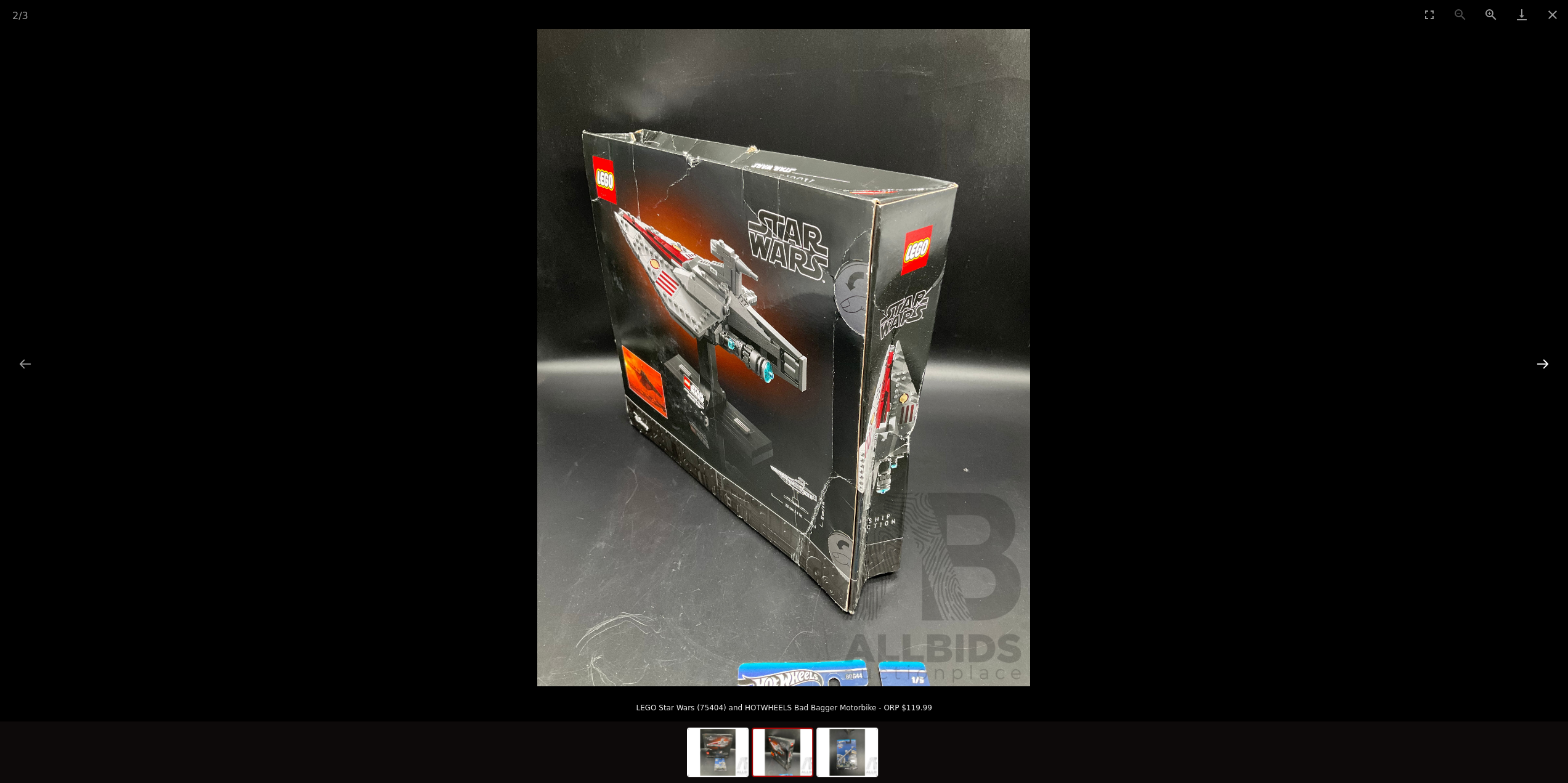
click at [1543, 365] on button "Next slide" at bounding box center [1543, 364] width 26 height 24
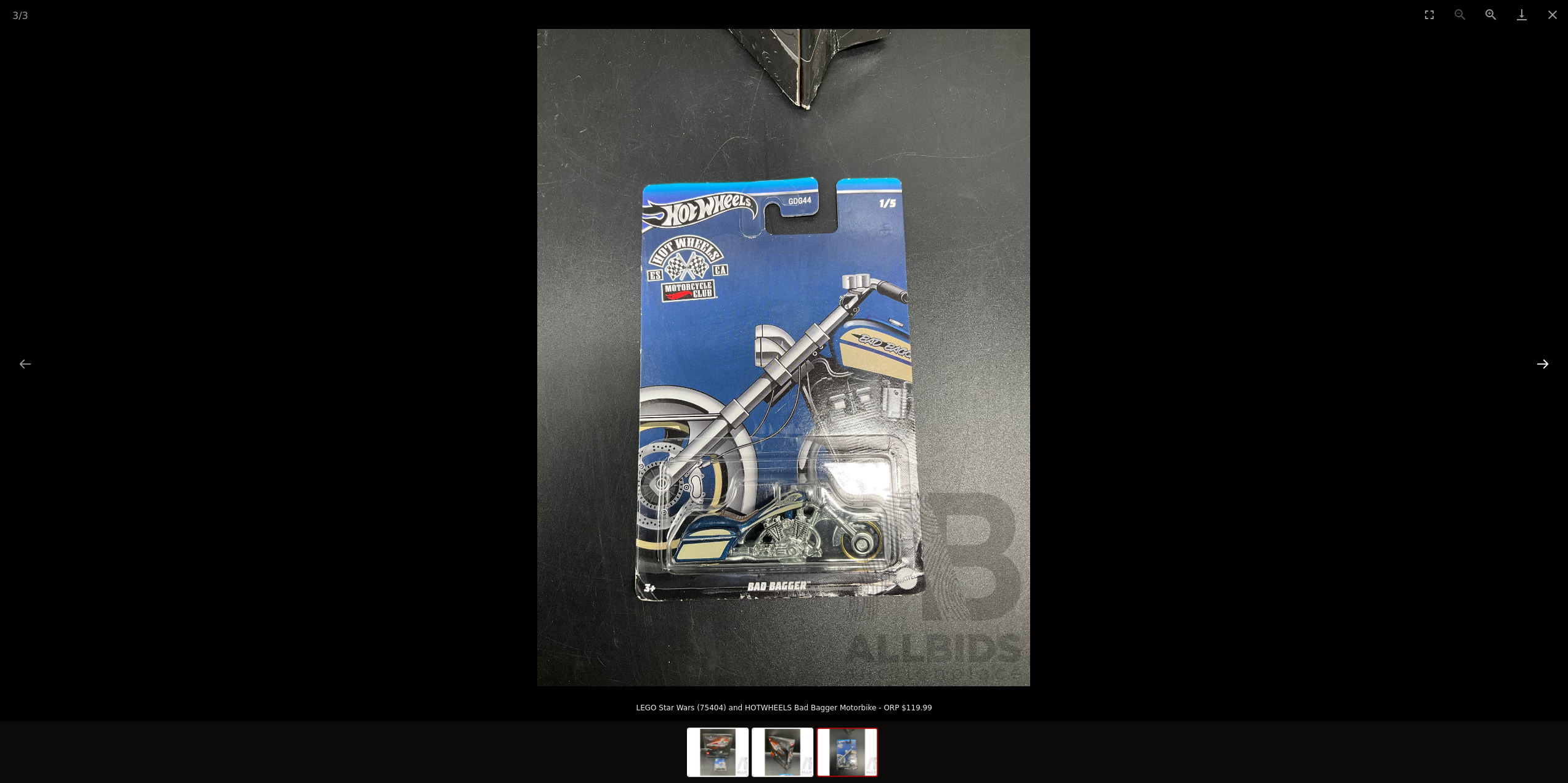
click at [1543, 365] on button "Next slide" at bounding box center [1543, 364] width 26 height 24
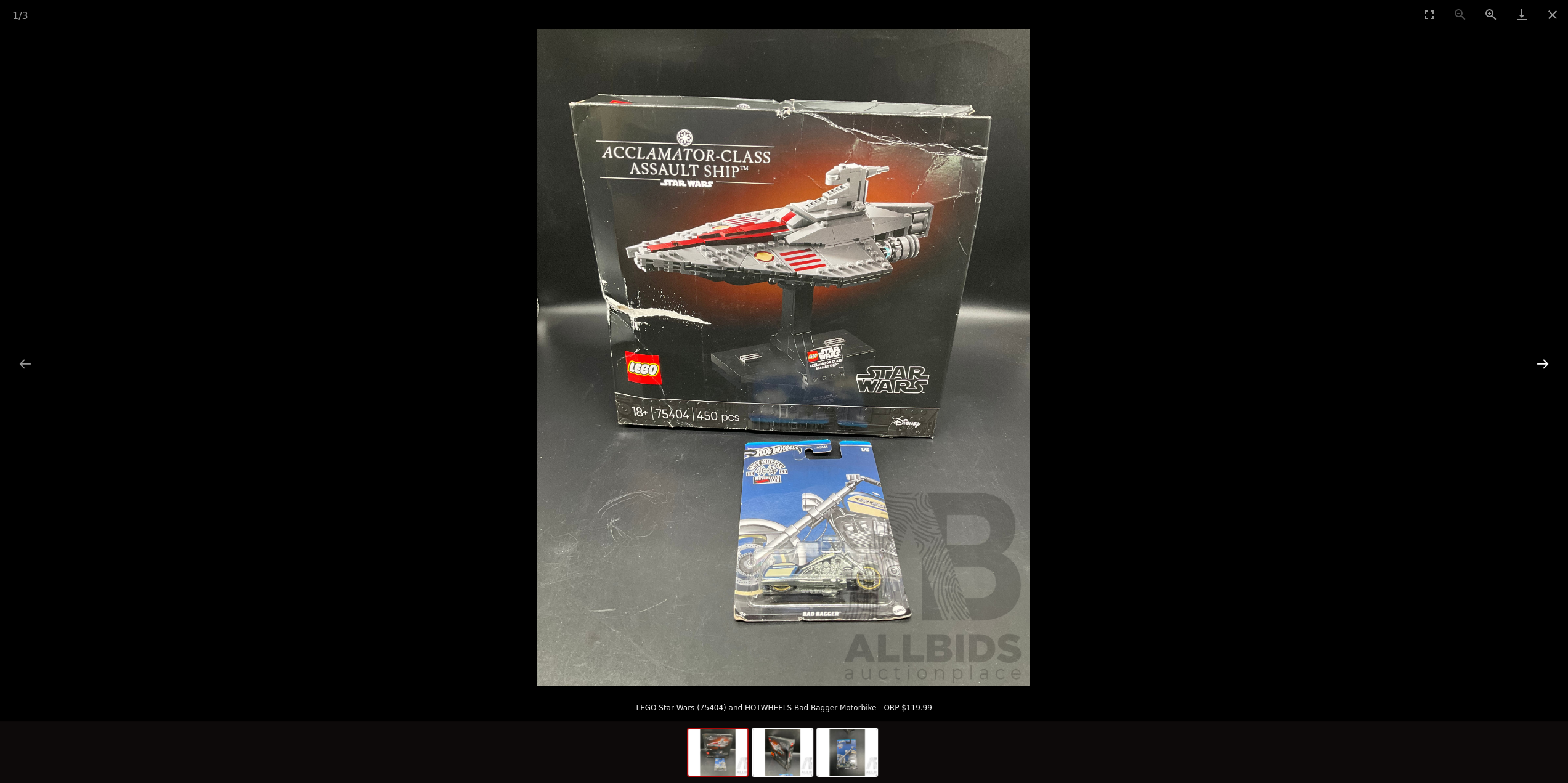
click at [1543, 365] on button "Next slide" at bounding box center [1543, 364] width 26 height 24
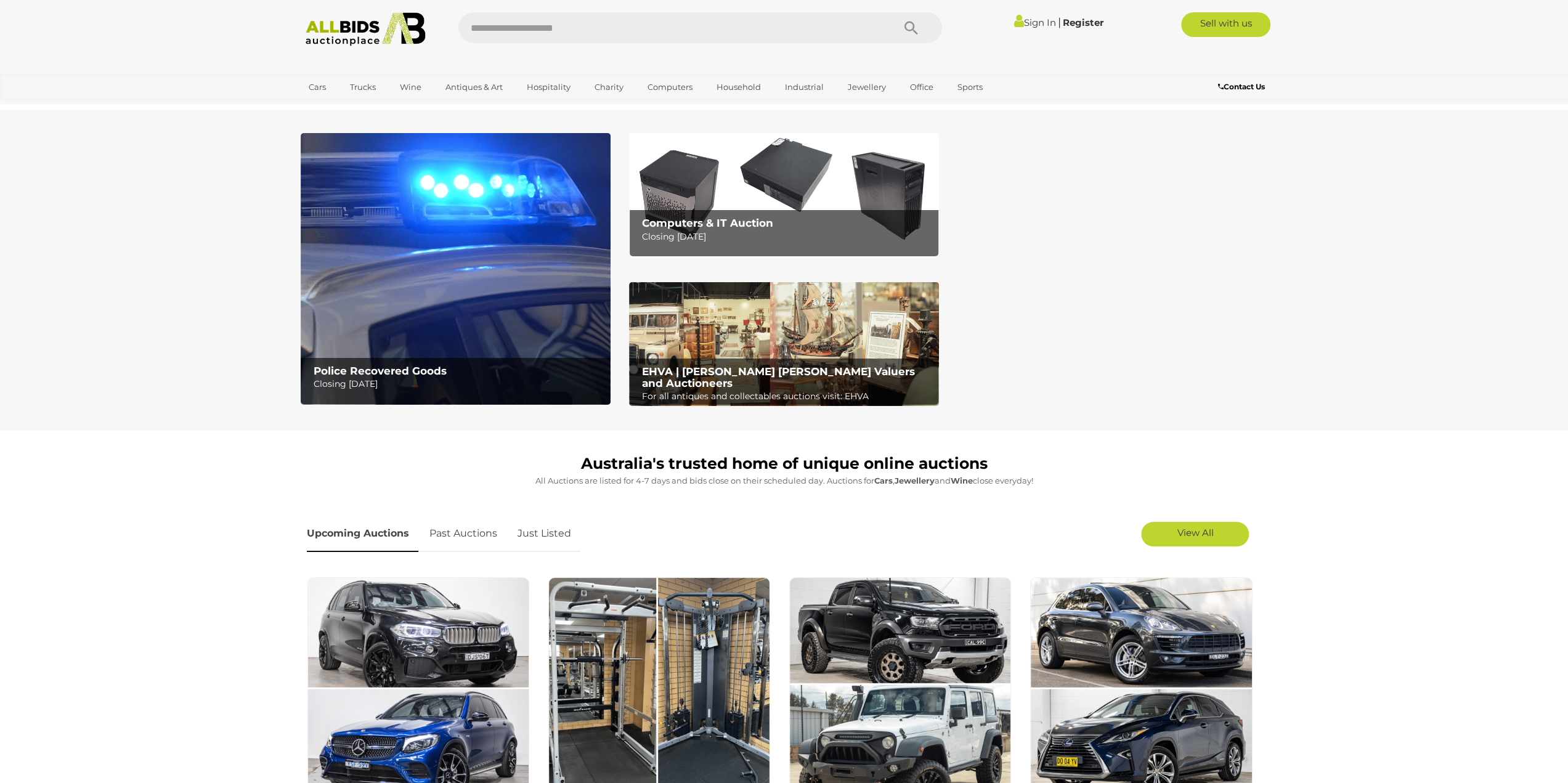
click at [769, 192] on img at bounding box center [784, 195] width 310 height 124
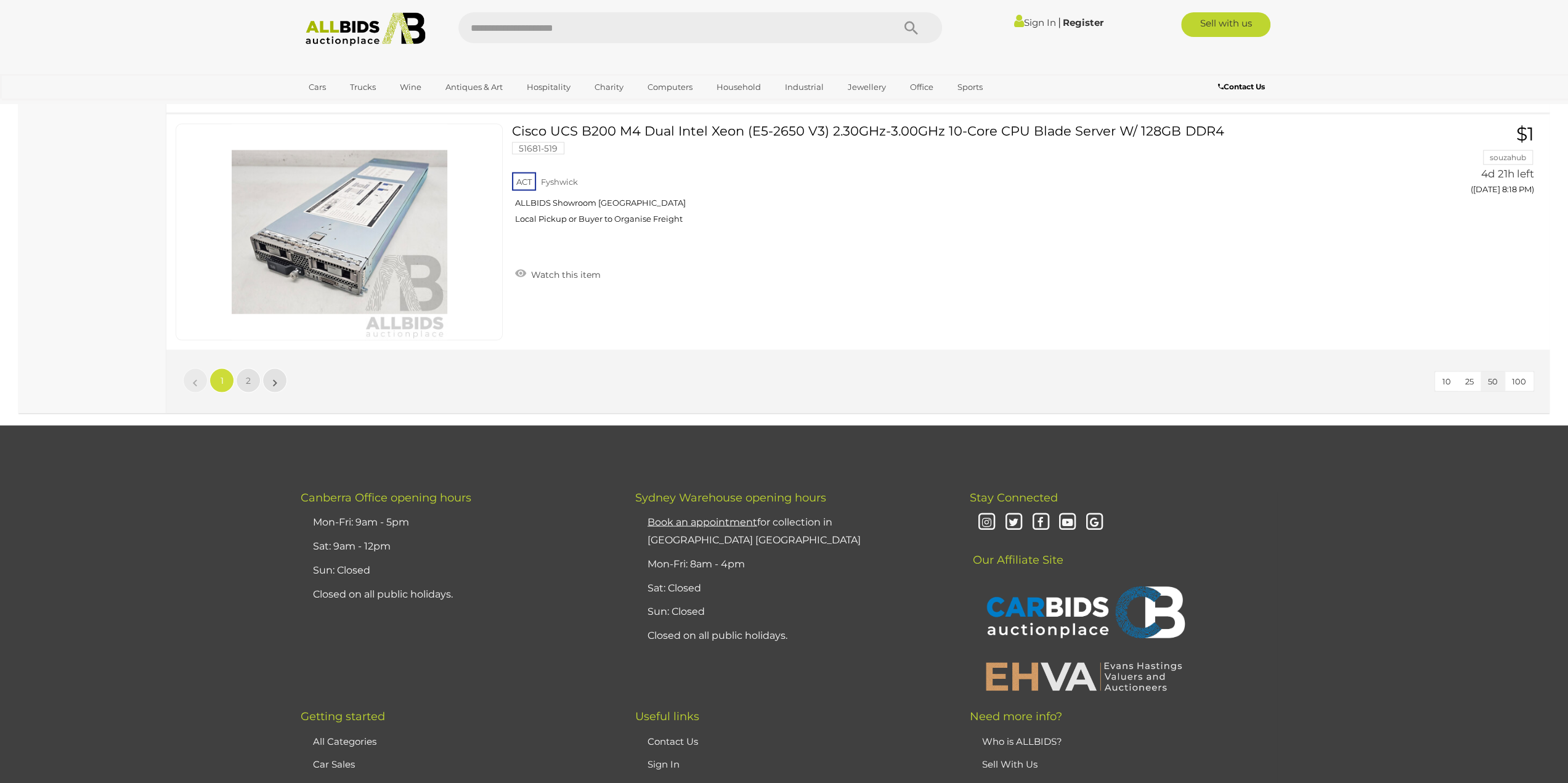
scroll to position [11644, 0]
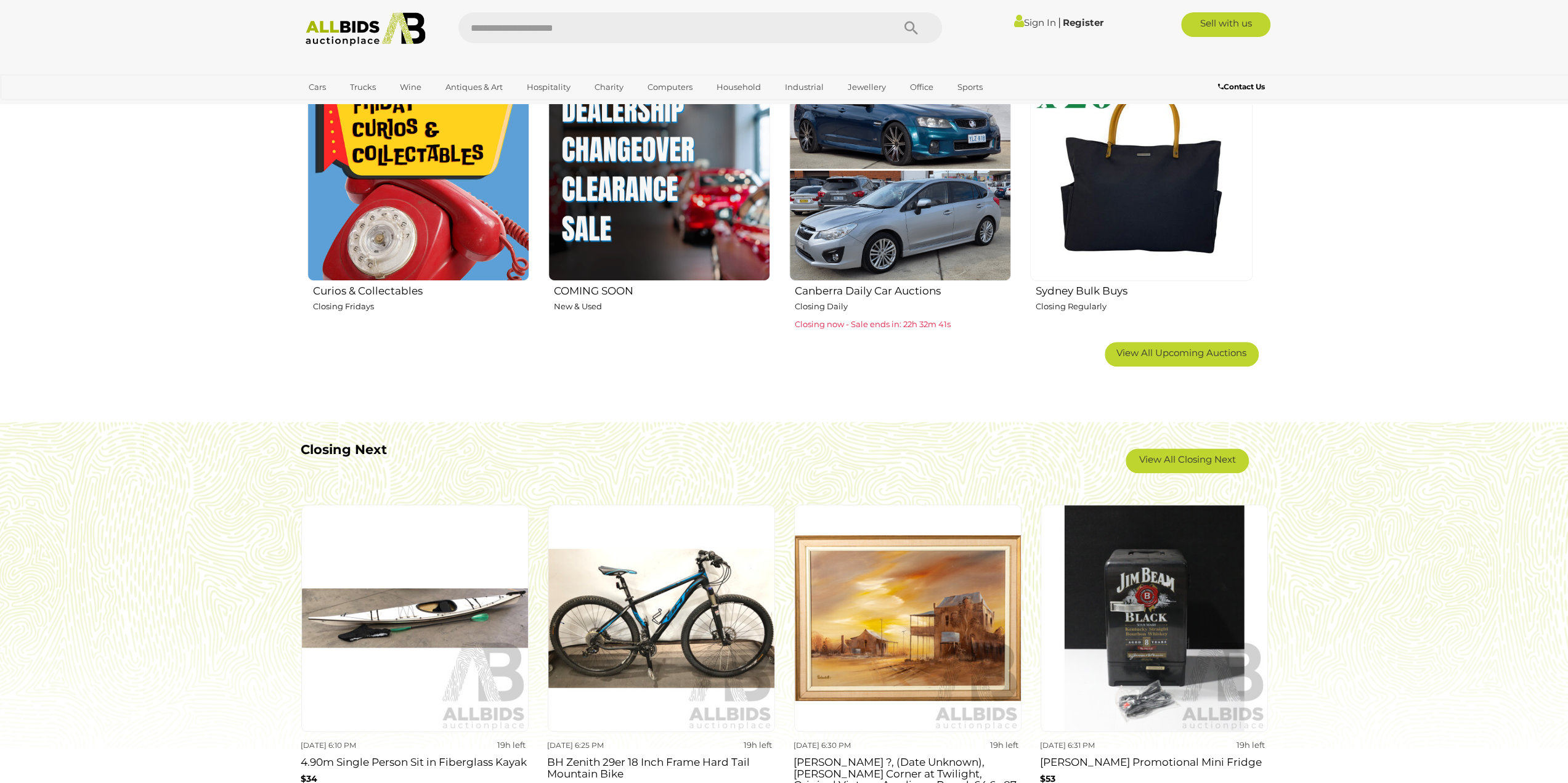
scroll to position [986, 0]
